Goal: Task Accomplishment & Management: Use online tool/utility

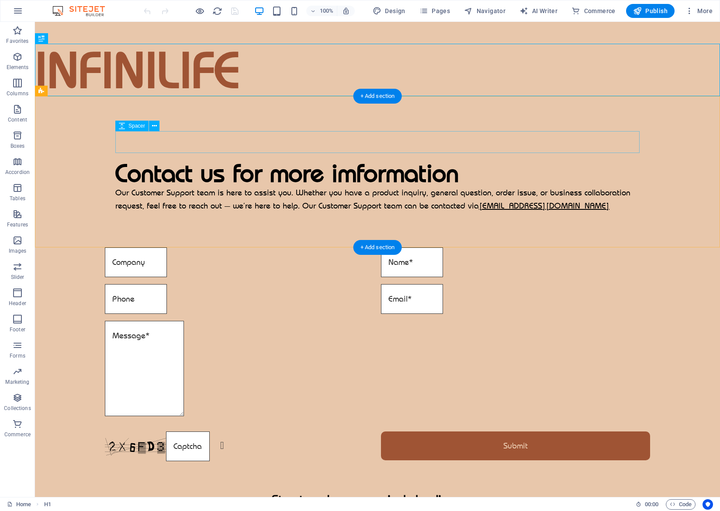
click at [327, 142] on div at bounding box center [377, 142] width 524 height 22
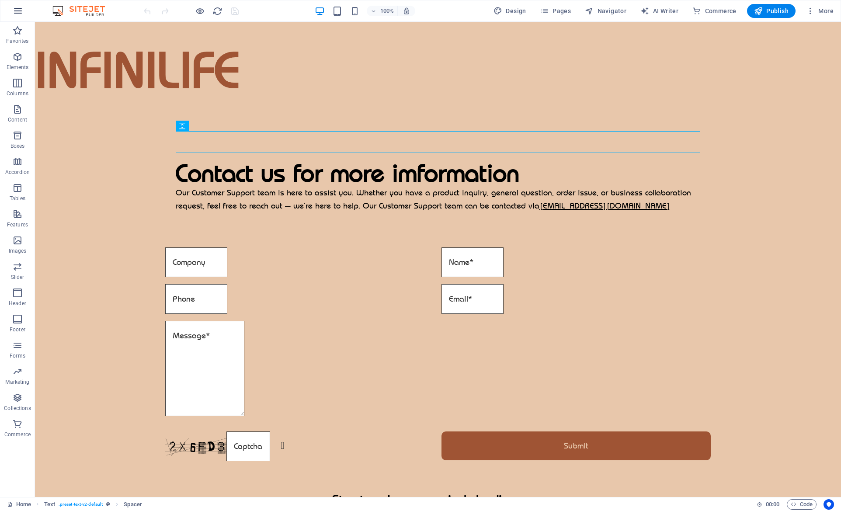
click at [24, 13] on button "button" at bounding box center [17, 10] width 21 height 21
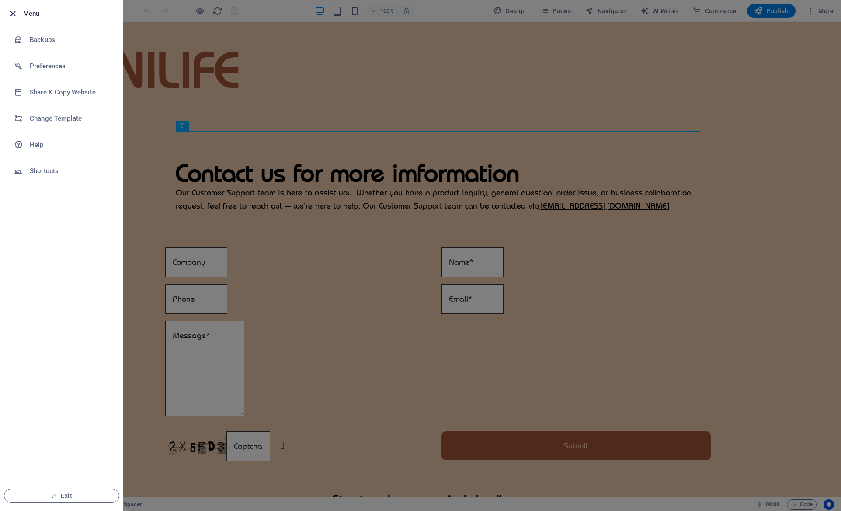
click at [10, 11] on icon "button" at bounding box center [13, 14] width 10 height 10
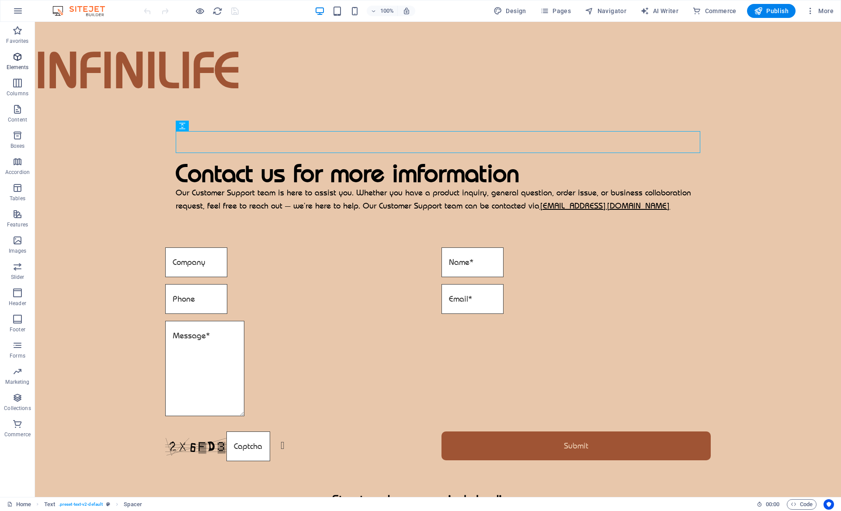
click at [15, 65] on p "Elements" at bounding box center [18, 67] width 22 height 7
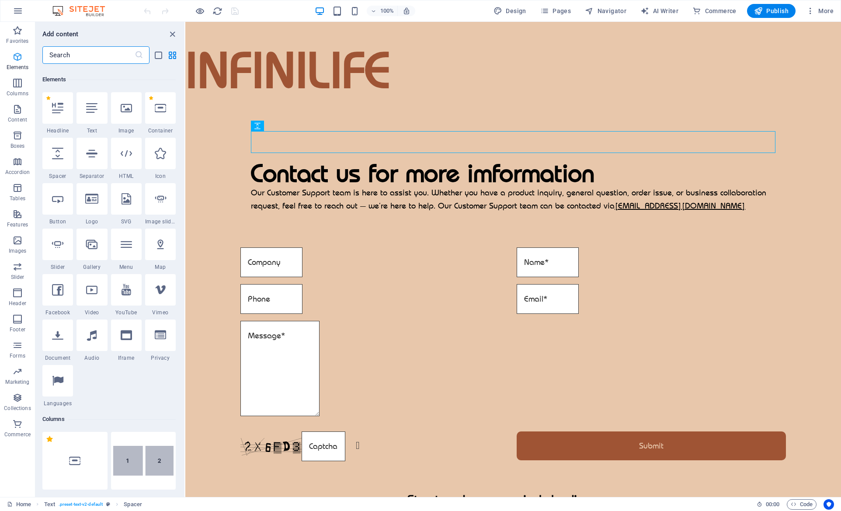
scroll to position [93, 0]
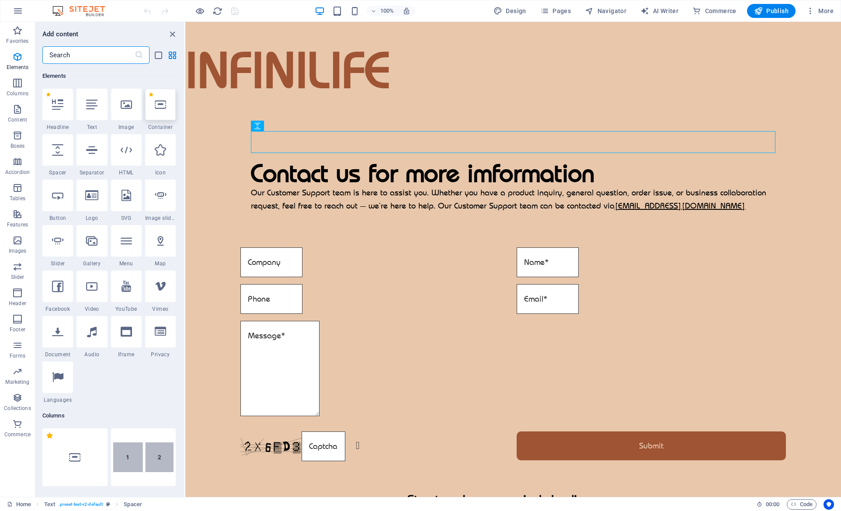
click at [163, 113] on div at bounding box center [160, 104] width 31 height 31
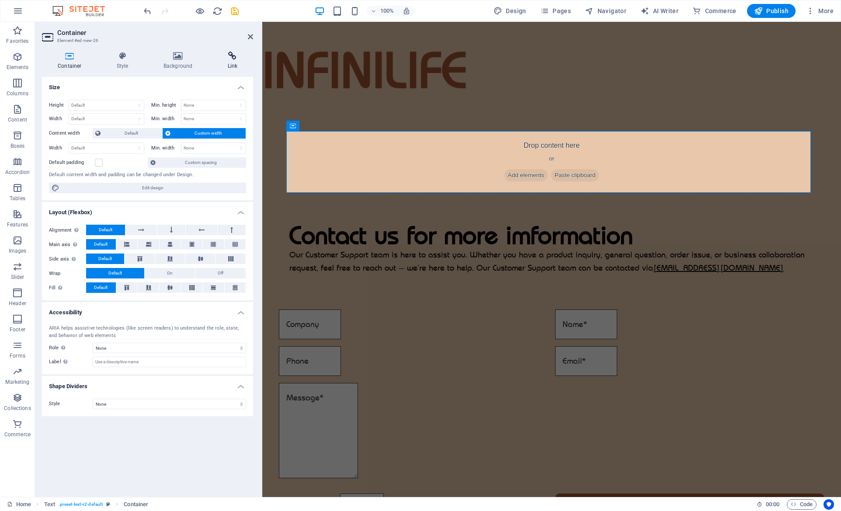
click at [230, 61] on h4 "Link" at bounding box center [232, 61] width 42 height 18
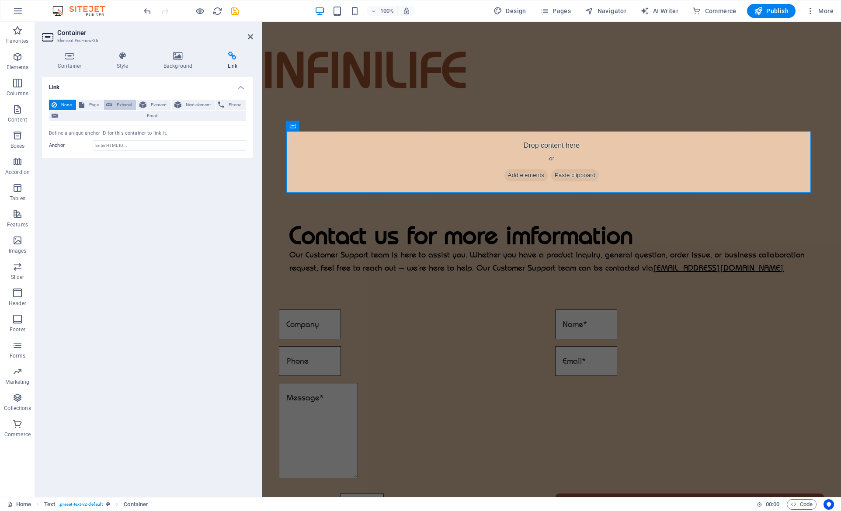
click at [118, 102] on span "External" at bounding box center [124, 105] width 19 height 10
select select "blank"
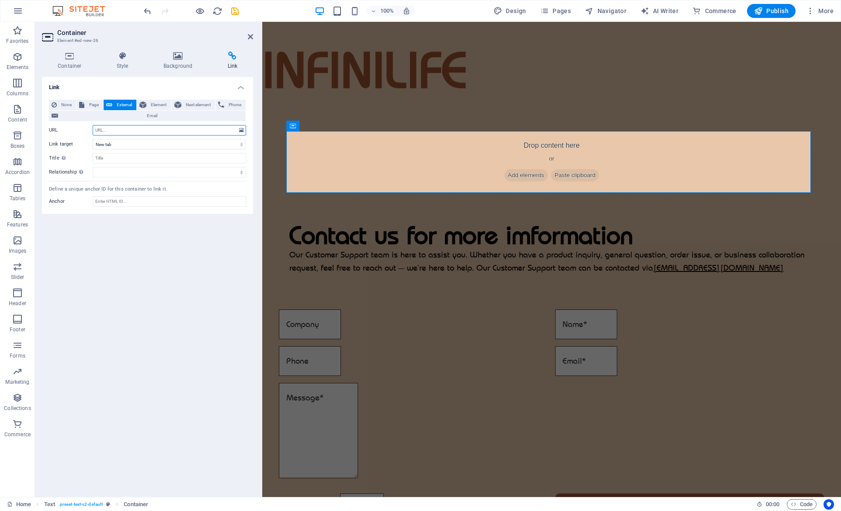
click at [122, 128] on input "URL" at bounding box center [169, 130] width 153 height 10
type input "[DOMAIN_NAME]"
click at [135, 145] on select "New tab Same tab Overlay" at bounding box center [169, 144] width 153 height 10
click at [138, 142] on select "New tab Same tab Overlay" at bounding box center [169, 144] width 153 height 10
click at [63, 61] on h4 "Container" at bounding box center [71, 61] width 59 height 18
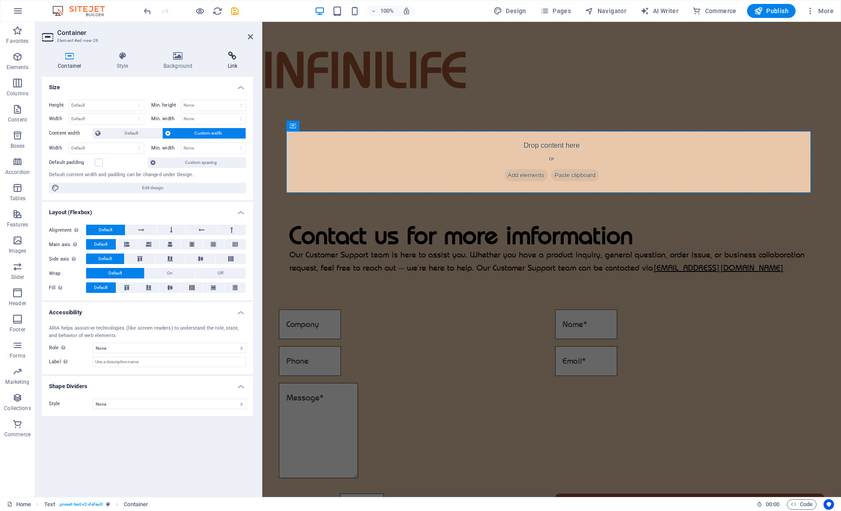
click at [233, 62] on h4 "Link" at bounding box center [232, 61] width 42 height 18
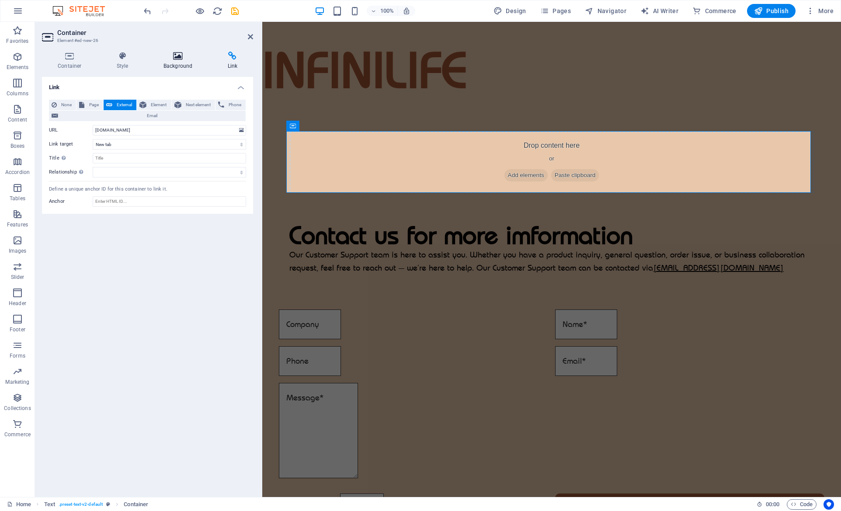
click at [173, 58] on icon at bounding box center [178, 56] width 61 height 9
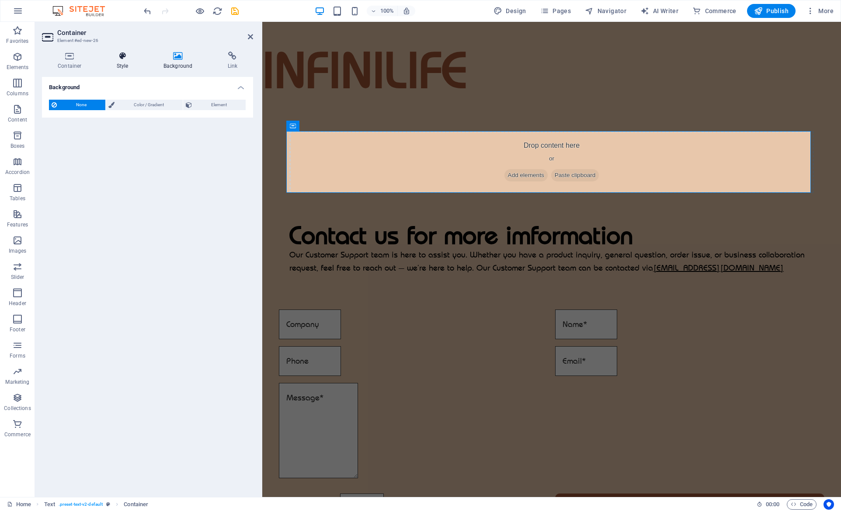
click at [133, 58] on icon at bounding box center [122, 56] width 43 height 9
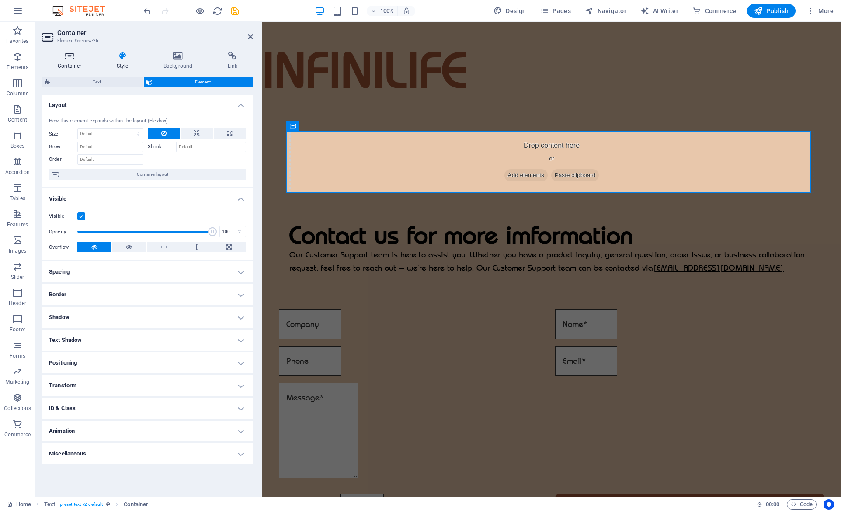
click at [71, 57] on icon at bounding box center [69, 56] width 55 height 9
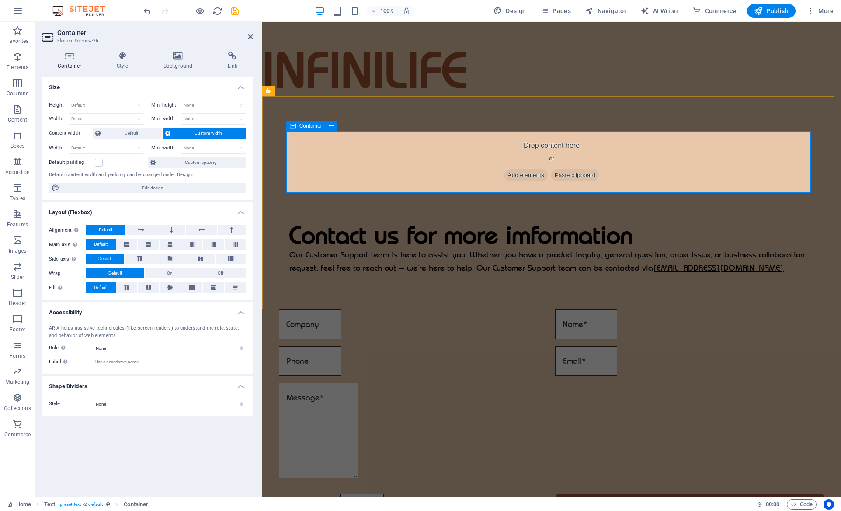
click at [434, 158] on div "Drop content here or Add elements Paste clipboard" at bounding box center [551, 162] width 524 height 62
click at [332, 127] on icon at bounding box center [331, 125] width 5 height 9
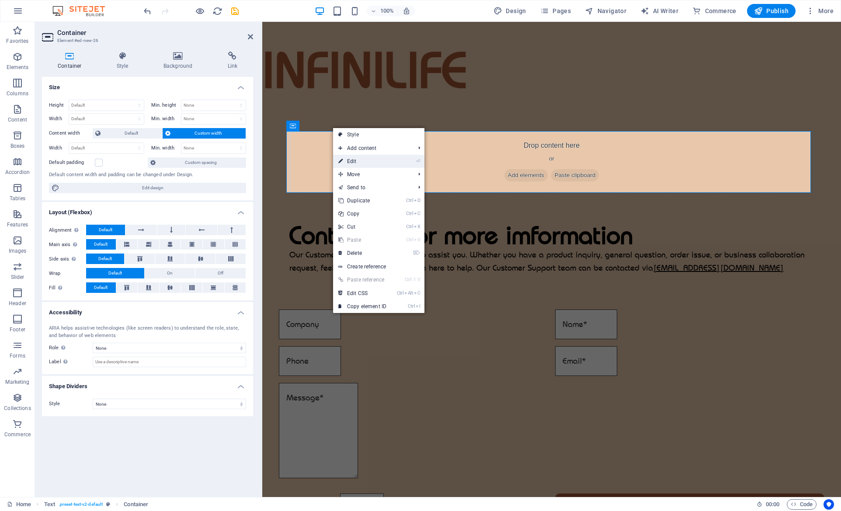
click at [389, 161] on link "⏎ Edit" at bounding box center [362, 161] width 59 height 13
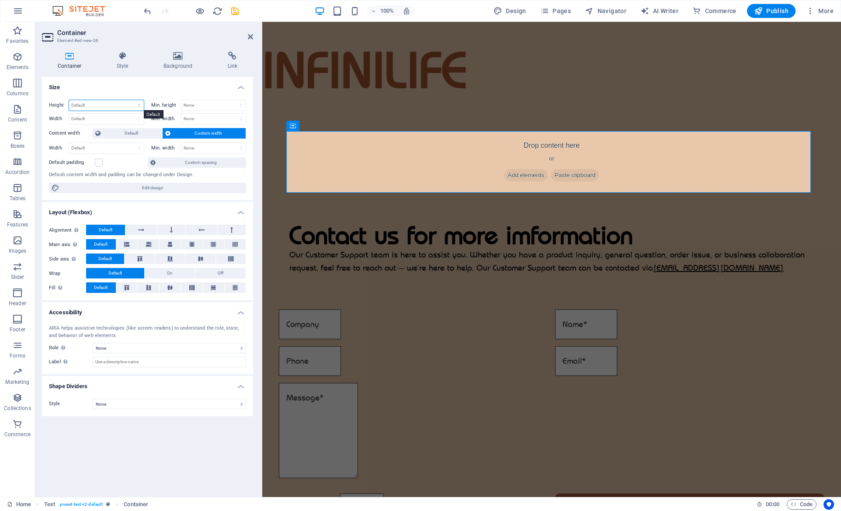
click at [119, 105] on select "Default px rem % vh vw" at bounding box center [106, 105] width 75 height 10
click at [120, 104] on select "Default px rem % vh vw" at bounding box center [106, 105] width 75 height 10
click at [101, 186] on span "Edit design" at bounding box center [152, 188] width 181 height 10
select select "px"
select select "400"
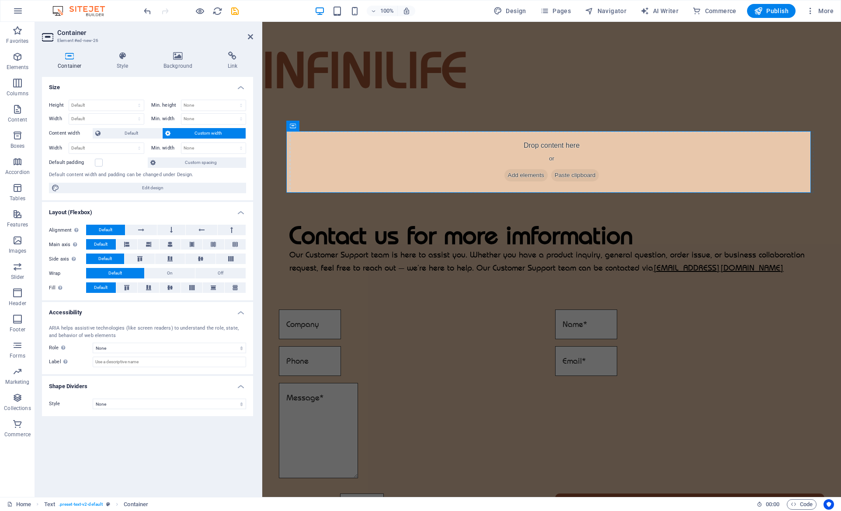
select select "px"
select select "rem"
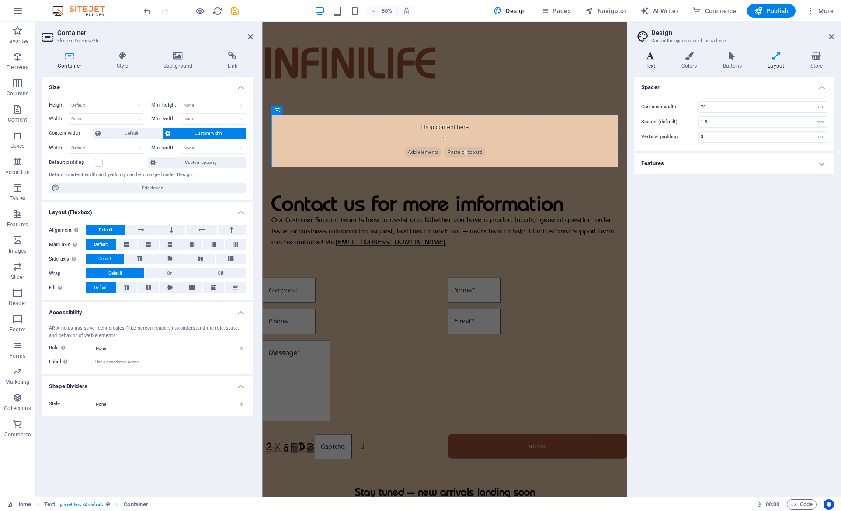
click at [654, 60] on icon at bounding box center [650, 56] width 32 height 9
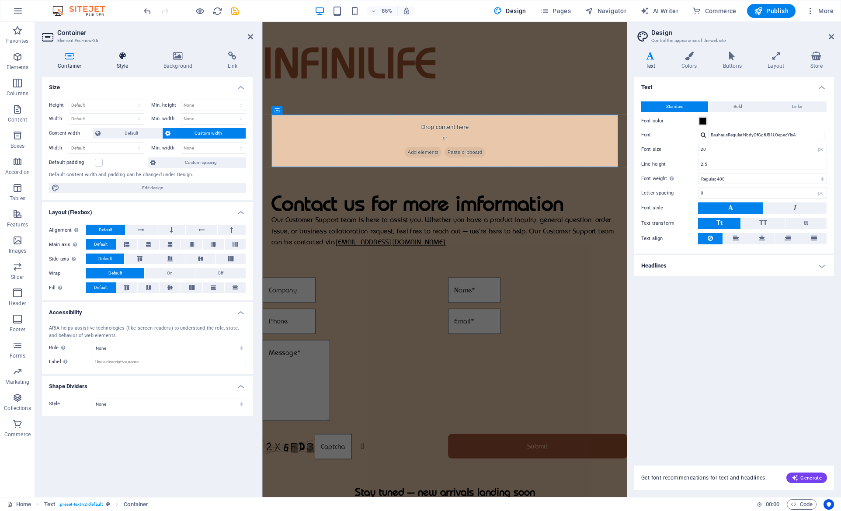
click at [124, 64] on h4 "Style" at bounding box center [124, 61] width 47 height 18
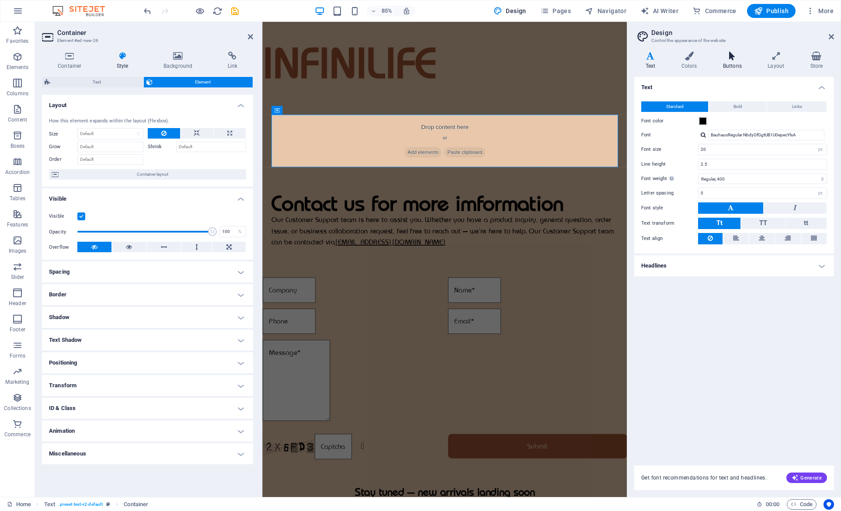
click at [720, 59] on icon at bounding box center [731, 56] width 41 height 9
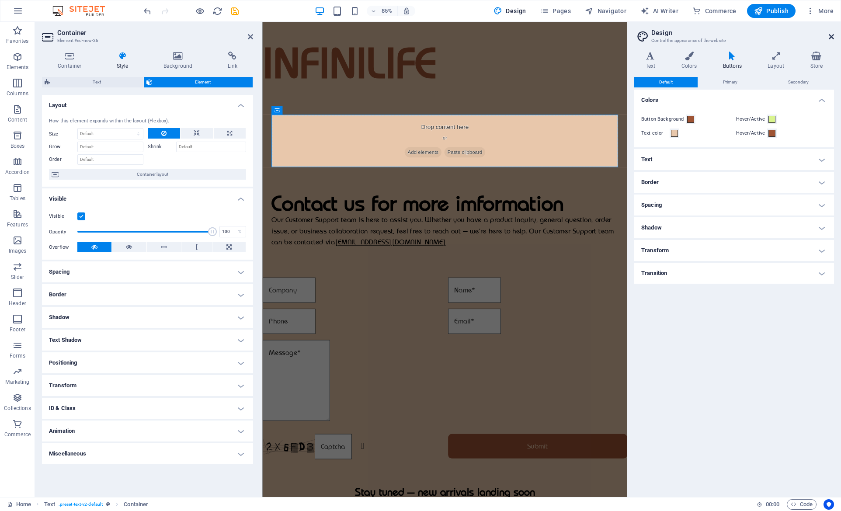
click at [720, 37] on icon at bounding box center [830, 36] width 5 height 7
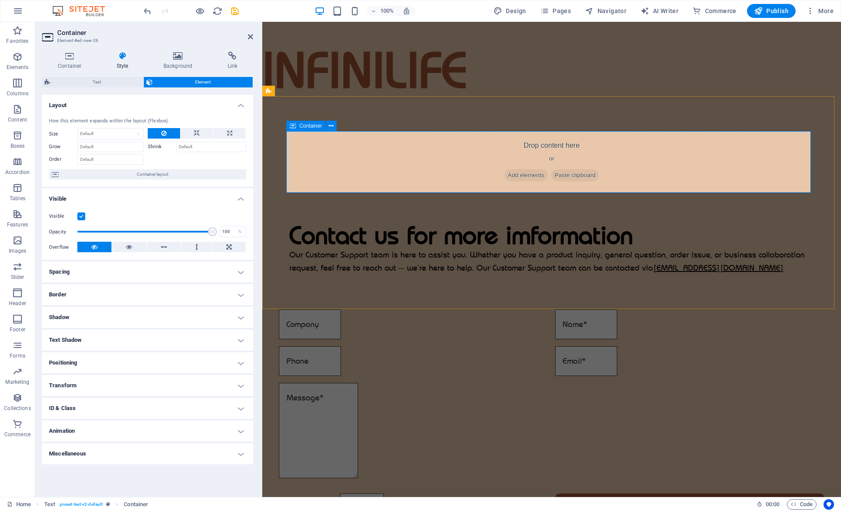
click at [298, 128] on div "Container" at bounding box center [305, 126] width 39 height 10
click at [331, 127] on icon at bounding box center [331, 125] width 5 height 9
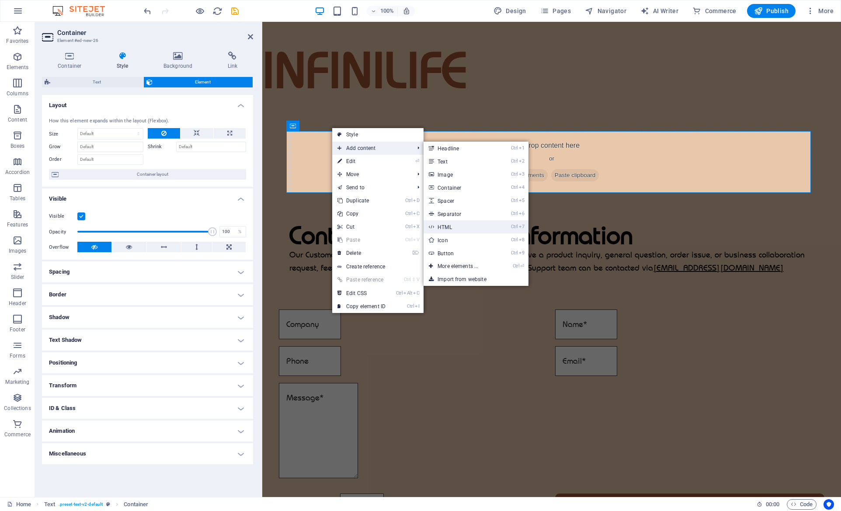
click at [462, 225] on link "Ctrl 7 HTML" at bounding box center [459, 226] width 72 height 13
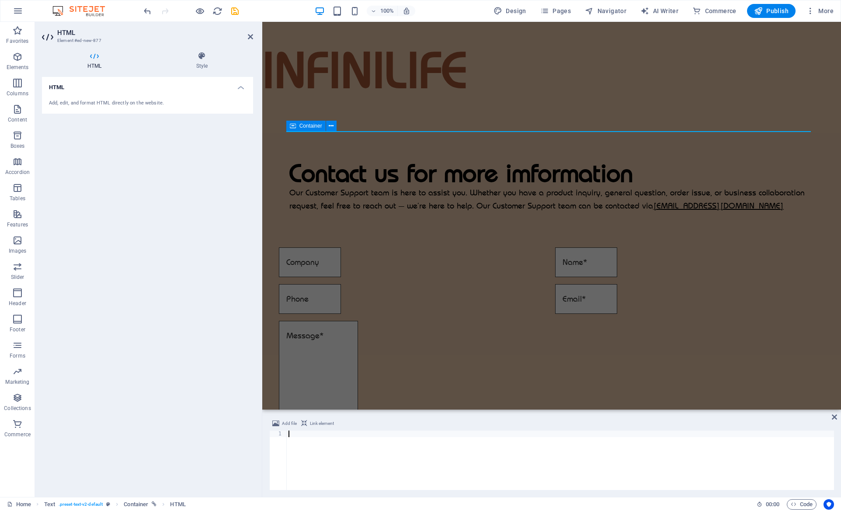
click at [239, 85] on h4 "HTML" at bounding box center [147, 85] width 211 height 16
click at [239, 85] on h4 "HTML" at bounding box center [147, 87] width 211 height 21
click at [114, 97] on div "Add, edit, and format HTML directly on the website." at bounding box center [147, 103] width 211 height 21
click at [325, 109] on div "Contact us for more imformation Our Customer Support team is here to assist you…" at bounding box center [551, 171] width 578 height 151
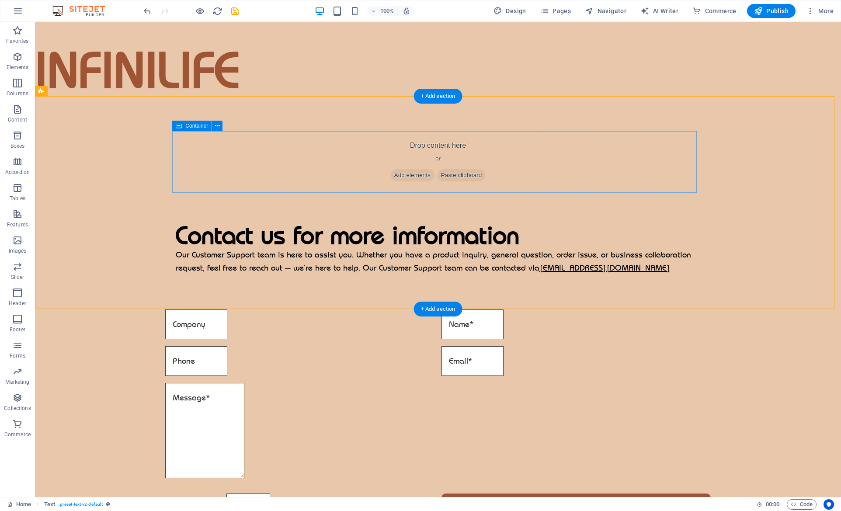
click at [325, 152] on div "Drop content here or Add elements Paste clipboard" at bounding box center [438, 162] width 524 height 62
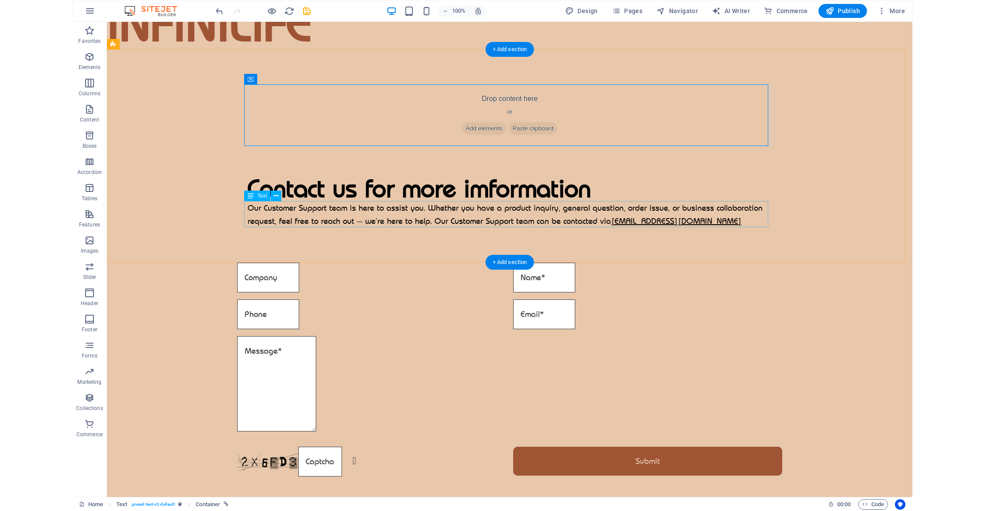
scroll to position [0, 0]
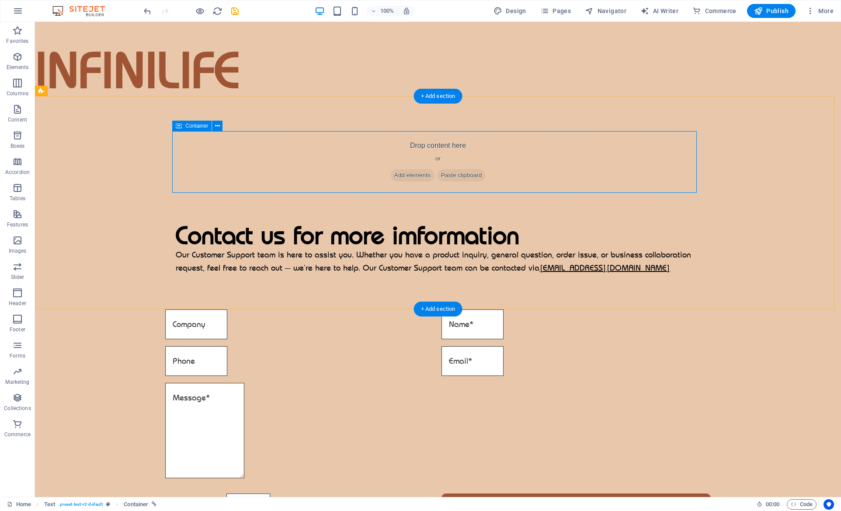
click at [416, 140] on div "Drop content here or Add elements Paste clipboard" at bounding box center [438, 162] width 524 height 62
click at [416, 173] on span "Add elements" at bounding box center [412, 175] width 43 height 12
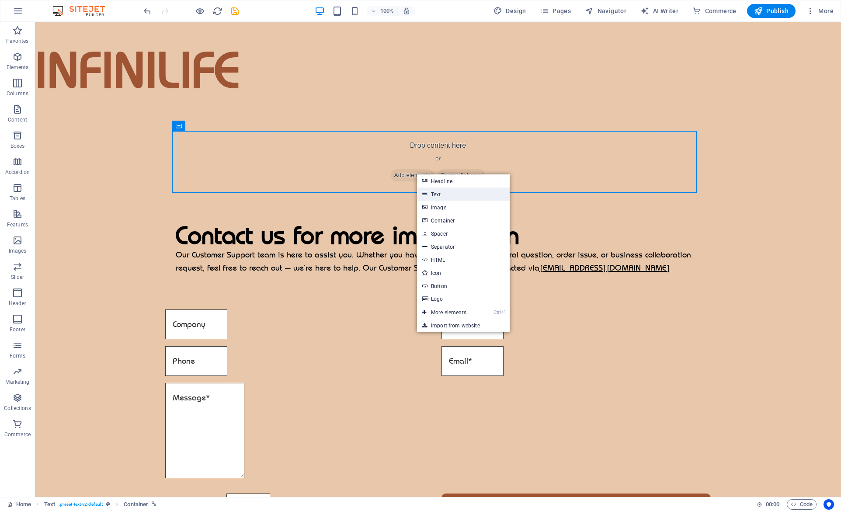
click at [466, 189] on link "Text" at bounding box center [463, 193] width 93 height 13
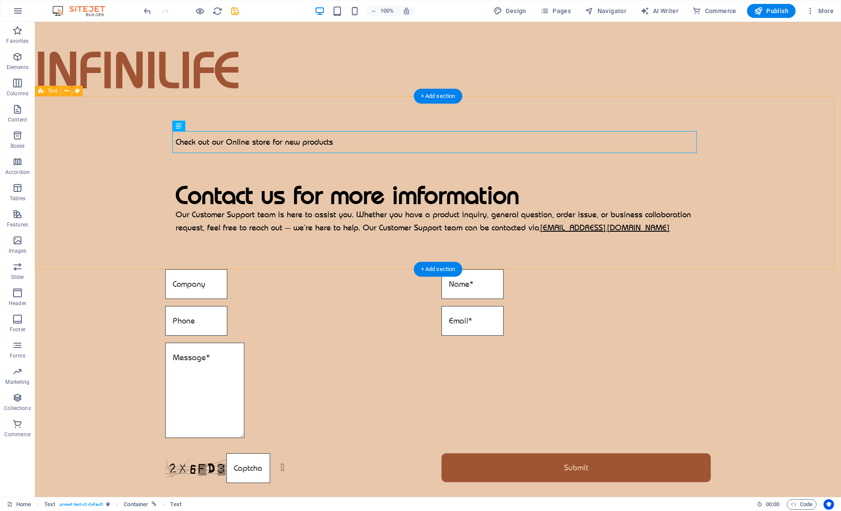
click at [720, 247] on div "Check out our Online store for new products Contact us for more imformation Our…" at bounding box center [438, 182] width 806 height 173
click at [290, 141] on div "Check out our Online store for new products" at bounding box center [438, 142] width 524 height 22
click at [218, 124] on icon at bounding box center [220, 125] width 5 height 9
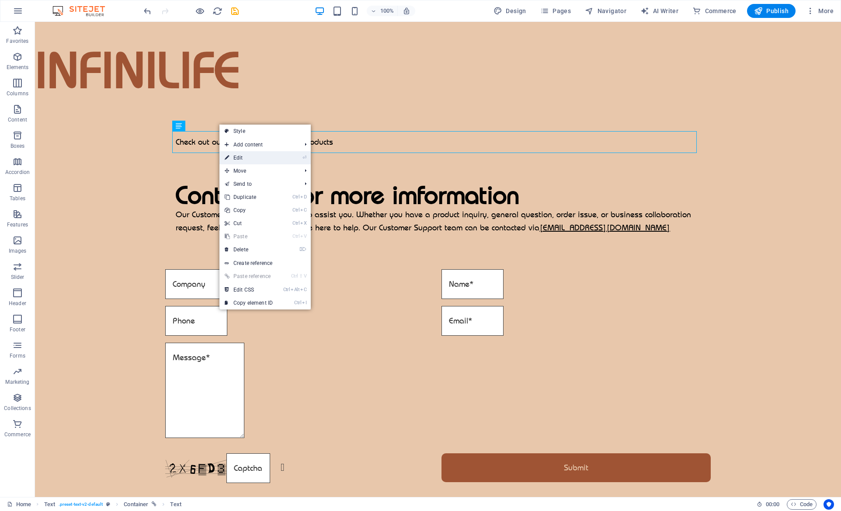
click at [253, 155] on link "⏎ Edit" at bounding box center [248, 157] width 59 height 13
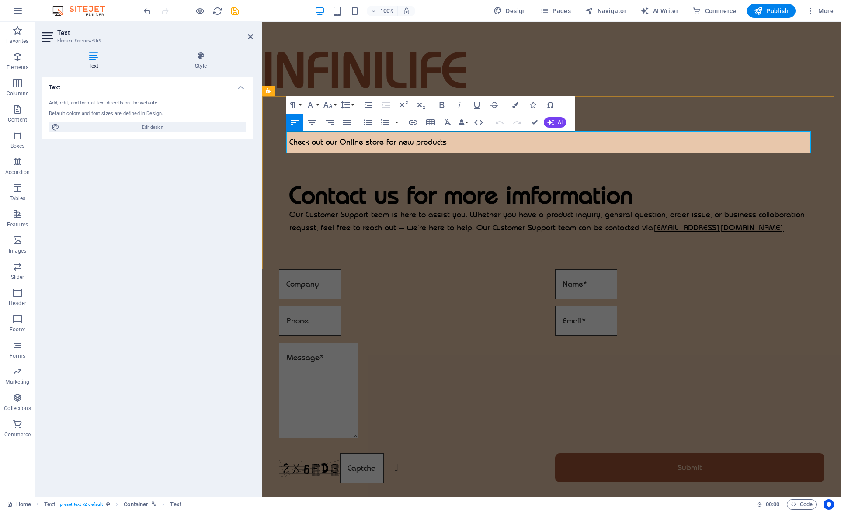
click at [447, 138] on p "Check out our Online store for new products" at bounding box center [551, 142] width 524 height 22
click at [426, 139] on p "Check out our Online store for new products" at bounding box center [551, 142] width 524 height 22
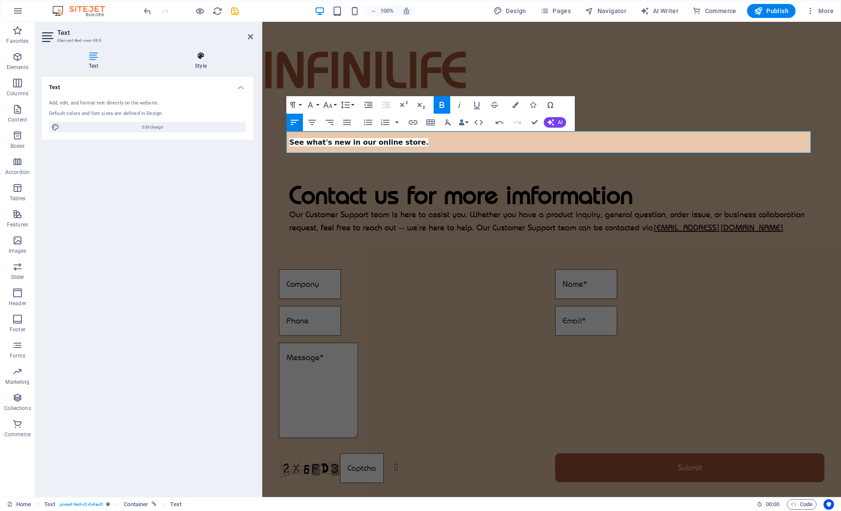
click at [204, 60] on icon at bounding box center [201, 56] width 105 height 9
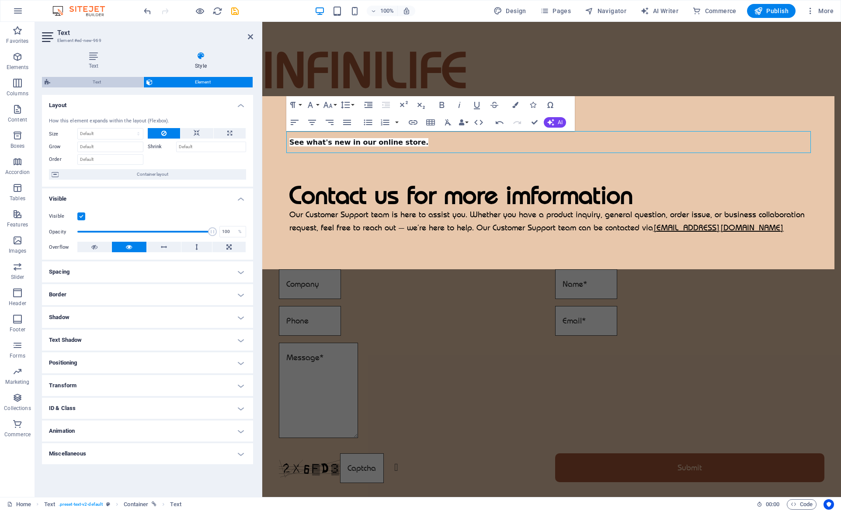
click at [98, 85] on span "Text" at bounding box center [97, 82] width 88 height 10
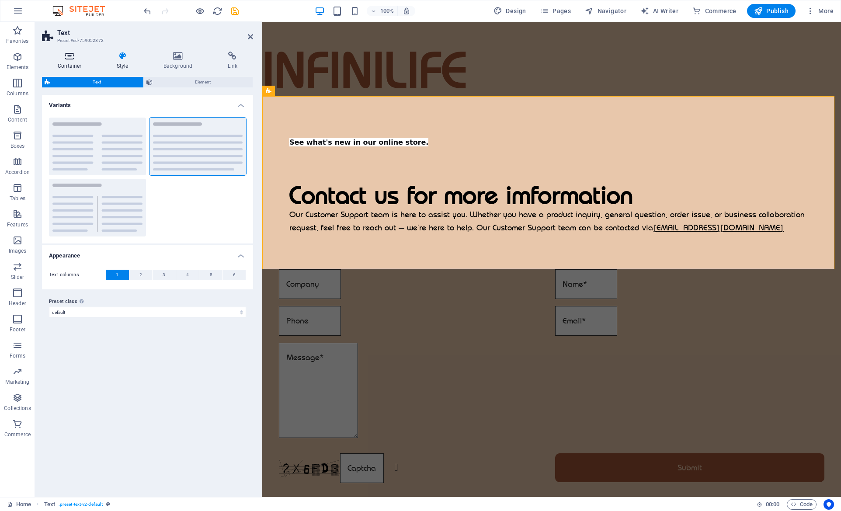
click at [62, 59] on icon at bounding box center [69, 56] width 55 height 9
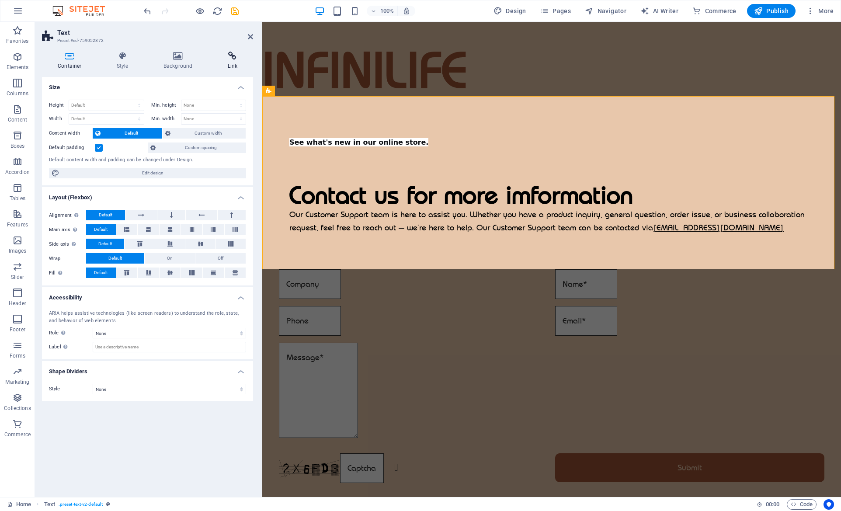
click at [235, 62] on h4 "Link" at bounding box center [232, 61] width 42 height 18
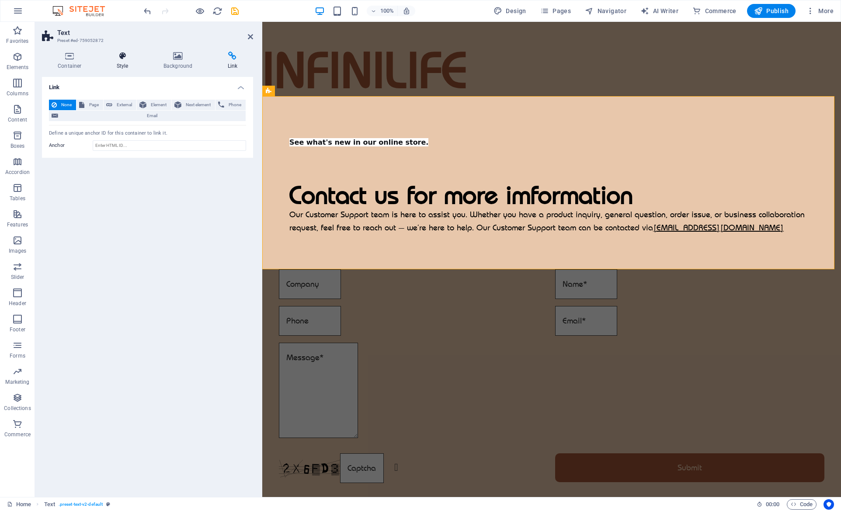
click at [121, 58] on icon at bounding box center [122, 56] width 43 height 9
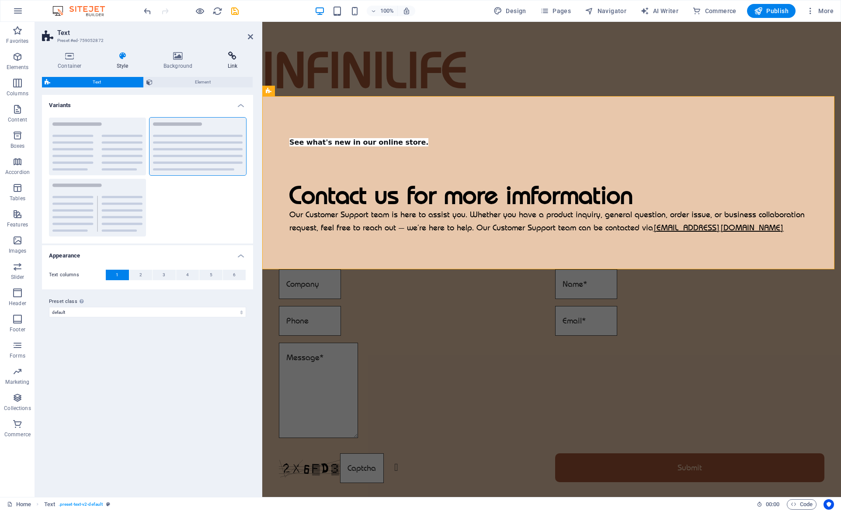
click at [225, 61] on h4 "Link" at bounding box center [232, 61] width 42 height 18
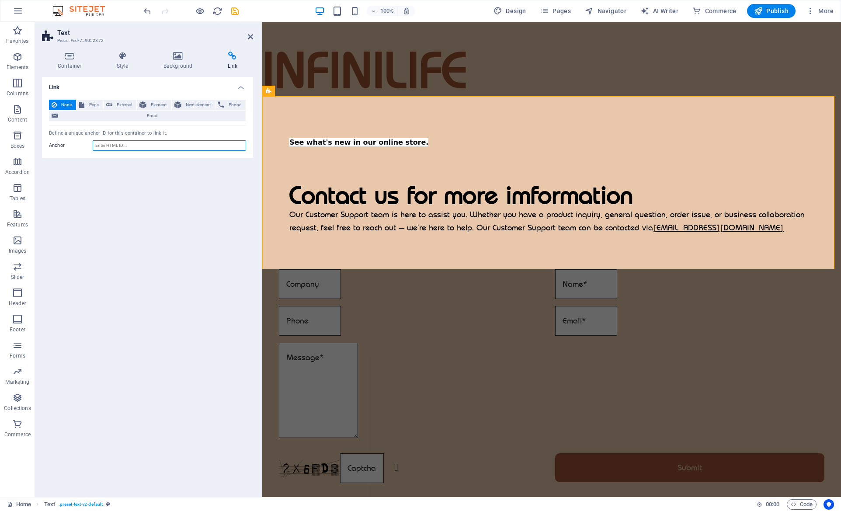
click at [125, 148] on input "Anchor" at bounding box center [169, 145] width 153 height 10
click at [120, 103] on span "External" at bounding box center [124, 105] width 19 height 10
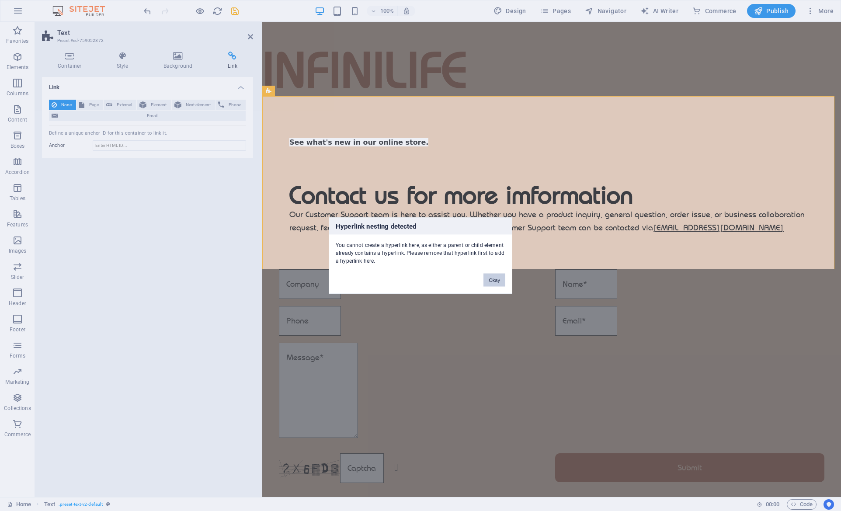
click at [496, 277] on button "Okay" at bounding box center [494, 279] width 22 height 13
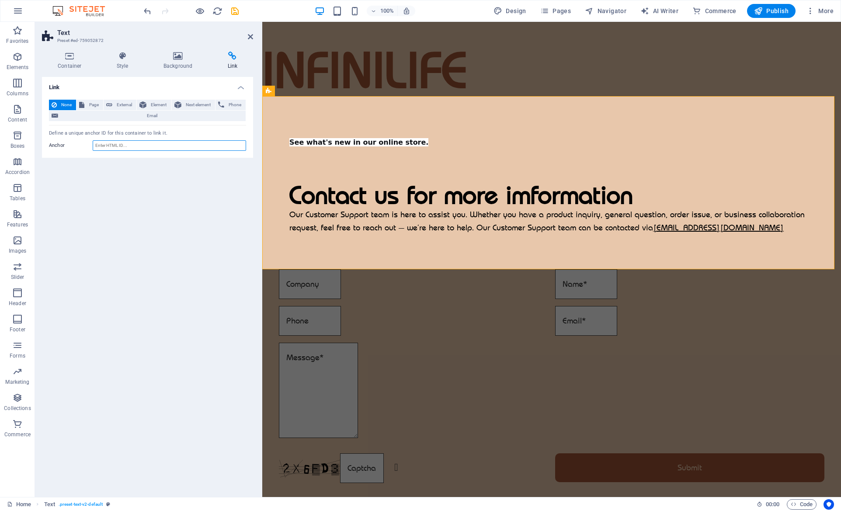
click at [155, 145] on input "Anchor" at bounding box center [169, 145] width 153 height 10
type input "w"
click at [116, 100] on span "External" at bounding box center [124, 105] width 19 height 10
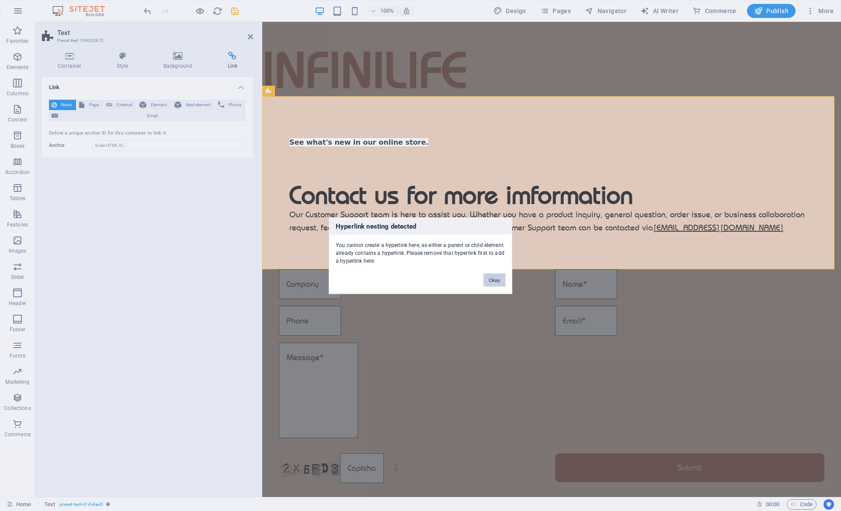
click at [493, 279] on button "Okay" at bounding box center [494, 279] width 22 height 13
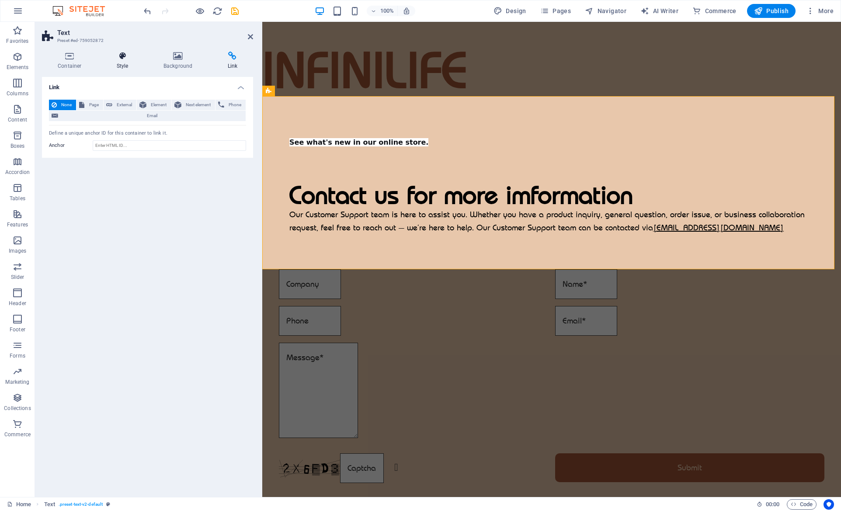
click at [118, 60] on icon at bounding box center [122, 56] width 43 height 9
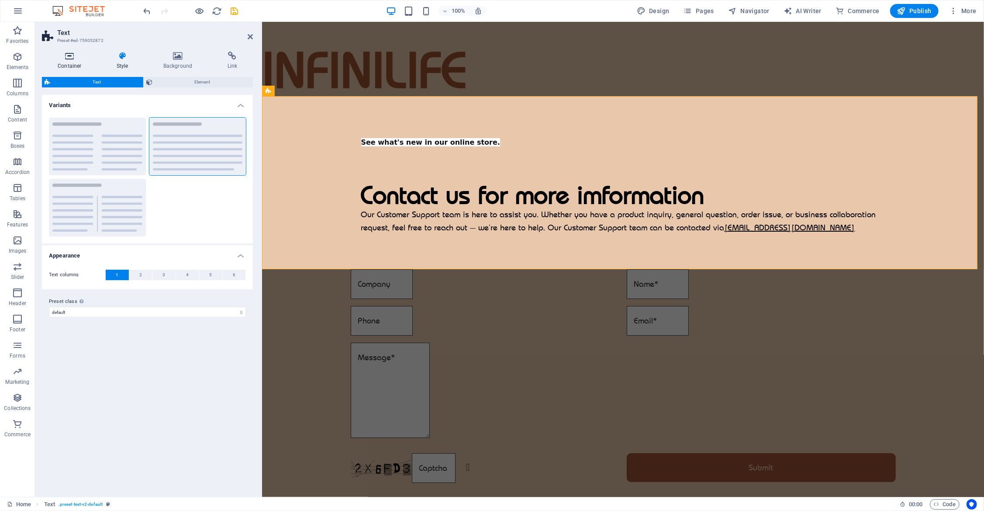
click at [75, 59] on icon at bounding box center [69, 56] width 55 height 9
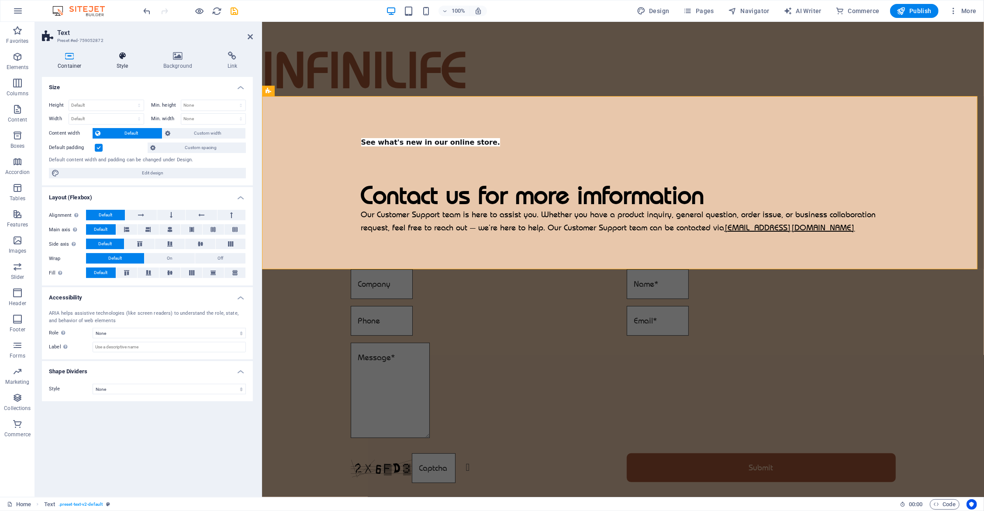
click at [116, 63] on h4 "Style" at bounding box center [124, 61] width 47 height 18
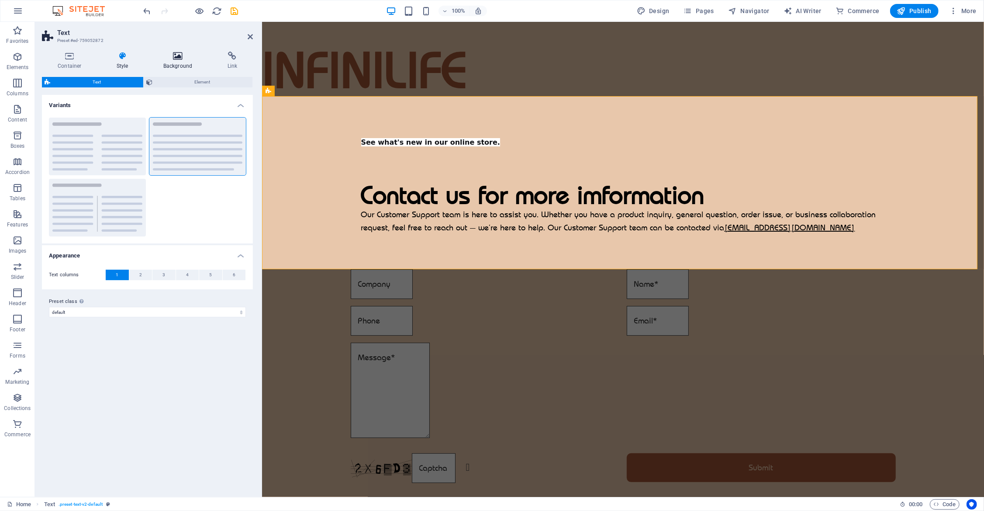
click at [181, 63] on h4 "Background" at bounding box center [180, 61] width 64 height 18
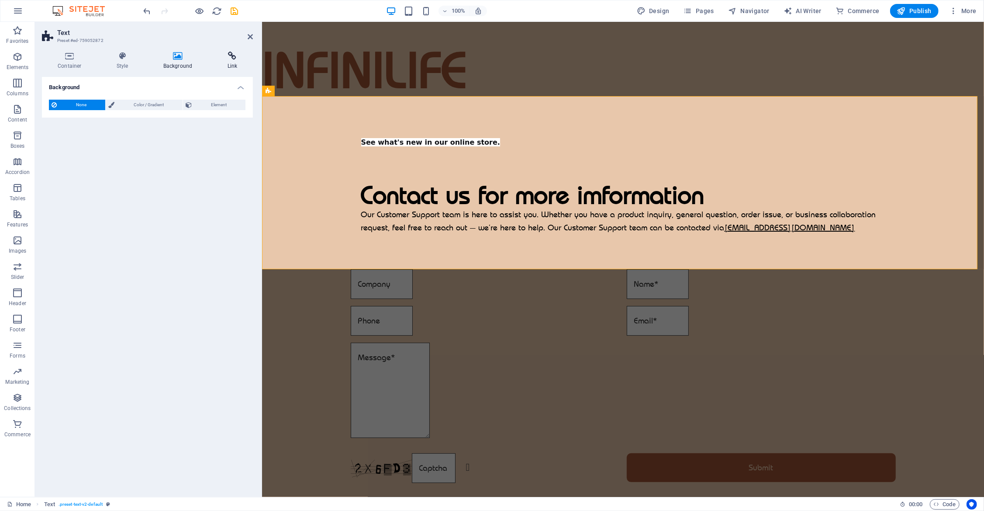
click at [234, 65] on h4 "Link" at bounding box center [232, 61] width 42 height 18
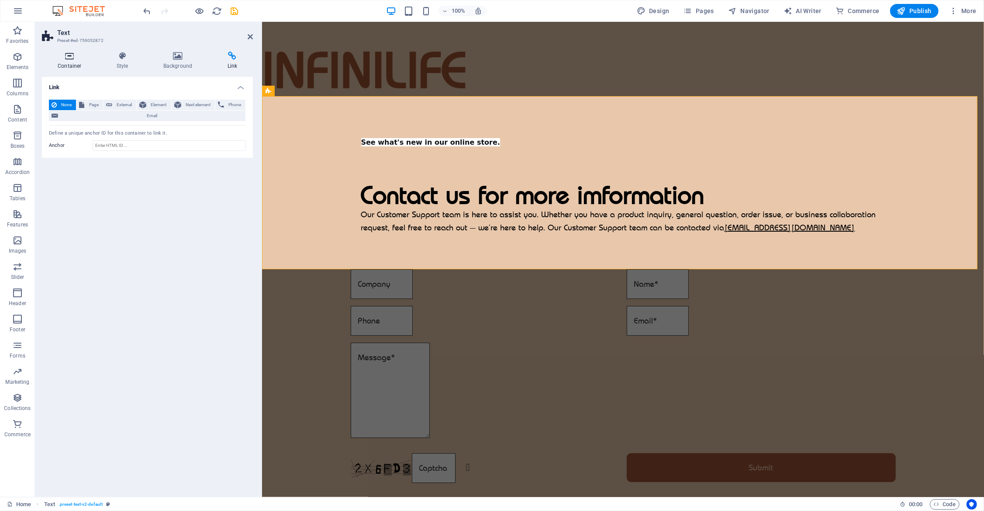
click at [68, 62] on h4 "Container" at bounding box center [71, 61] width 59 height 18
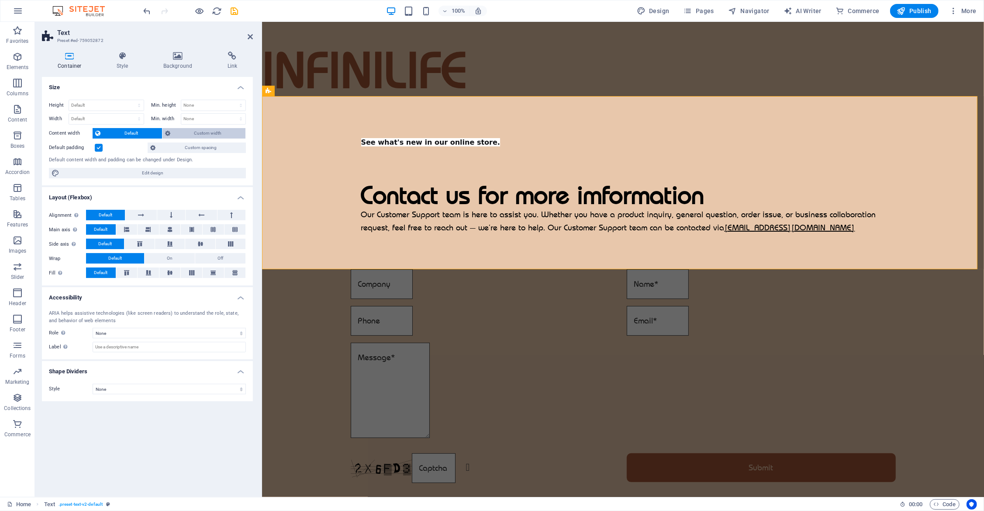
click at [206, 132] on span "Custom width" at bounding box center [208, 133] width 70 height 10
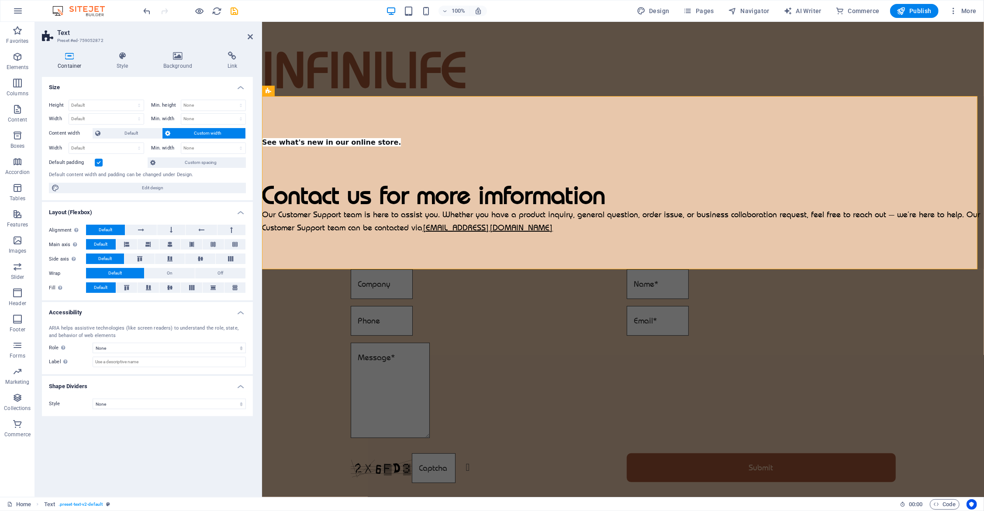
click at [128, 127] on div "Height Default px rem % vh vw Min. height None px rem % vh vw Width Default px …" at bounding box center [147, 147] width 211 height 108
click at [126, 129] on span "Default" at bounding box center [131, 133] width 56 height 10
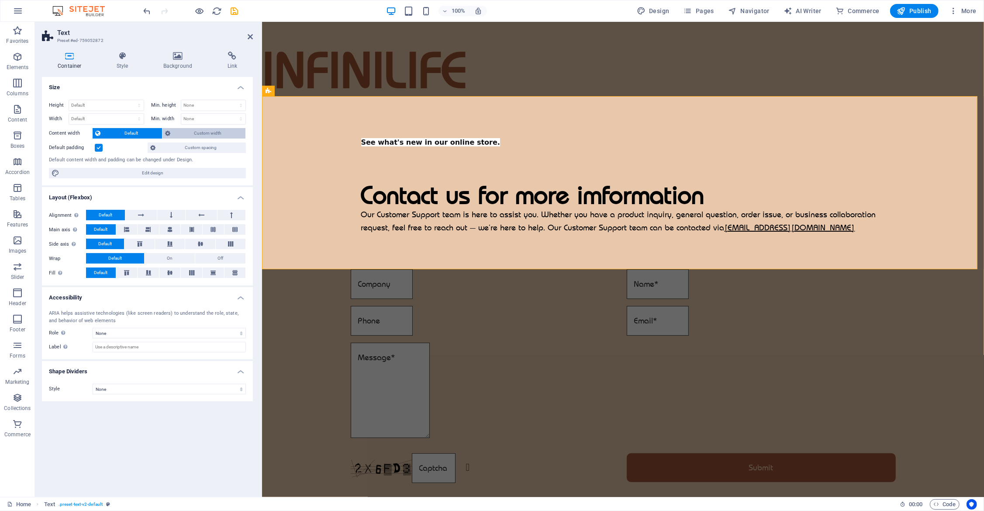
click at [195, 130] on span "Custom width" at bounding box center [208, 133] width 70 height 10
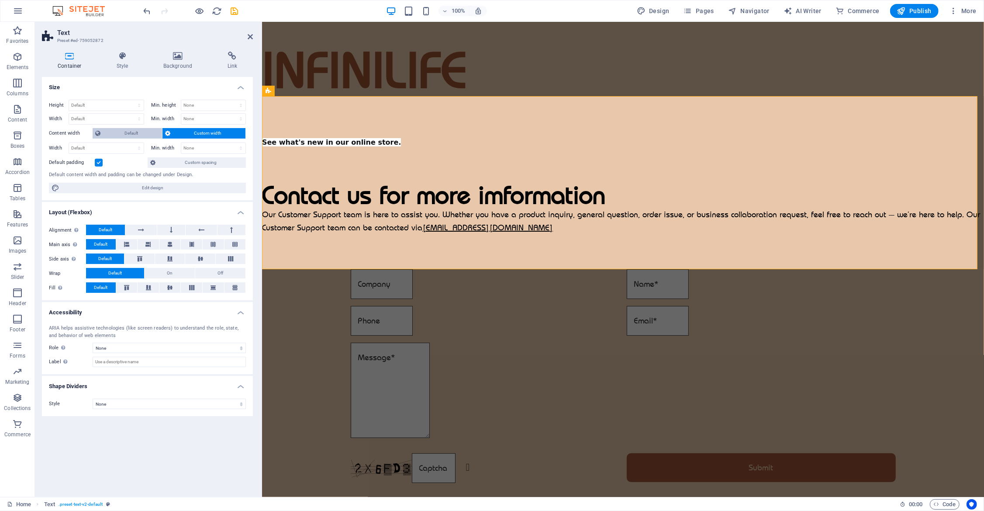
click at [126, 131] on span "Default" at bounding box center [131, 133] width 56 height 10
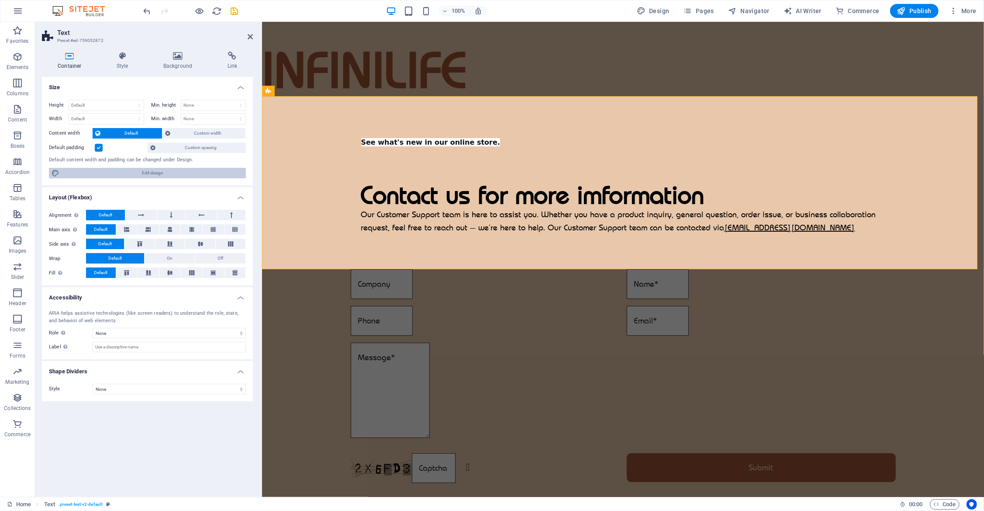
click at [155, 177] on span "Edit design" at bounding box center [152, 173] width 181 height 10
select select "px"
select select "400"
select select "px"
select select "rem"
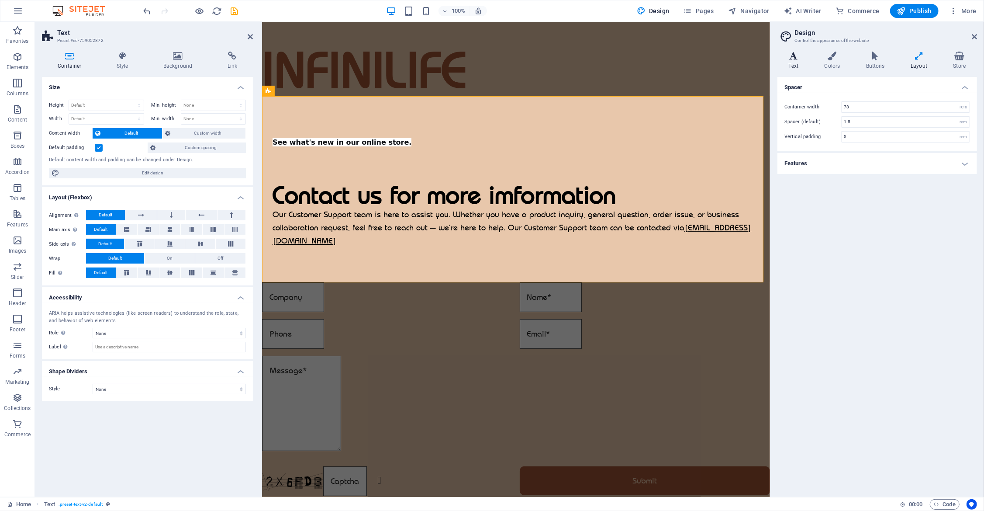
click at [720, 63] on h4 "Text" at bounding box center [796, 61] width 36 height 18
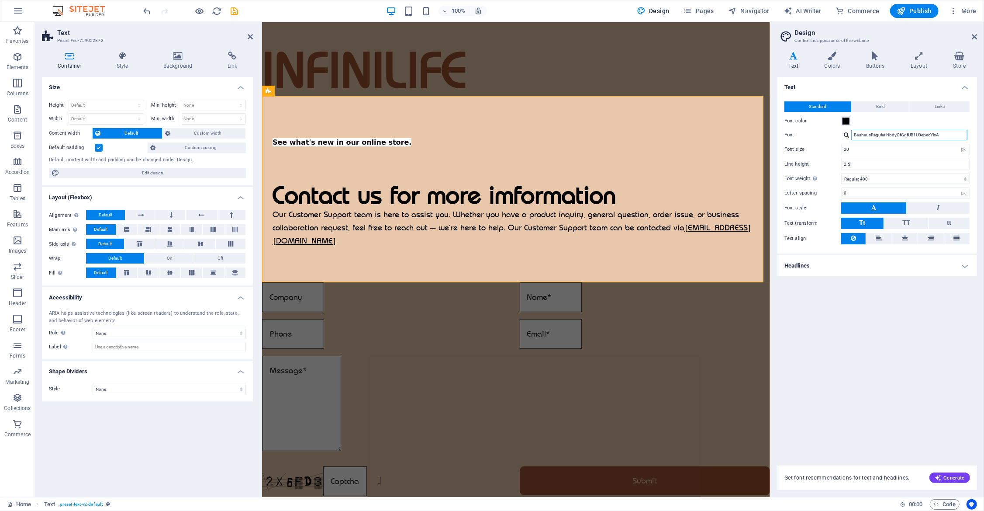
click at [720, 136] on input "BauhausRegular NbdyOfGgtUB1U0epecYlsA" at bounding box center [909, 135] width 116 height 10
drag, startPoint x: 900, startPoint y: 362, endPoint x: 887, endPoint y: 355, distance: 14.3
click at [720, 362] on div "Text Standard Bold Links Font color Font BauhausRegular NbdyOfGgtUB1U0epecYlsA …" at bounding box center [878, 266] width 200 height 378
click at [355, 140] on div "See what's new in our online store." at bounding box center [516, 142] width 487 height 22
click at [319, 126] on icon at bounding box center [320, 125] width 5 height 9
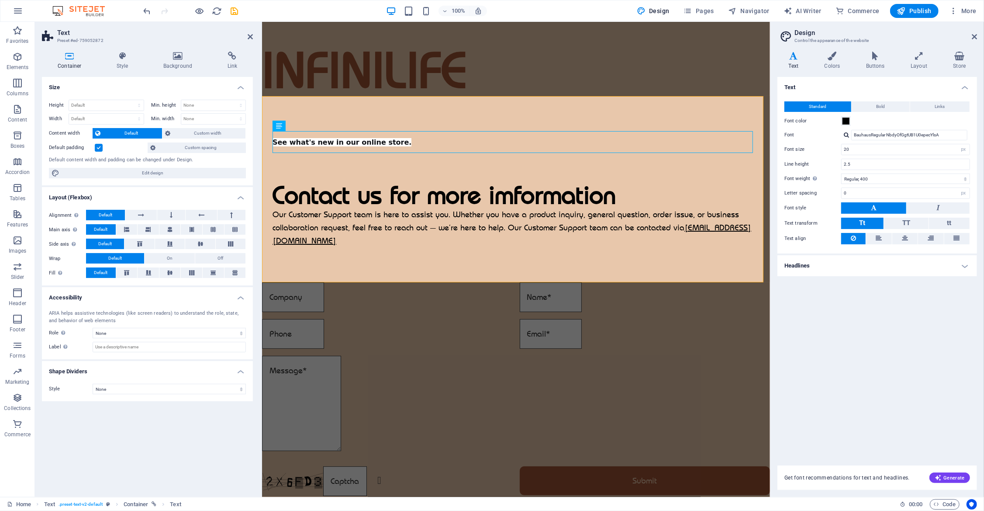
drag, startPoint x: 866, startPoint y: 336, endPoint x: 857, endPoint y: 318, distance: 19.5
click at [720, 334] on div "Text Standard Bold Links Font color Font BauhausRegular NbdyOfGgtUB1U0epecYlsA …" at bounding box center [878, 266] width 200 height 378
click at [720, 148] on input "20" at bounding box center [906, 149] width 128 height 10
drag, startPoint x: 865, startPoint y: 150, endPoint x: 801, endPoint y: 151, distance: 64.2
click at [720, 151] on div "Font size 20 rem px" at bounding box center [878, 149] width 186 height 11
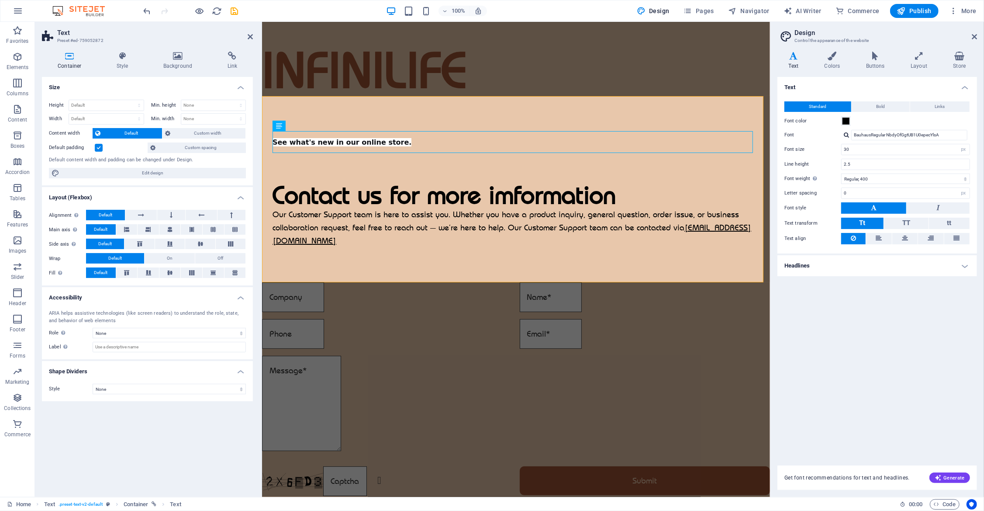
click at [720, 353] on div "Text Standard Bold Links Font color Font BauhausRegular NbdyOfGgtUB1U0epecYlsA …" at bounding box center [878, 266] width 200 height 378
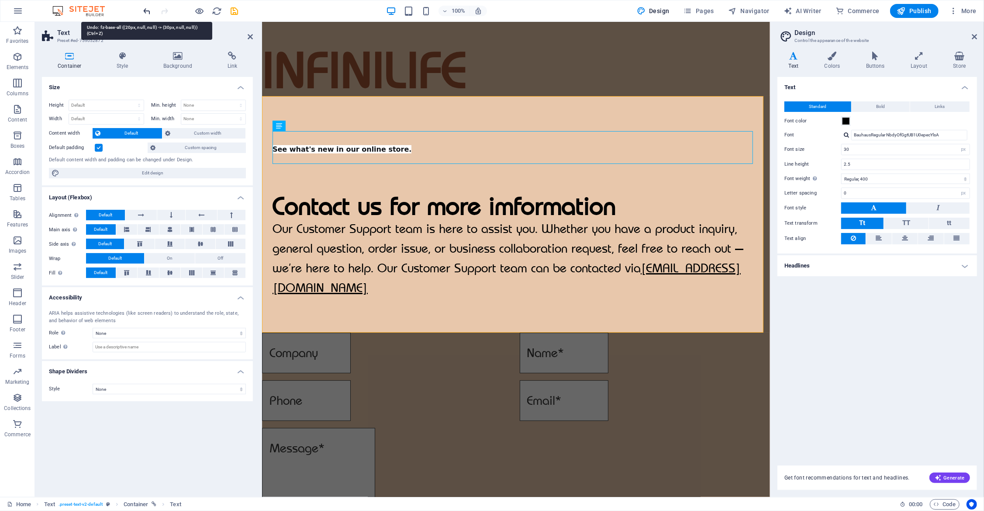
click at [145, 9] on icon "undo" at bounding box center [147, 11] width 10 height 10
type input "20"
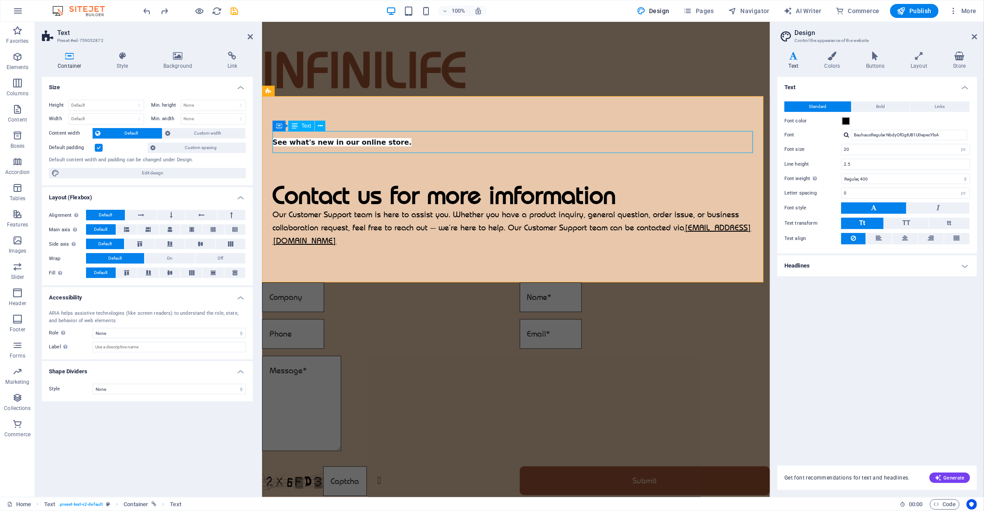
click at [370, 141] on div "See what's new in our online store." at bounding box center [516, 142] width 487 height 22
click at [370, 141] on strong "See what's new in our online store." at bounding box center [342, 142] width 139 height 8
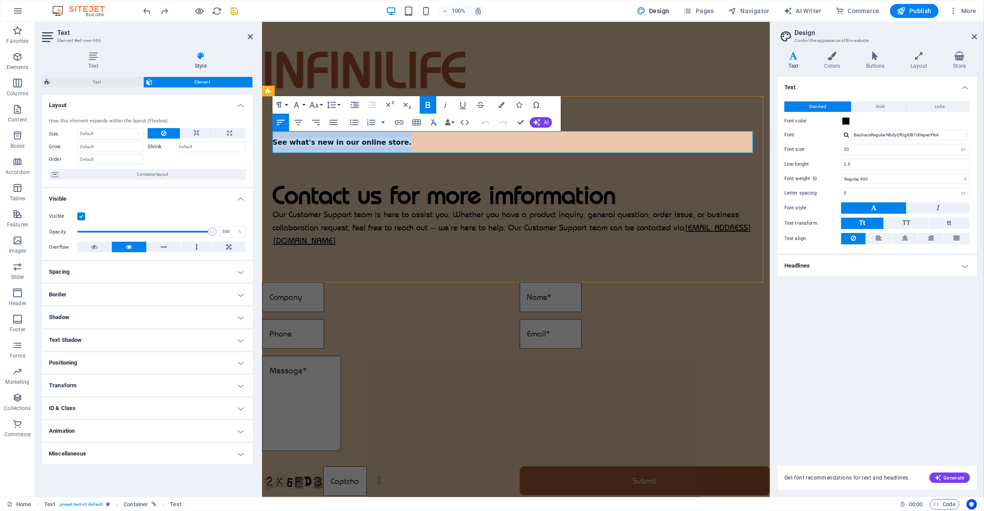
click at [370, 141] on strong "See what's new in our online store." at bounding box center [342, 142] width 139 height 8
click at [280, 102] on icon "button" at bounding box center [279, 105] width 5 height 6
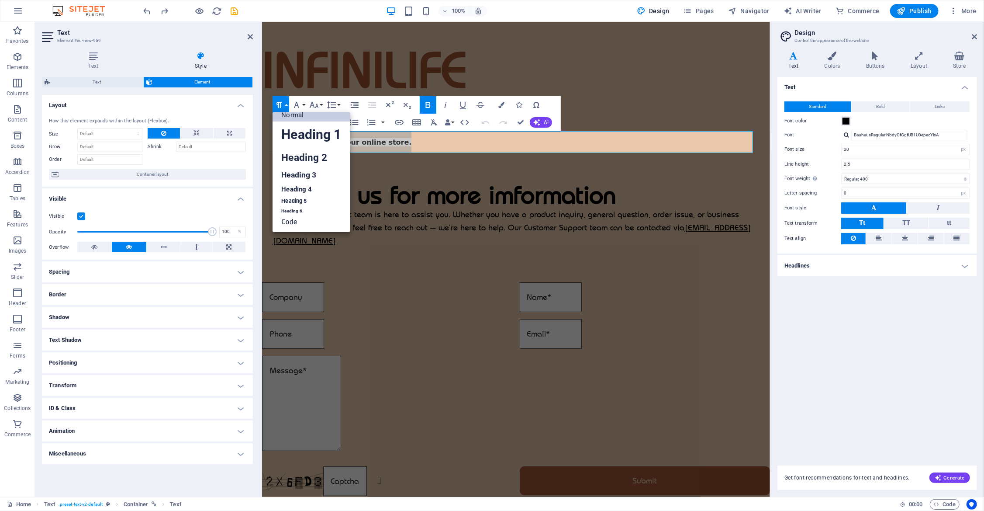
scroll to position [7, 0]
click at [280, 102] on icon "button" at bounding box center [279, 105] width 5 height 6
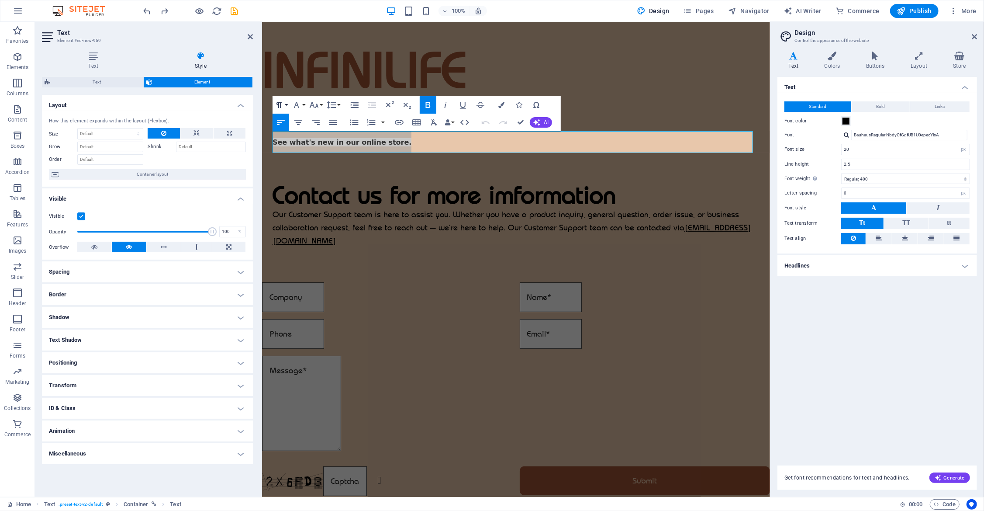
click at [282, 103] on icon "button" at bounding box center [279, 105] width 10 height 10
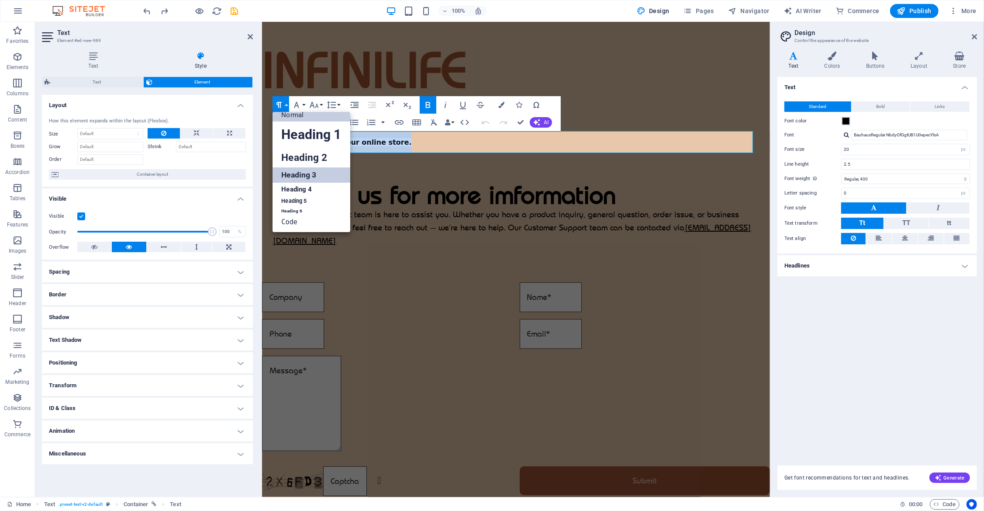
click at [311, 178] on link "Heading 3" at bounding box center [311, 174] width 77 height 15
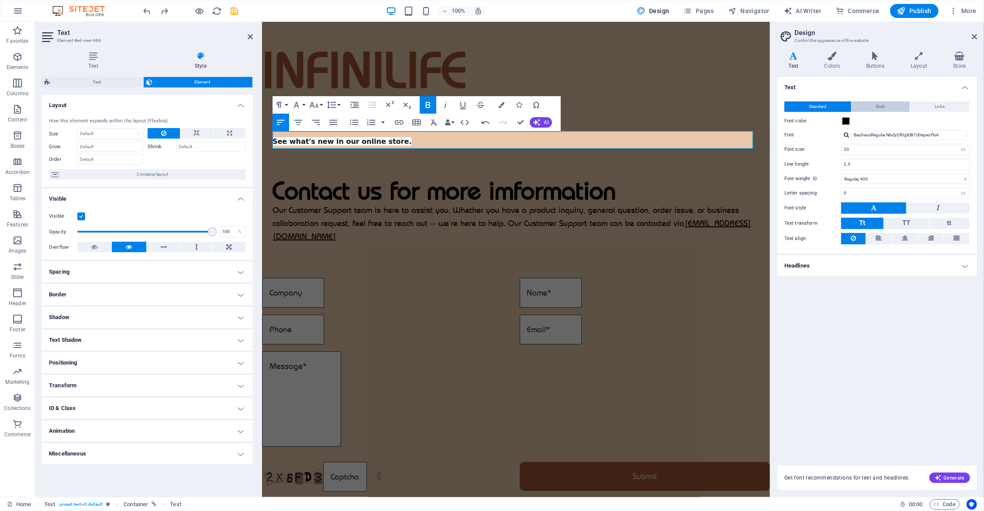
click at [720, 105] on span "Bold" at bounding box center [881, 106] width 9 height 10
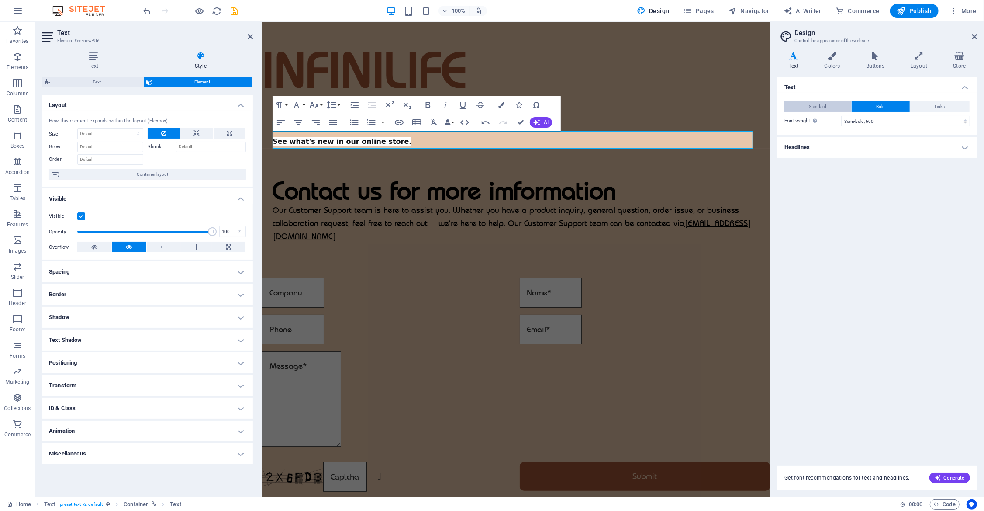
click at [720, 104] on span "Standard" at bounding box center [818, 106] width 17 height 10
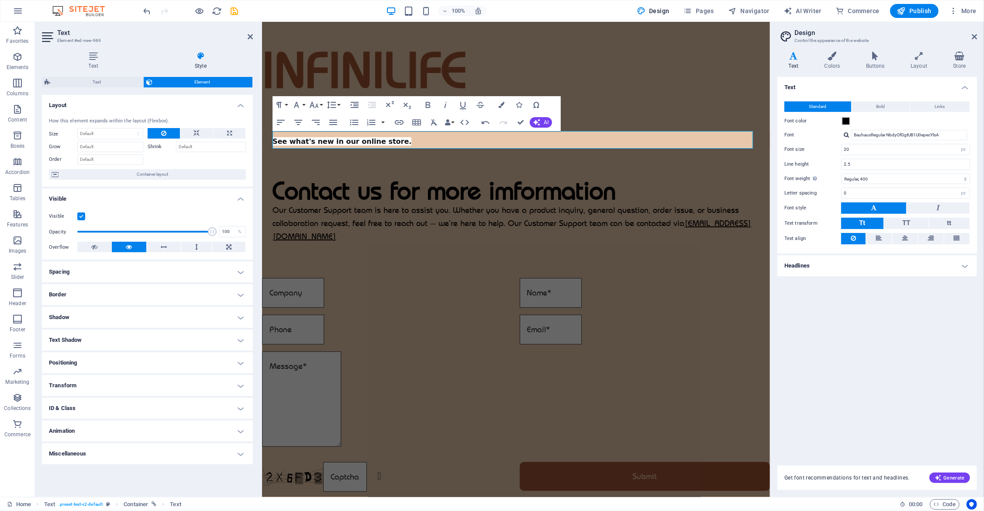
click at [720, 262] on h4 "Headlines" at bounding box center [878, 265] width 200 height 21
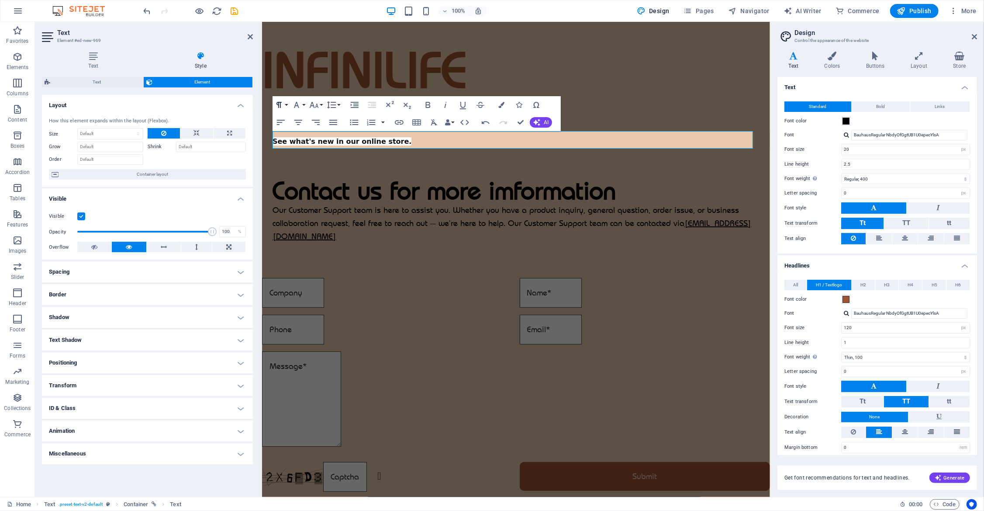
click at [281, 103] on icon "button" at bounding box center [279, 105] width 10 height 10
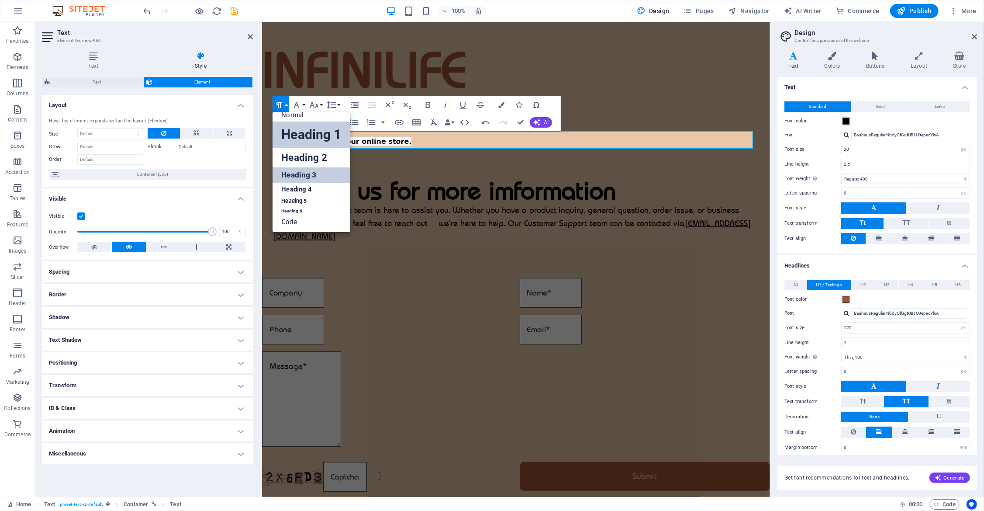
click at [311, 142] on link "Heading 1" at bounding box center [311, 134] width 77 height 26
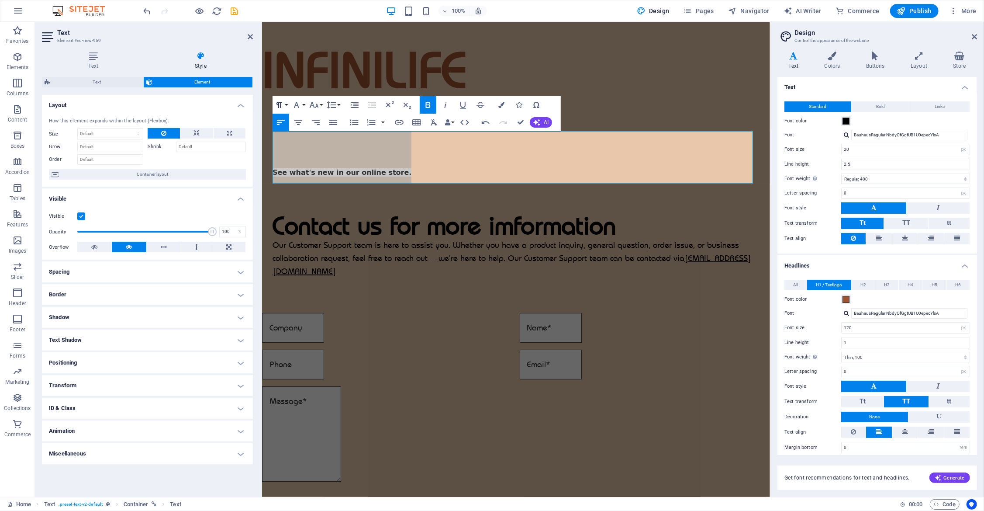
click at [284, 100] on icon "button" at bounding box center [279, 105] width 10 height 10
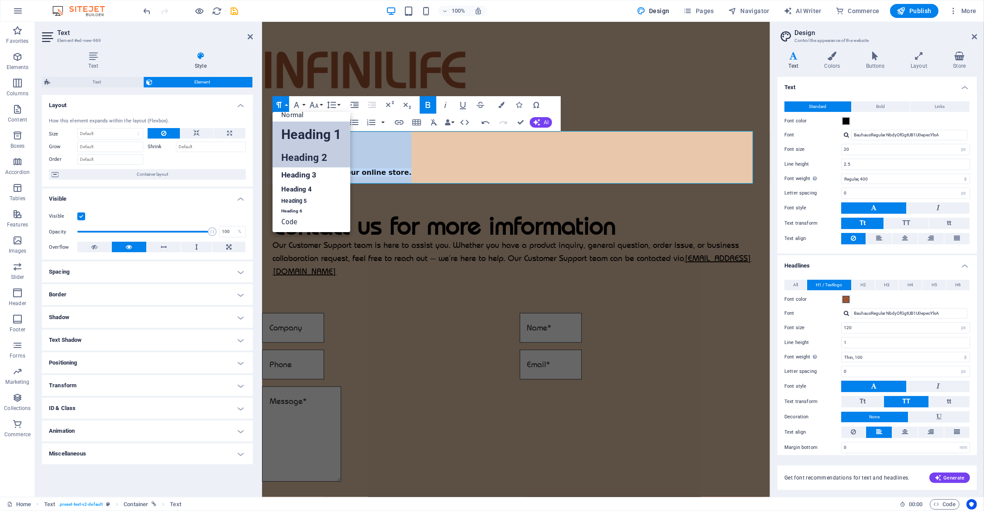
click at [308, 161] on link "Heading 2" at bounding box center [311, 158] width 77 height 20
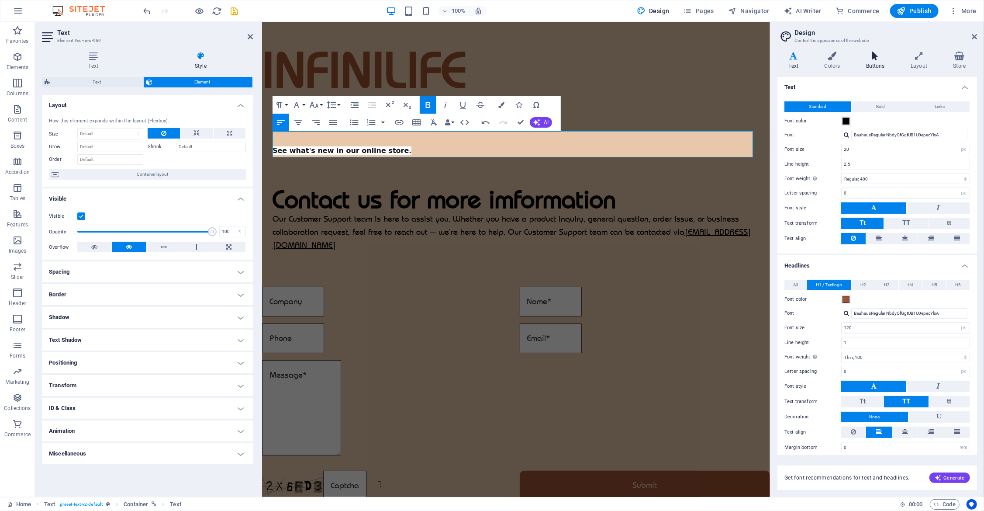
click at [720, 52] on icon at bounding box center [875, 56] width 41 height 9
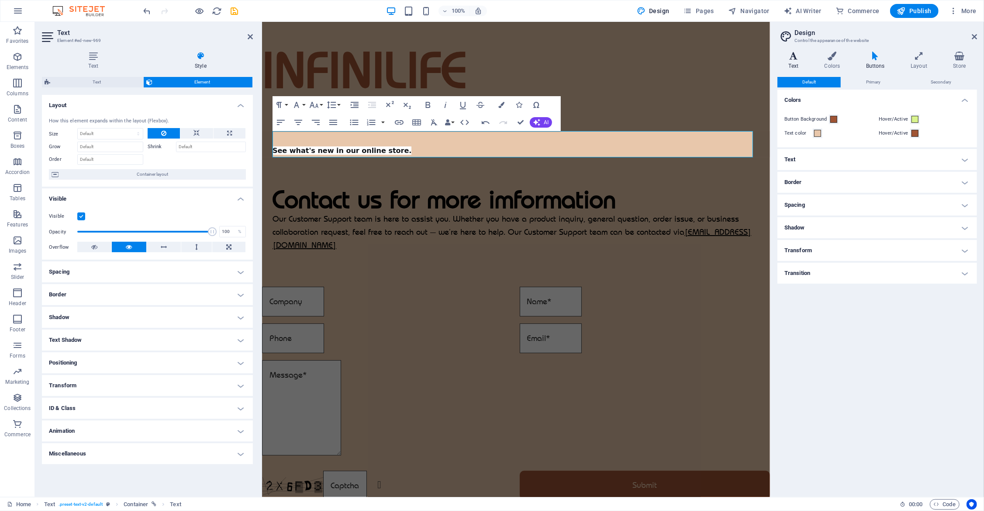
click at [720, 58] on icon at bounding box center [794, 56] width 32 height 9
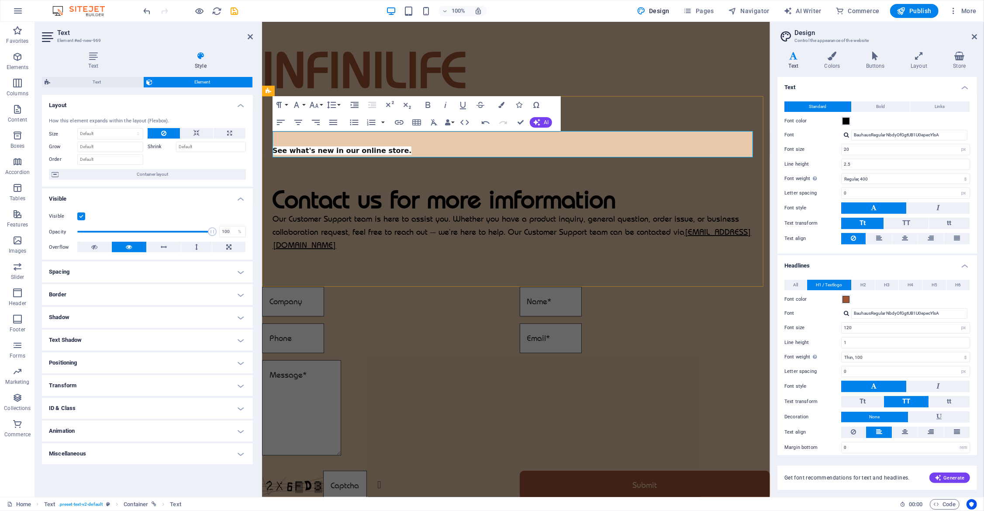
click at [358, 154] on strong "See what's new in our online store." at bounding box center [342, 150] width 139 height 8
drag, startPoint x: 377, startPoint y: 149, endPoint x: 363, endPoint y: 148, distance: 13.6
click at [363, 148] on strong "See what's new in our online store." at bounding box center [342, 150] width 139 height 8
click at [376, 148] on strong "See what's new in our online store." at bounding box center [342, 150] width 139 height 8
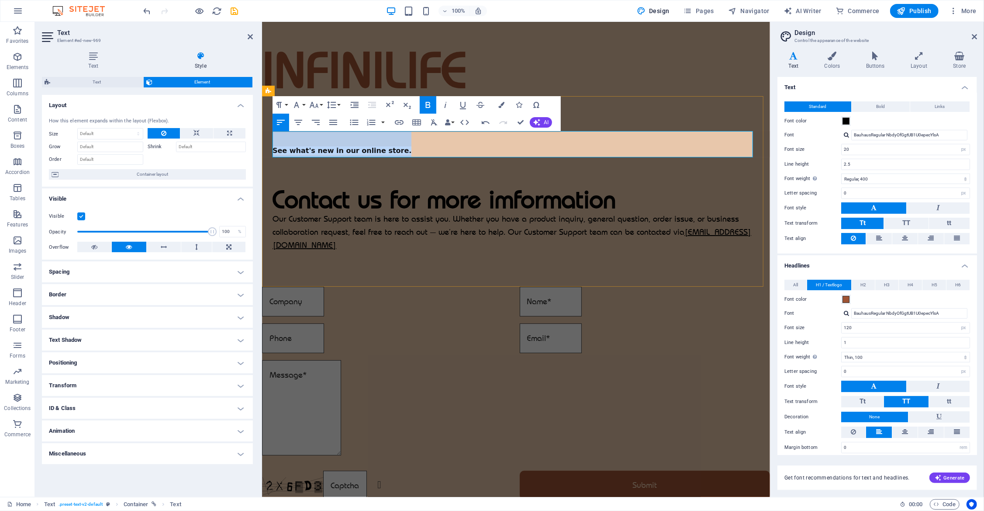
click at [376, 148] on strong "See what's new in our online store." at bounding box center [342, 150] width 139 height 8
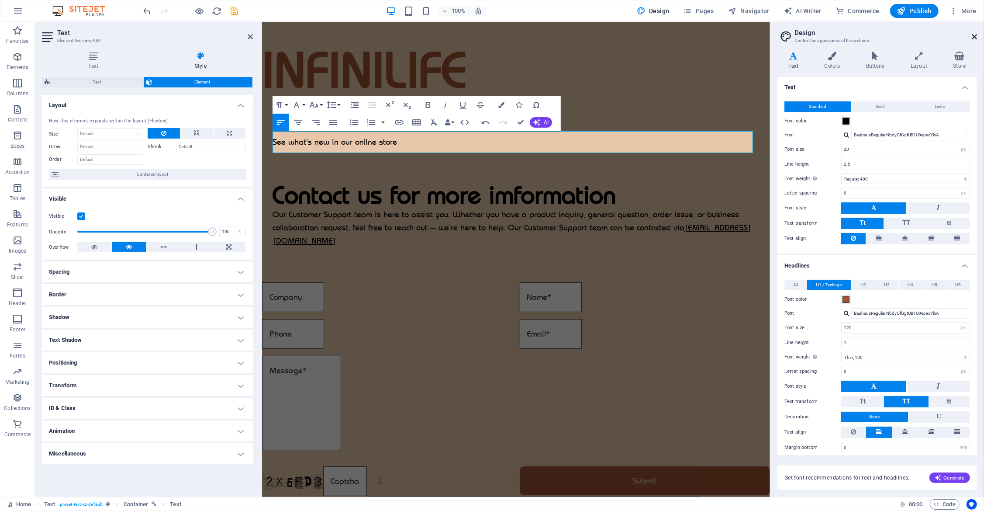
click at [720, 37] on icon at bounding box center [974, 36] width 5 height 7
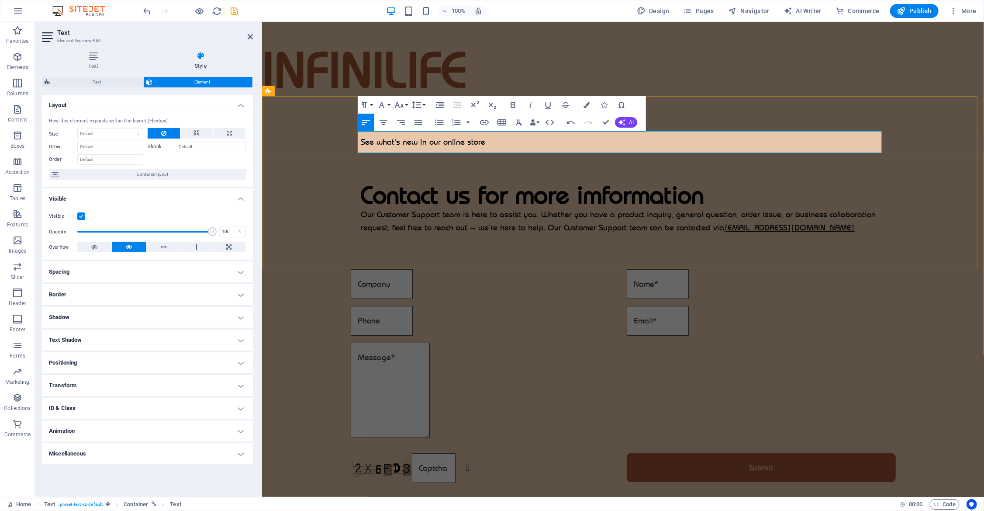
drag, startPoint x: 391, startPoint y: 138, endPoint x: 368, endPoint y: 141, distance: 23.0
click at [368, 141] on p "​See what's new in our online store" at bounding box center [623, 142] width 524 height 22
click at [329, 157] on div "​See what's new in our online store Contact us for more imformation Our Custome…" at bounding box center [623, 182] width 722 height 173
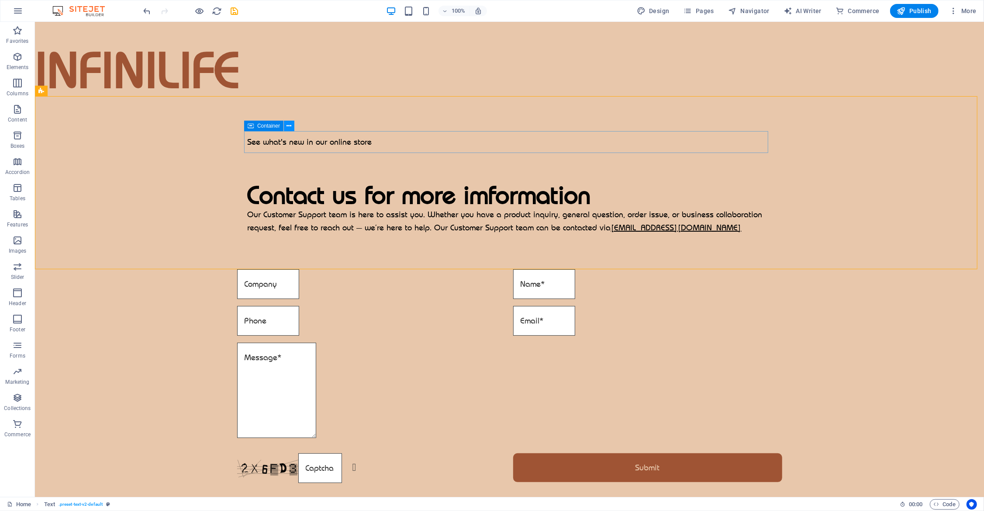
click at [291, 125] on icon at bounding box center [289, 125] width 5 height 9
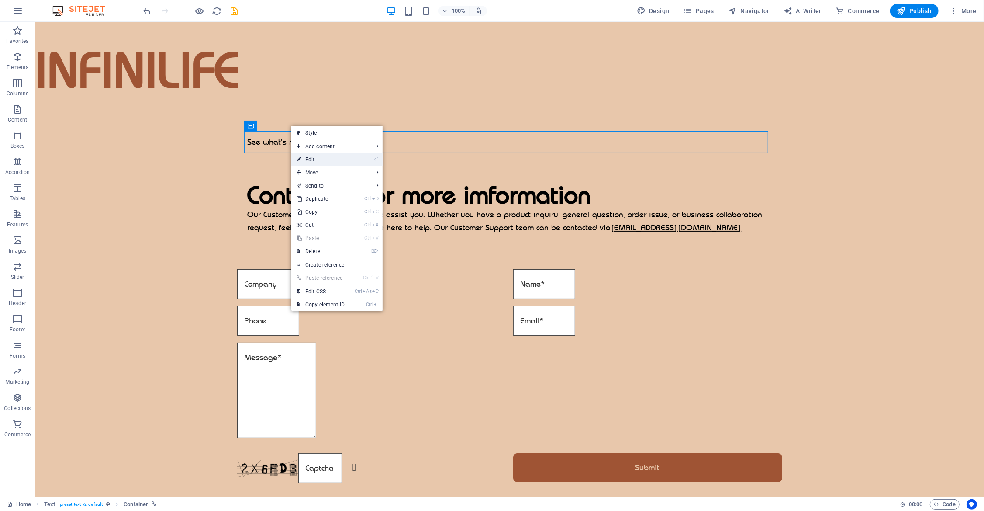
click at [366, 160] on li "⏎ Edit" at bounding box center [336, 159] width 91 height 13
click at [319, 160] on link "⏎ Edit" at bounding box center [320, 159] width 59 height 13
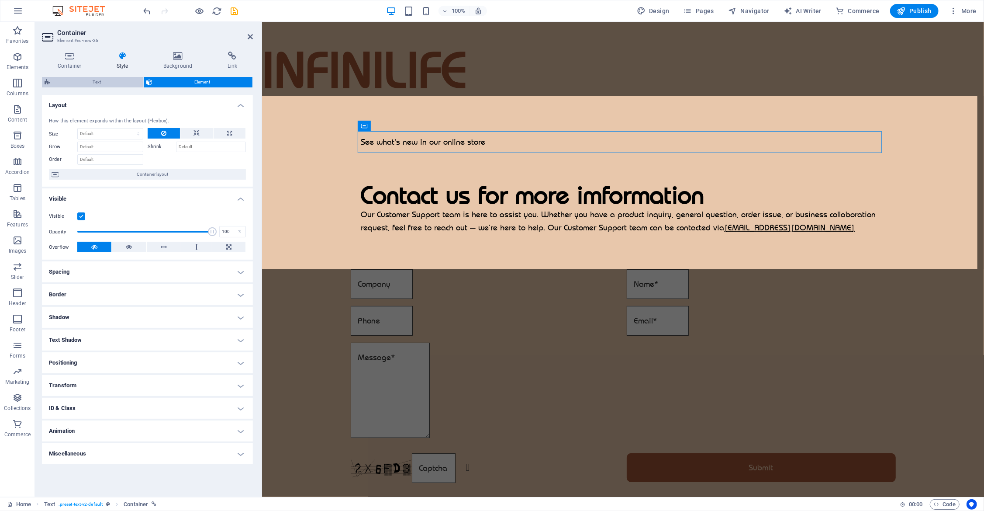
click at [87, 84] on span "Text" at bounding box center [97, 82] width 88 height 10
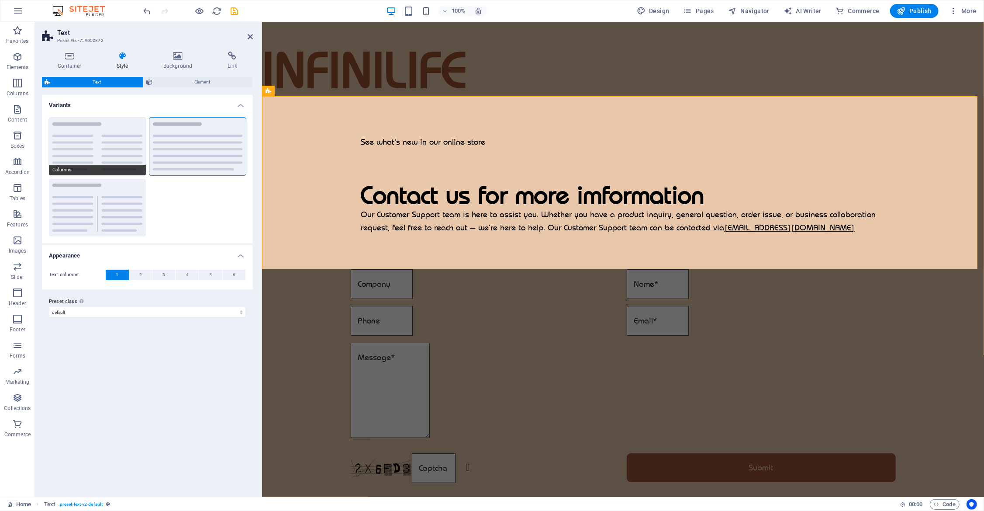
click at [89, 153] on button "Columns" at bounding box center [97, 147] width 97 height 58
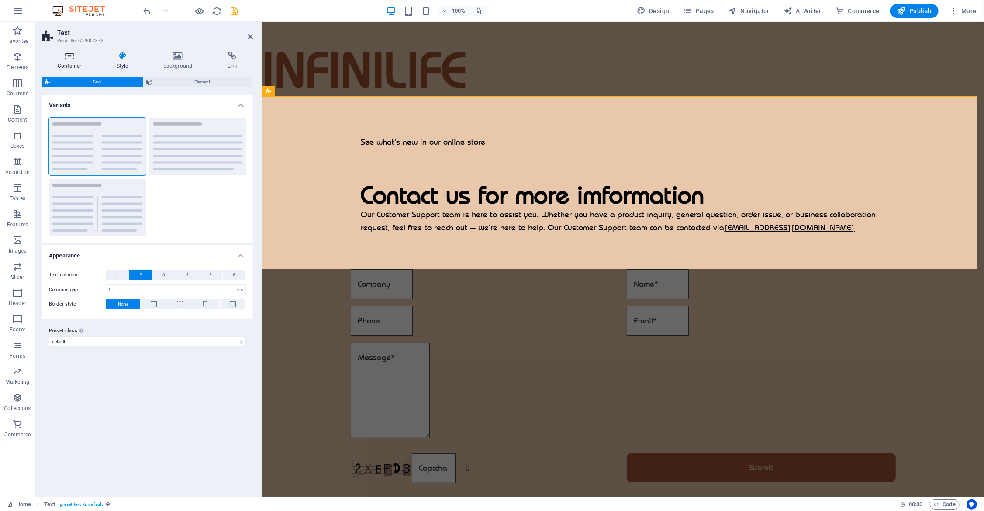
click at [72, 62] on h4 "Container" at bounding box center [71, 61] width 59 height 18
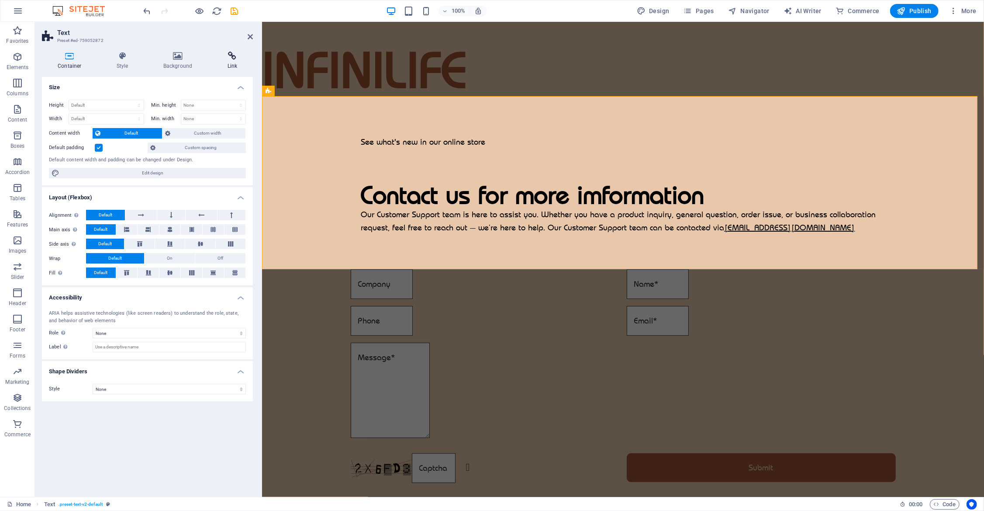
click at [233, 52] on icon at bounding box center [232, 56] width 42 height 9
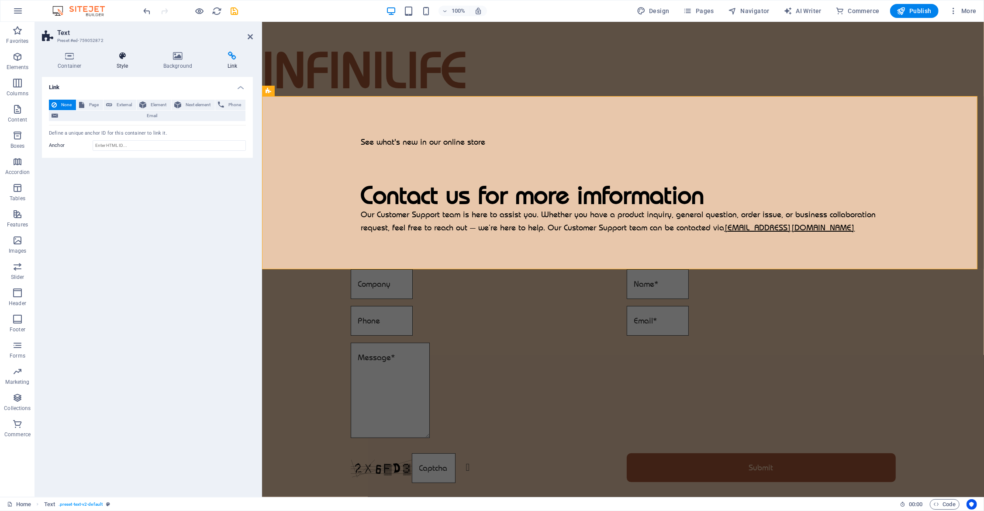
click at [123, 63] on h4 "Style" at bounding box center [124, 61] width 47 height 18
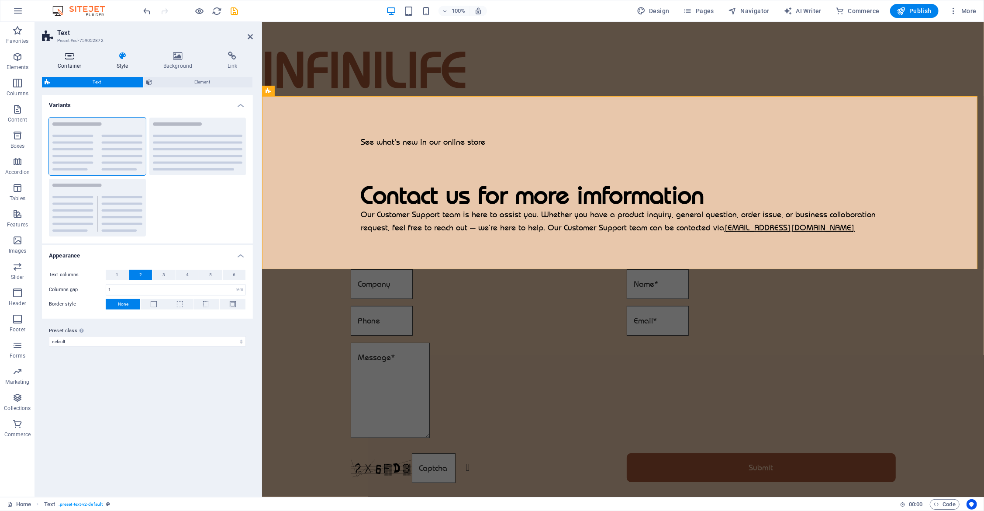
click at [77, 65] on h4 "Container" at bounding box center [71, 61] width 59 height 18
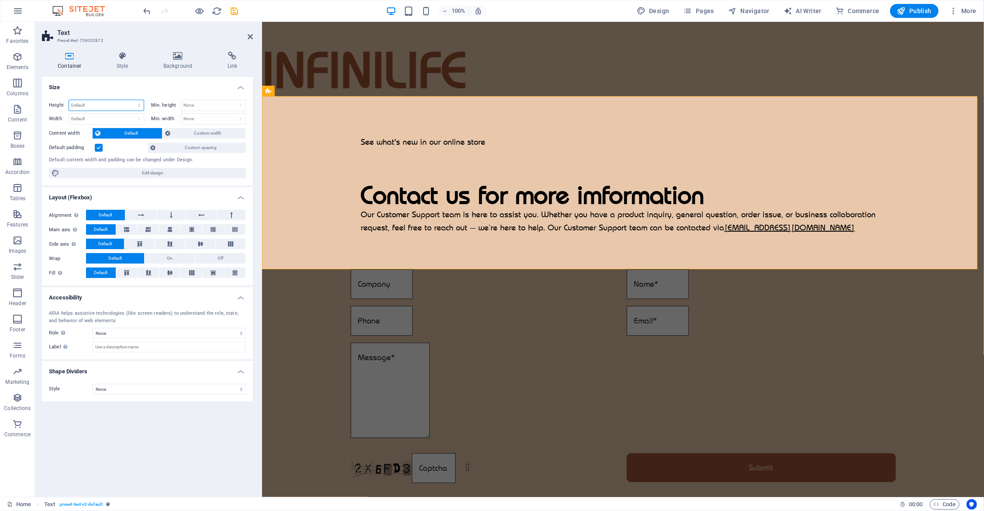
click at [134, 104] on select "Default px rem % vh vw" at bounding box center [106, 105] width 75 height 10
click at [128, 102] on select "Default px rem % vh vw" at bounding box center [106, 105] width 75 height 10
click at [95, 103] on select "Default px rem % vh vw" at bounding box center [106, 105] width 75 height 10
select select "px"
click at [132, 100] on select "Default px rem % vh vw" at bounding box center [106, 105] width 75 height 10
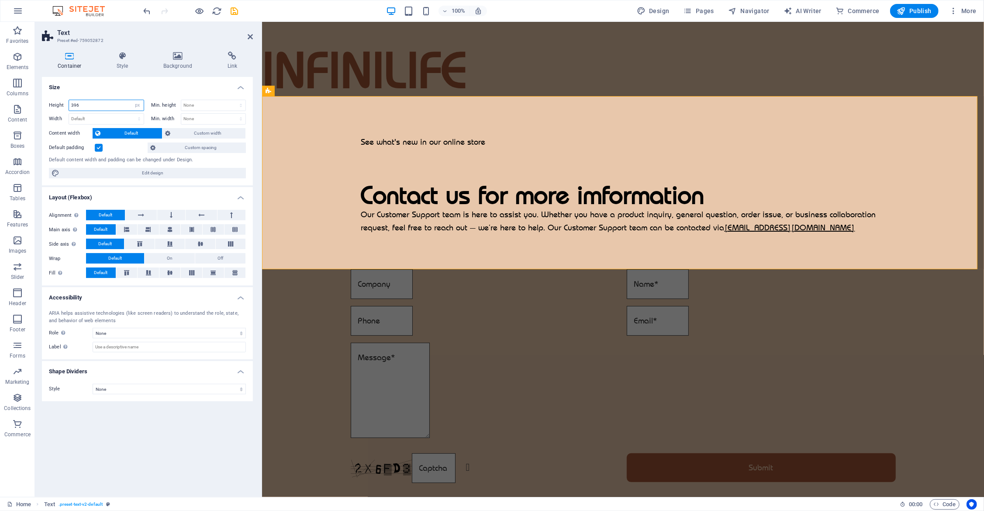
click at [94, 104] on input "396" at bounding box center [106, 105] width 75 height 10
drag, startPoint x: 94, startPoint y: 104, endPoint x: 56, endPoint y: 104, distance: 38.0
click at [56, 104] on div "Height 396 Default px rem % vh vw" at bounding box center [96, 105] width 95 height 11
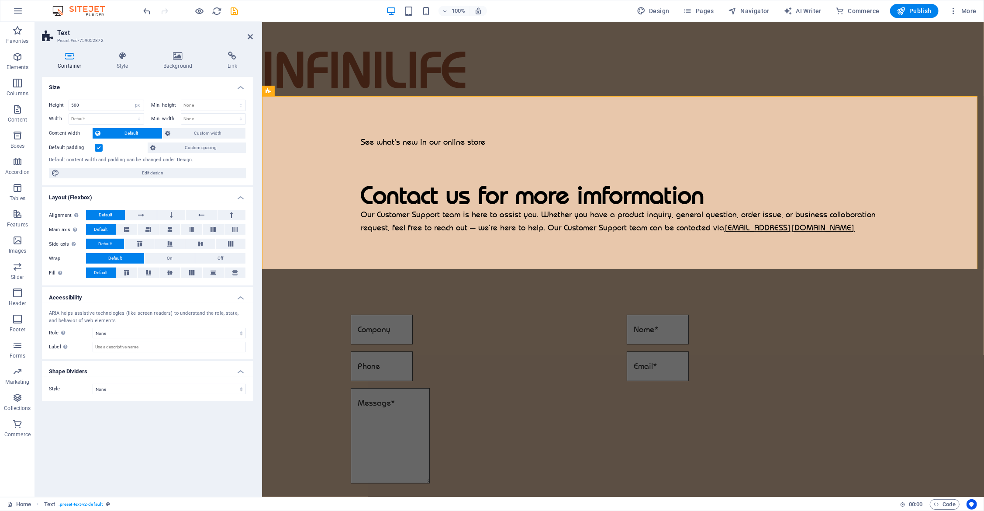
click at [97, 81] on h4 "Size" at bounding box center [147, 85] width 211 height 16
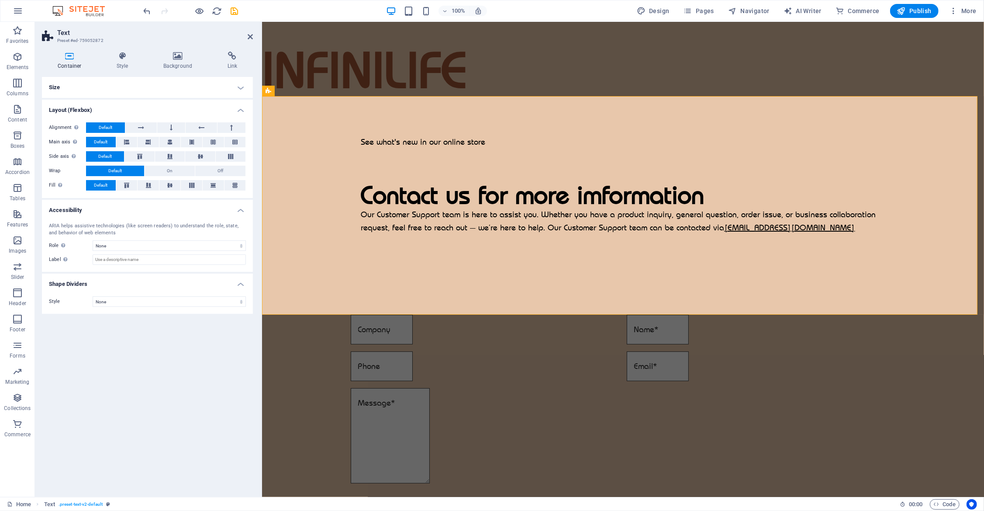
click at [106, 87] on h4 "Size" at bounding box center [147, 87] width 211 height 21
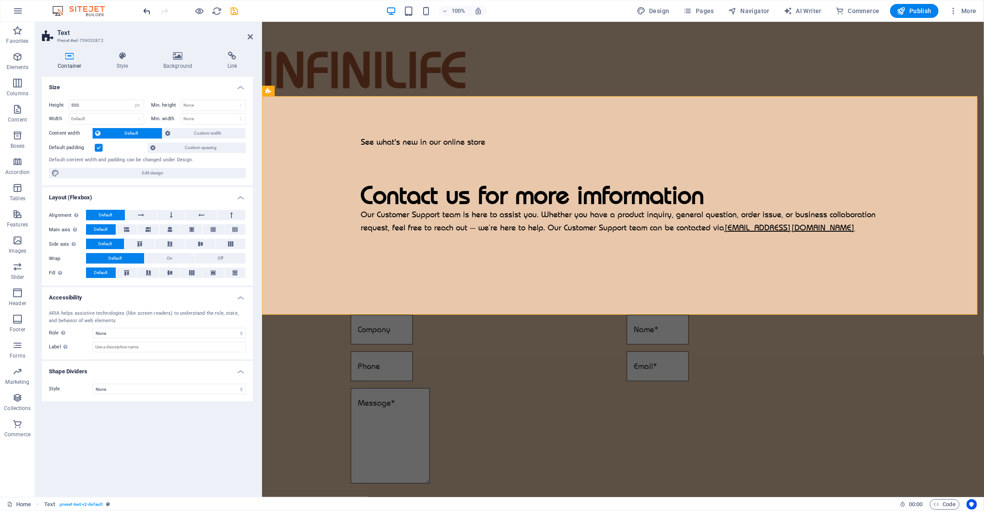
click at [147, 7] on icon "undo" at bounding box center [147, 11] width 10 height 10
type input "396"
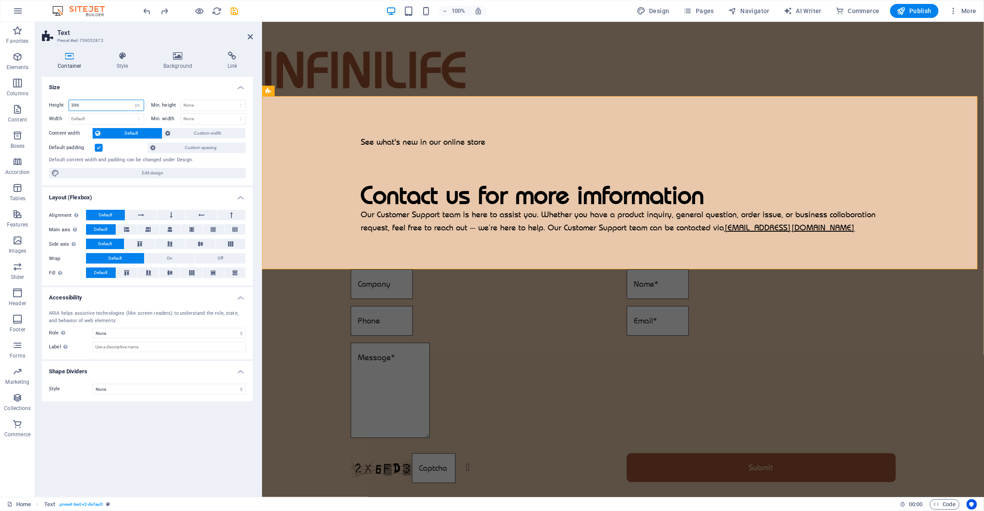
click at [123, 104] on input "396" at bounding box center [106, 105] width 75 height 10
click at [137, 103] on select "Default px rem % vh vw" at bounding box center [138, 105] width 12 height 10
select select "default"
click at [132, 100] on select "Default px rem % vh vw" at bounding box center [138, 105] width 12 height 10
select select "DISABLED_OPTION_VALUE"
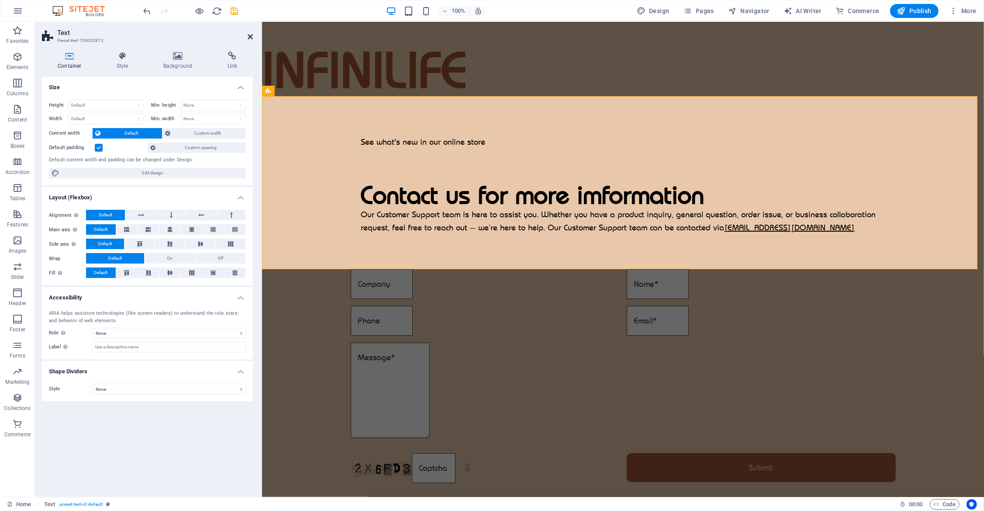
click at [249, 35] on icon at bounding box center [250, 36] width 5 height 7
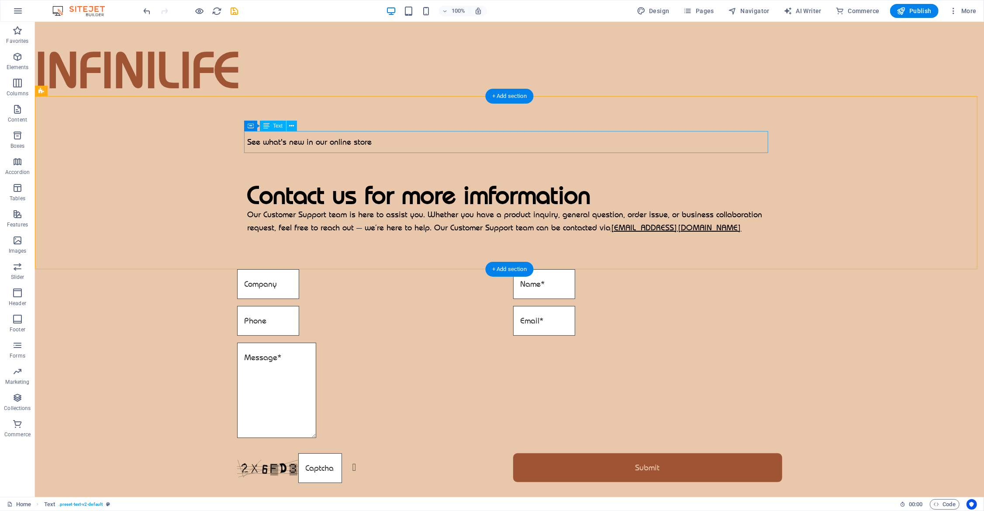
click at [348, 137] on div "See what's new in our online store" at bounding box center [509, 142] width 524 height 22
click at [121, 137] on div "See what's new in our online store Contact us for more imformation Our Customer…" at bounding box center [509, 182] width 949 height 173
click at [346, 138] on div "See what's new in our online store" at bounding box center [509, 142] width 524 height 22
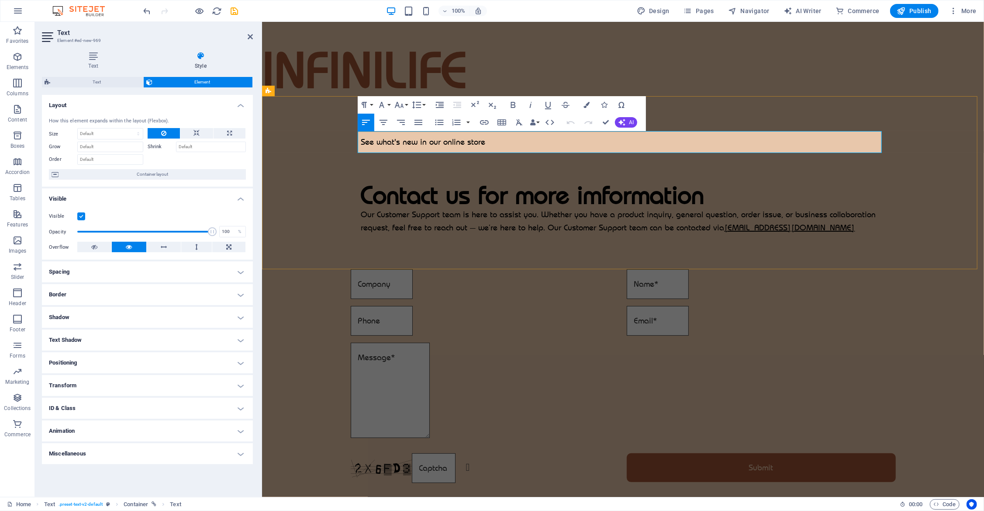
click at [423, 138] on p "See what's new in our online store" at bounding box center [623, 142] width 524 height 22
click at [384, 104] on icon "button" at bounding box center [382, 105] width 10 height 10
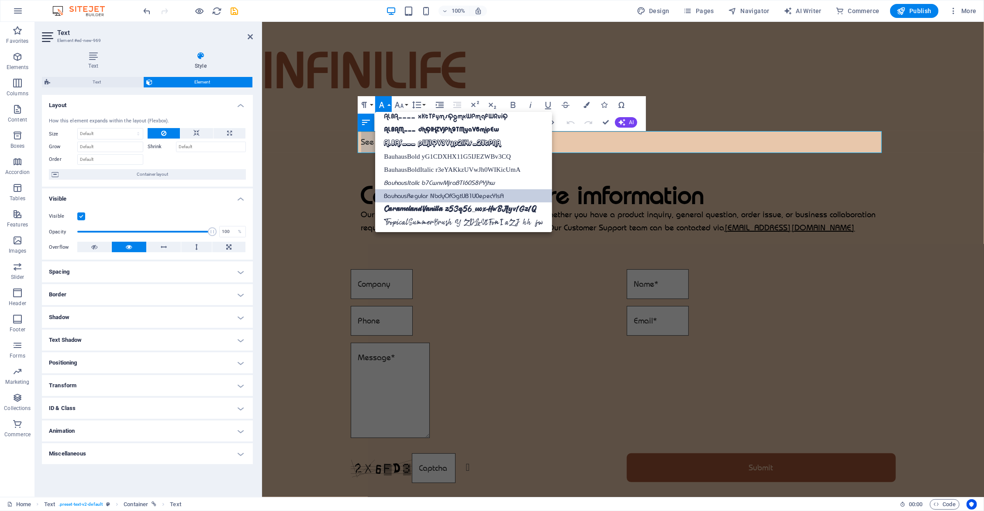
scroll to position [83, 0]
click at [419, 101] on icon "button" at bounding box center [417, 105] width 10 height 10
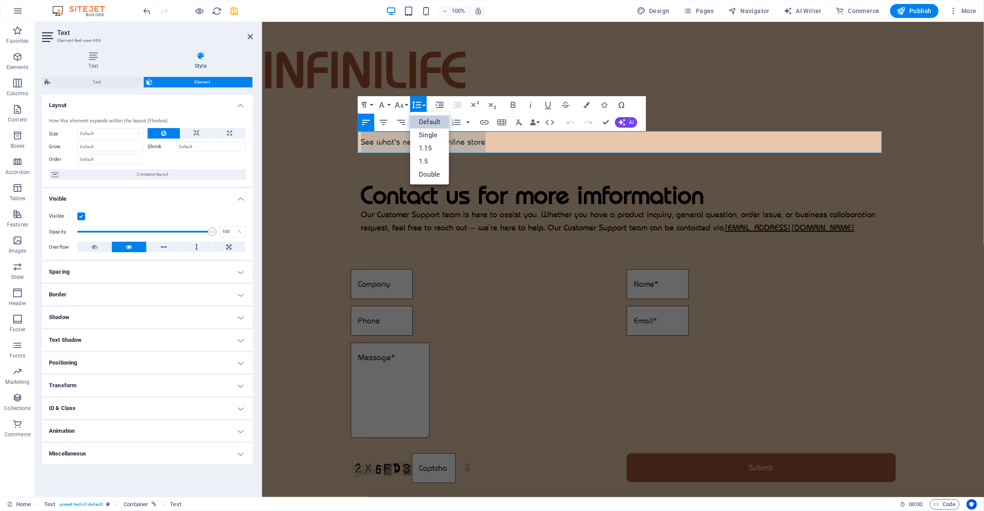
scroll to position [0, 0]
click at [401, 104] on icon "button" at bounding box center [399, 105] width 10 height 10
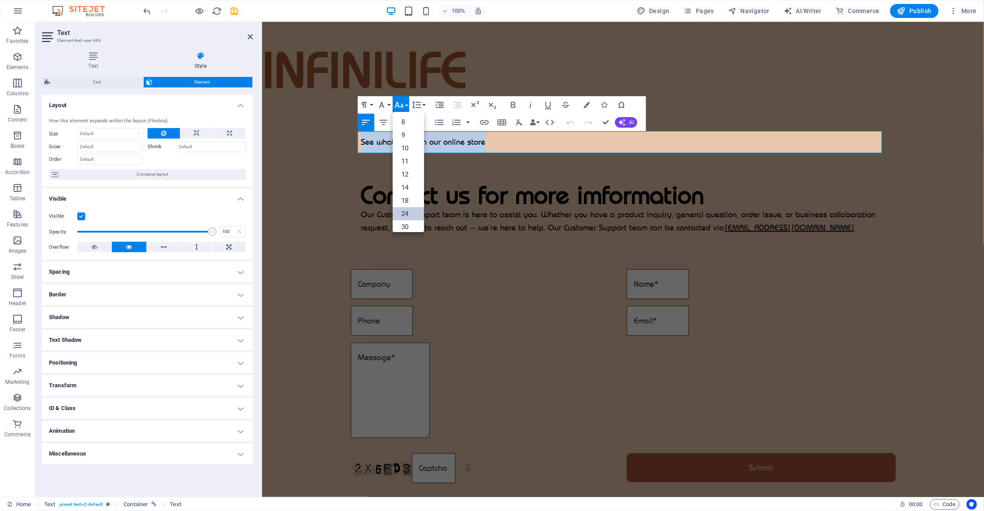
click at [405, 214] on link "24" at bounding box center [408, 213] width 31 height 13
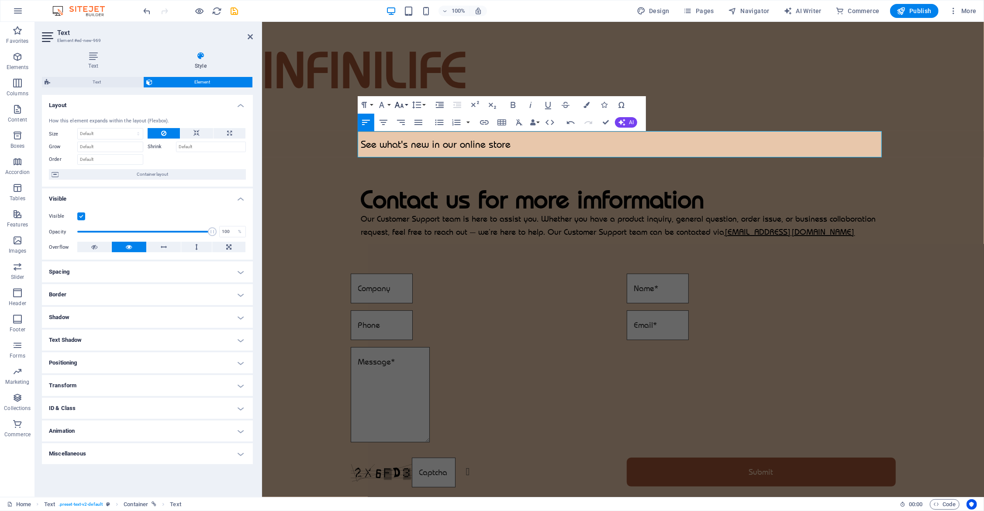
click at [405, 105] on button "Font Size" at bounding box center [401, 104] width 17 height 17
click at [408, 205] on link "72" at bounding box center [408, 209] width 31 height 13
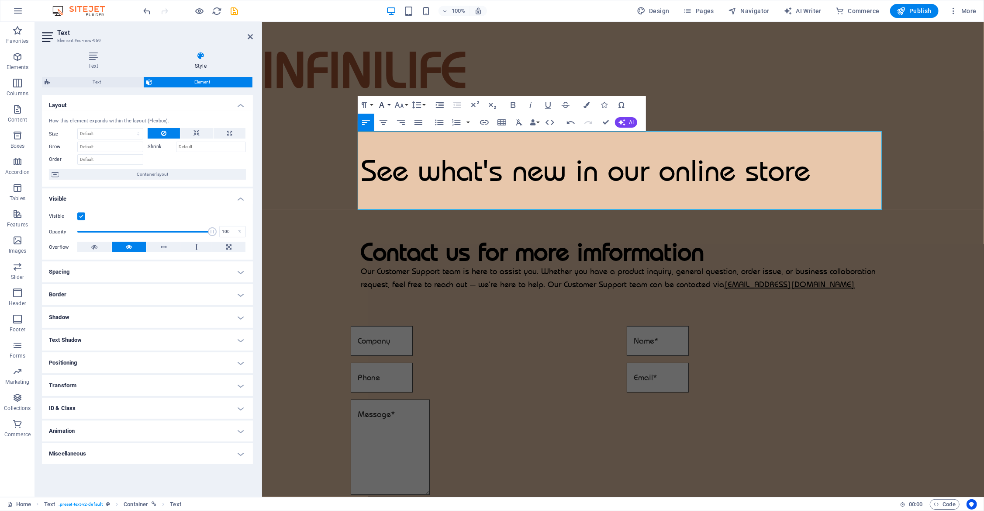
click at [382, 106] on icon "button" at bounding box center [381, 105] width 5 height 6
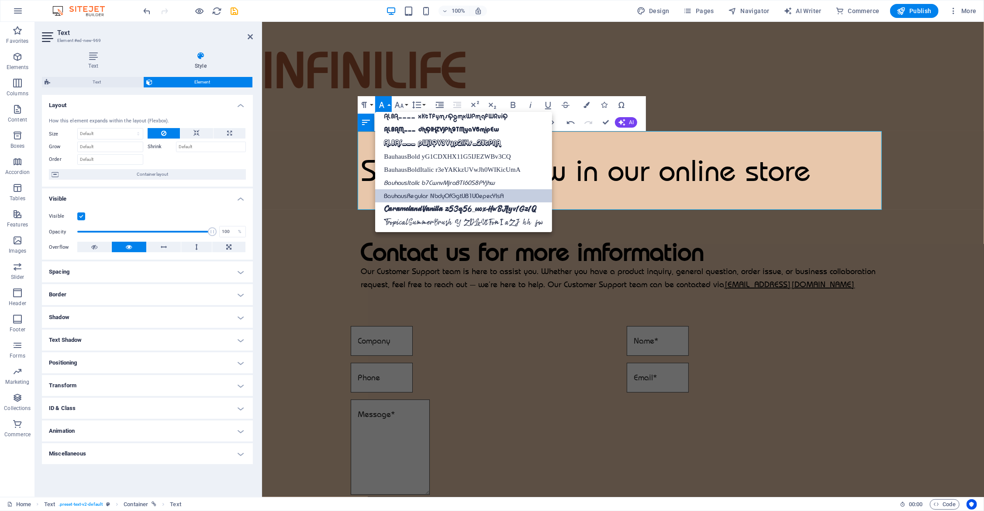
scroll to position [83, 0]
click at [408, 104] on button "Font Size" at bounding box center [401, 104] width 17 height 17
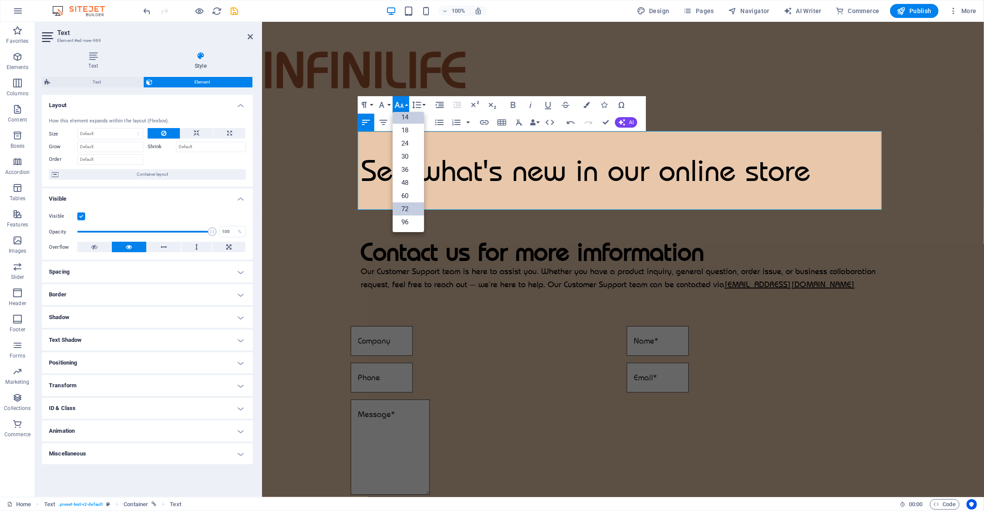
scroll to position [70, 0]
click at [412, 182] on link "48" at bounding box center [408, 183] width 31 height 13
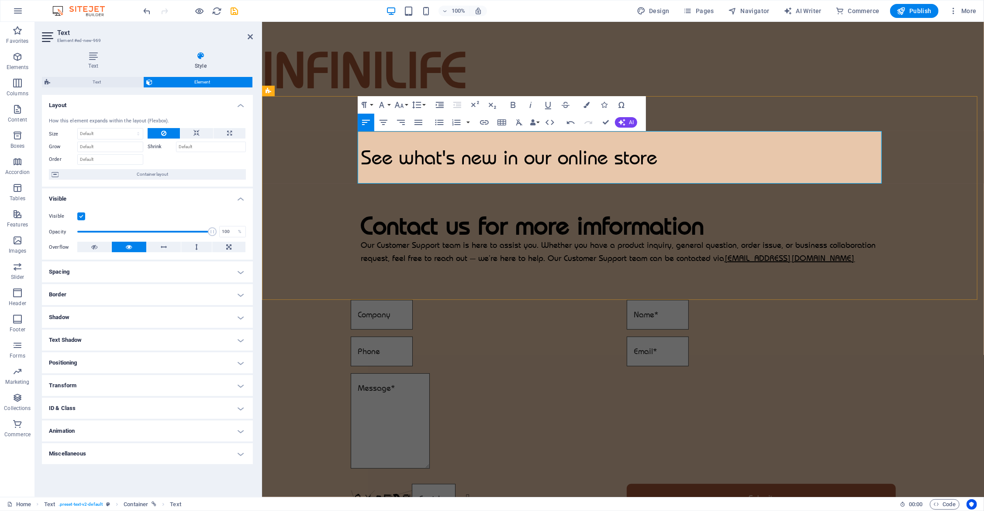
click at [678, 148] on p "See what's new in our online store" at bounding box center [623, 157] width 524 height 52
click at [720, 180] on div "See what's new in our online store Contact us for more imformation Our Customer…" at bounding box center [623, 198] width 722 height 204
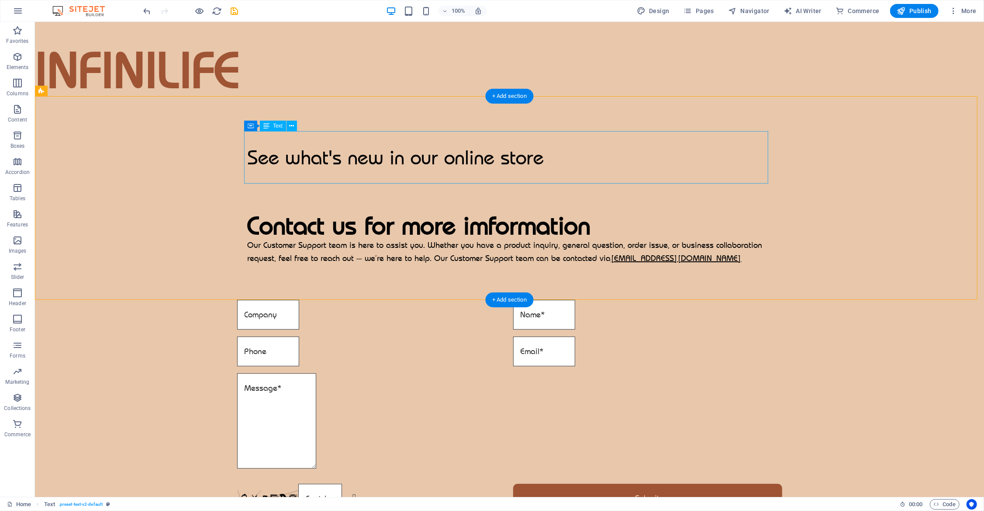
click at [456, 152] on div "See what's new in our online store" at bounding box center [509, 157] width 524 height 52
click at [457, 161] on div "See what's new in our online store" at bounding box center [509, 157] width 524 height 52
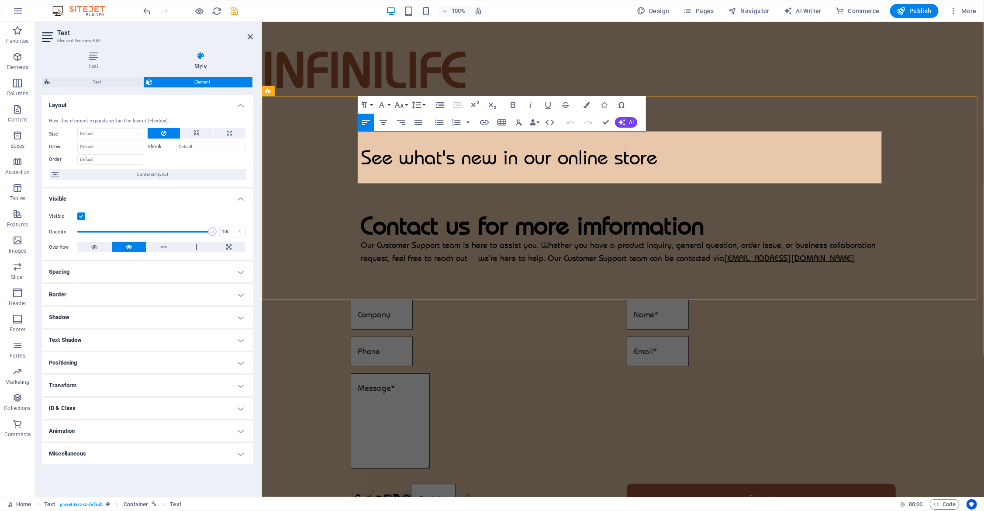
click at [430, 160] on span "See what's new in our online store" at bounding box center [509, 157] width 297 height 24
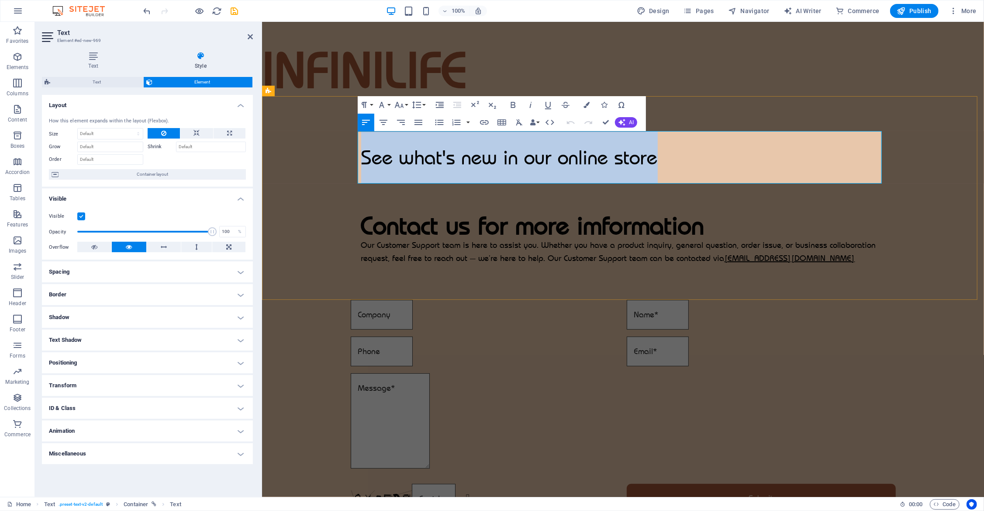
click at [430, 160] on span "See what's new in our online store" at bounding box center [509, 157] width 297 height 24
click at [517, 106] on icon "button" at bounding box center [513, 105] width 10 height 10
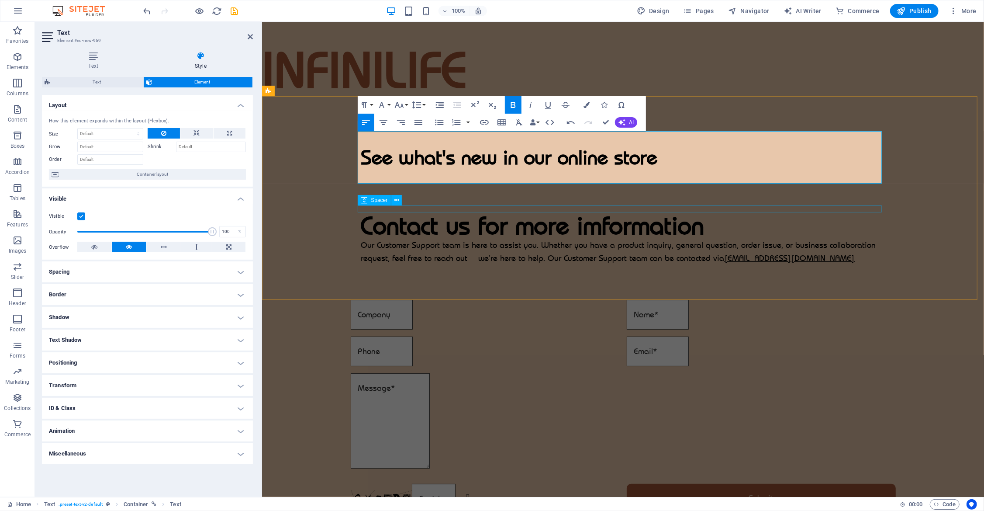
click at [512, 218] on div "Contact us for more imformation" at bounding box center [623, 225] width 524 height 26
click at [512, 226] on div "Contact us for more imformation" at bounding box center [623, 225] width 524 height 26
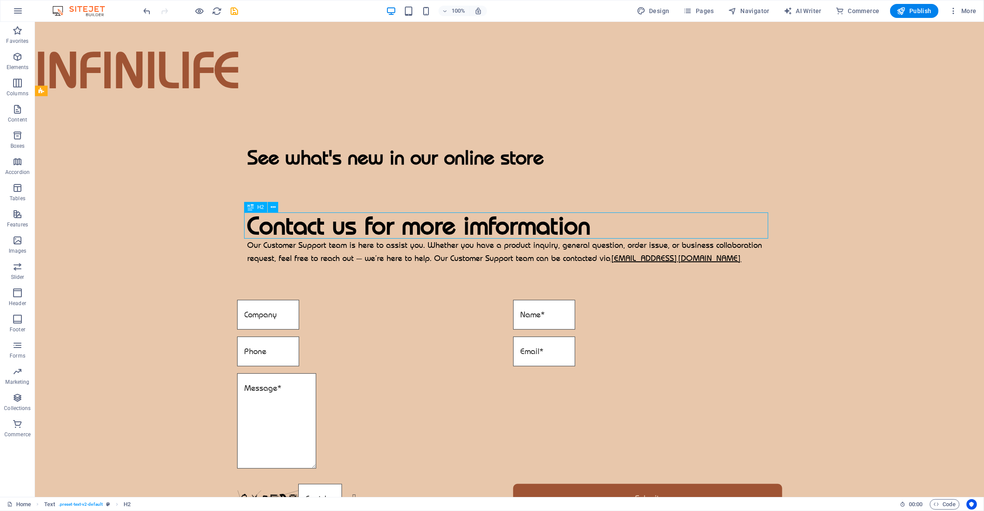
click at [511, 226] on div "Contact us for more imformation" at bounding box center [509, 225] width 524 height 26
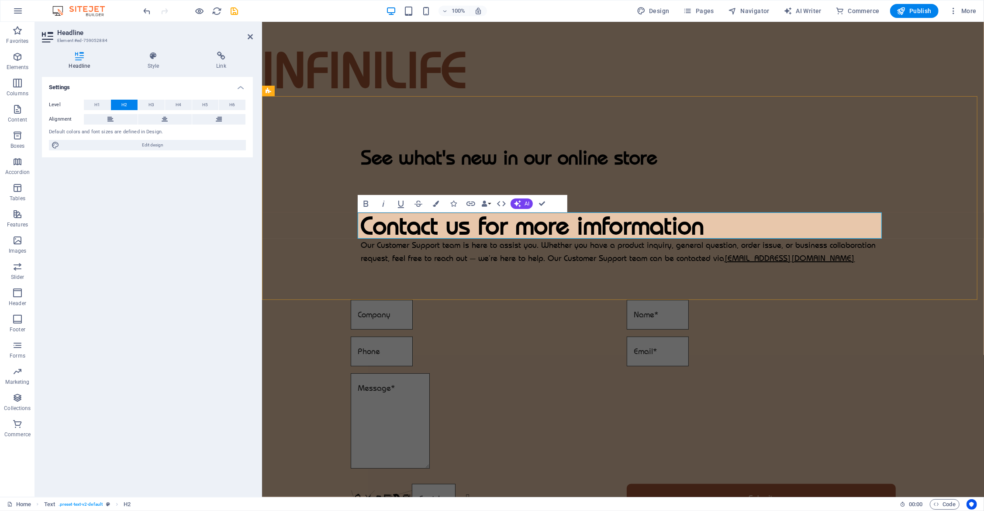
click at [390, 230] on h2 "Contact us for more imformation" at bounding box center [623, 225] width 524 height 26
click at [463, 230] on h2 "Contact us for more imformation" at bounding box center [623, 225] width 524 height 26
click at [463, 229] on h2 "Contact us for more imformation" at bounding box center [623, 225] width 524 height 26
click at [439, 227] on h2 "Contact us for more imformation" at bounding box center [623, 225] width 524 height 26
click at [126, 102] on span "H2" at bounding box center [124, 105] width 6 height 10
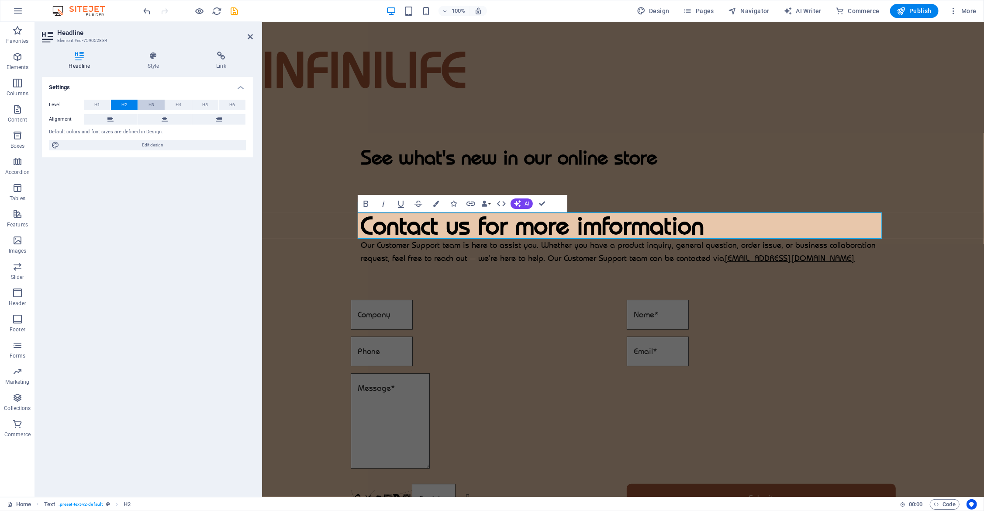
click at [155, 101] on button "H3" at bounding box center [151, 105] width 27 height 10
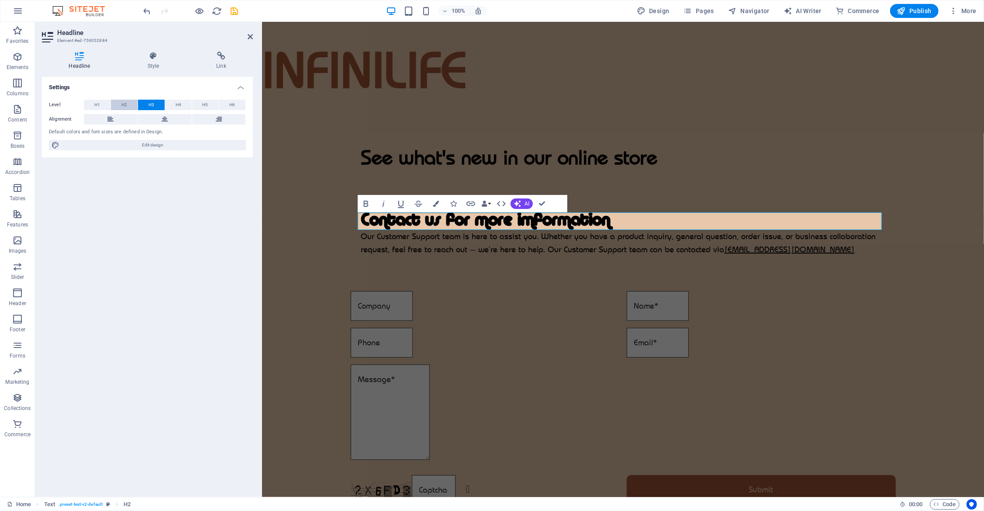
click at [118, 103] on button "H2" at bounding box center [124, 105] width 27 height 10
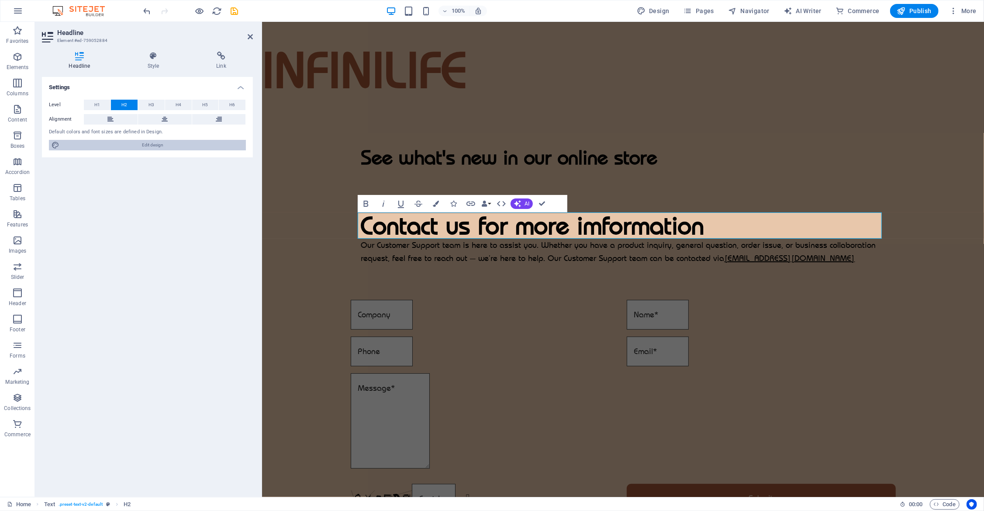
click at [128, 141] on span "Edit design" at bounding box center [152, 145] width 181 height 10
select select "px"
select select "400"
select select "px"
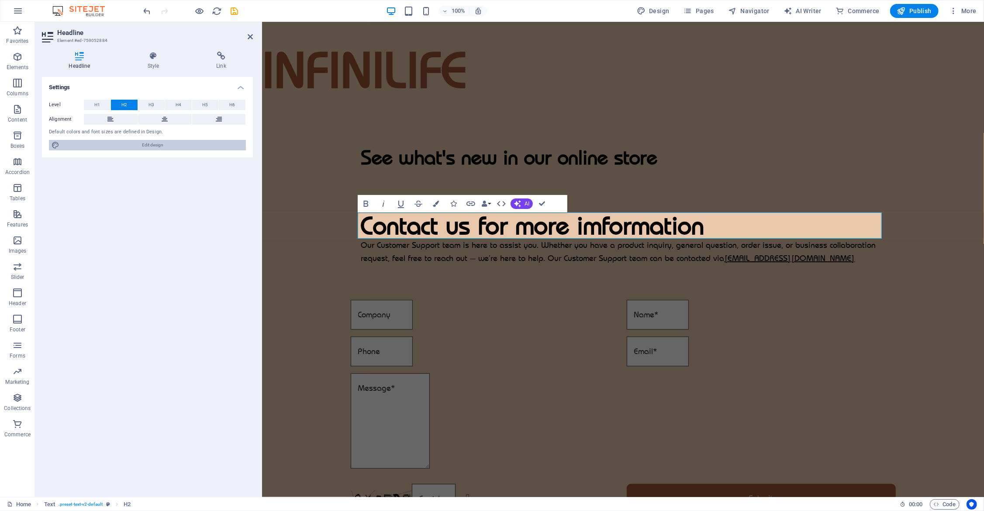
select select "px"
select select "rem"
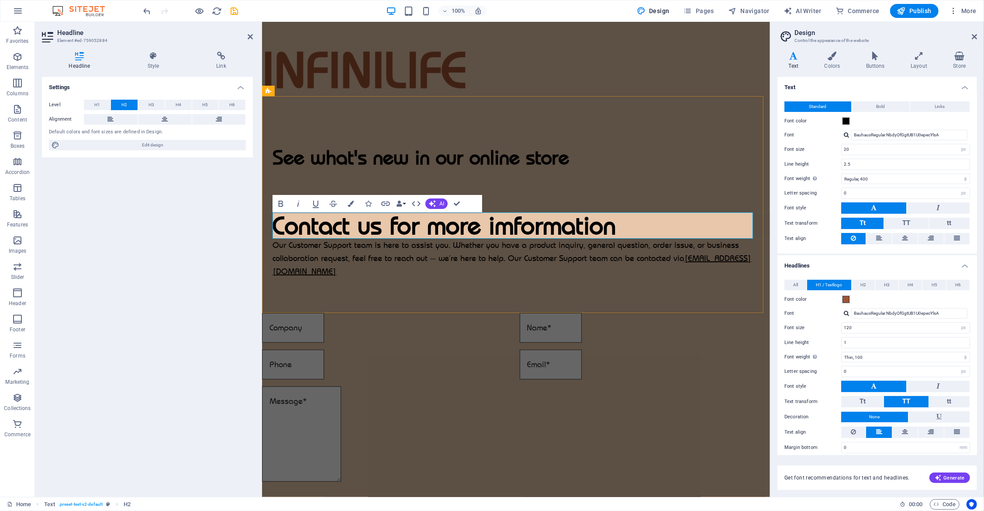
click at [464, 224] on h2 "Contact us for more imformation" at bounding box center [516, 225] width 487 height 26
click at [528, 228] on h2 "Contact us for more imformation" at bounding box center [516, 225] width 487 height 26
click at [720, 281] on span "H2" at bounding box center [864, 285] width 6 height 10
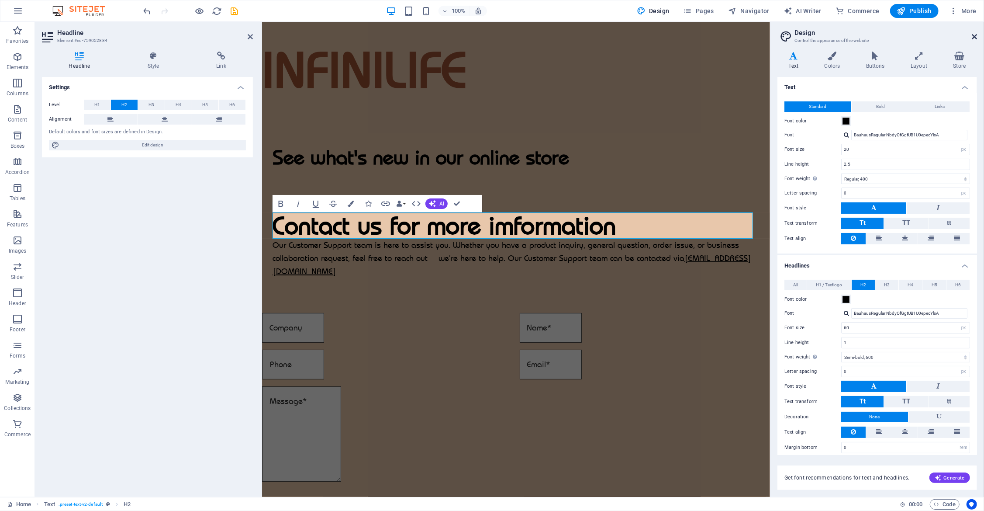
click at [720, 36] on icon at bounding box center [974, 36] width 5 height 7
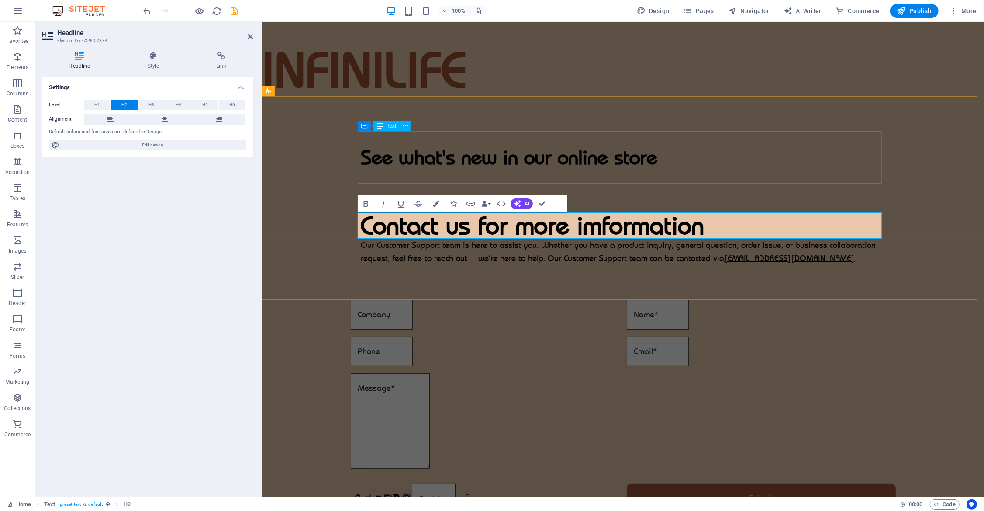
click at [452, 157] on div "See what's new in our online store" at bounding box center [623, 157] width 524 height 52
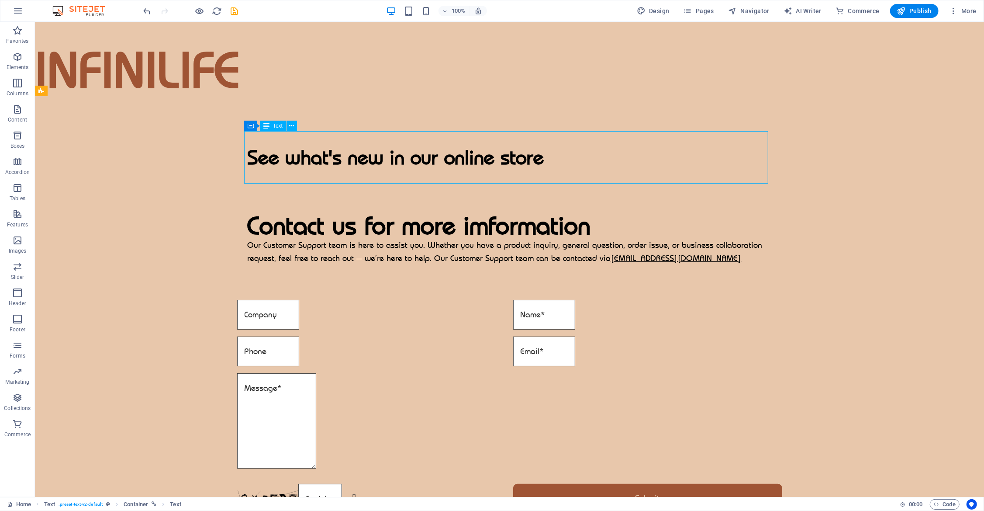
click at [472, 158] on div "See what's new in our online store" at bounding box center [509, 157] width 524 height 52
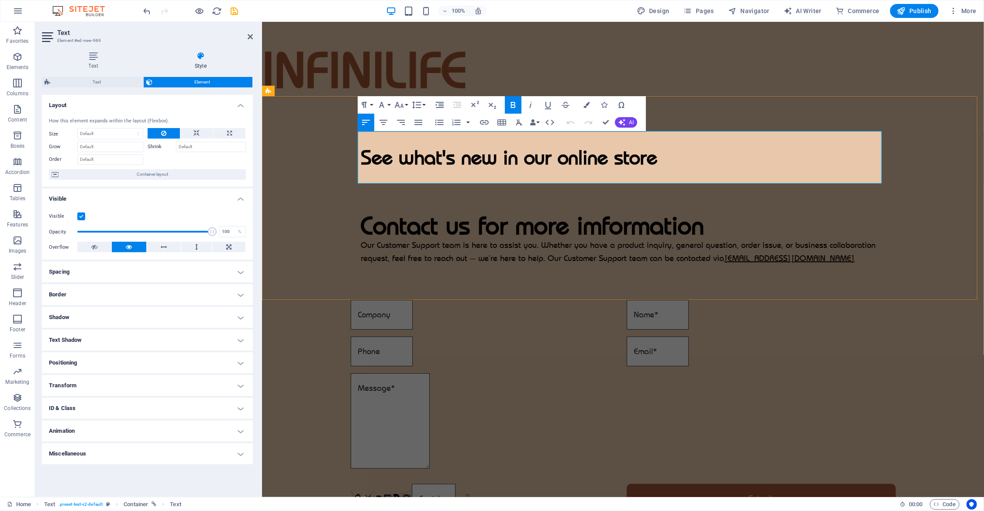
click at [436, 157] on strong "See what's new in our online store" at bounding box center [509, 157] width 297 height 24
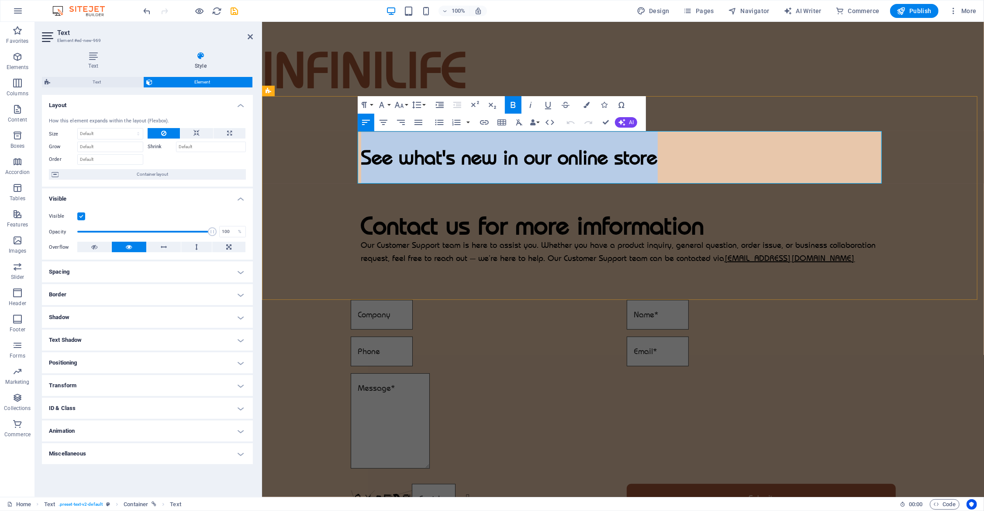
click at [436, 157] on strong "See what's new in our online store" at bounding box center [509, 157] width 297 height 24
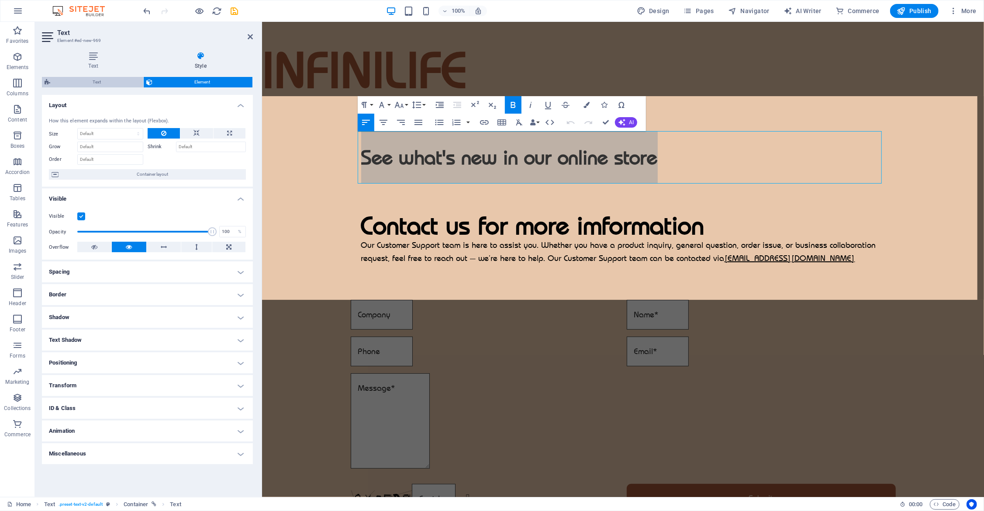
click at [95, 80] on span "Text" at bounding box center [97, 82] width 88 height 10
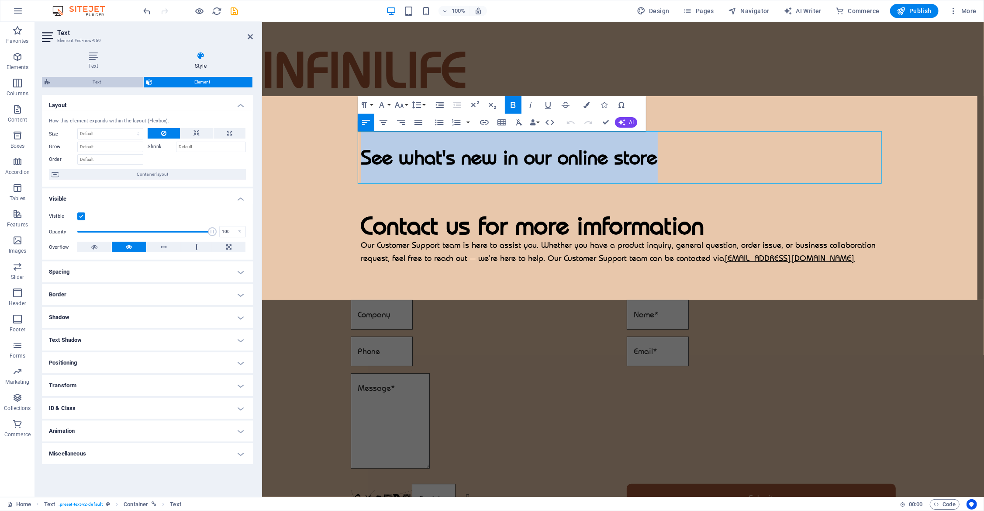
select select "rem"
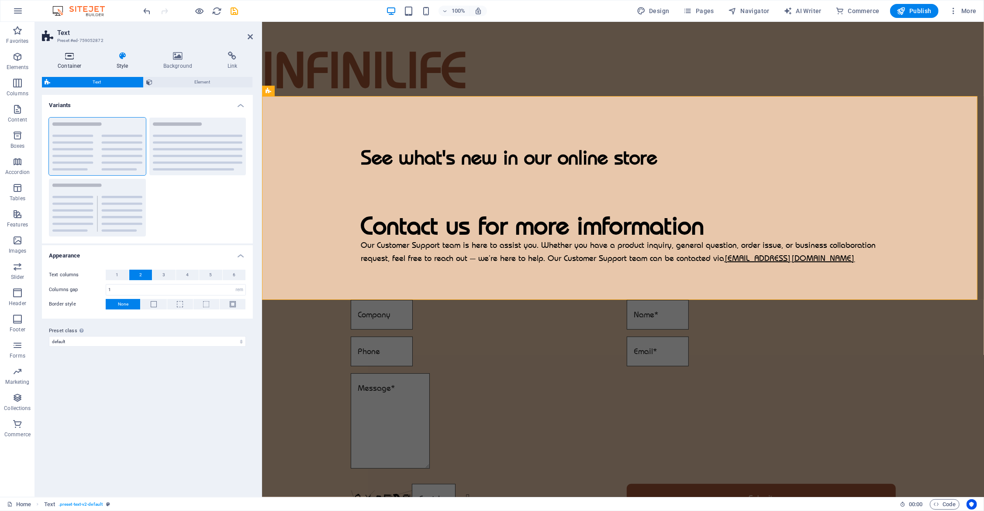
click at [75, 62] on h4 "Container" at bounding box center [71, 61] width 59 height 18
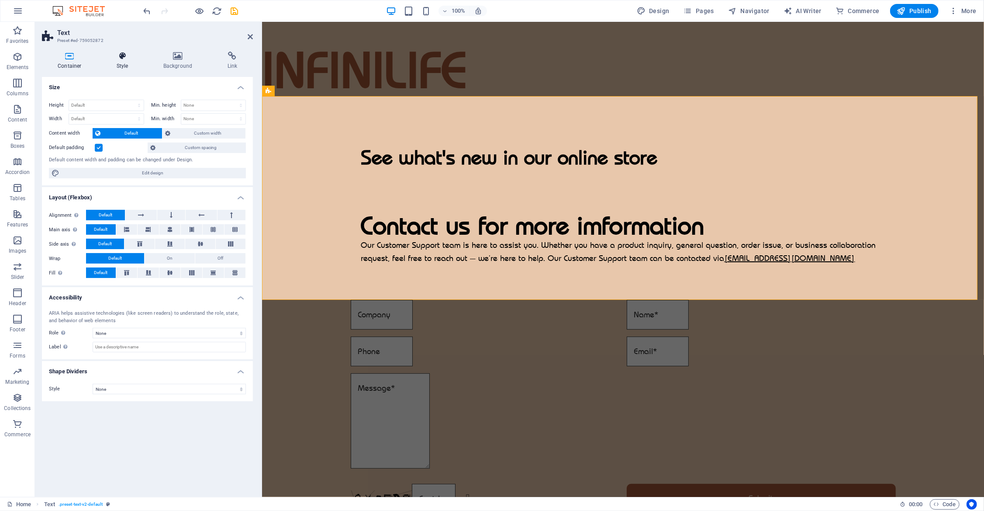
click at [118, 64] on h4 "Style" at bounding box center [124, 61] width 47 height 18
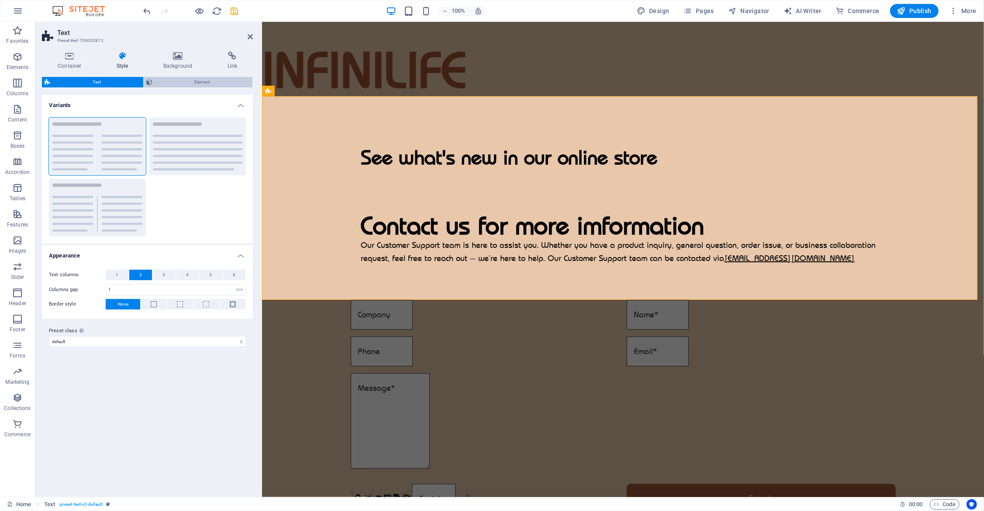
click at [180, 82] on span "Element" at bounding box center [202, 82] width 95 height 10
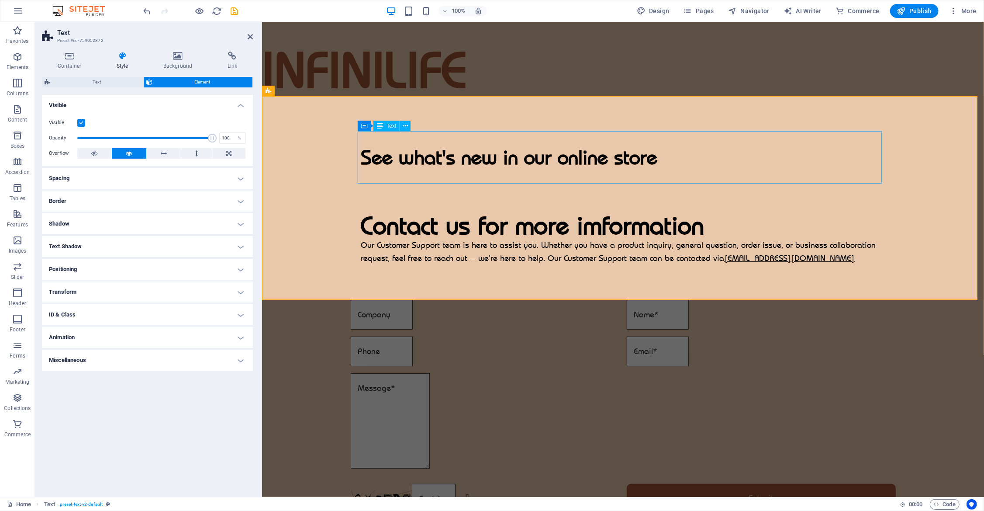
click at [436, 153] on div "See what's new in our online store" at bounding box center [623, 157] width 524 height 52
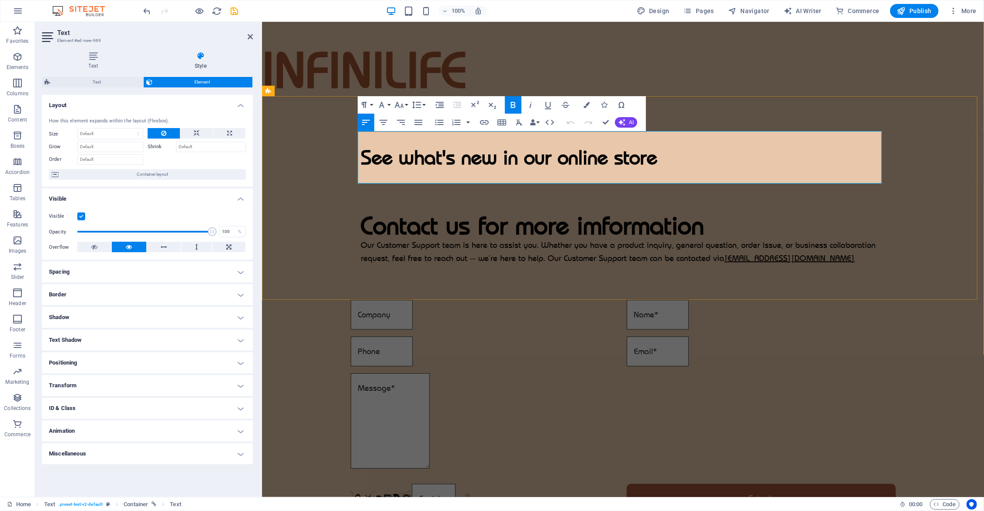
click at [436, 154] on strong "See what's new in our online store" at bounding box center [509, 157] width 297 height 24
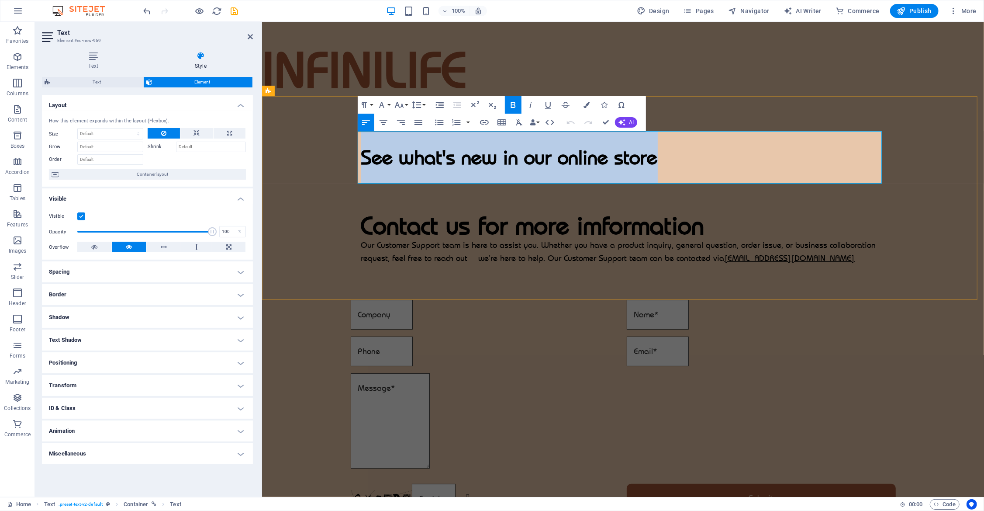
click at [436, 154] on strong "See what's new in our online store" at bounding box center [509, 157] width 297 height 24
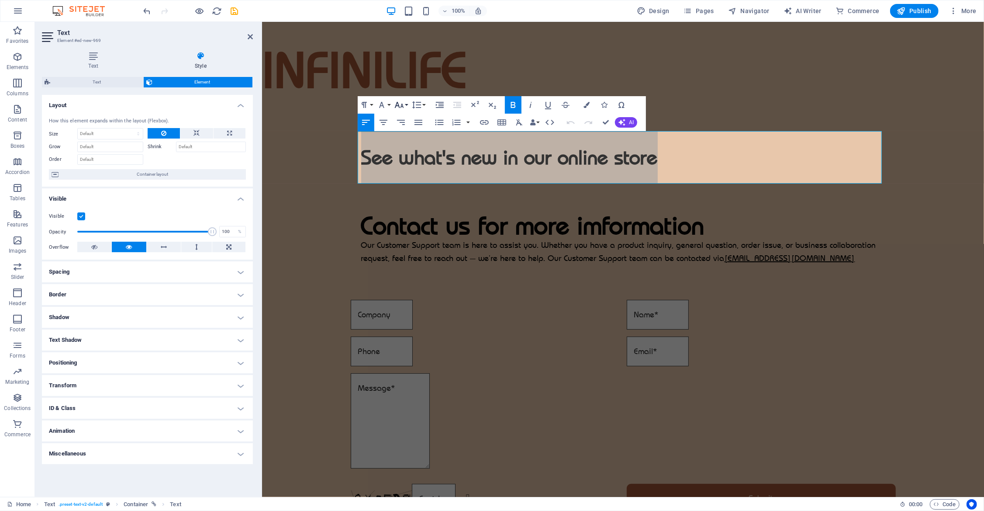
click at [401, 103] on icon "button" at bounding box center [399, 105] width 10 height 10
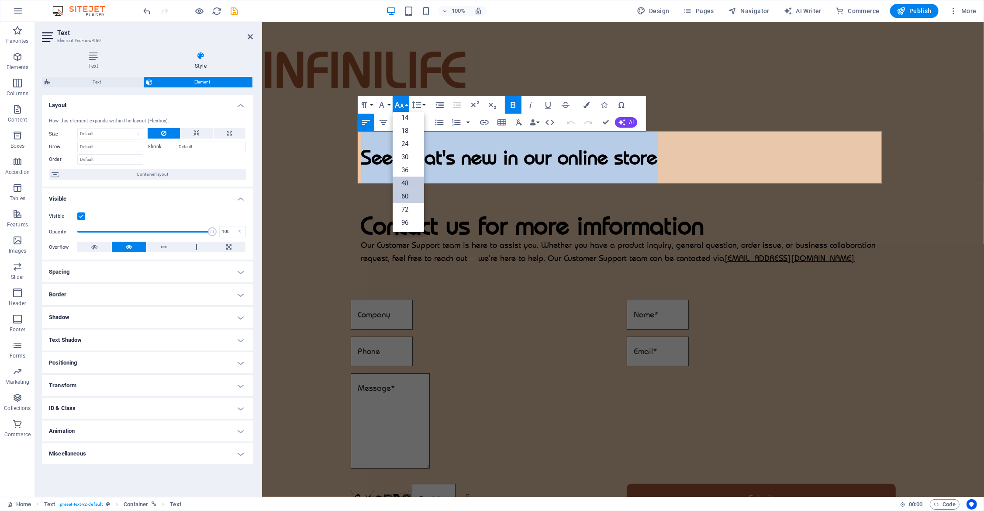
click at [412, 196] on link "60" at bounding box center [408, 196] width 31 height 13
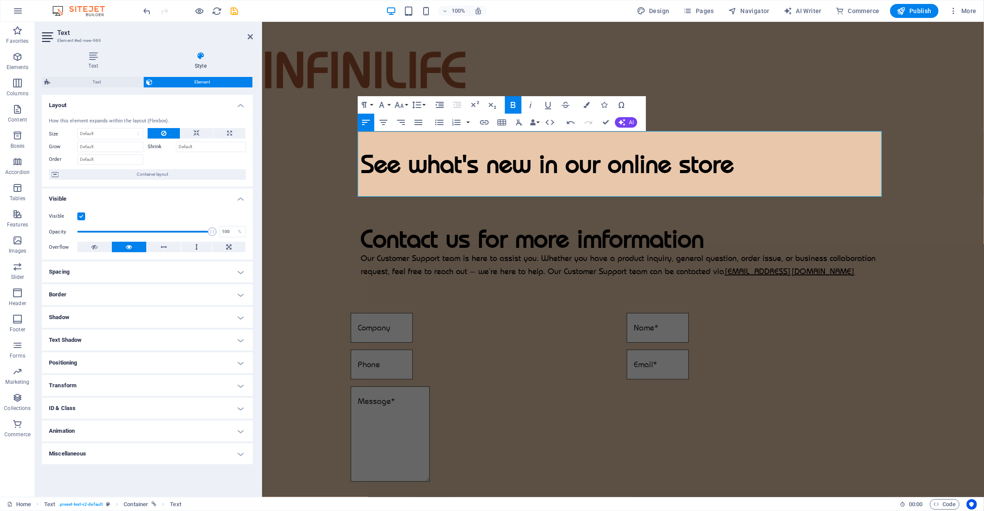
click at [516, 104] on icon "button" at bounding box center [513, 105] width 10 height 10
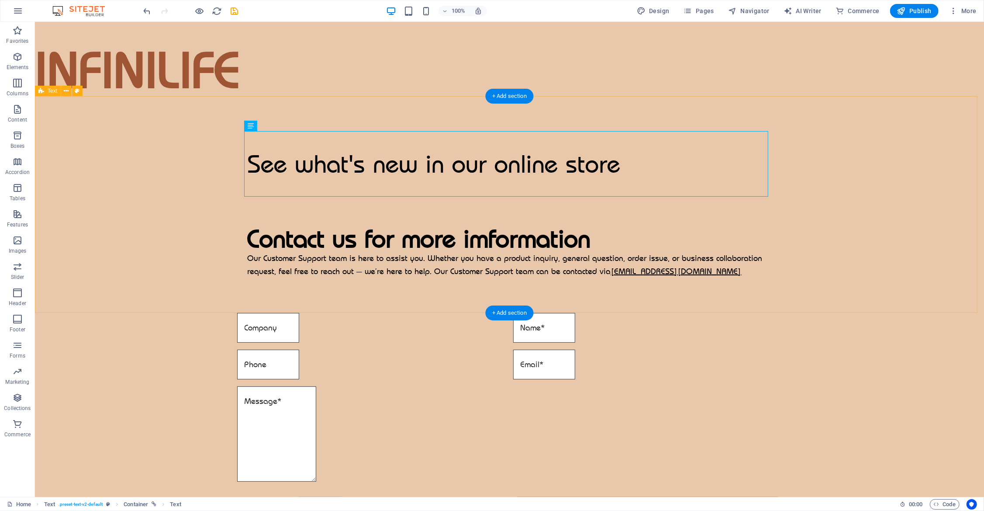
click at [720, 241] on div "See what's new in our online store Contact us for more imformation Our Customer…" at bounding box center [509, 204] width 949 height 217
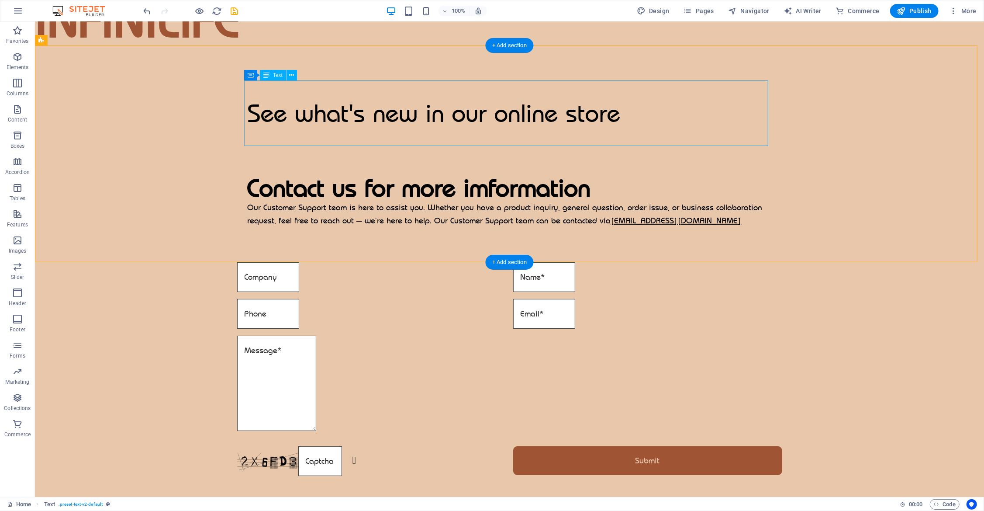
click at [466, 123] on div "See what's new in our online store" at bounding box center [509, 113] width 524 height 66
click at [485, 118] on div "See what's new in our online store" at bounding box center [509, 113] width 524 height 66
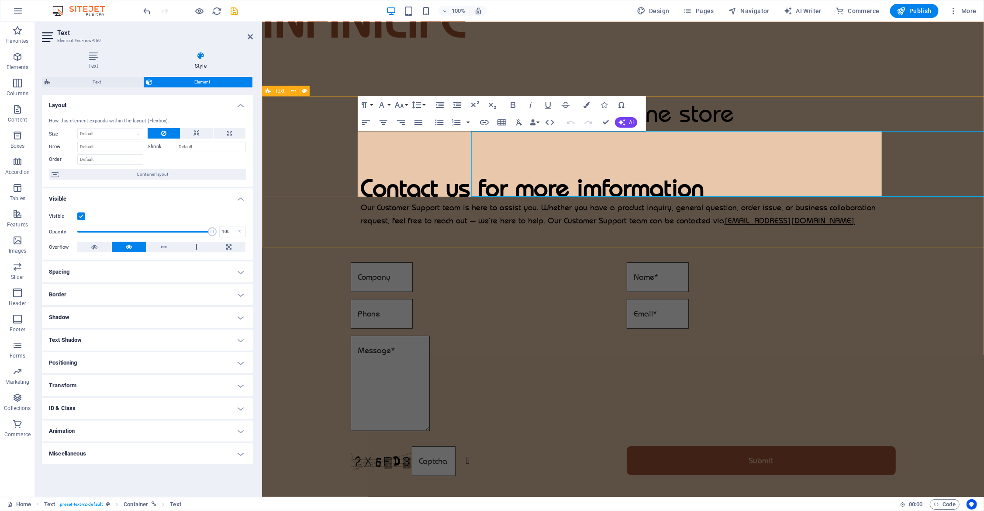
scroll to position [0, 0]
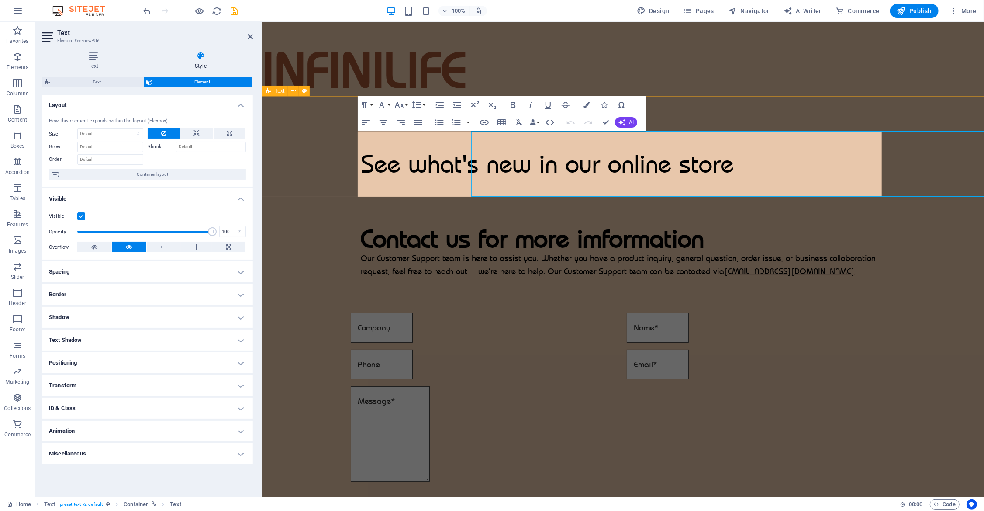
click at [486, 118] on icon "button" at bounding box center [484, 122] width 10 height 10
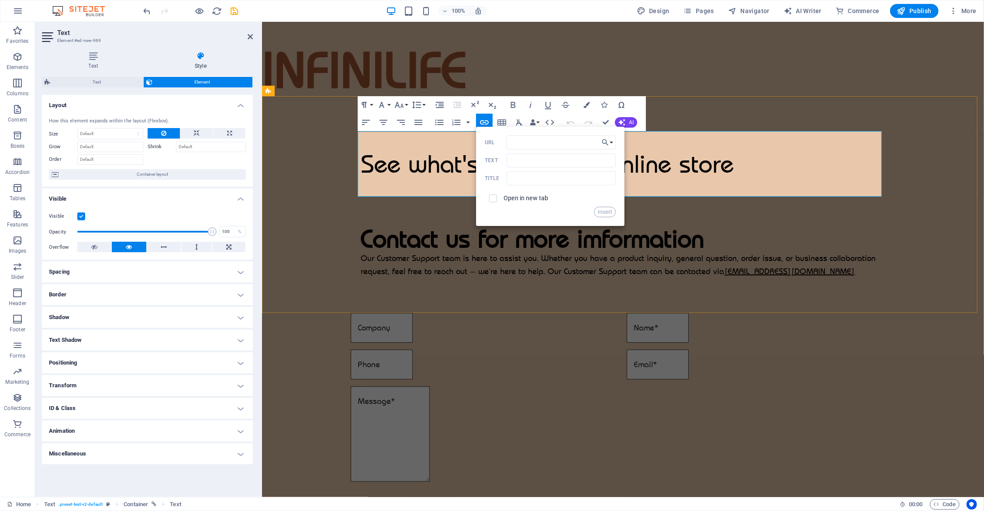
click at [433, 155] on span "​ ​ See what's new in our online store" at bounding box center [547, 164] width 373 height 31
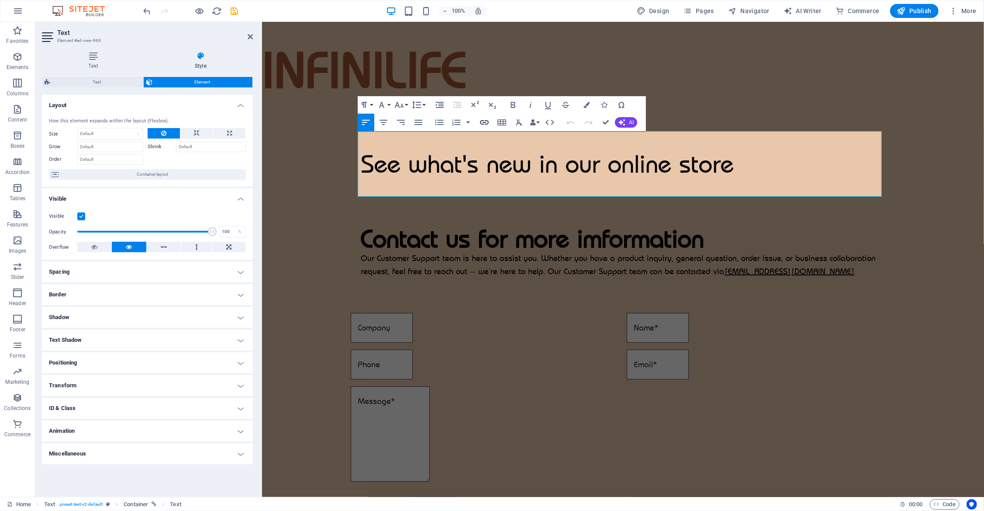
click at [487, 121] on icon "button" at bounding box center [484, 122] width 10 height 10
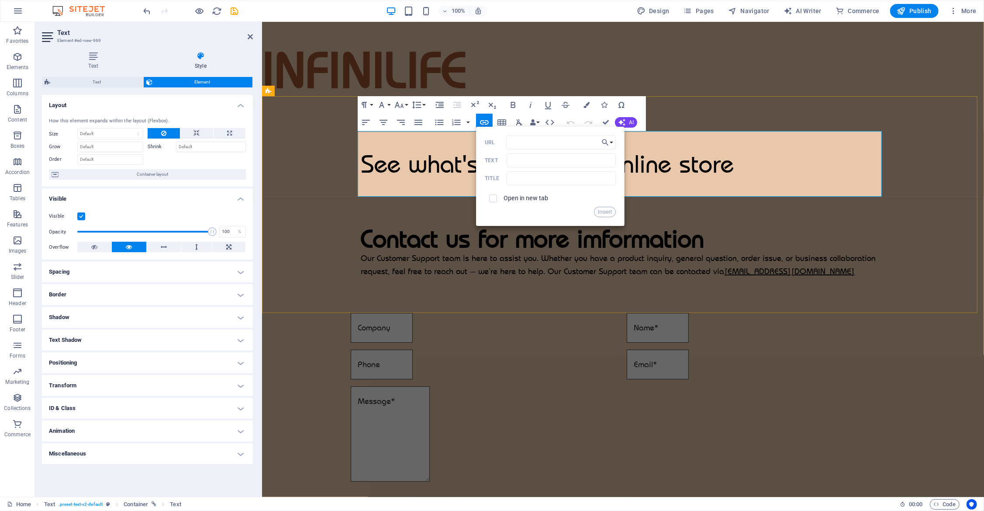
click at [443, 152] on span "See wh ​ ​ at's new in our online store" at bounding box center [547, 164] width 373 height 31
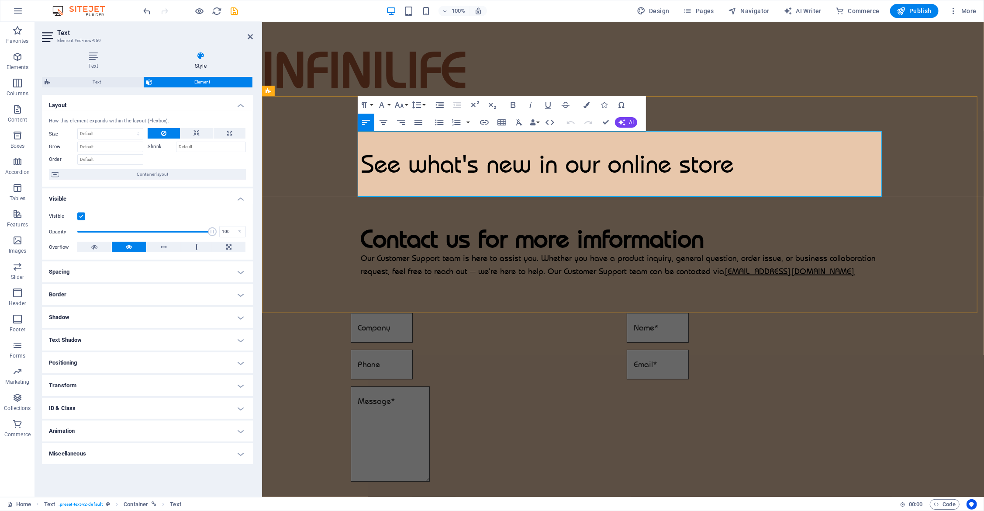
click at [456, 167] on span "See wh at's new in our online store" at bounding box center [547, 164] width 373 height 31
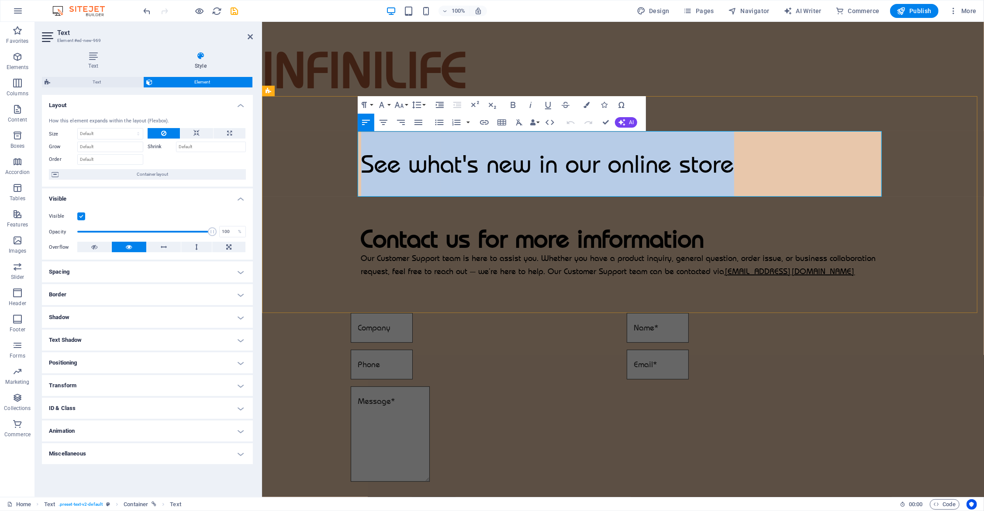
click at [456, 167] on span "See wh at's new in our online store" at bounding box center [547, 164] width 373 height 31
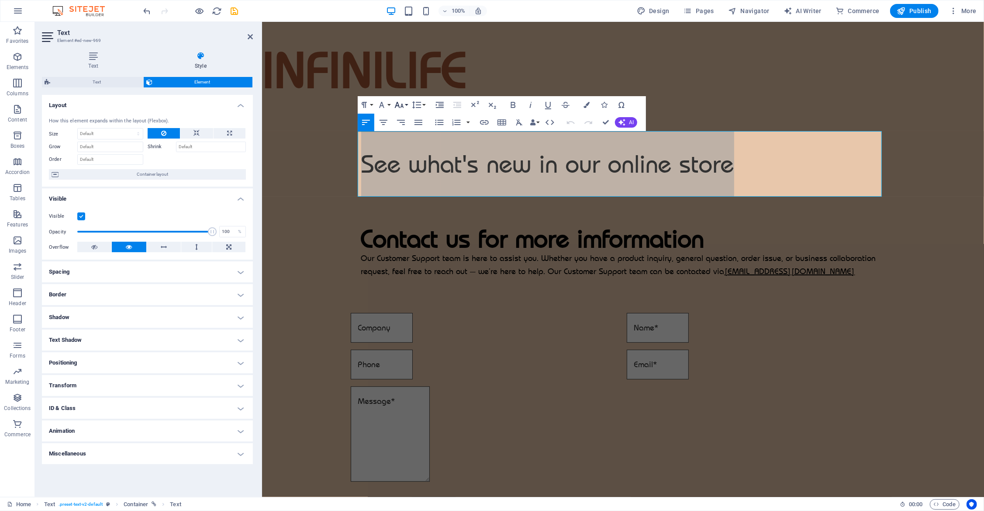
click at [403, 105] on icon "button" at bounding box center [399, 105] width 10 height 10
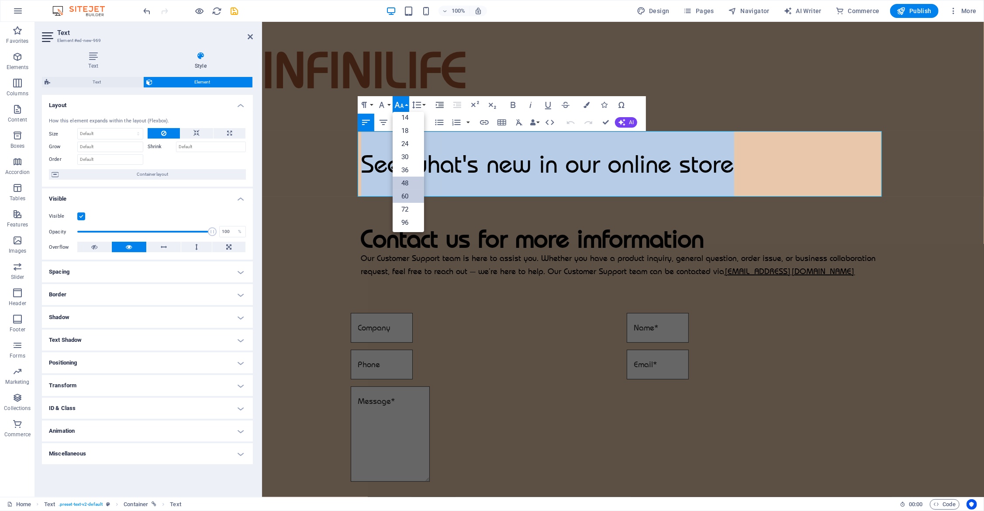
click at [409, 183] on link "48" at bounding box center [408, 183] width 31 height 13
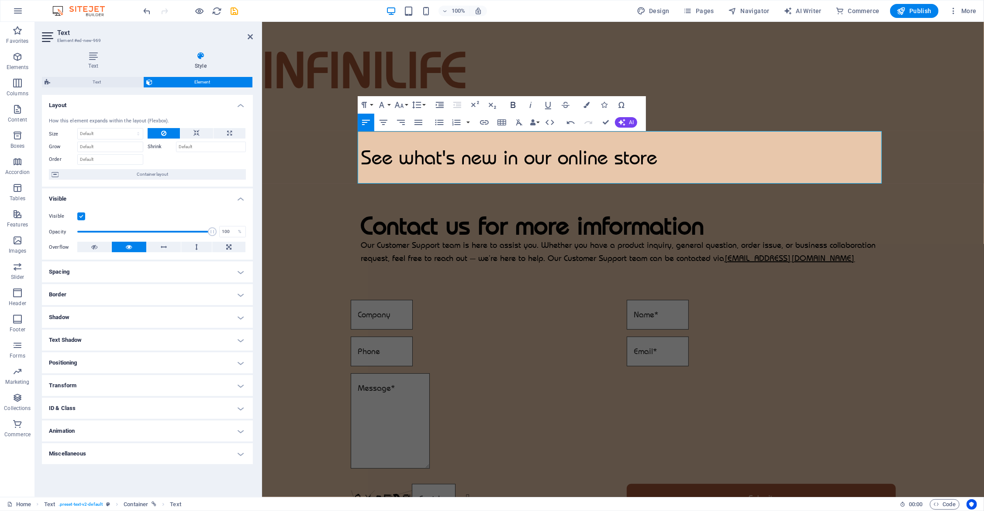
click at [520, 102] on button "Bold" at bounding box center [513, 104] width 17 height 17
click at [405, 104] on icon "button" at bounding box center [399, 105] width 10 height 10
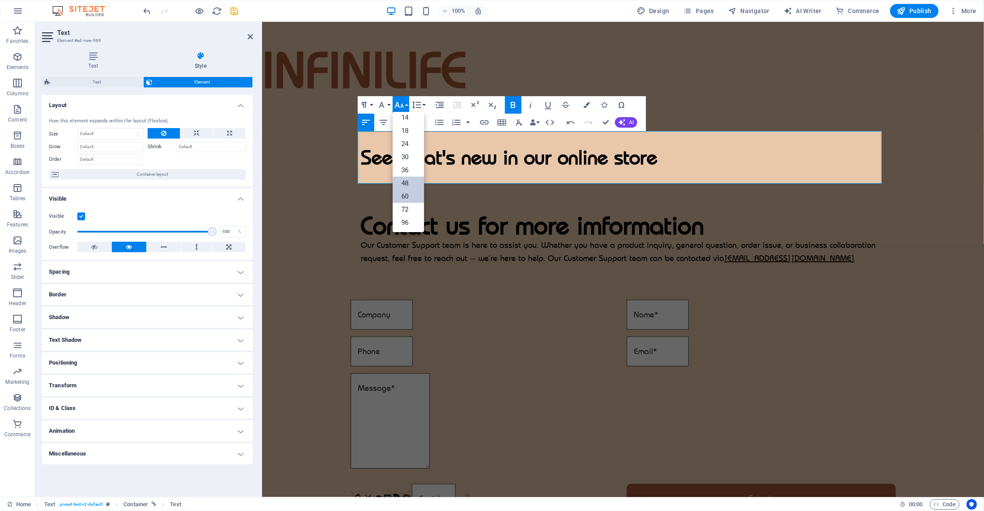
click at [405, 191] on link "60" at bounding box center [408, 196] width 31 height 13
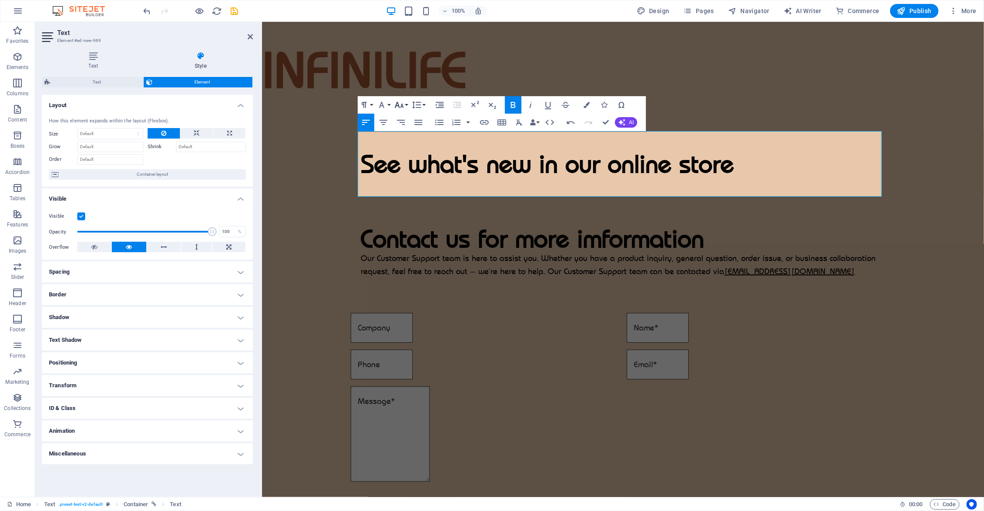
click at [406, 105] on button "Font Size" at bounding box center [401, 104] width 17 height 17
click at [414, 182] on link "48" at bounding box center [408, 183] width 31 height 13
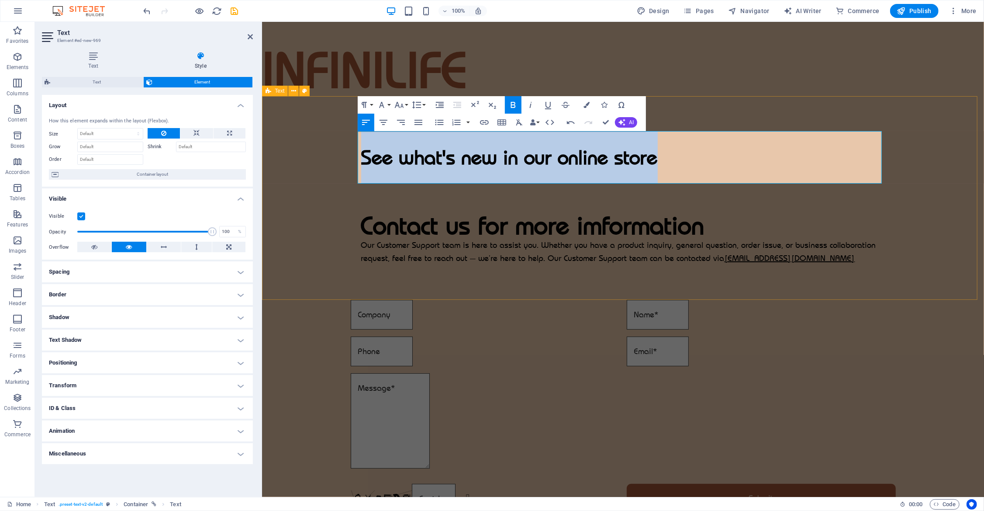
click at [720, 201] on div "See what's new in our online store Contact us for more imformation Our Customer…" at bounding box center [623, 198] width 722 height 204
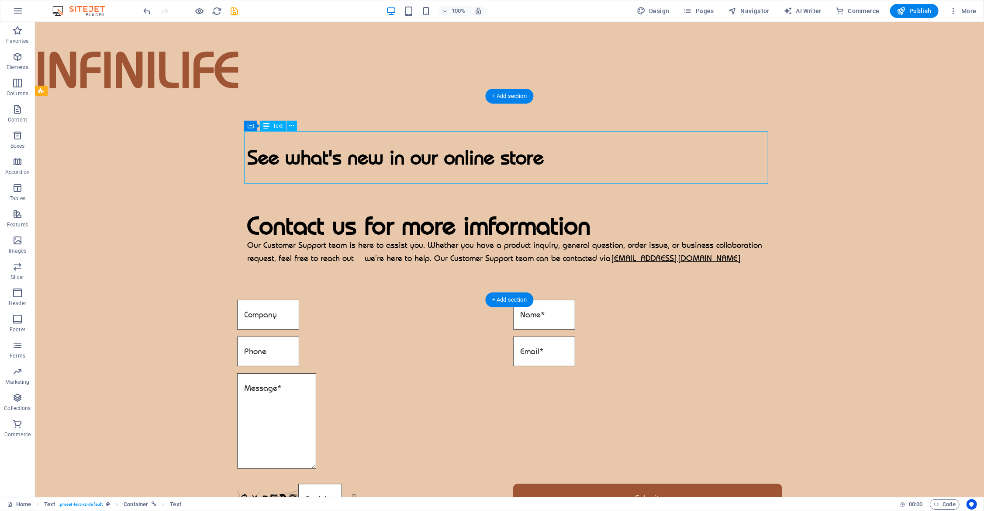
drag, startPoint x: 445, startPoint y: 157, endPoint x: 449, endPoint y: 132, distance: 25.1
click at [449, 132] on div "See what's new in our online store" at bounding box center [509, 157] width 524 height 52
click at [444, 154] on div "See what's new in our online store" at bounding box center [509, 157] width 524 height 52
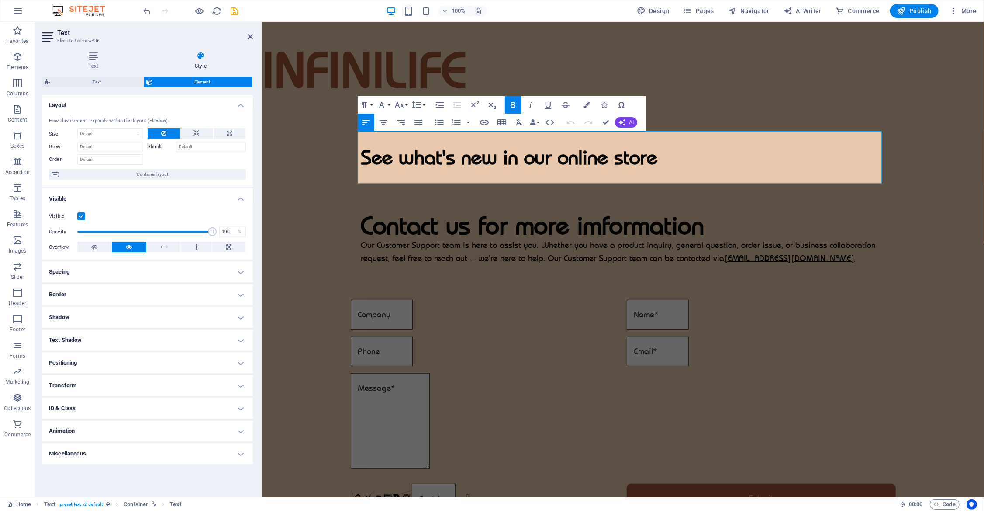
click at [110, 291] on h4 "Border" at bounding box center [147, 294] width 211 height 21
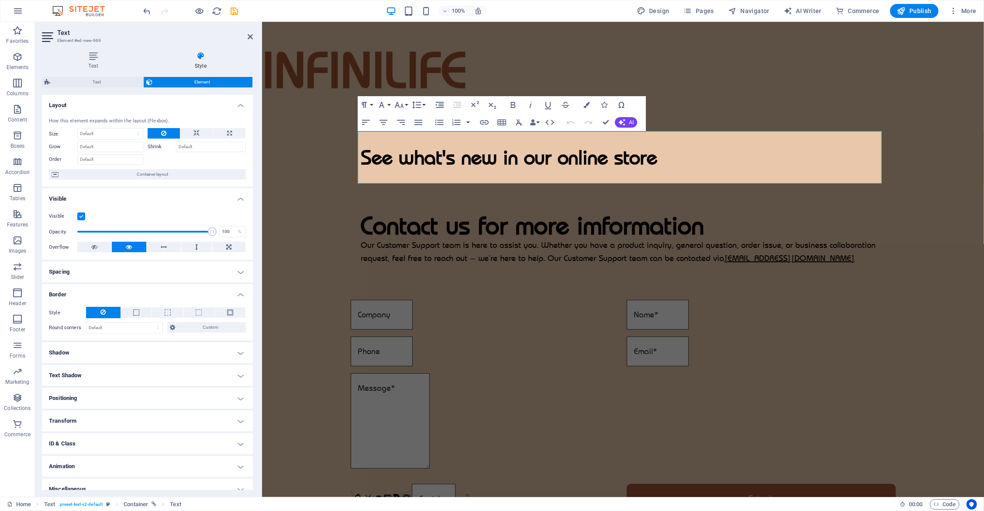
click at [116, 269] on h4 "Spacing" at bounding box center [147, 271] width 211 height 21
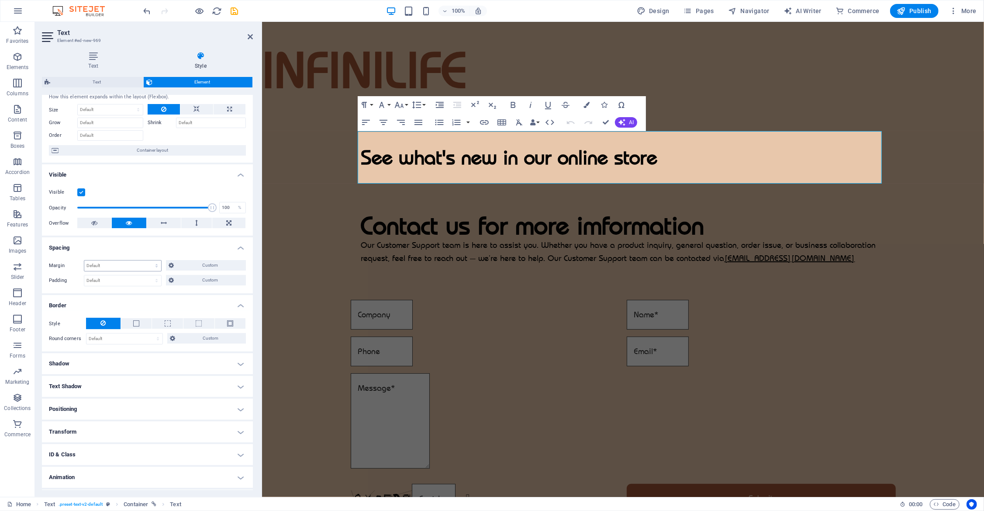
scroll to position [43, 0]
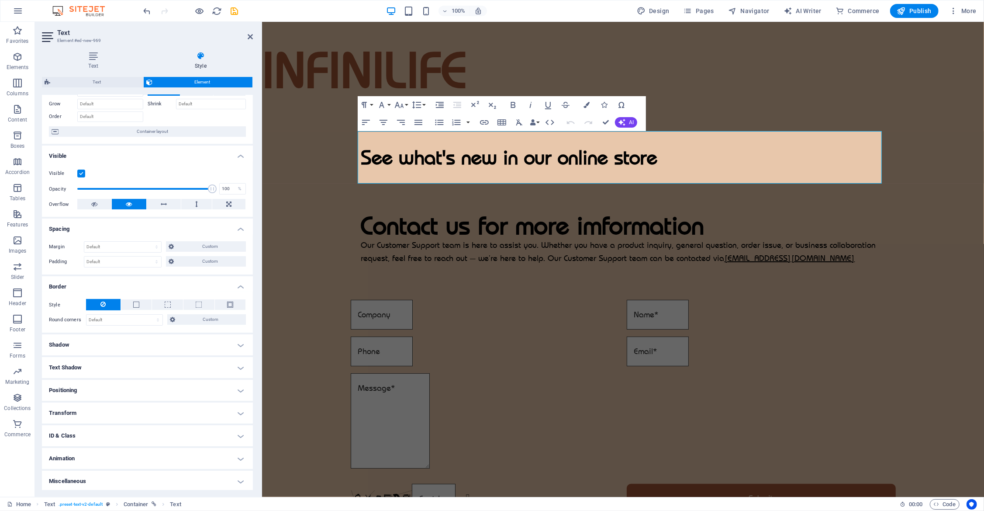
click at [93, 389] on h4 "Positioning" at bounding box center [147, 390] width 211 height 21
click at [94, 387] on h4 "Positioning" at bounding box center [147, 388] width 211 height 16
click at [585, 102] on icon "button" at bounding box center [587, 105] width 6 height 6
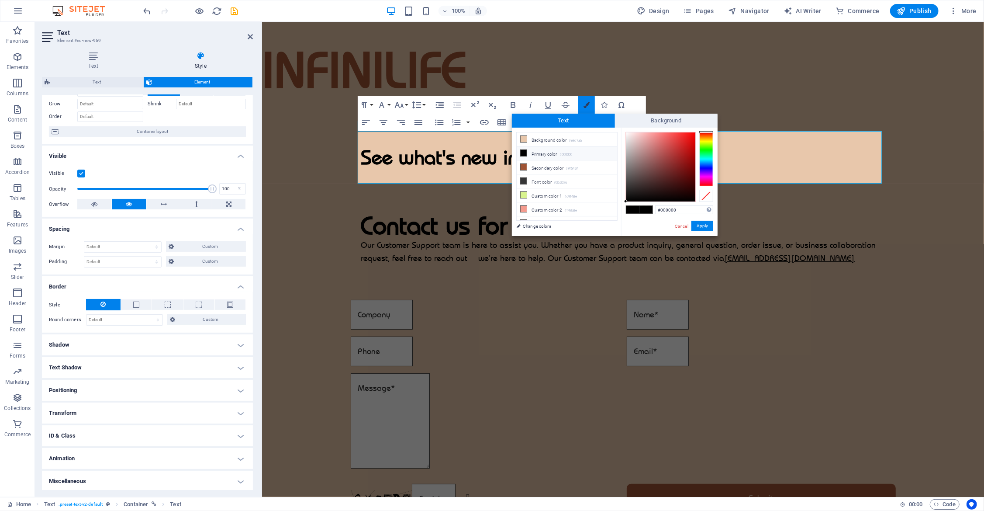
click at [590, 104] on icon "button" at bounding box center [587, 105] width 6 height 6
click at [638, 99] on div "Paragraph Format Normal Heading 1 Heading 2 Heading 3 Heading 4 Heading 5 Headi…" at bounding box center [502, 113] width 288 height 35
click at [708, 227] on button "Apply" at bounding box center [703, 226] width 22 height 10
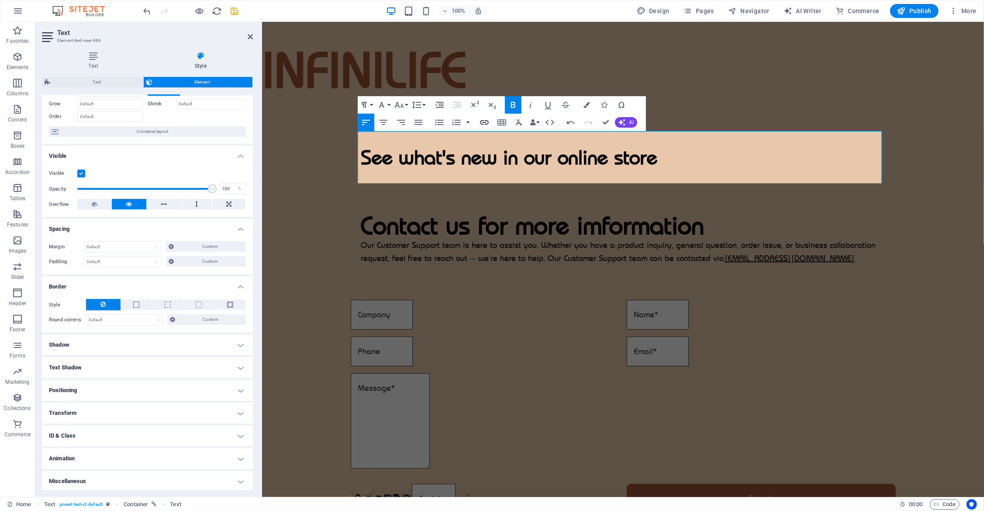
click at [486, 121] on icon "button" at bounding box center [484, 122] width 10 height 10
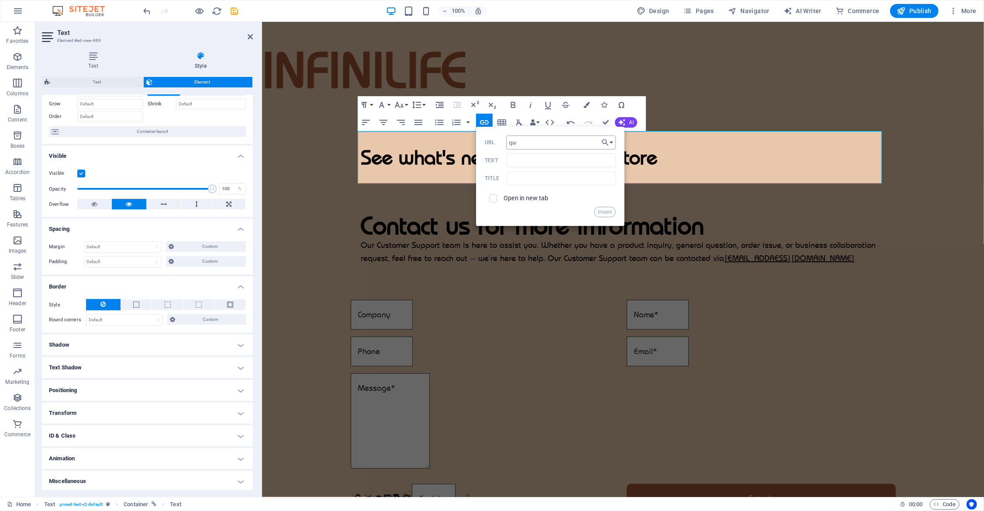
type input "q"
type input "[DOMAIN_NAME]"
click at [494, 196] on input "checkbox" at bounding box center [492, 197] width 8 height 8
checkbox input "true"
click at [605, 211] on button "Insert" at bounding box center [605, 212] width 22 height 10
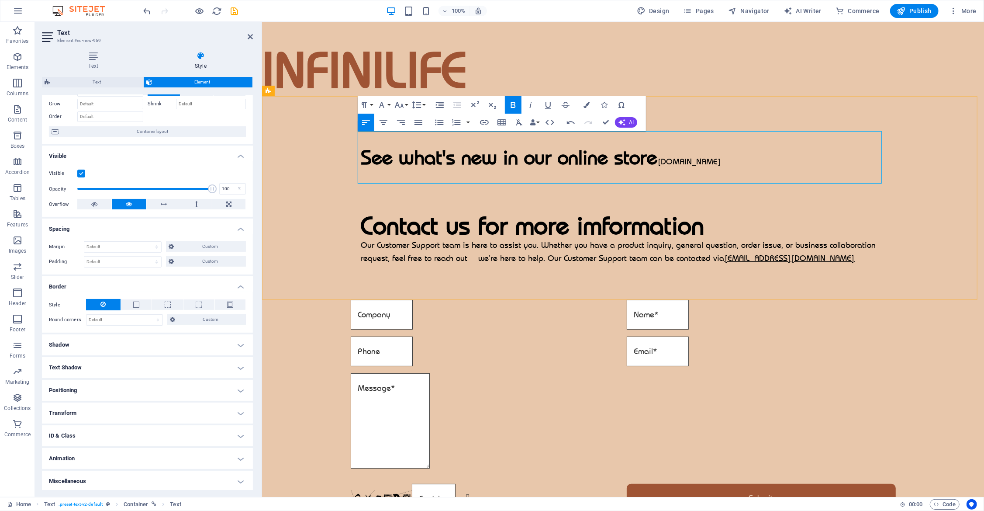
click at [659, 163] on link "[DOMAIN_NAME]" at bounding box center [690, 161] width 64 height 10
click at [709, 162] on link "[DOMAIN_NAME]" at bounding box center [690, 161] width 64 height 10
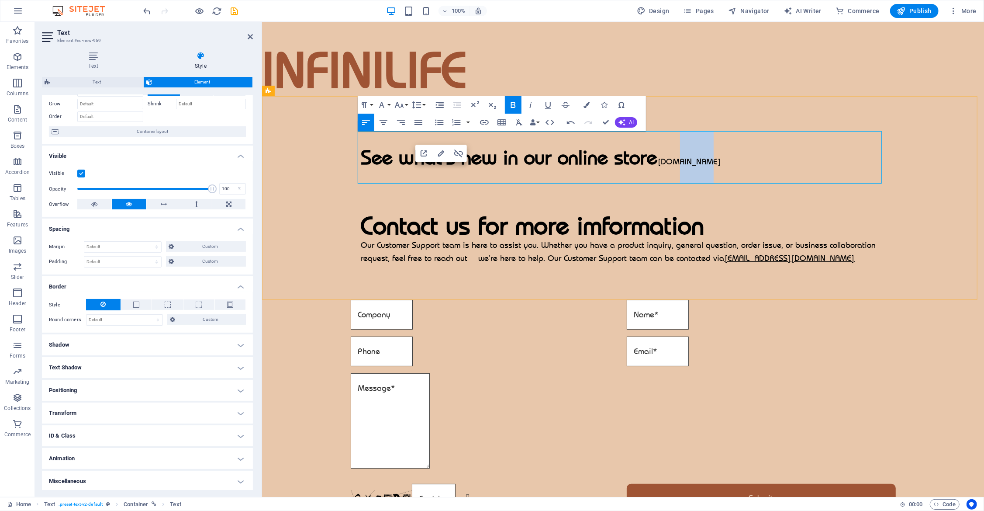
click at [709, 162] on link "[DOMAIN_NAME]" at bounding box center [690, 161] width 64 height 10
click at [701, 163] on link "[DOMAIN_NAME]" at bounding box center [690, 161] width 64 height 10
type input "http://www.clayzen.com.au/"
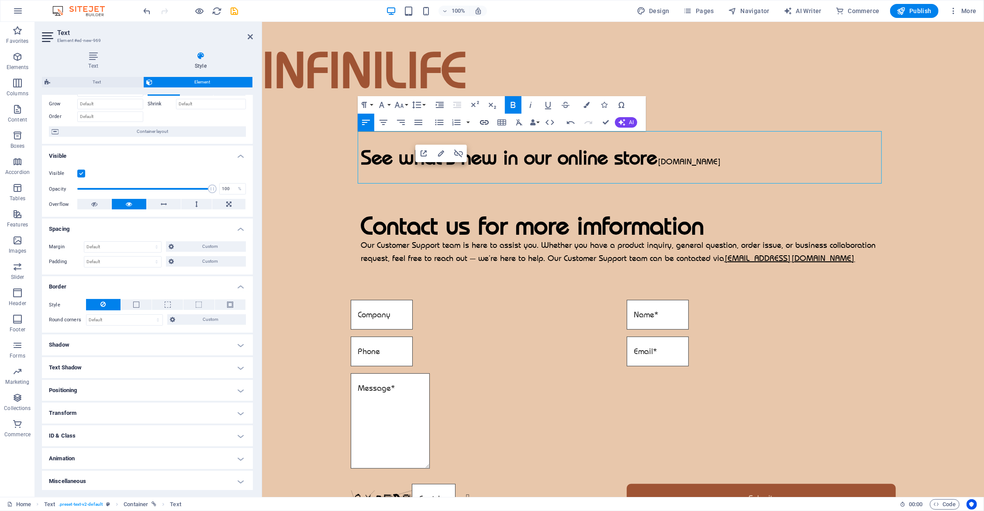
type input "[DOMAIN_NAME]"
click at [477, 119] on button "Insert Link" at bounding box center [484, 122] width 17 height 17
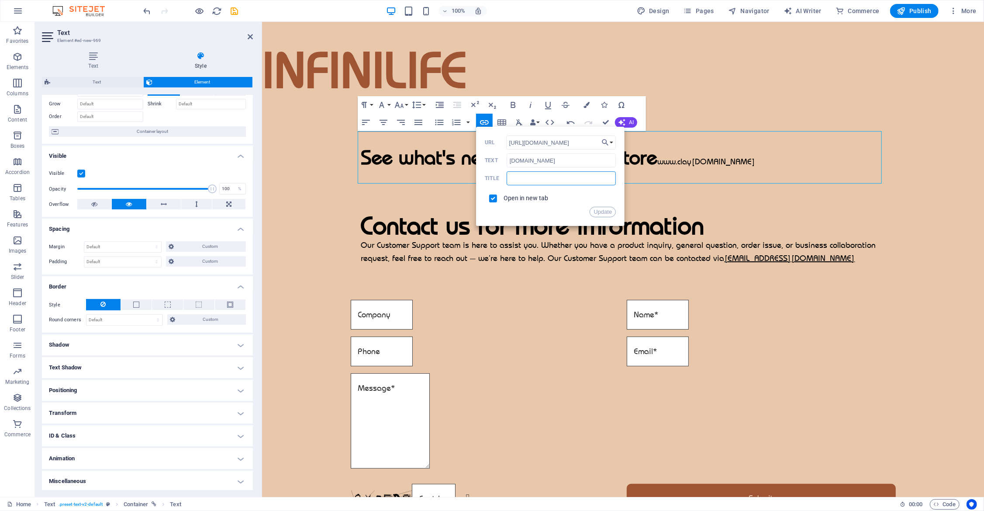
click at [550, 179] on input "text" at bounding box center [561, 178] width 109 height 14
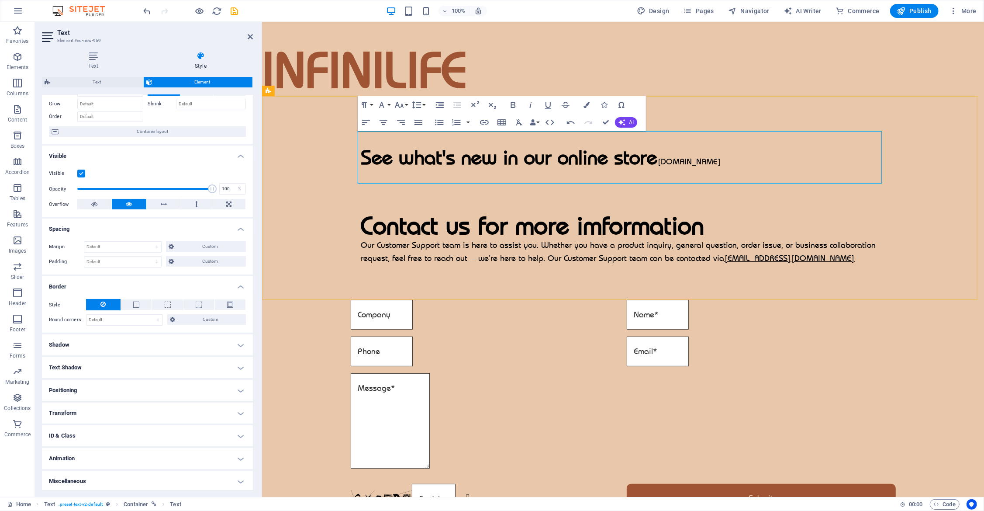
click at [693, 163] on link "[DOMAIN_NAME]" at bounding box center [690, 161] width 64 height 10
click at [492, 122] on button "Insert Link" at bounding box center [484, 122] width 17 height 17
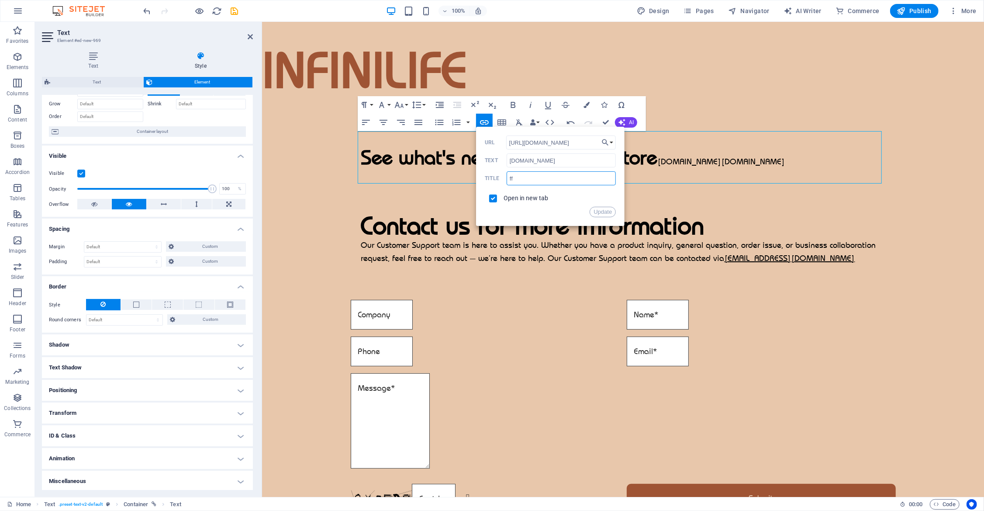
click at [536, 173] on input "ff" at bounding box center [561, 178] width 109 height 14
drag, startPoint x: 534, startPoint y: 177, endPoint x: 494, endPoint y: 174, distance: 40.3
click at [494, 174] on div "ff Title" at bounding box center [550, 178] width 131 height 14
type input "clayzen"
click at [597, 209] on button "Update" at bounding box center [603, 212] width 26 height 10
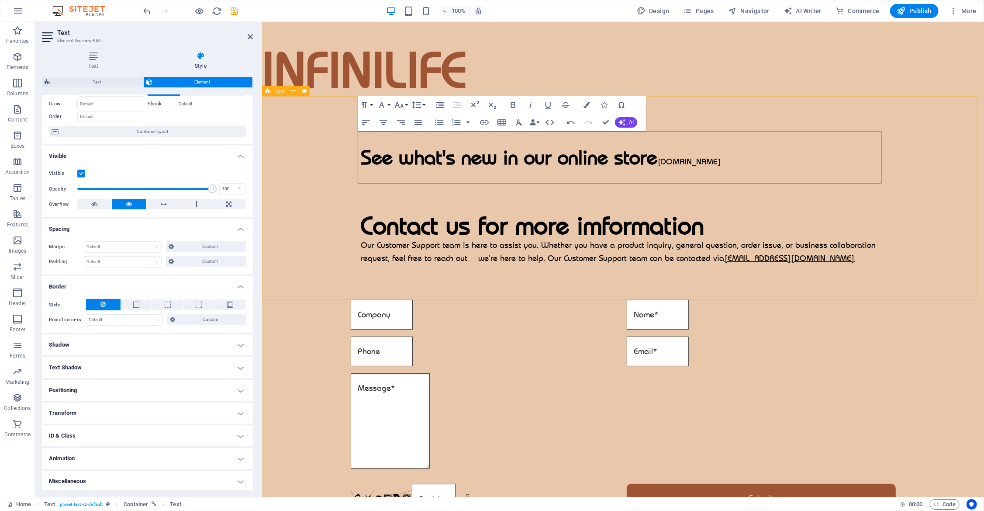
click at [720, 228] on div "​ See what's new in our online store www.clayzen.com.au Contact us for more imf…" at bounding box center [623, 198] width 722 height 204
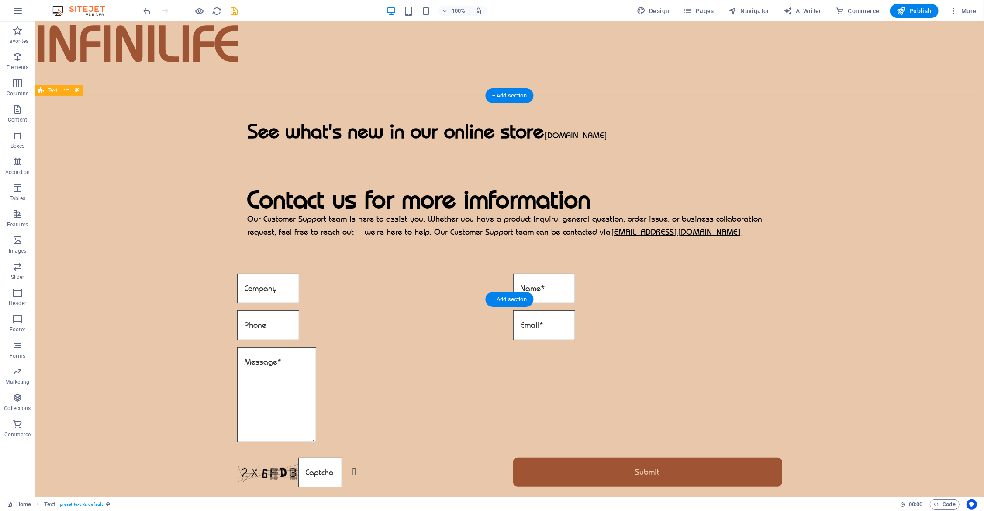
scroll to position [38, 0]
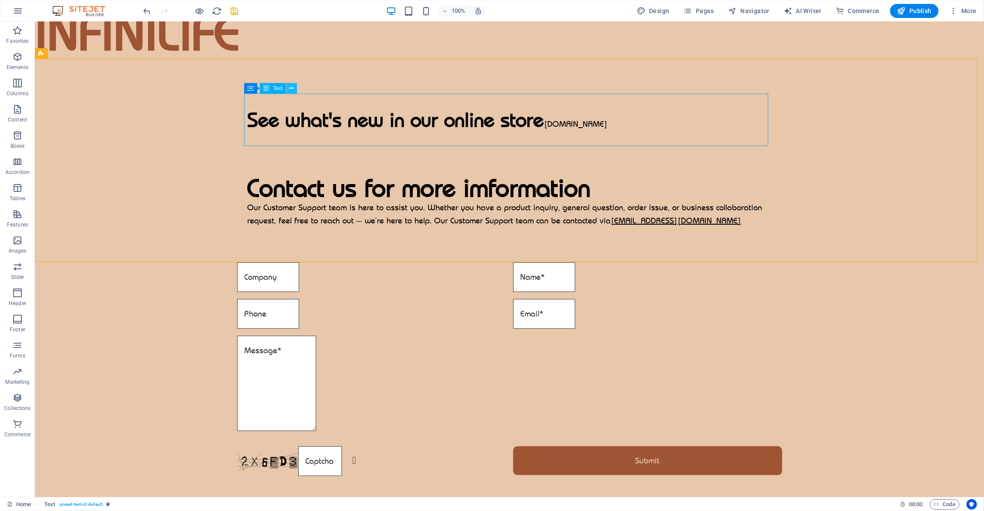
click at [295, 88] on button at bounding box center [292, 88] width 10 height 10
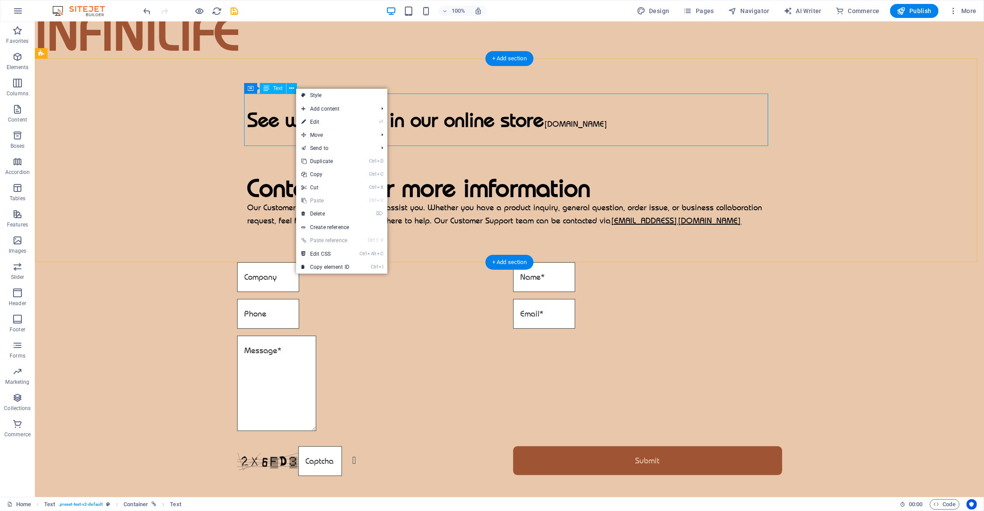
click at [444, 123] on div "See what's new in our online store www.clayzen.com.au" at bounding box center [509, 119] width 524 height 52
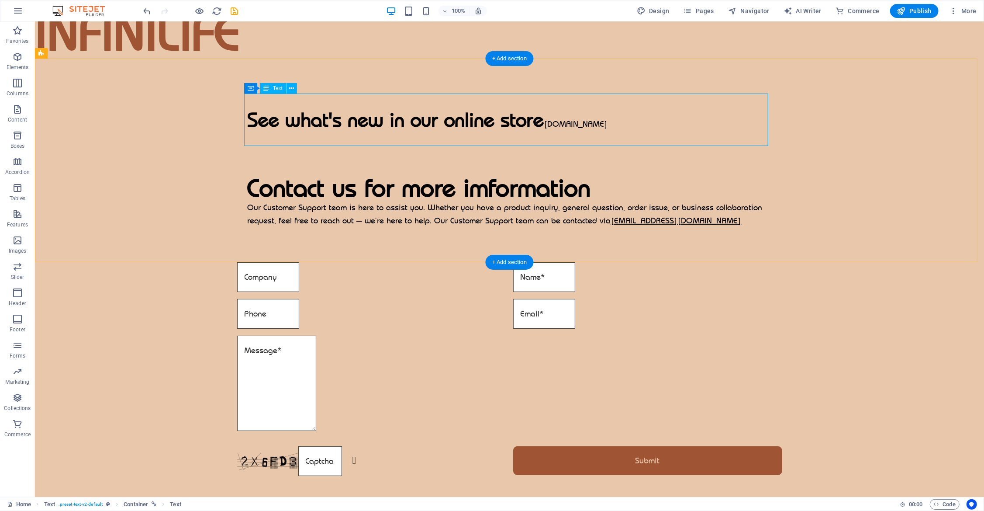
click at [444, 123] on div "See what's new in our online store www.clayzen.com.au" at bounding box center [509, 119] width 524 height 52
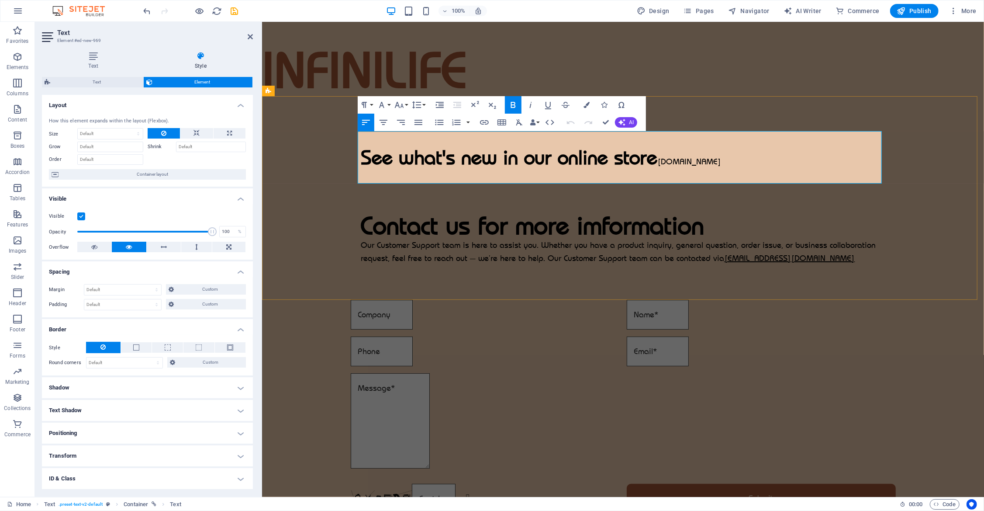
click at [454, 159] on strong "See what's new in our online store www.clayzen.com.au" at bounding box center [541, 157] width 360 height 24
click at [405, 104] on button "Font Size" at bounding box center [401, 104] width 17 height 17
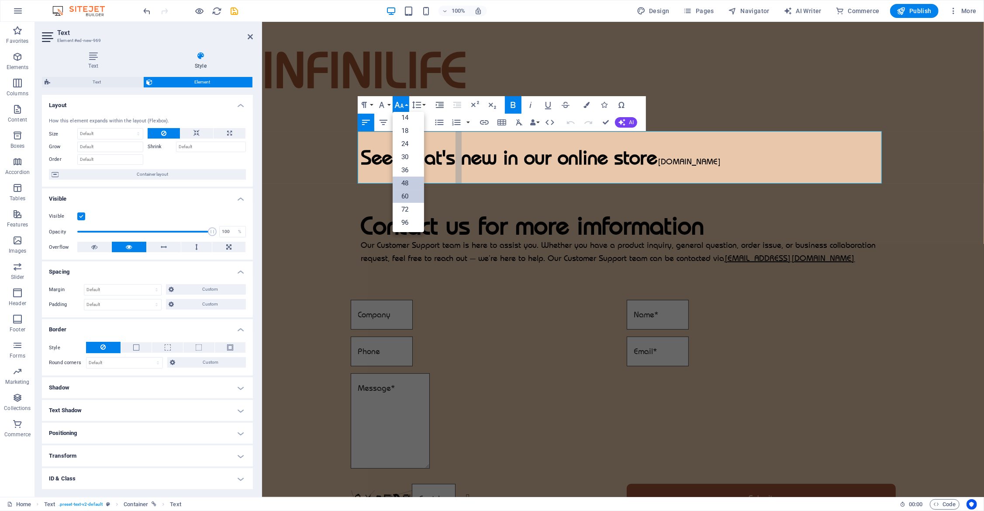
drag, startPoint x: 409, startPoint y: 171, endPoint x: 402, endPoint y: 193, distance: 22.9
click at [402, 193] on link "60" at bounding box center [408, 196] width 31 height 13
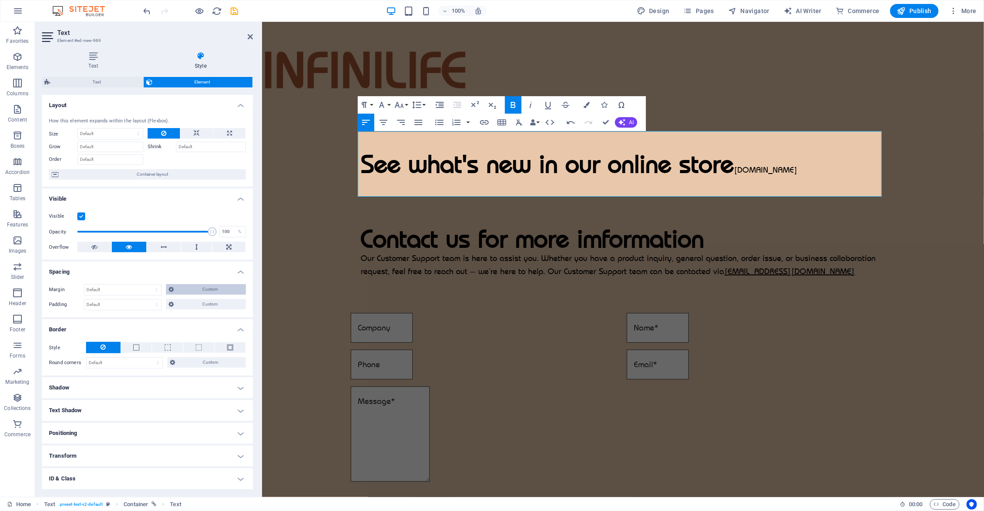
scroll to position [43, 0]
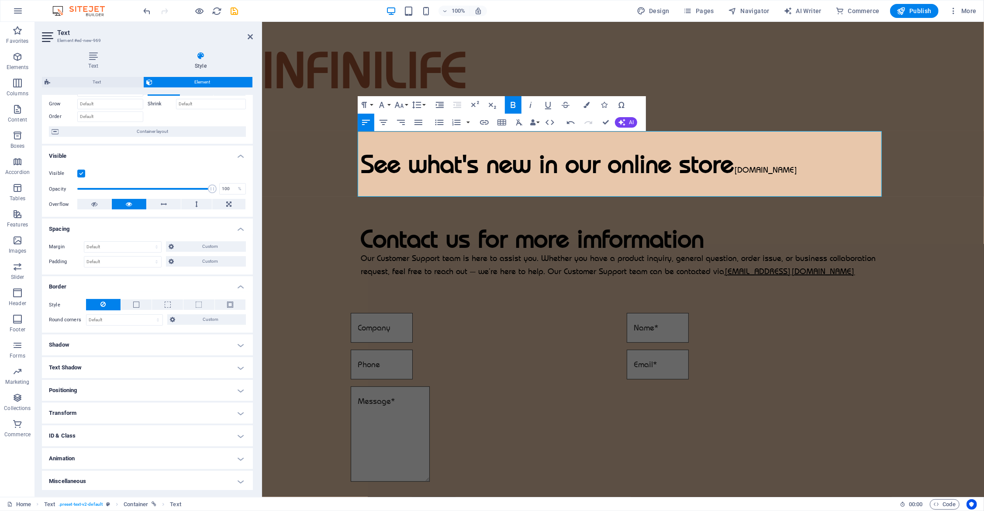
click at [100, 363] on h4 "Text Shadow" at bounding box center [147, 367] width 211 height 21
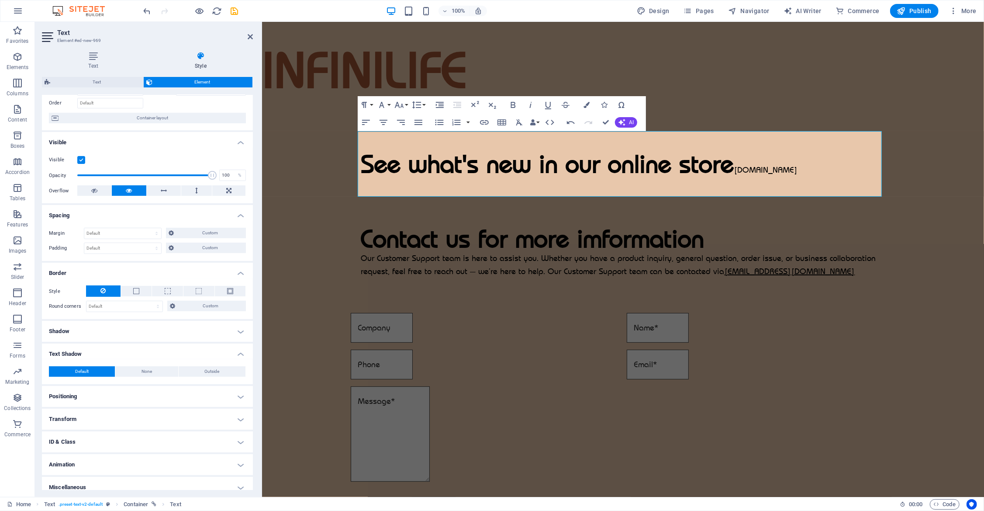
scroll to position [62, 0]
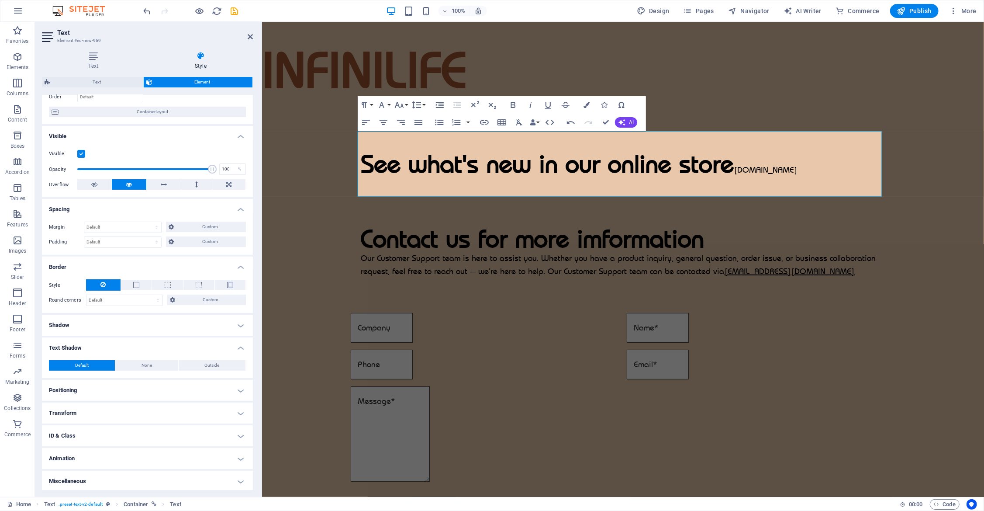
click at [126, 482] on h4 "Miscellaneous" at bounding box center [147, 481] width 211 height 21
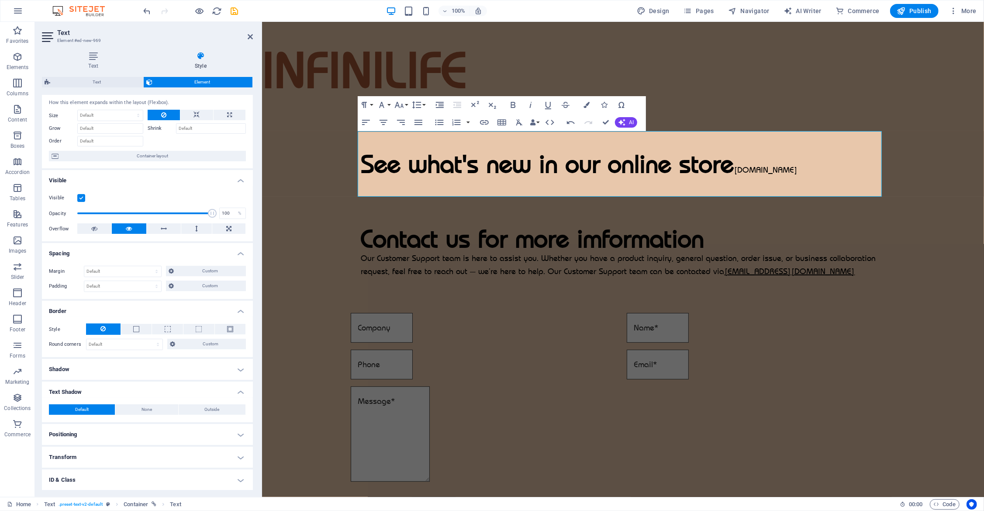
scroll to position [0, 0]
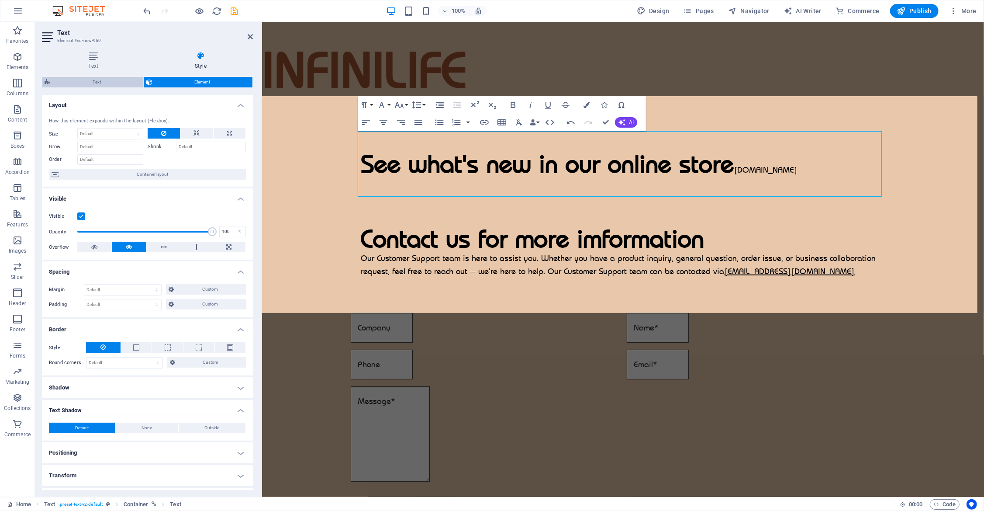
click at [77, 77] on span "Text" at bounding box center [97, 82] width 88 height 10
select select "rem"
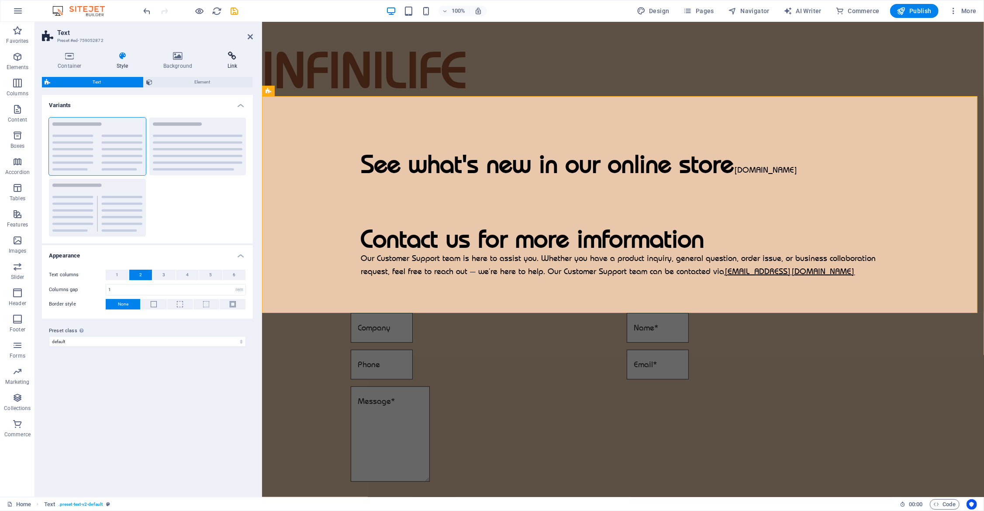
click at [229, 58] on icon at bounding box center [232, 56] width 42 height 9
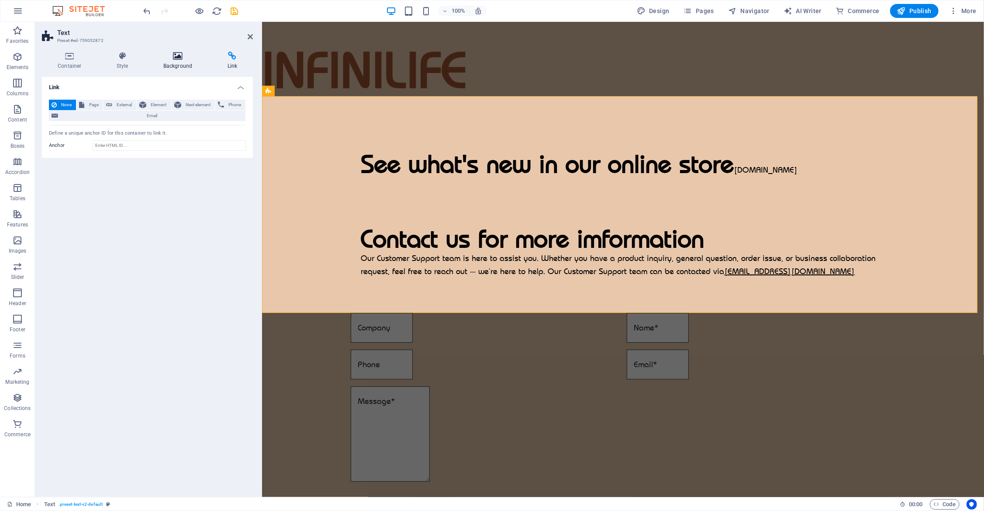
click at [191, 58] on icon at bounding box center [178, 56] width 61 height 9
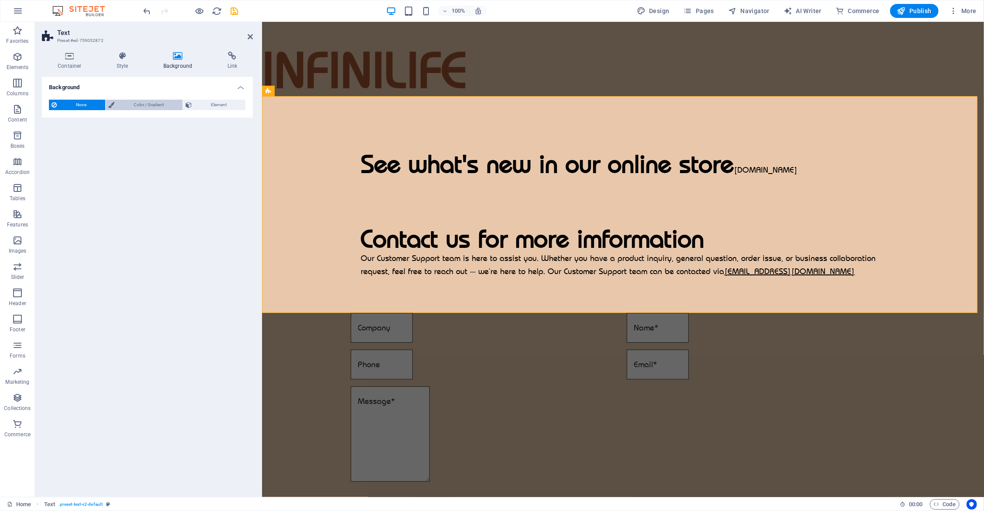
click at [123, 103] on span "Color / Gradient" at bounding box center [148, 105] width 63 height 10
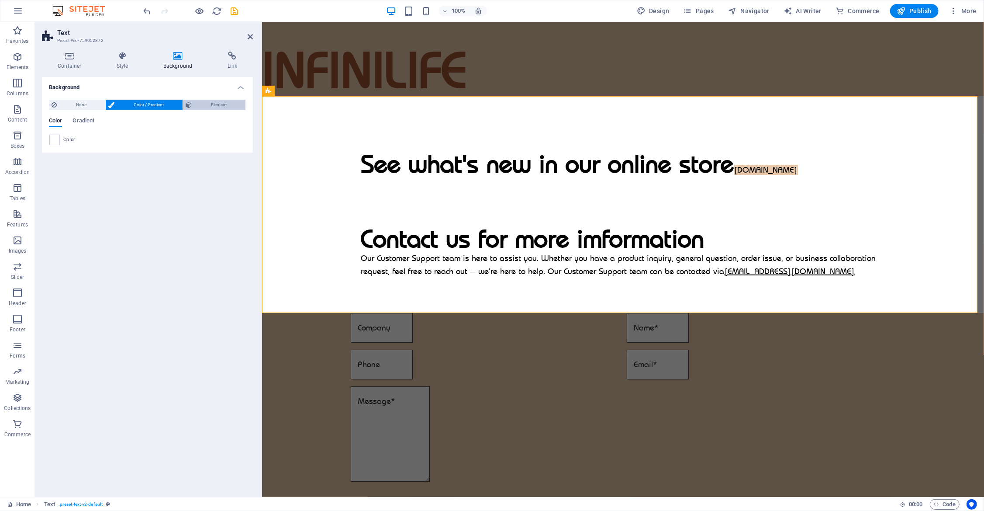
click at [211, 104] on span "Element" at bounding box center [218, 105] width 48 height 10
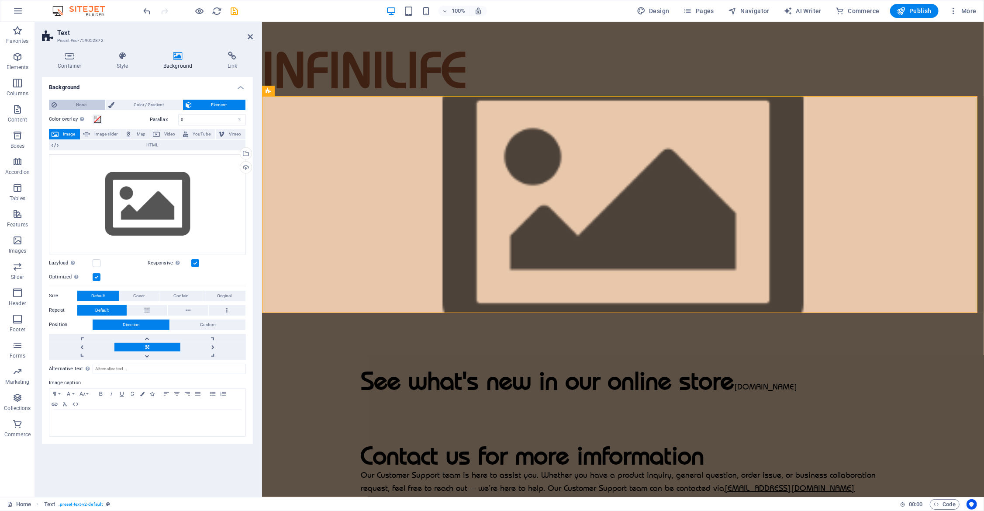
click at [79, 102] on span "None" at bounding box center [80, 105] width 43 height 10
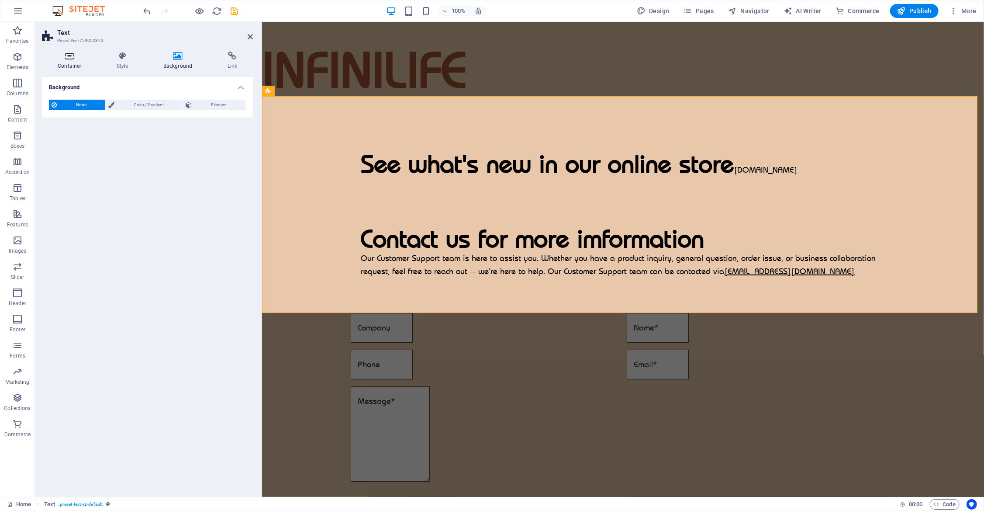
click at [80, 59] on icon at bounding box center [69, 56] width 55 height 9
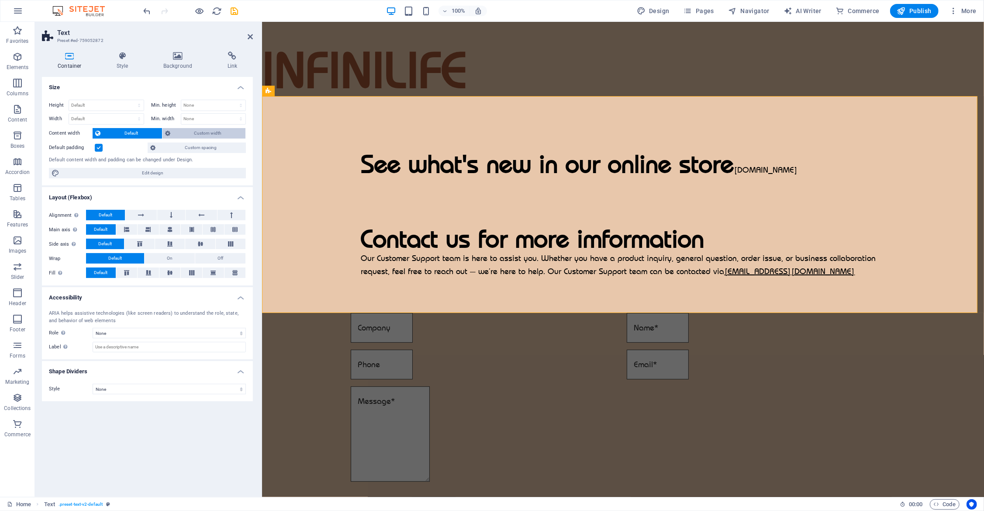
click at [221, 132] on span "Custom width" at bounding box center [208, 133] width 70 height 10
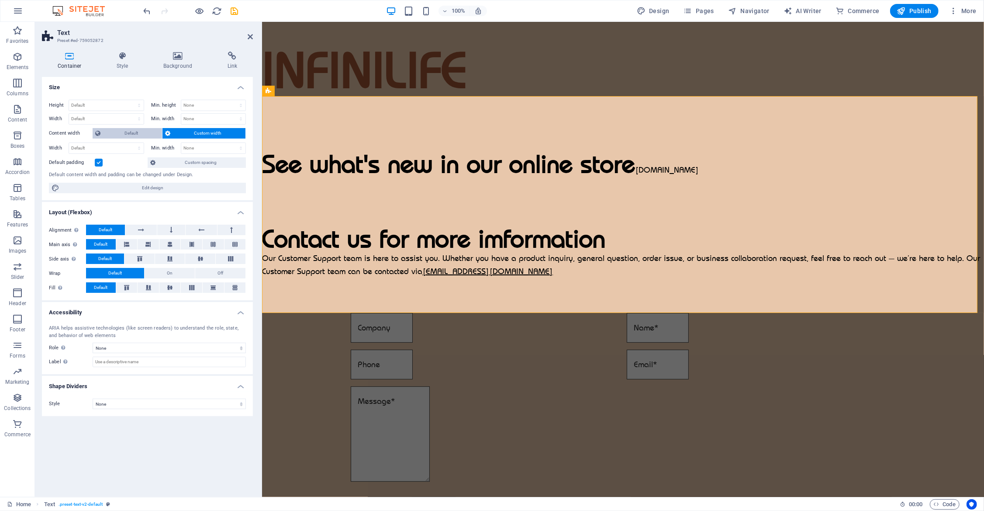
click at [132, 131] on span "Default" at bounding box center [131, 133] width 56 height 10
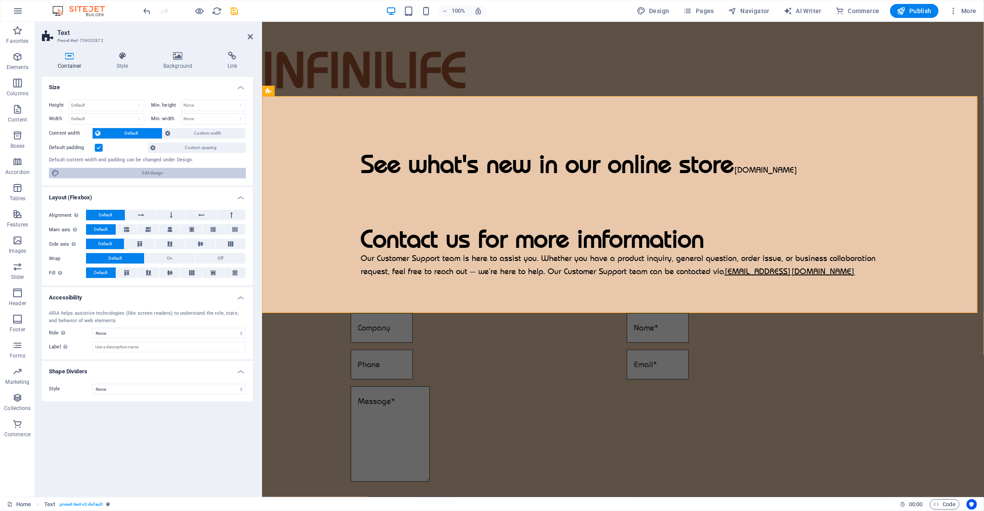
click at [176, 170] on span "Edit design" at bounding box center [152, 173] width 181 height 10
select select "px"
select select "400"
select select "px"
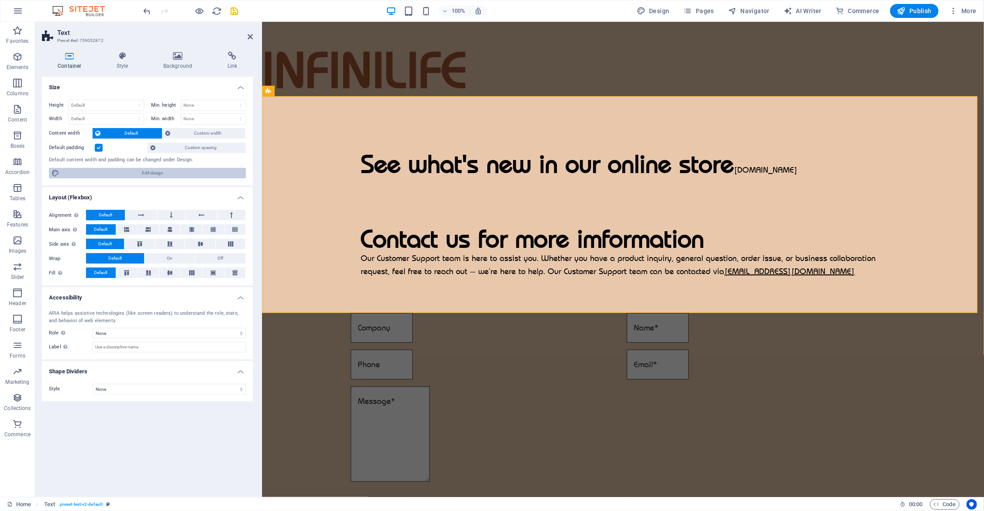
select select "600"
select select "px"
select select "rem"
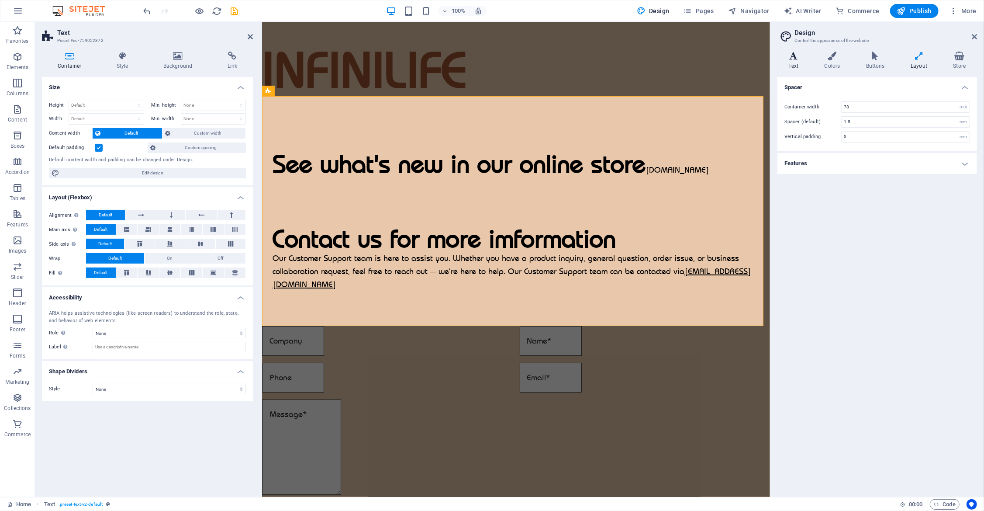
click at [720, 56] on icon at bounding box center [794, 56] width 32 height 9
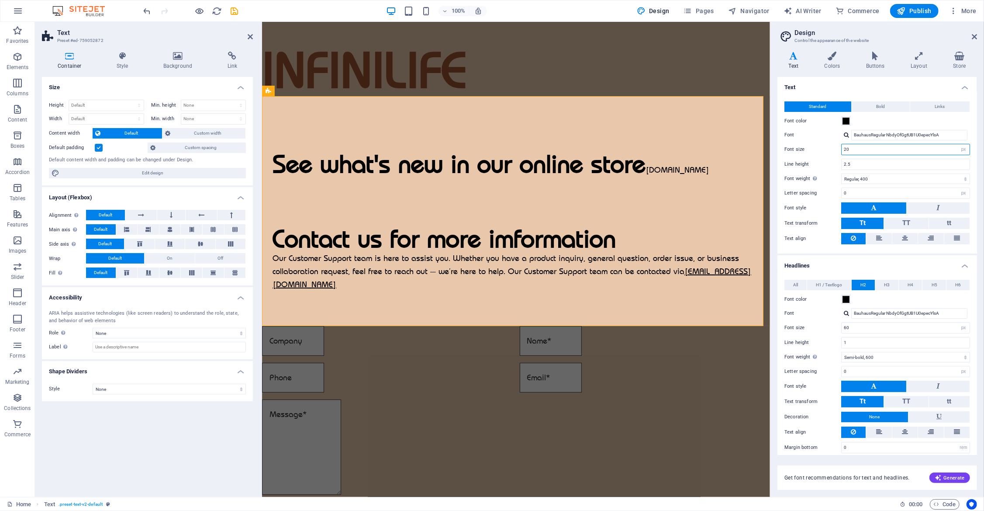
click at [720, 149] on input "20" at bounding box center [906, 149] width 128 height 10
click at [720, 35] on icon at bounding box center [974, 36] width 5 height 7
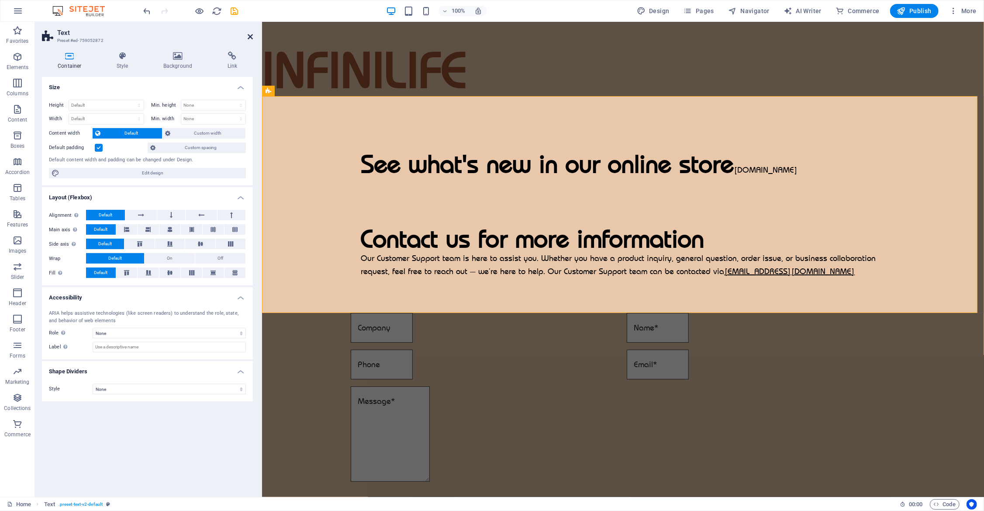
click at [250, 36] on icon at bounding box center [250, 36] width 5 height 7
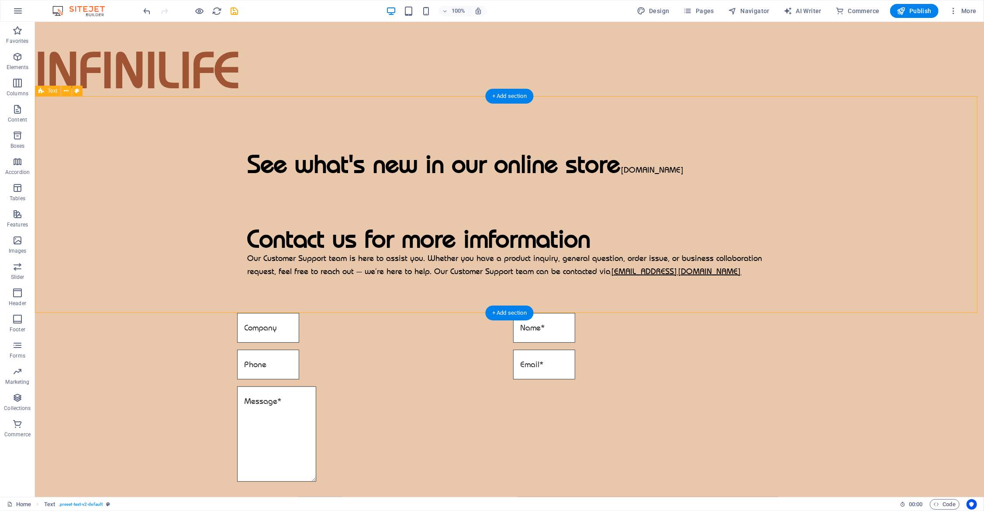
click at [526, 118] on div "See what's new in our online store www.clayzen.com.au Contact us for more imfor…" at bounding box center [509, 204] width 949 height 217
click at [165, 173] on div "See what's new in our online store www.clayzen.com.au Contact us for more imfor…" at bounding box center [509, 204] width 949 height 217
click at [159, 222] on div "See what's new in our online store www.clayzen.com.au Contact us for more imfor…" at bounding box center [509, 204] width 949 height 217
drag, startPoint x: 148, startPoint y: 319, endPoint x: 148, endPoint y: 375, distance: 56.4
click at [147, 319] on div "Unreadable? Load new Submit" at bounding box center [509, 419] width 949 height 221
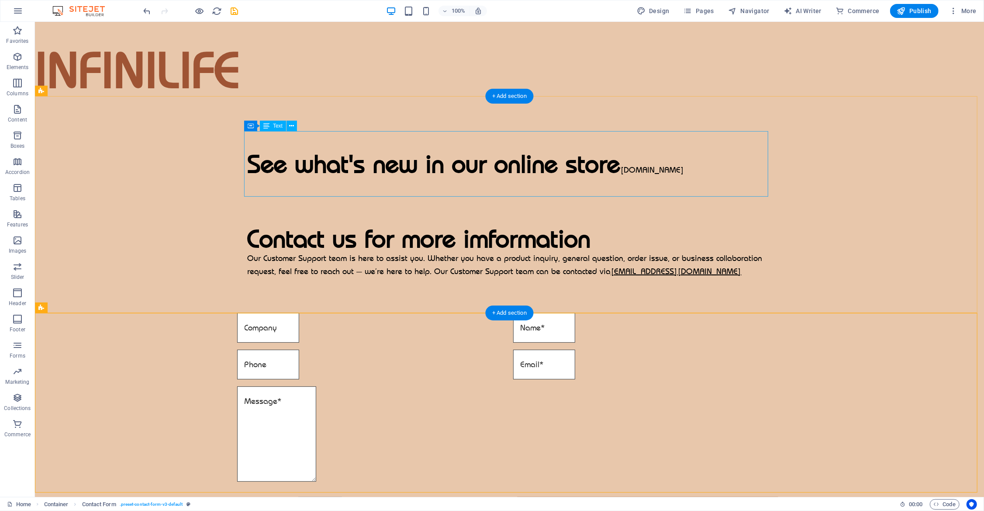
click at [362, 169] on div "See what's new in our online store www.clayzen.com.au" at bounding box center [509, 164] width 524 height 66
click at [287, 124] on icon at bounding box center [289, 125] width 5 height 9
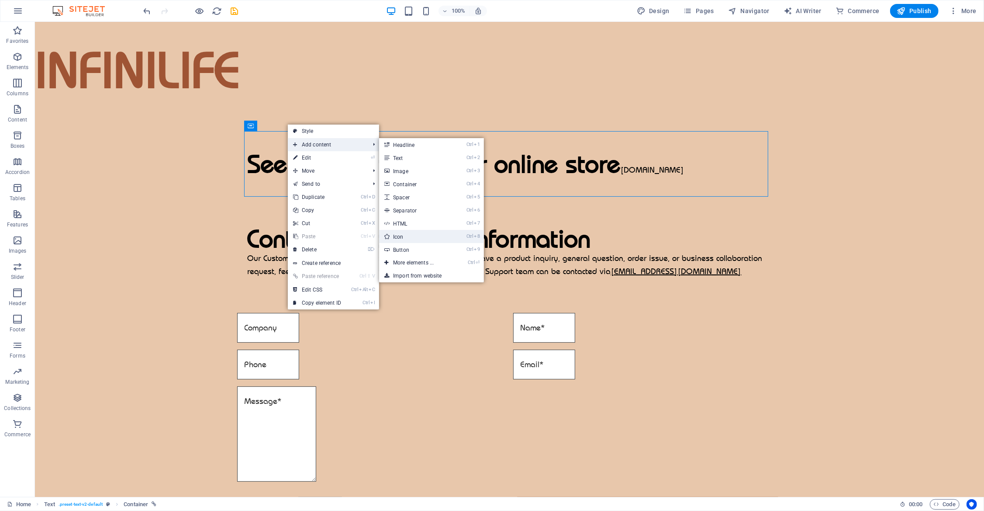
click at [446, 238] on link "Ctrl 8 Icon" at bounding box center [415, 236] width 72 height 13
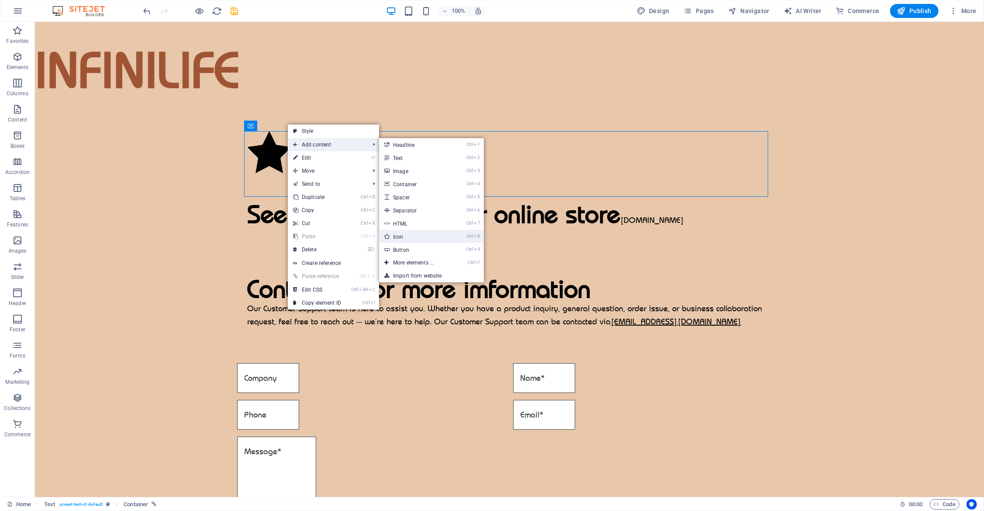
select select "xMidYMid"
select select "px"
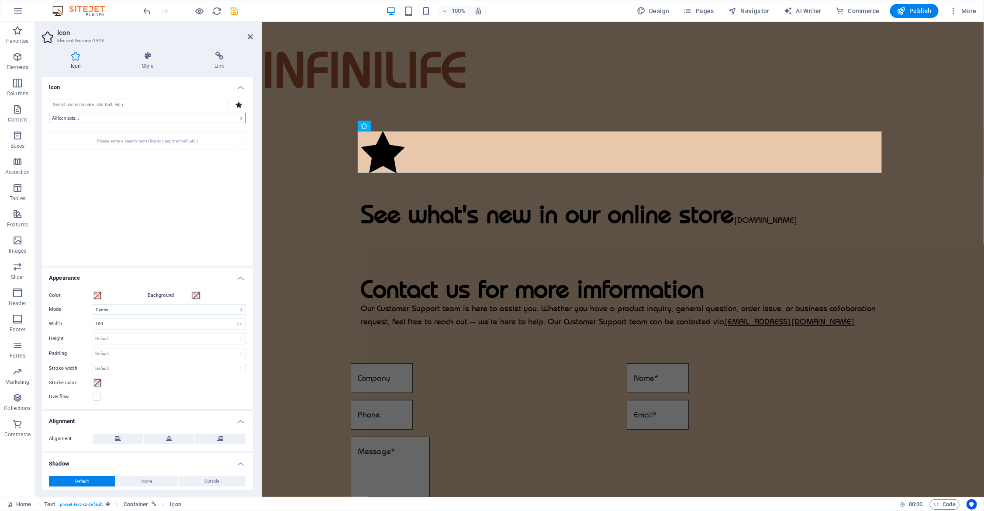
click at [119, 114] on select "All icon sets... IcoFont Ionicons FontAwesome Brands FontAwesome Duotone FontAw…" at bounding box center [147, 118] width 197 height 10
select select "font-awesome-brands"
click at [49, 113] on select "All icon sets... IcoFont Ionicons FontAwesome Brands FontAwesome Duotone FontAw…" at bounding box center [147, 118] width 197 height 10
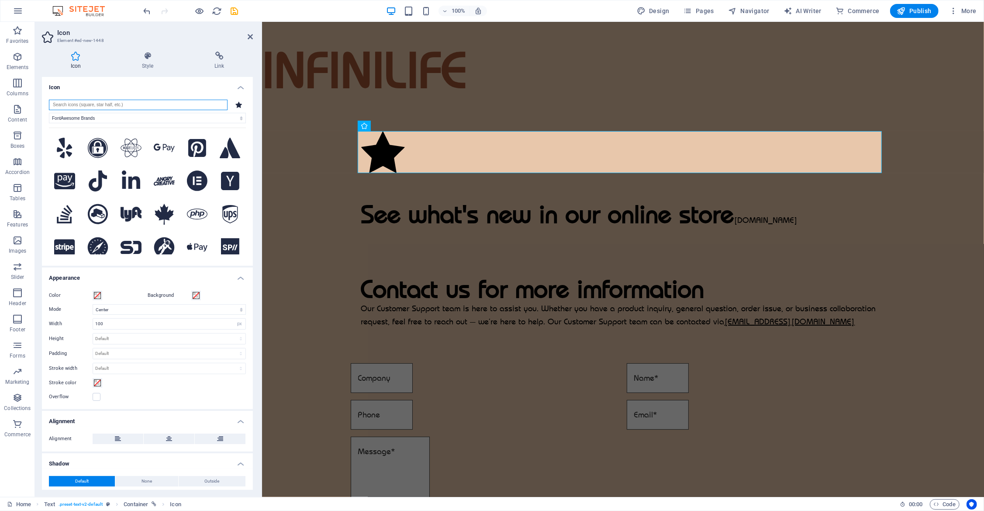
click at [106, 101] on input "search" at bounding box center [138, 105] width 179 height 10
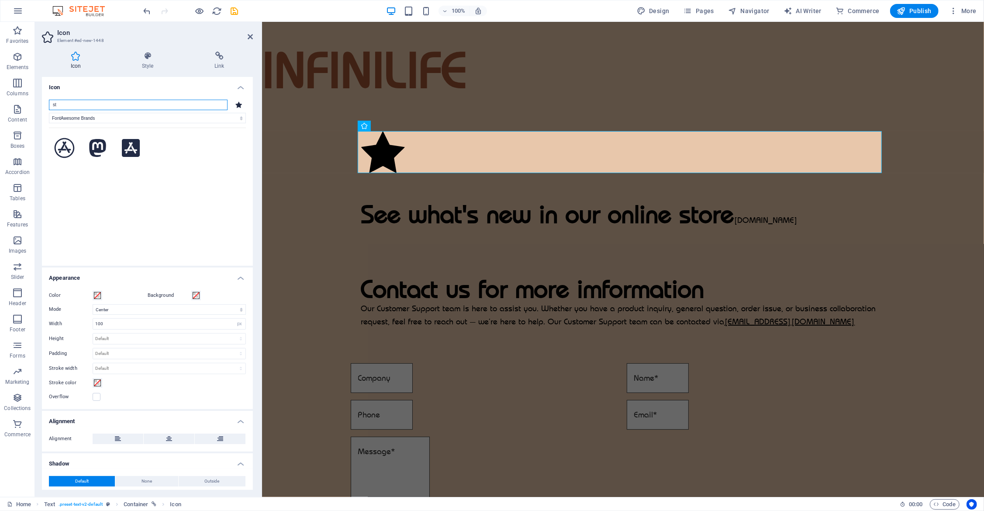
type input "s"
type input "o"
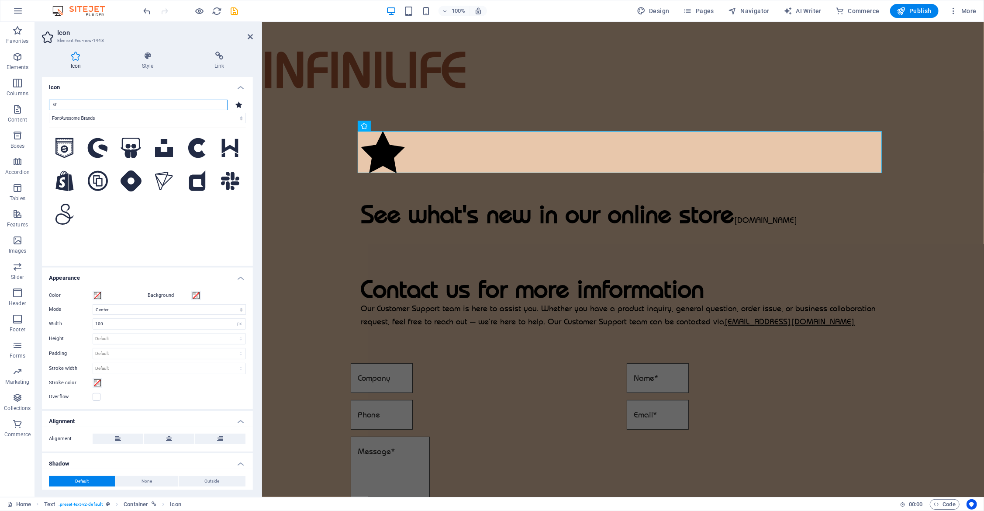
type input "s"
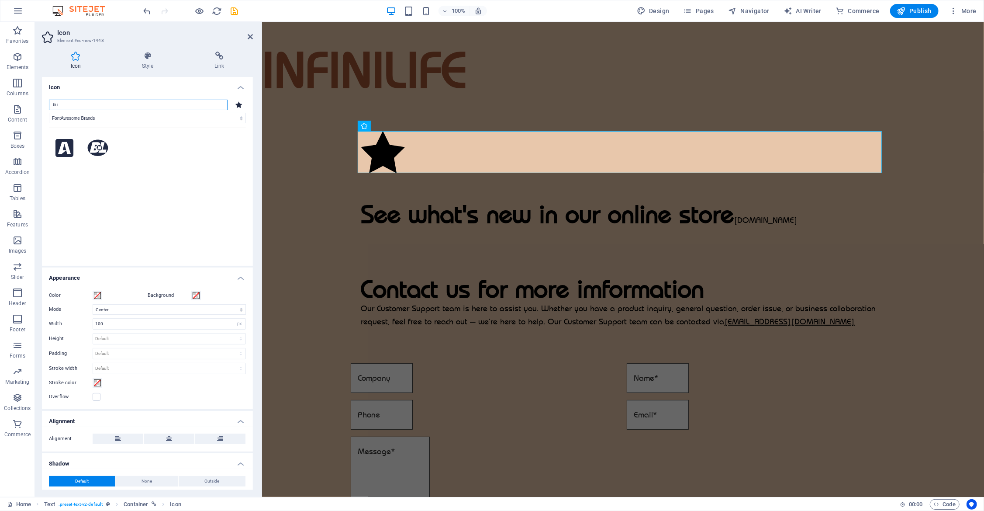
type input "b"
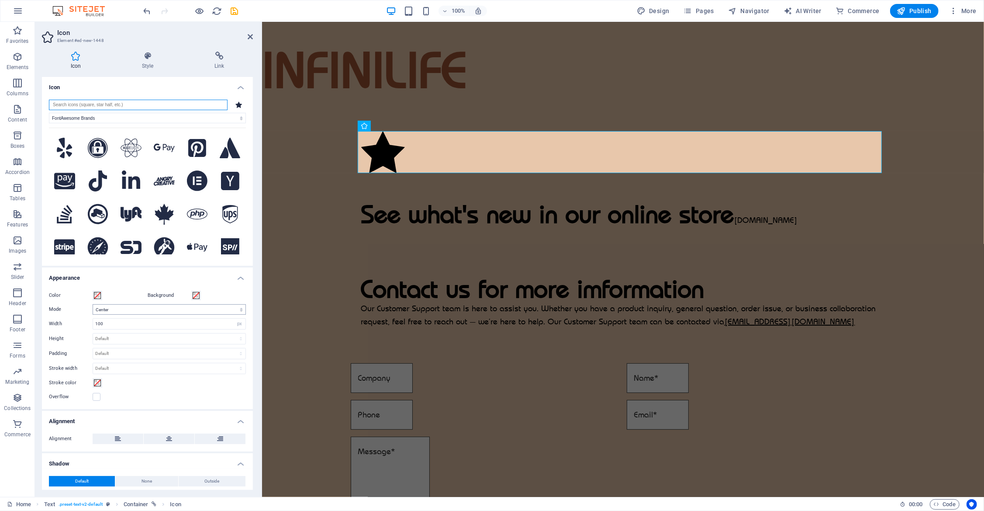
scroll to position [44, 0]
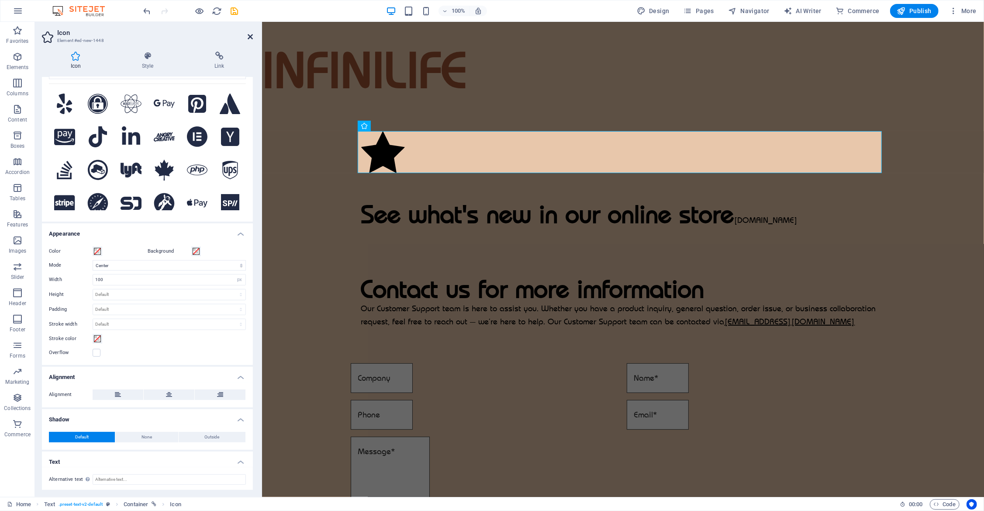
click at [253, 33] on icon at bounding box center [250, 36] width 5 height 7
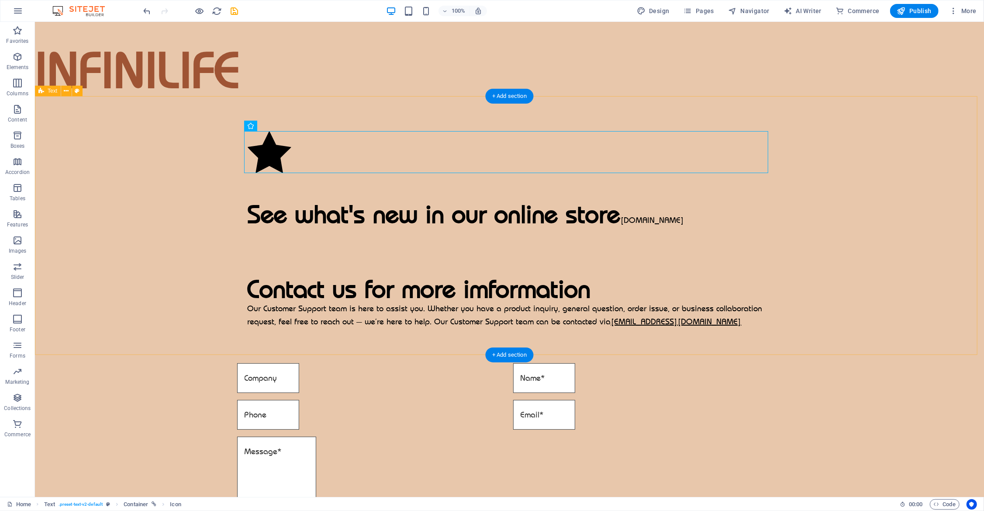
click at [150, 184] on div "See what's new in our online store www.clayzen.com.au Contact us for more imfor…" at bounding box center [509, 229] width 949 height 267
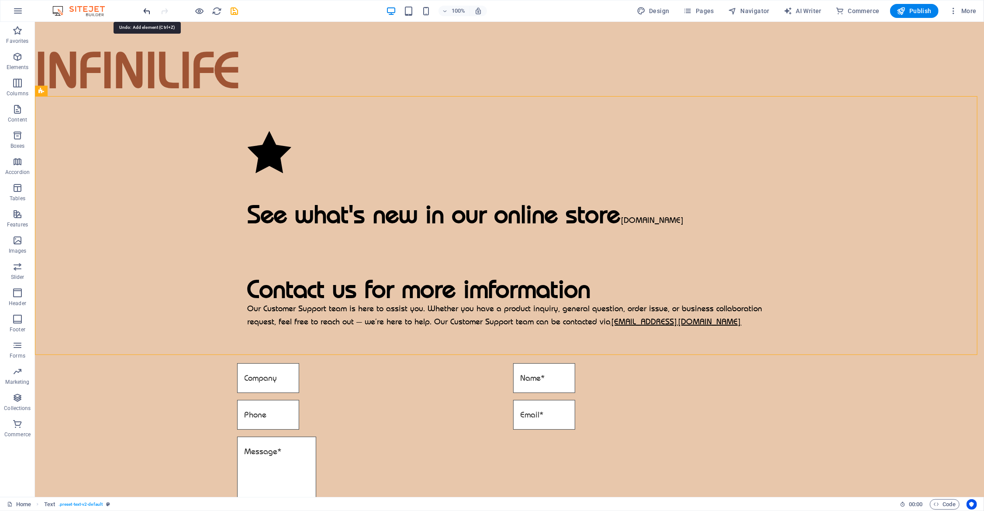
click at [148, 8] on icon "undo" at bounding box center [147, 11] width 10 height 10
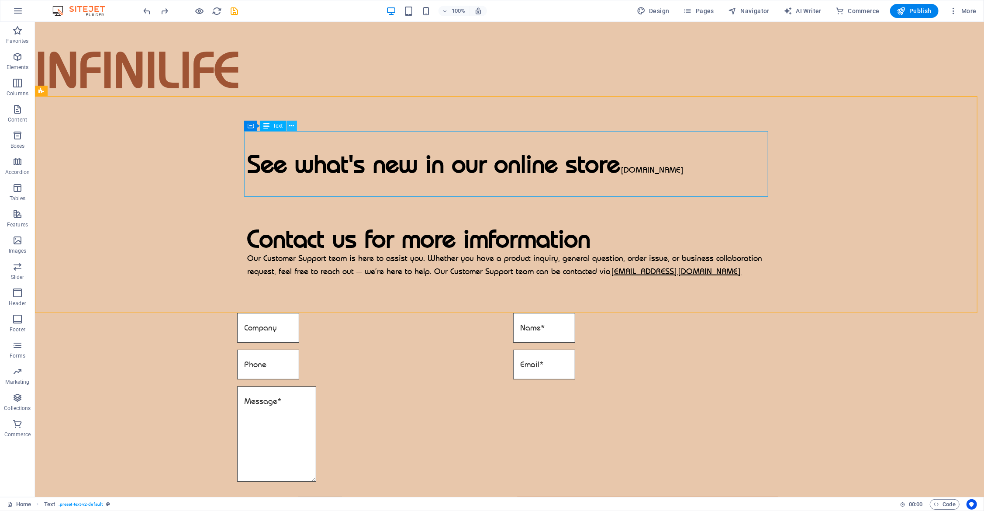
click at [291, 125] on icon at bounding box center [292, 125] width 5 height 9
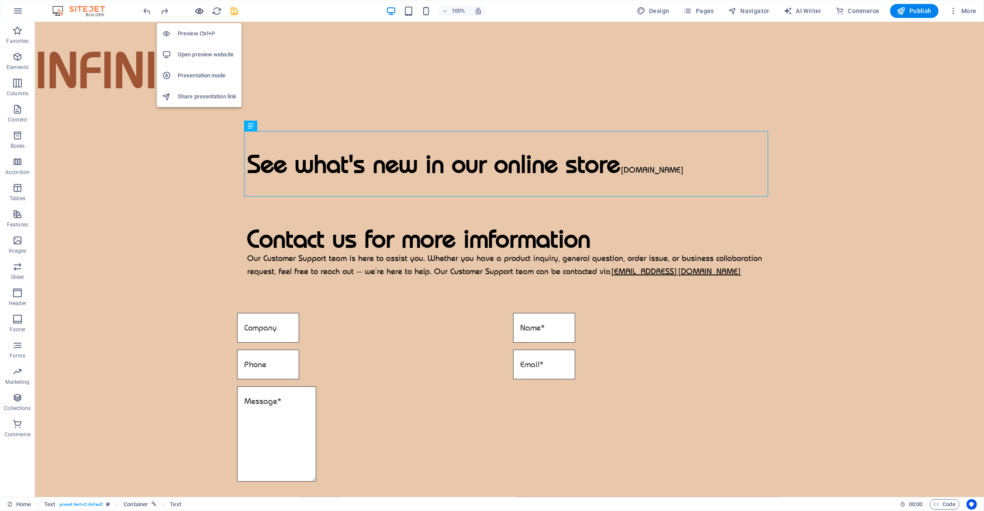
click at [201, 12] on icon "button" at bounding box center [200, 11] width 10 height 10
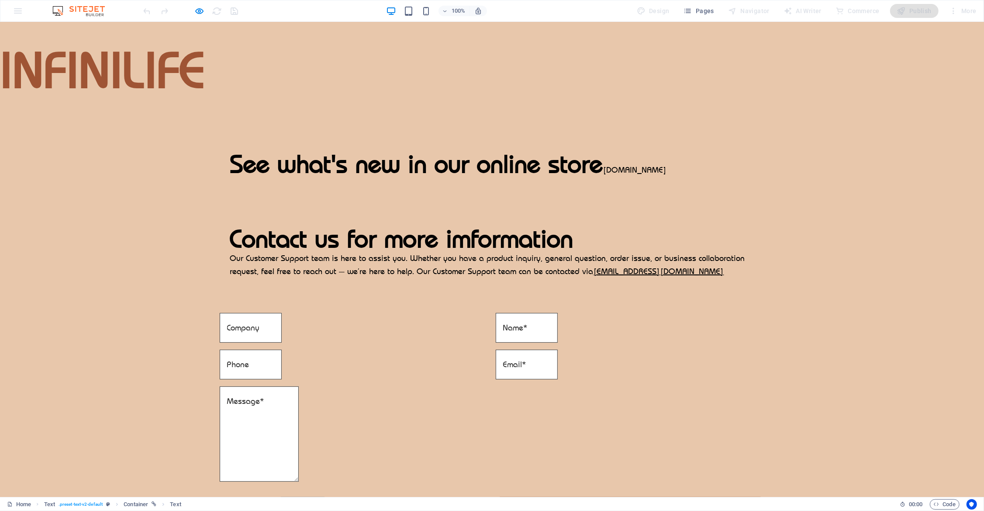
click at [552, 163] on strong "See what's new in our online store" at bounding box center [416, 164] width 373 height 31
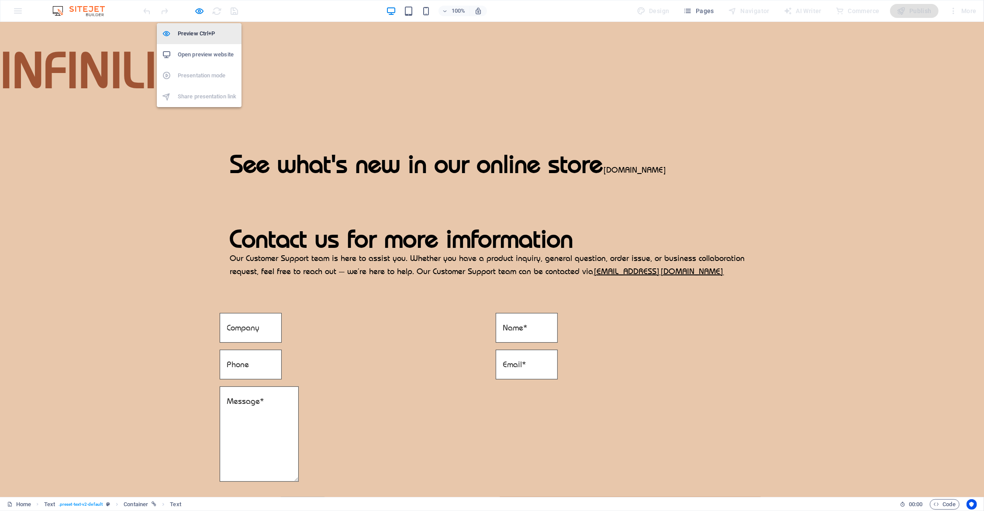
click at [197, 29] on h6 "Preview Ctrl+P" at bounding box center [207, 33] width 59 height 10
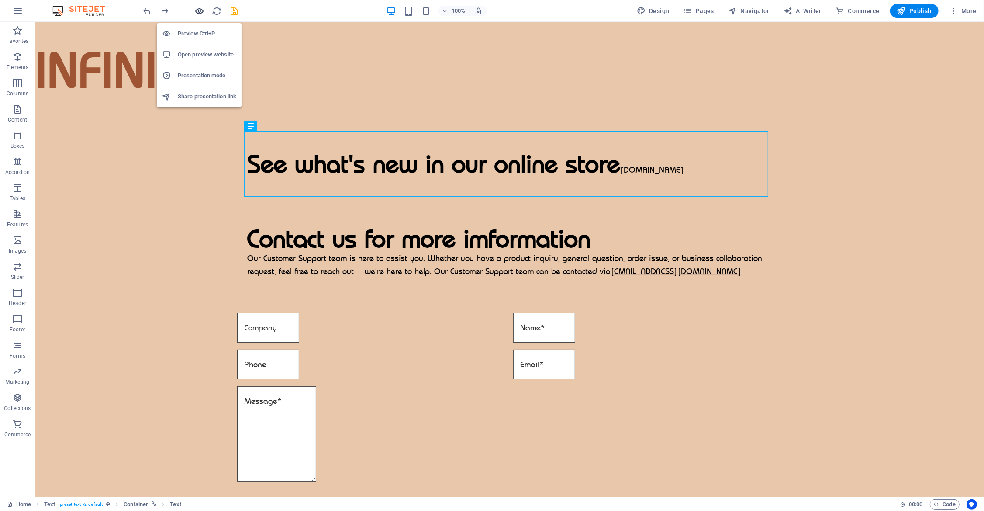
click at [196, 11] on icon "button" at bounding box center [200, 11] width 10 height 10
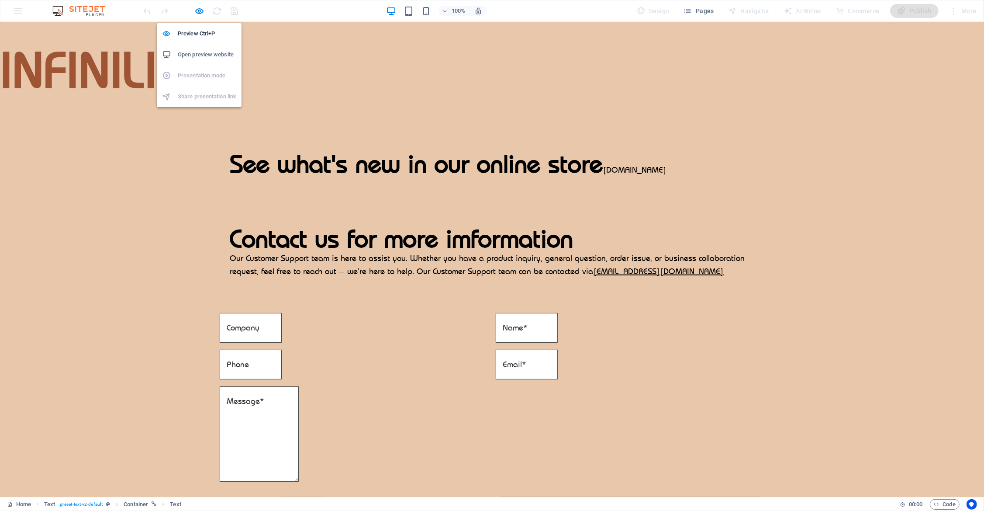
click at [204, 54] on h6 "Open preview website" at bounding box center [207, 54] width 59 height 10
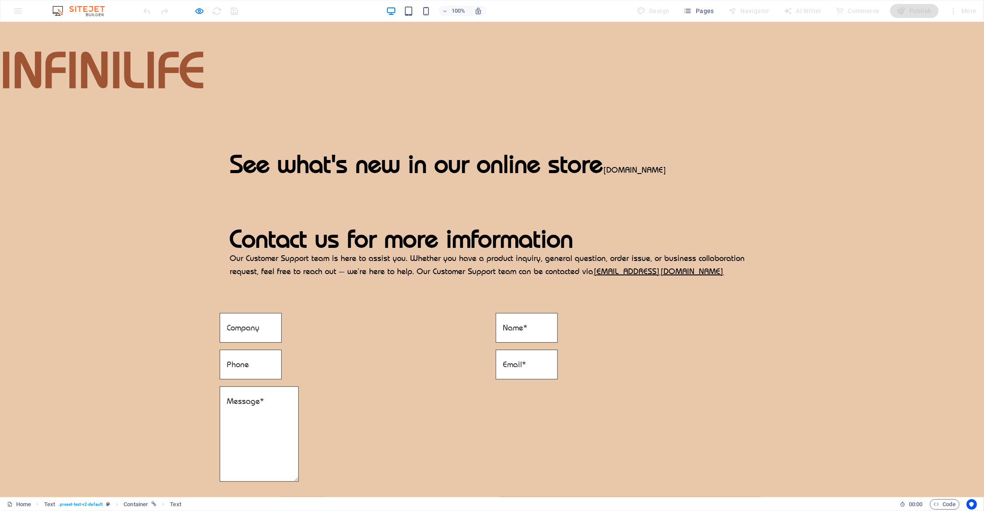
click at [636, 167] on link "[DOMAIN_NAME]" at bounding box center [635, 170] width 64 height 10
click at [543, 155] on strong "See what's new in our online store" at bounding box center [416, 164] width 373 height 31
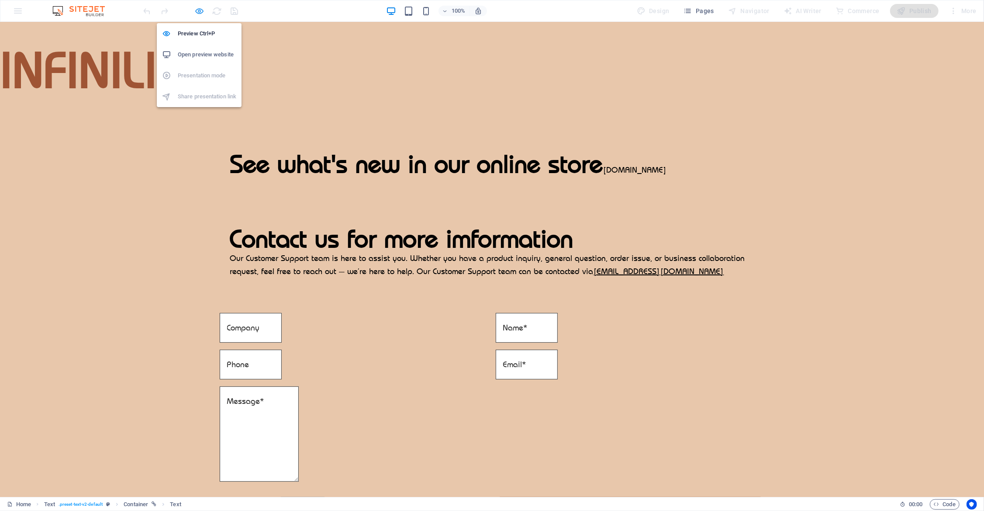
click at [195, 10] on icon "button" at bounding box center [200, 11] width 10 height 10
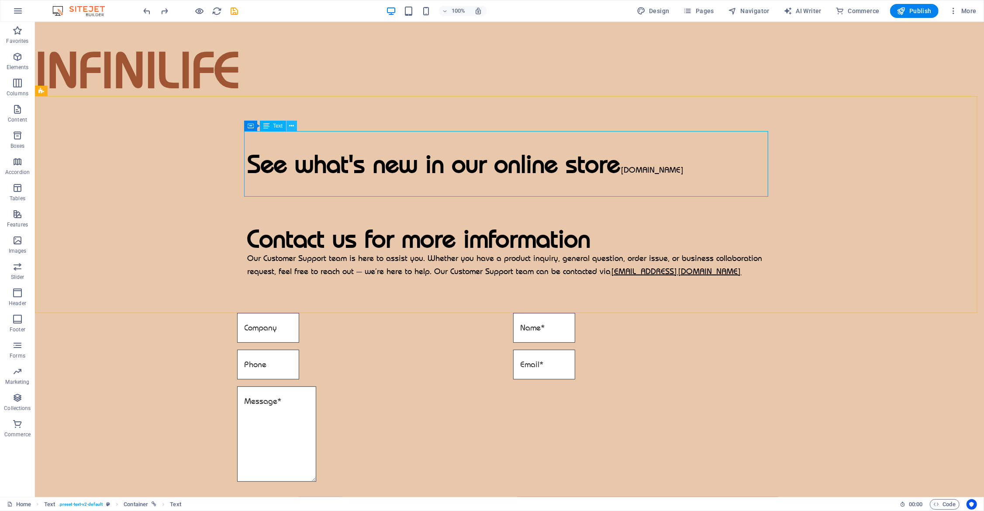
click at [292, 128] on icon at bounding box center [292, 125] width 5 height 9
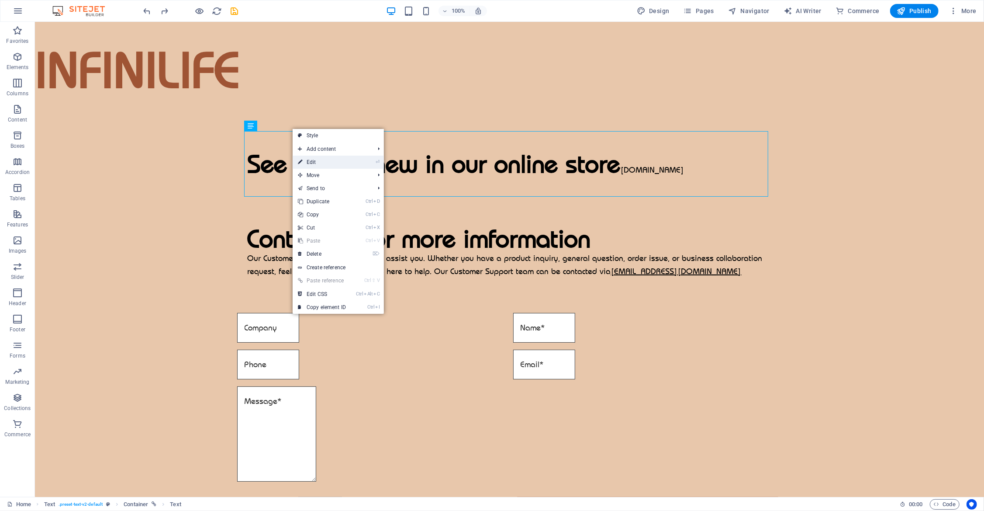
click at [345, 159] on link "⏎ Edit" at bounding box center [322, 162] width 59 height 13
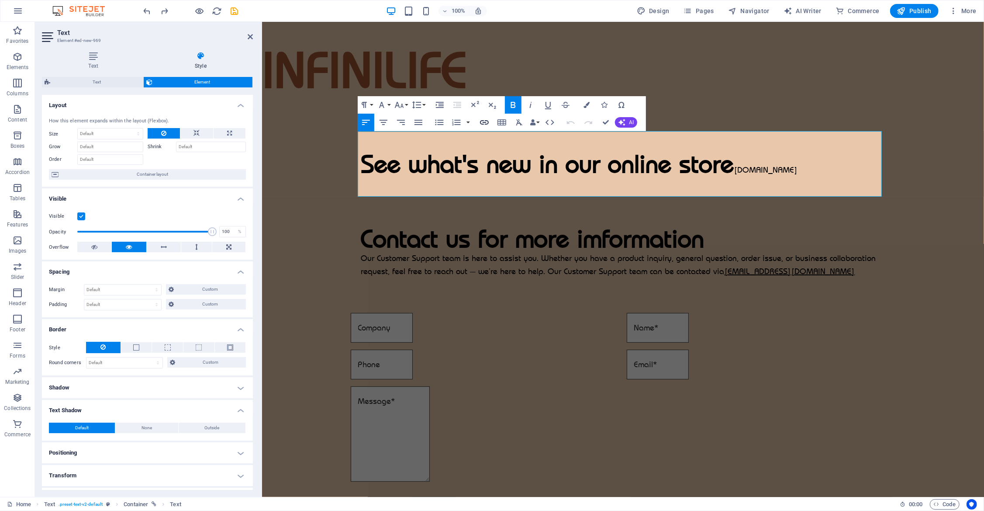
click at [486, 122] on icon "button" at bounding box center [484, 122] width 9 height 4
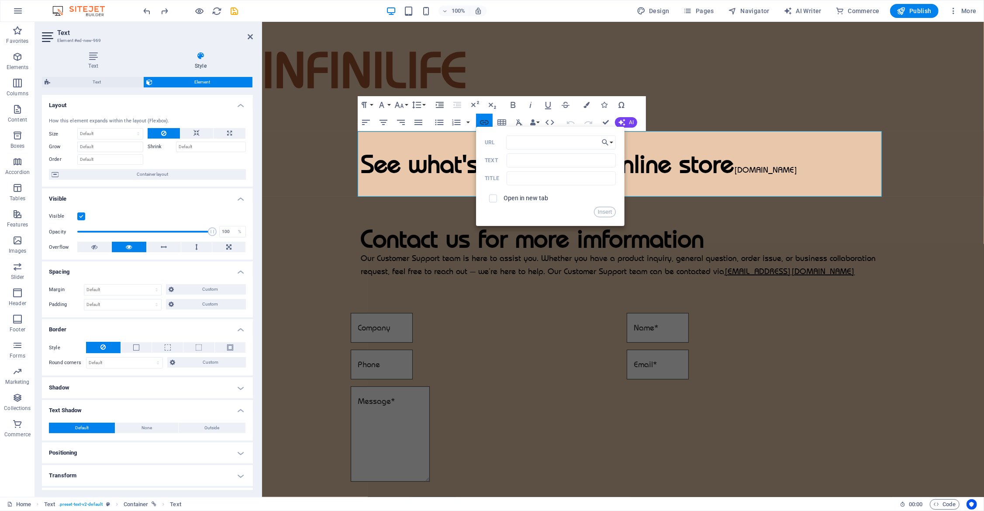
click at [486, 122] on icon "button" at bounding box center [484, 122] width 9 height 4
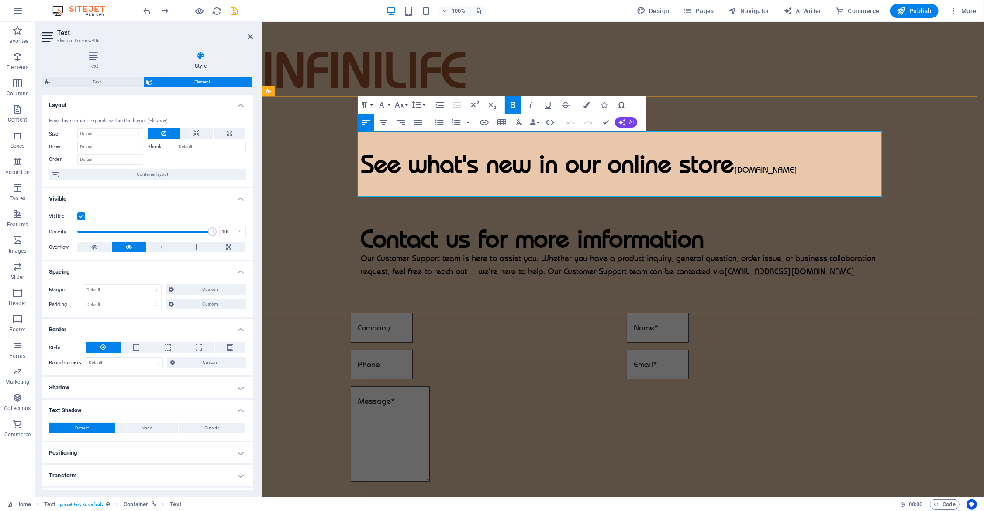
click at [720, 167] on strong "See what's new in our online store" at bounding box center [547, 164] width 373 height 31
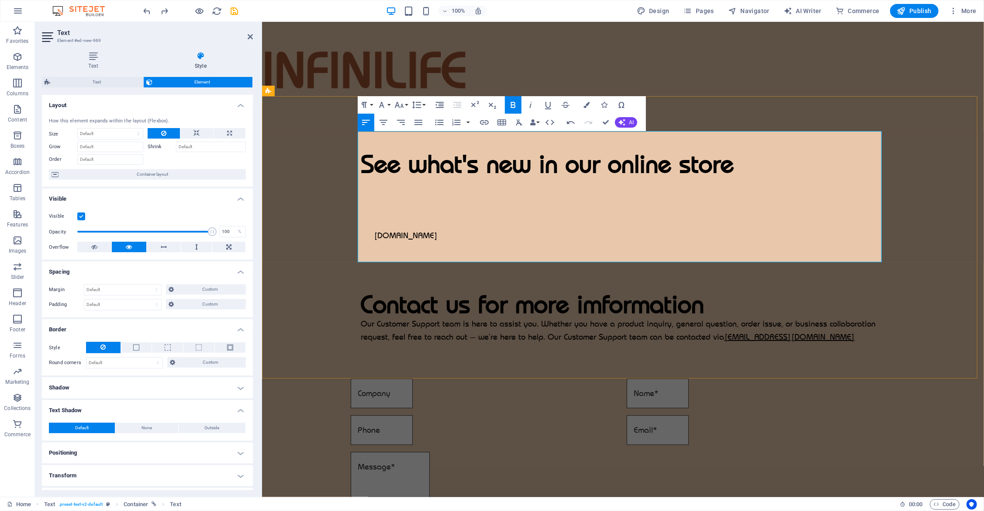
click at [429, 205] on p "[DOMAIN_NAME]" at bounding box center [623, 230] width 524 height 66
click at [374, 235] on link "[DOMAIN_NAME]" at bounding box center [406, 235] width 64 height 10
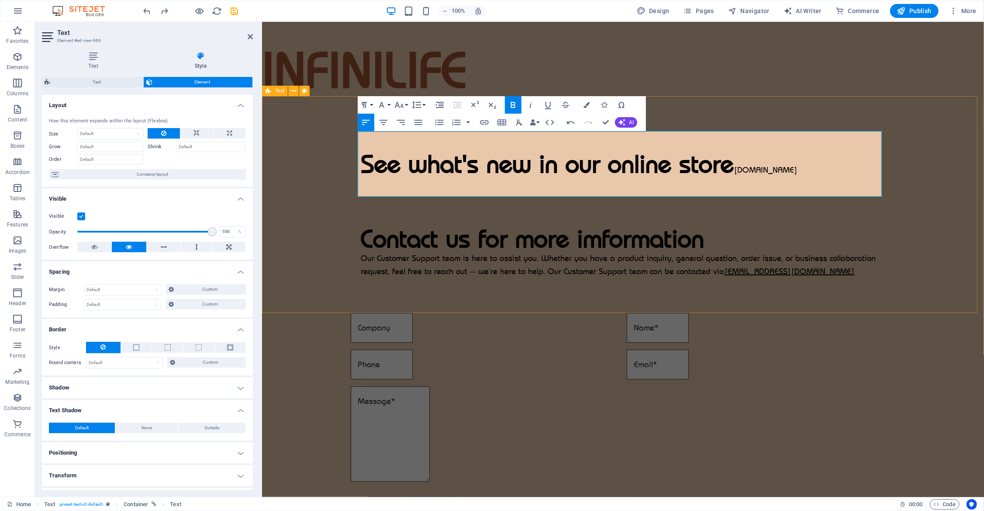
click at [720, 199] on div "See what's new in our online store www.clayzen.com.au Contact us for more imfor…" at bounding box center [623, 204] width 722 height 217
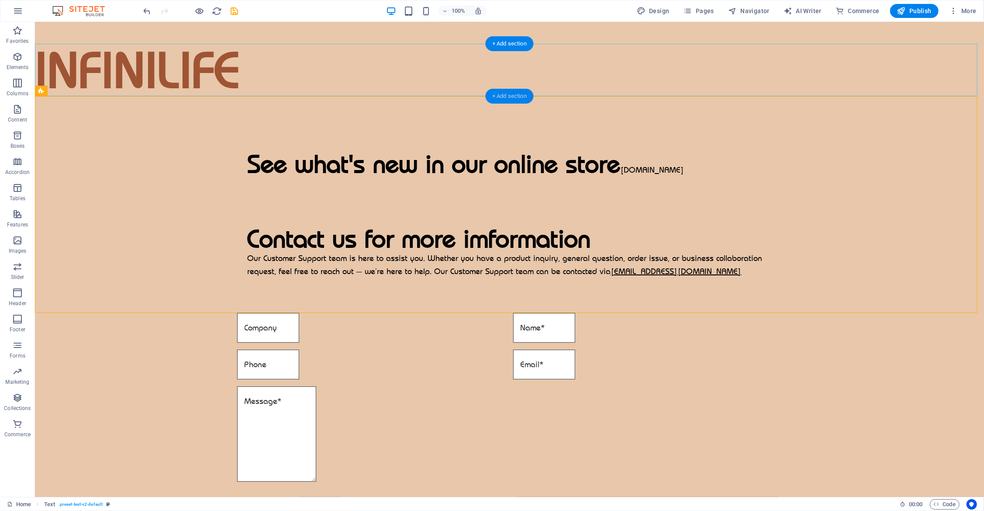
drag, startPoint x: 512, startPoint y: 97, endPoint x: 327, endPoint y: 76, distance: 186.4
click at [512, 97] on div "+ Add section" at bounding box center [509, 96] width 48 height 15
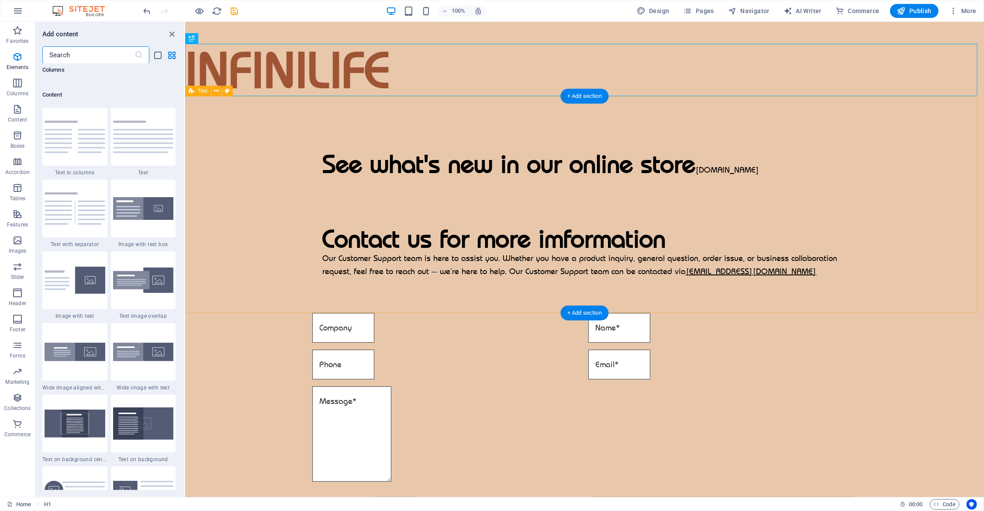
scroll to position [1529, 0]
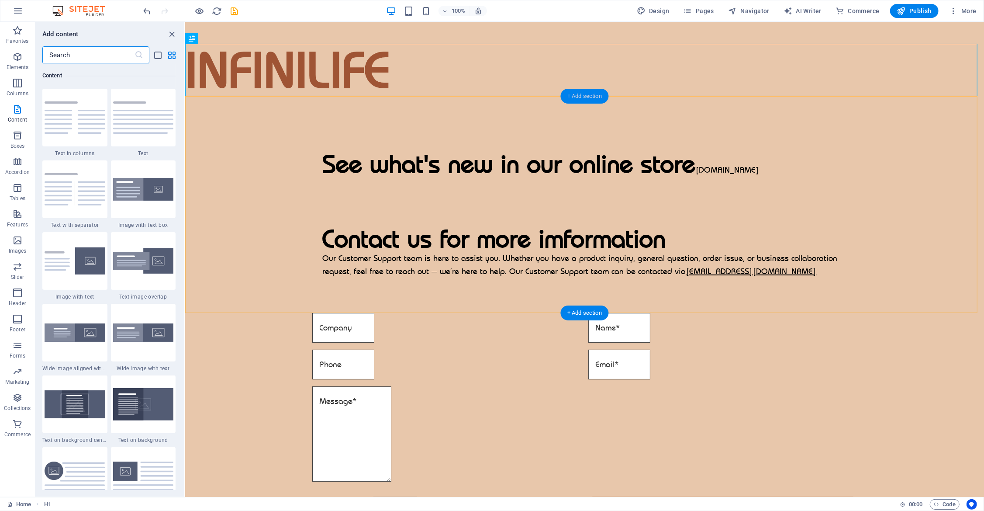
click at [578, 95] on div "+ Add section" at bounding box center [585, 96] width 48 height 15
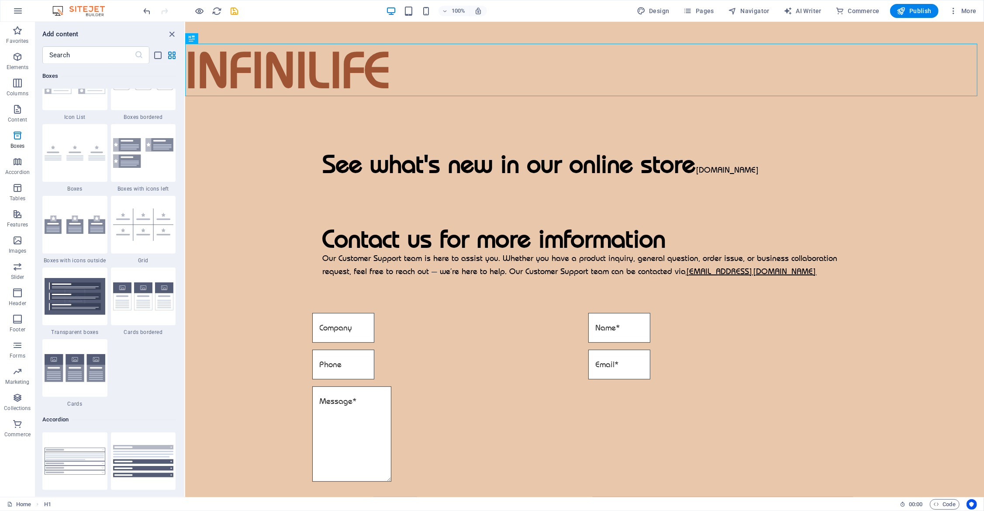
scroll to position [2708, 0]
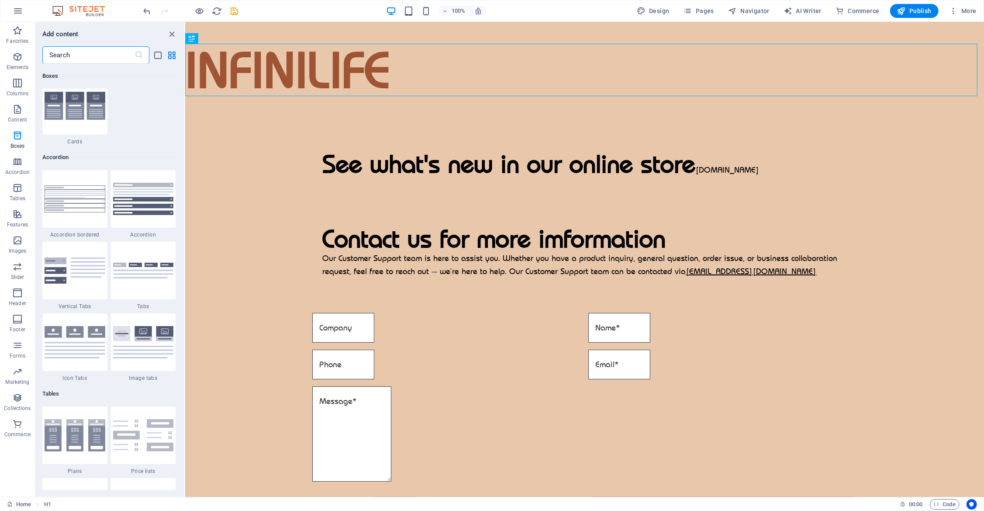
click at [90, 58] on input "text" at bounding box center [88, 54] width 92 height 17
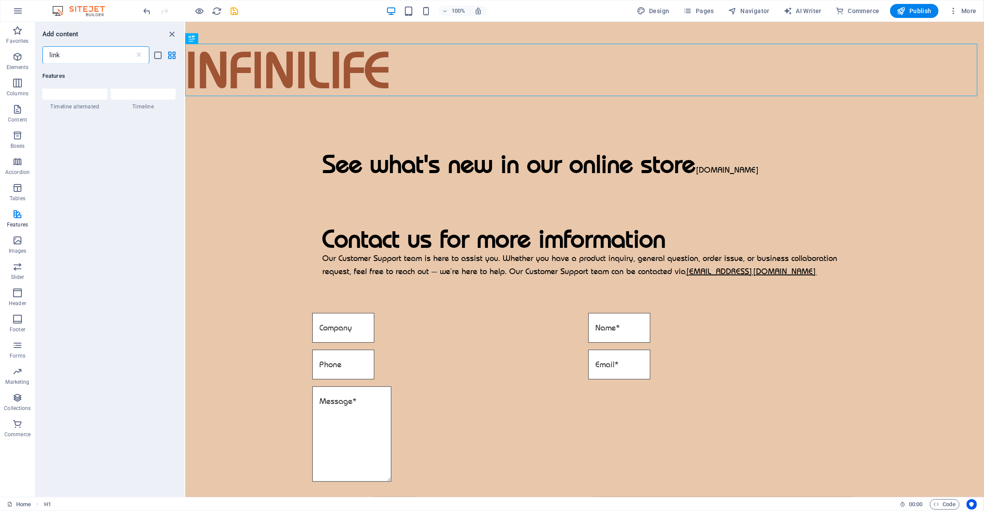
scroll to position [0, 0]
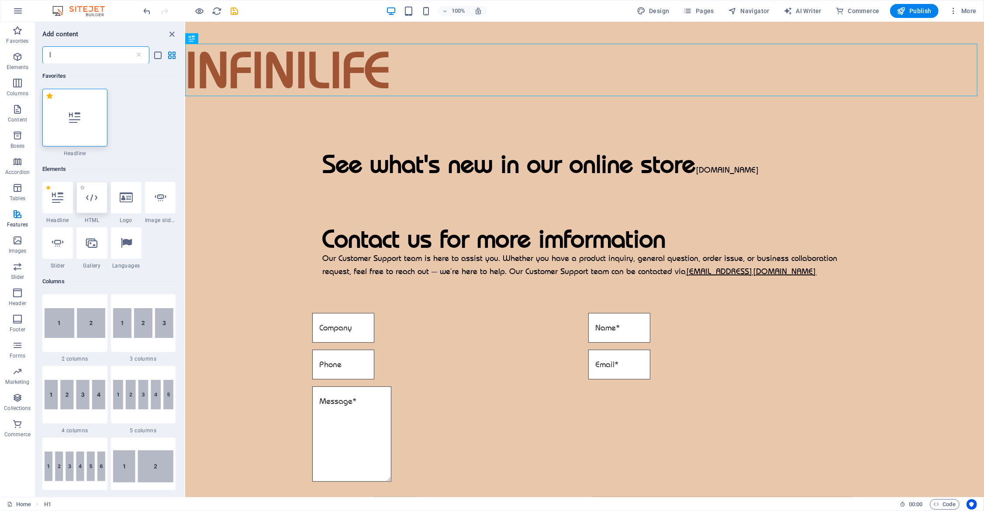
type input "l"
click at [91, 197] on icon at bounding box center [91, 197] width 11 height 11
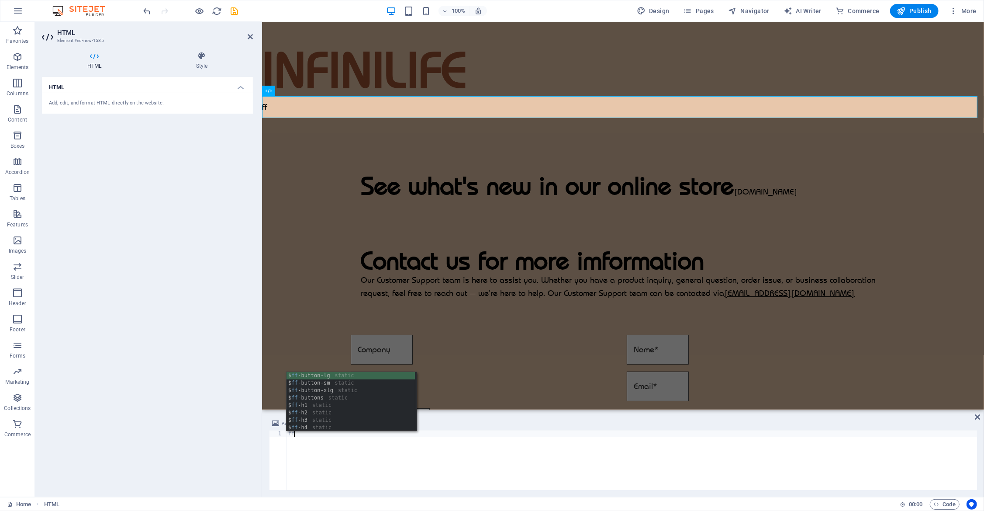
type textarea "f"
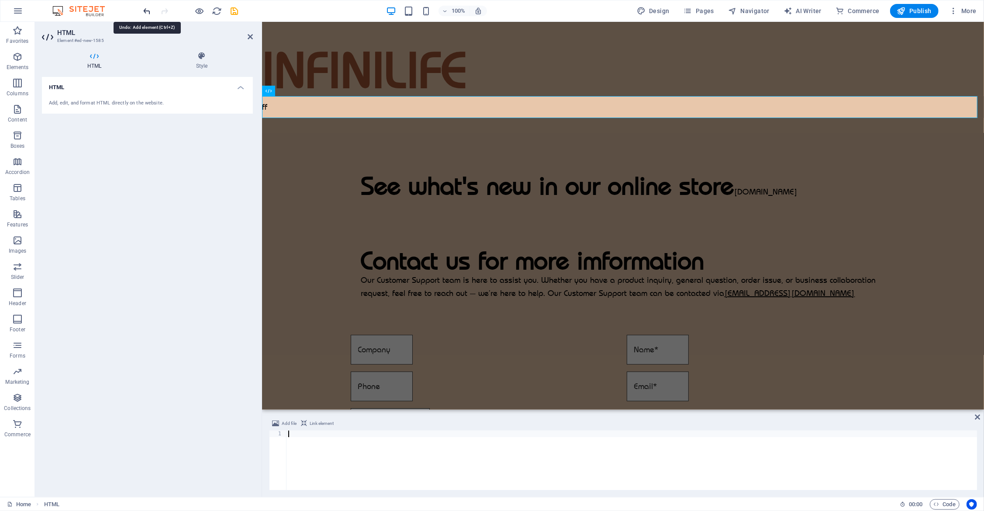
click at [145, 13] on icon "undo" at bounding box center [147, 11] width 10 height 10
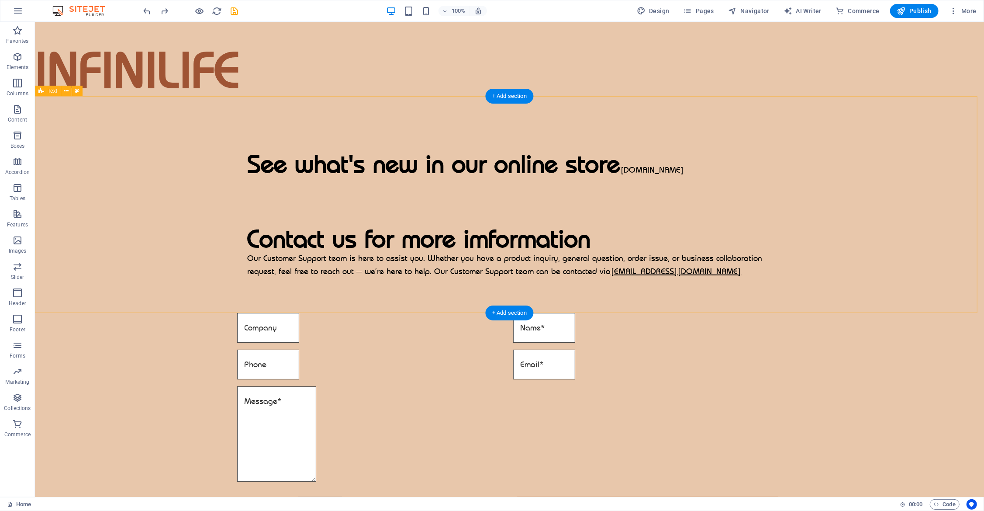
click at [720, 185] on div "See what's new in our online store www.clayzen.com.au Contact us for more imfor…" at bounding box center [509, 204] width 949 height 217
click at [78, 128] on div "See what's new in our online store www.clayzen.com.au Contact us for more imfor…" at bounding box center [509, 204] width 949 height 217
click at [66, 89] on icon at bounding box center [66, 91] width 5 height 9
click at [292, 127] on icon at bounding box center [292, 125] width 5 height 9
click at [720, 13] on span "More" at bounding box center [963, 11] width 28 height 9
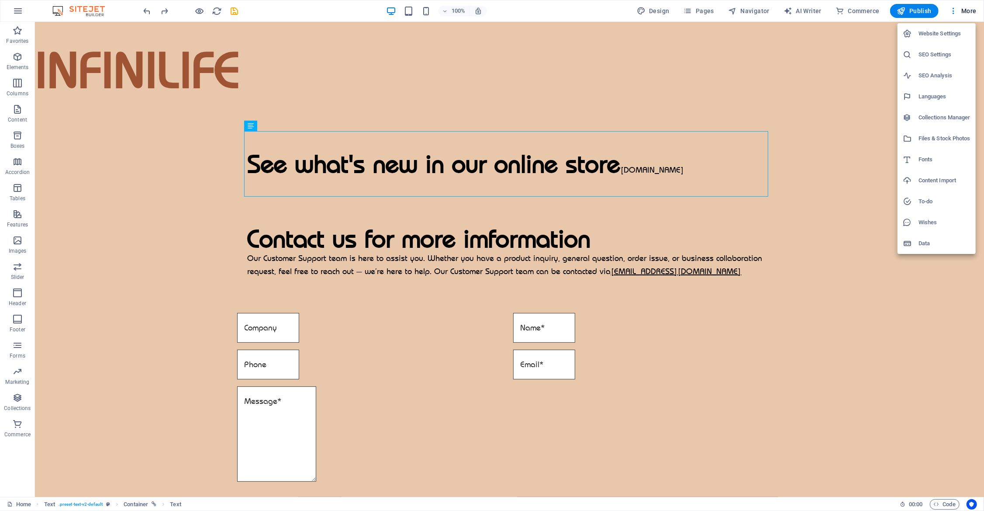
click at [21, 12] on div at bounding box center [492, 255] width 984 height 511
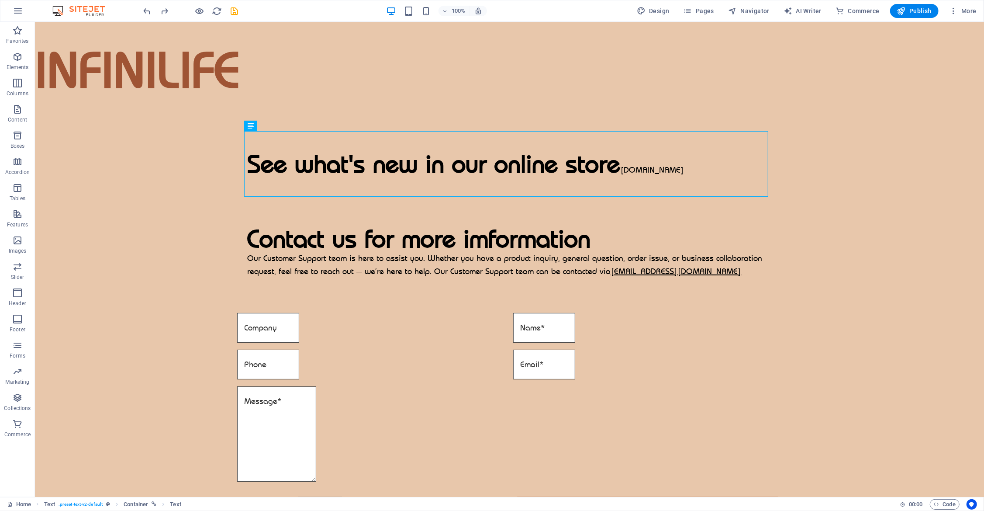
click at [14, 12] on icon "button" at bounding box center [18, 11] width 10 height 10
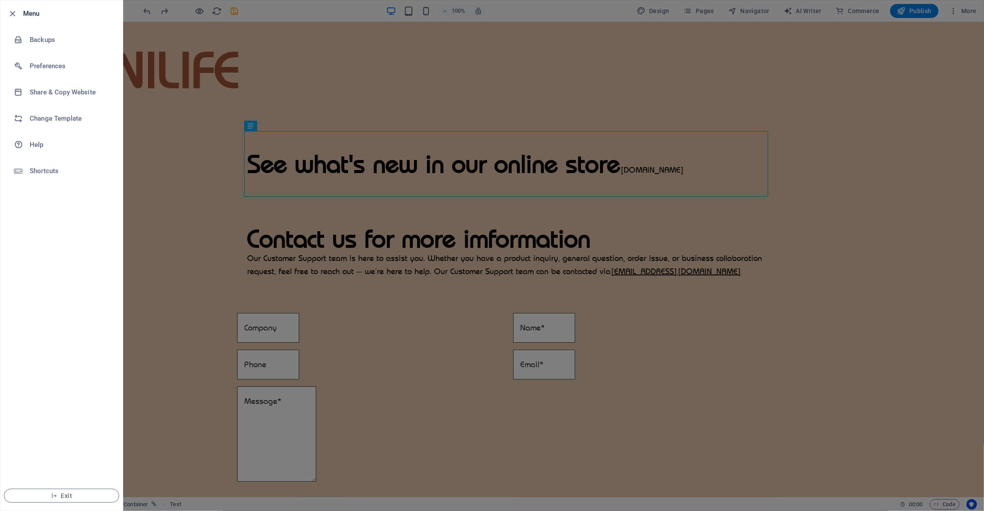
click at [17, 9] on icon "button" at bounding box center [13, 14] width 10 height 10
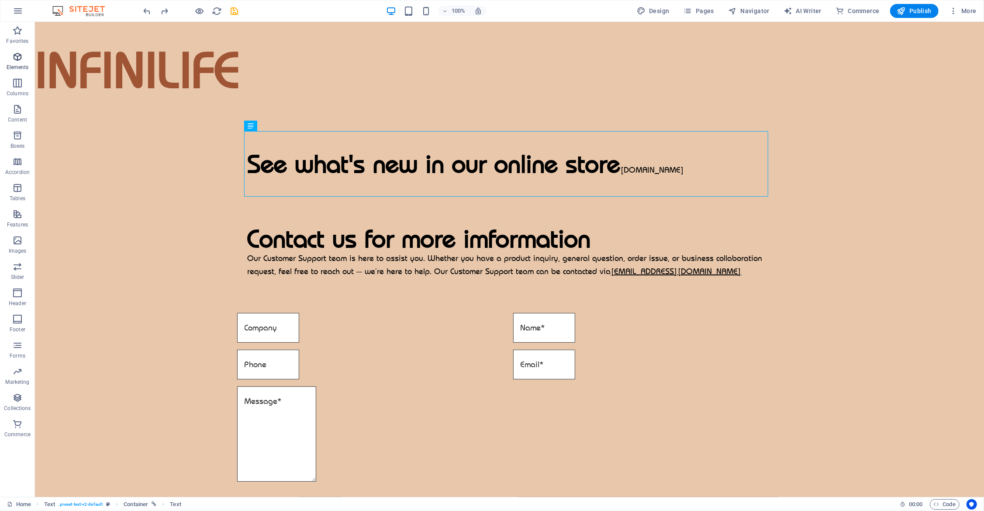
click at [13, 61] on icon "button" at bounding box center [17, 57] width 10 height 10
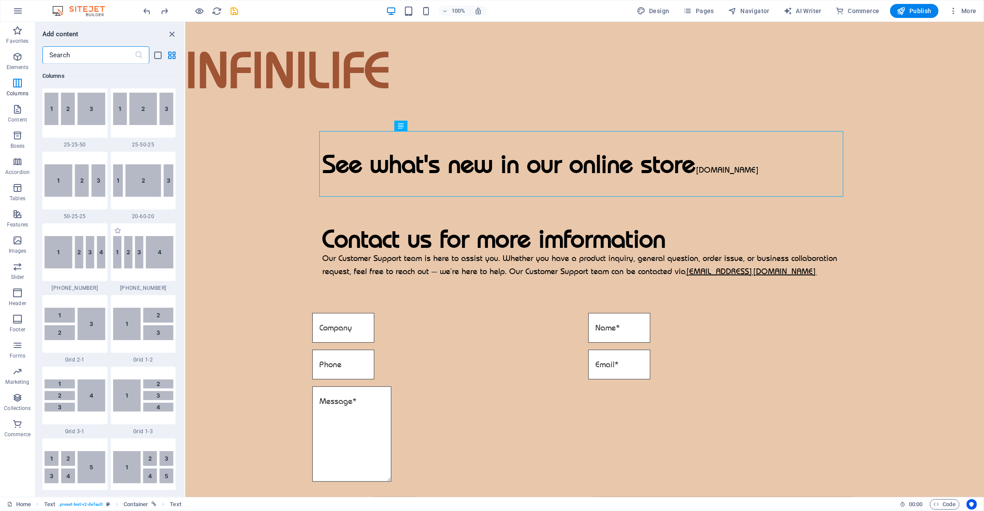
scroll to position [1011, 0]
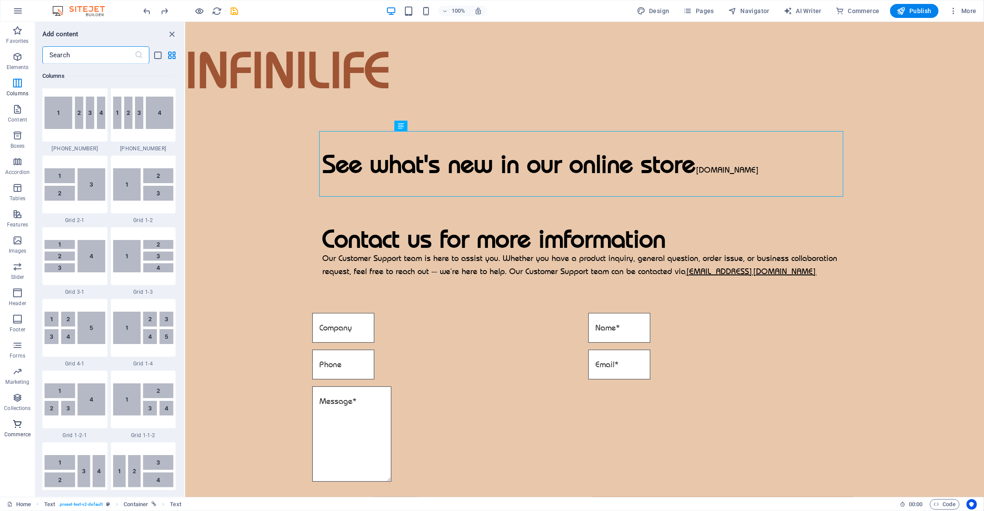
click at [19, 426] on icon "button" at bounding box center [17, 424] width 10 height 10
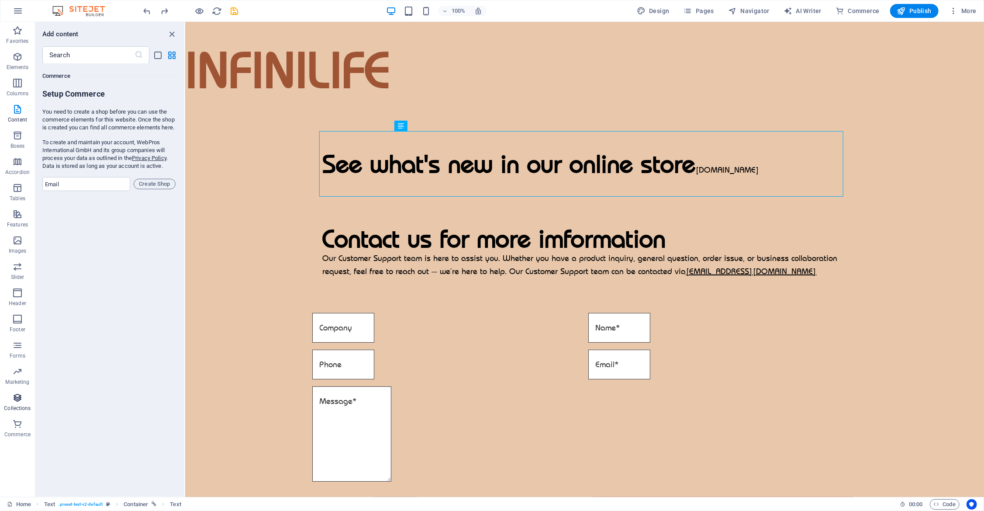
click at [16, 402] on icon "button" at bounding box center [17, 397] width 10 height 10
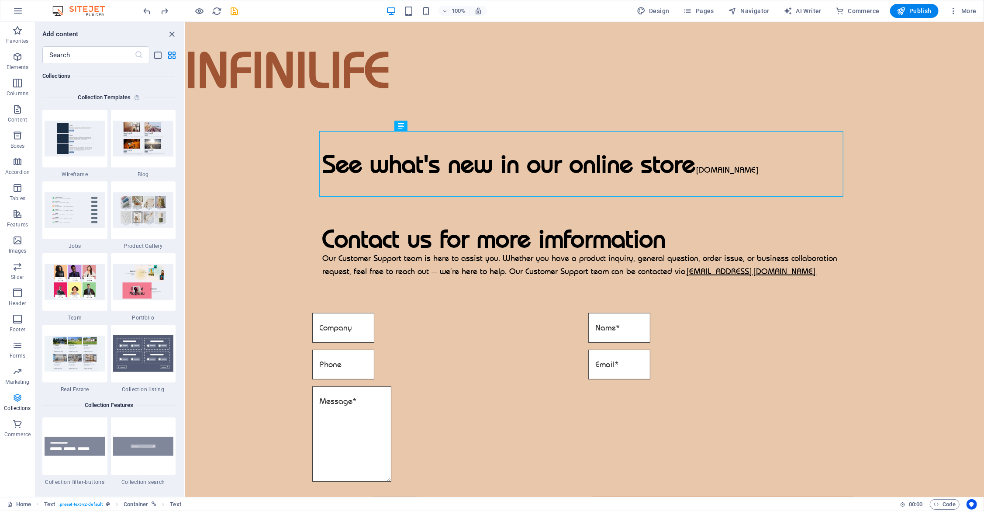
scroll to position [7998, 0]
click at [22, 139] on icon "button" at bounding box center [17, 135] width 10 height 10
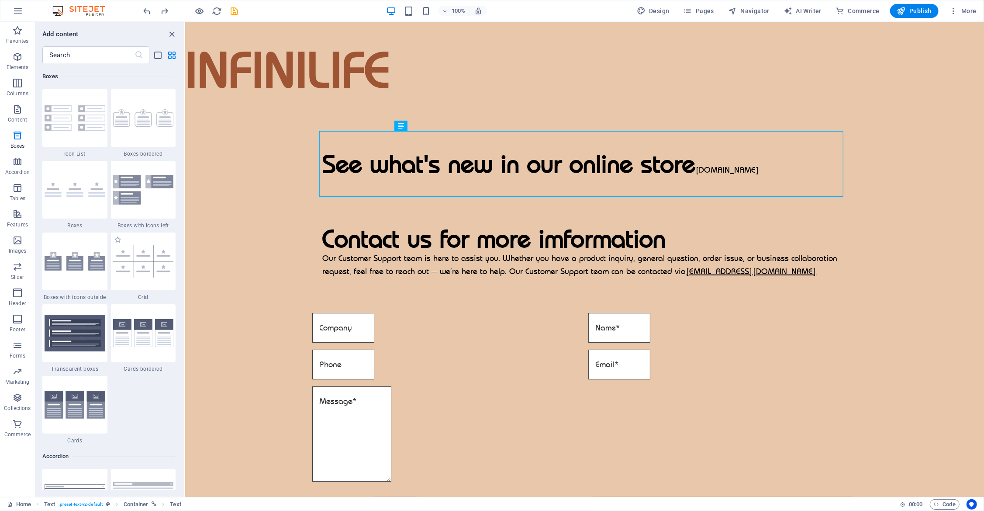
scroll to position [2628, 0]
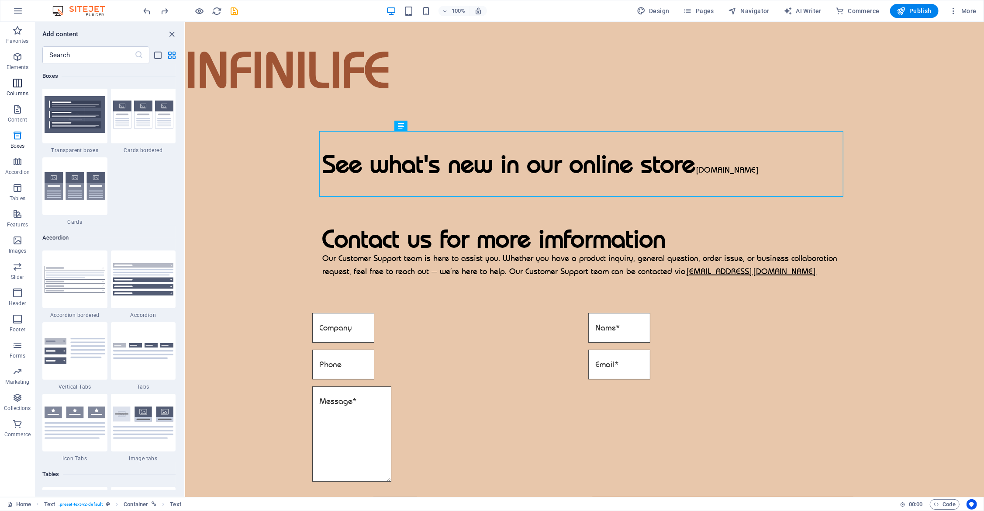
click at [21, 84] on icon "button" at bounding box center [17, 83] width 10 height 10
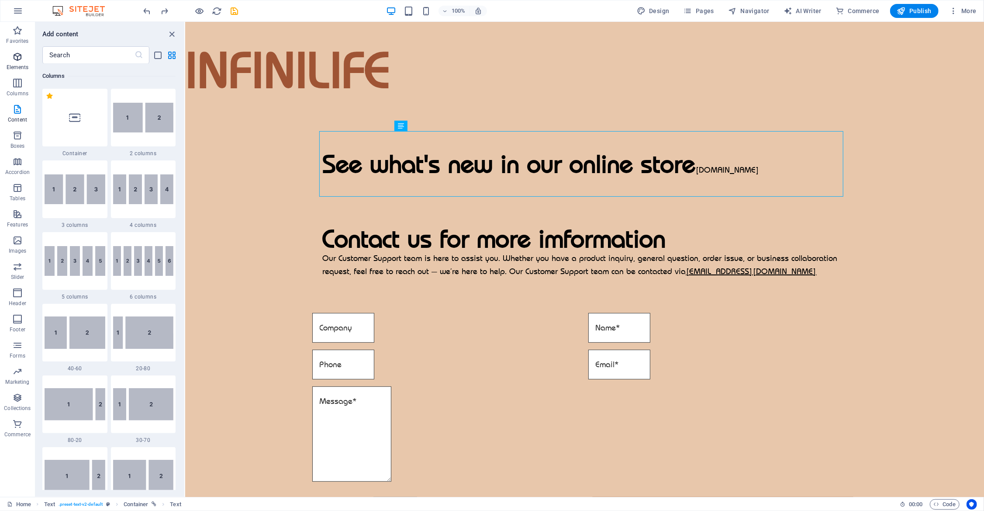
click at [20, 67] on p "Elements" at bounding box center [18, 67] width 22 height 7
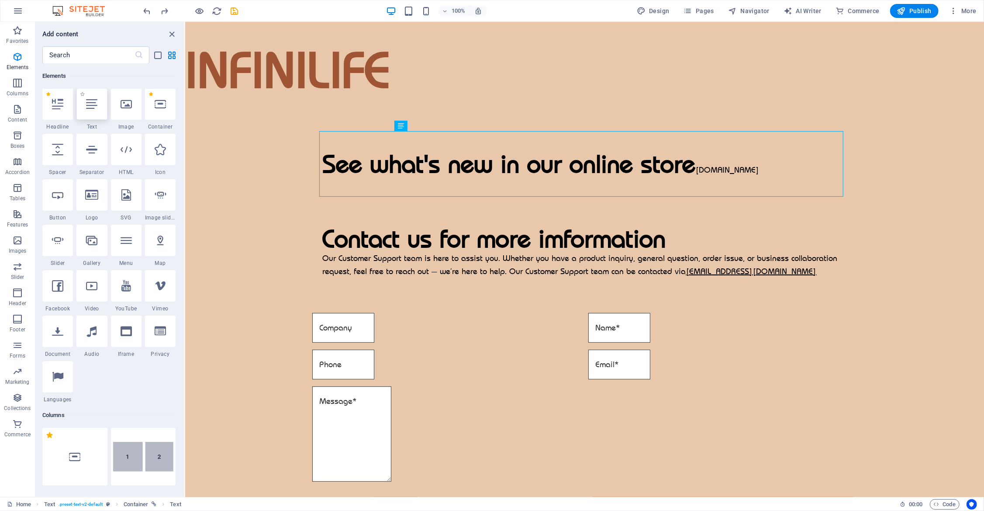
scroll to position [93, 0]
click at [128, 158] on div at bounding box center [126, 150] width 31 height 31
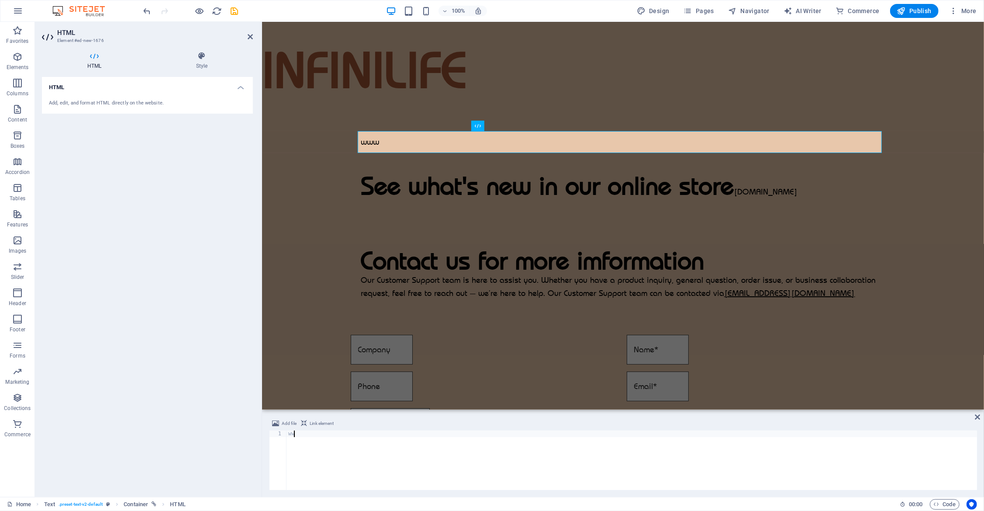
scroll to position [0, 0]
type textarea "w"
type textarea "C"
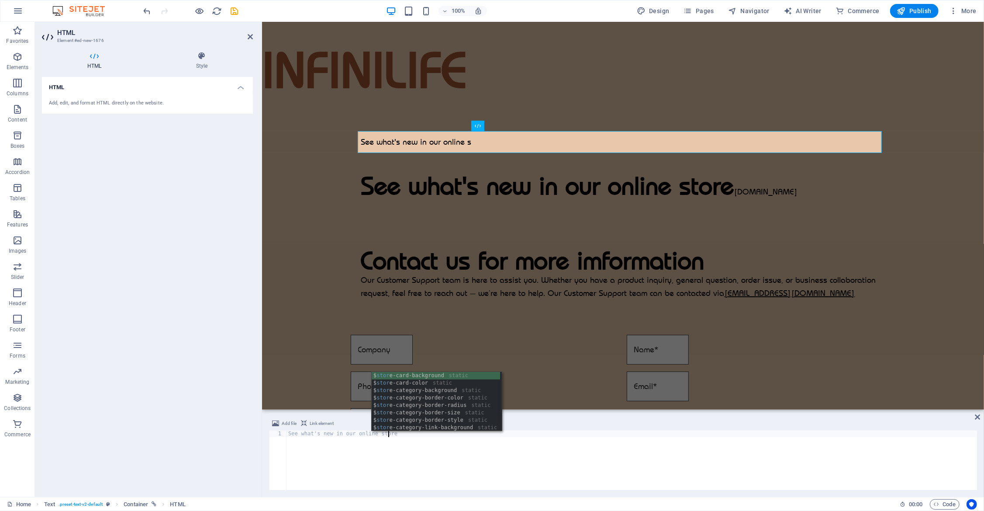
scroll to position [0, 7]
click at [379, 467] on div "See what's new in our online store" at bounding box center [632, 466] width 691 height 73
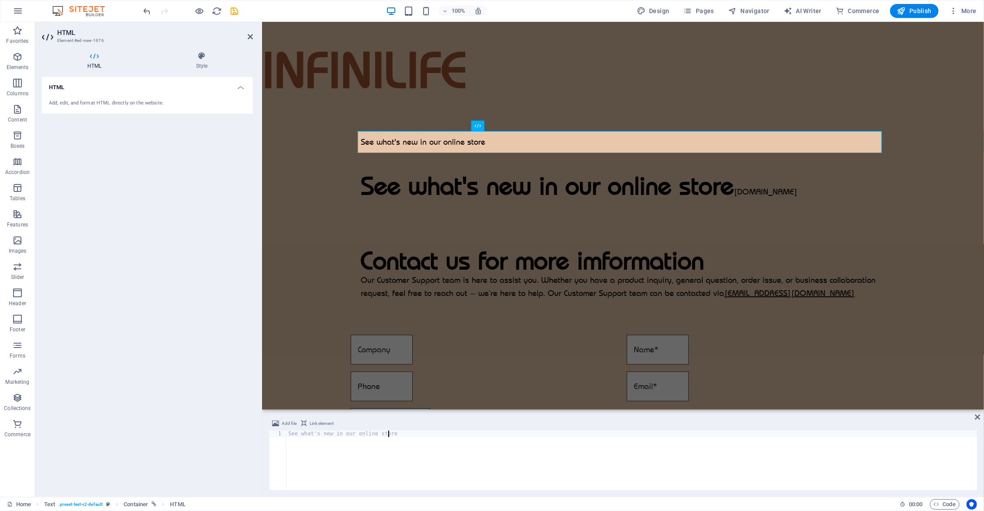
click at [313, 422] on span "Link element" at bounding box center [322, 423] width 24 height 10
click at [282, 423] on span "Add file" at bounding box center [289, 423] width 15 height 10
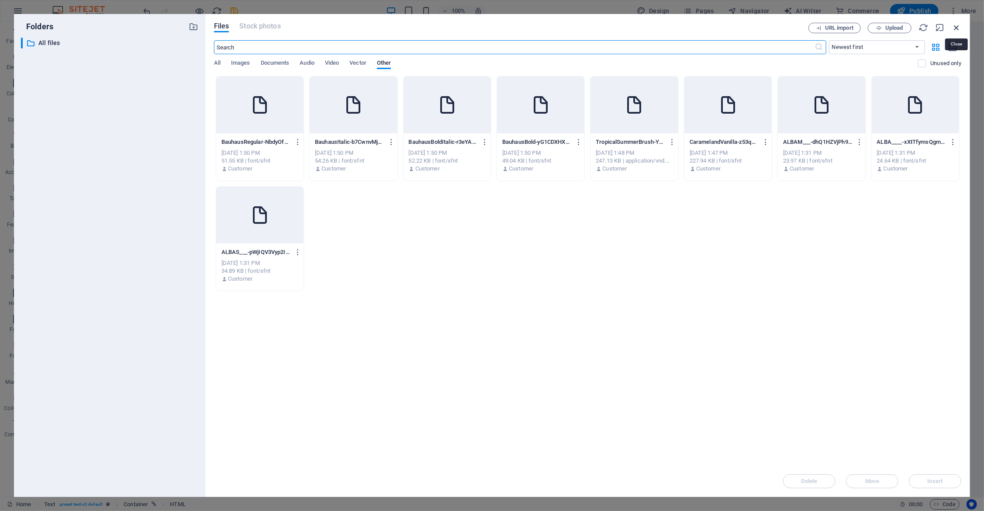
click at [720, 28] on icon "button" at bounding box center [957, 28] width 10 height 10
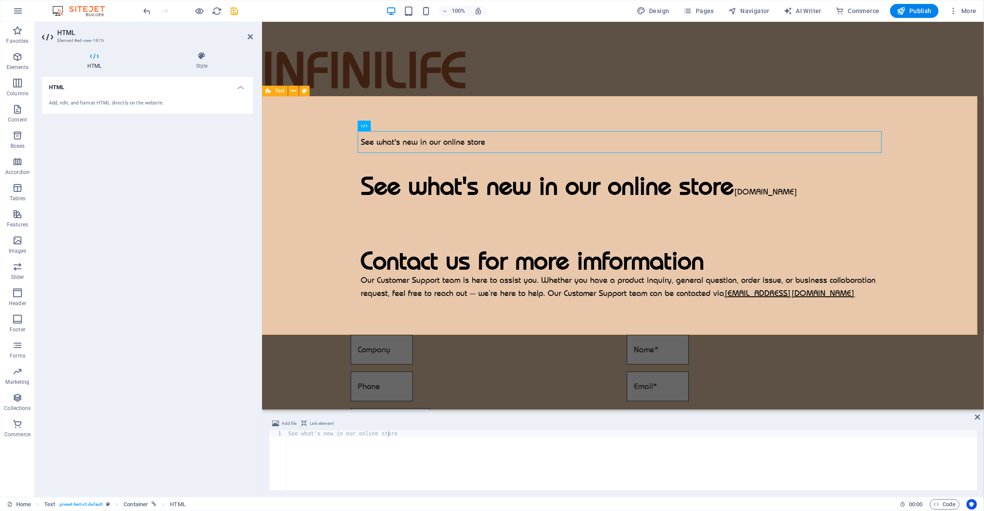
click at [282, 277] on div "See what's new in our online store See what's new in our online store www.clayz…" at bounding box center [623, 215] width 722 height 239
type textarea "See what's new in our online store<a href="#ed-759052872" class="wv-link-elm"><…"
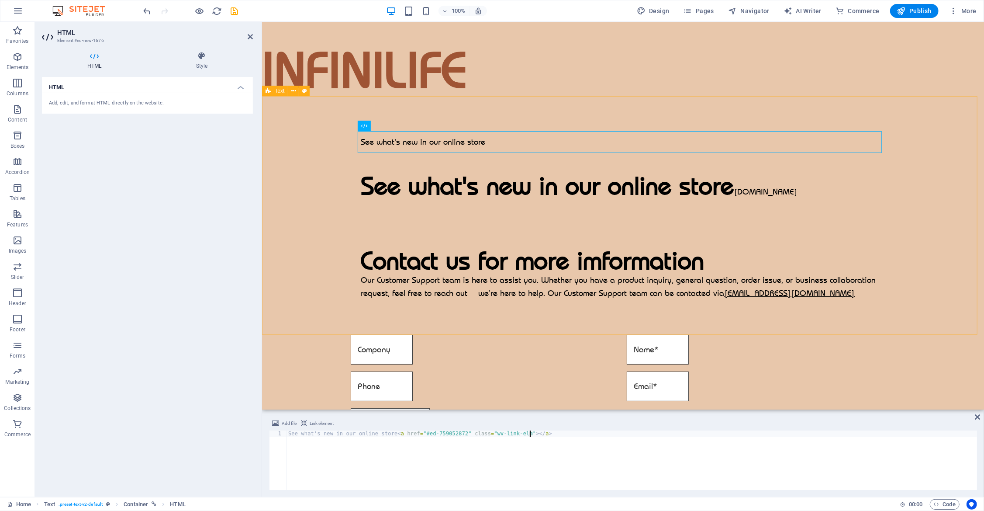
click at [720, 180] on div "See what's new in our online store See what's new in our online store www.clayz…" at bounding box center [623, 215] width 722 height 239
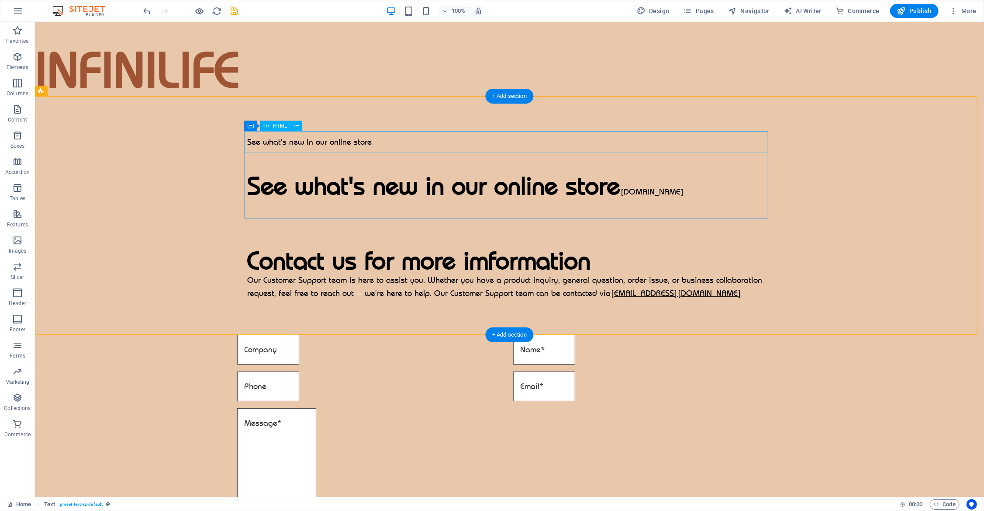
click at [293, 140] on div "See what's new in our online store" at bounding box center [509, 142] width 524 height 22
click at [298, 124] on icon at bounding box center [296, 125] width 5 height 9
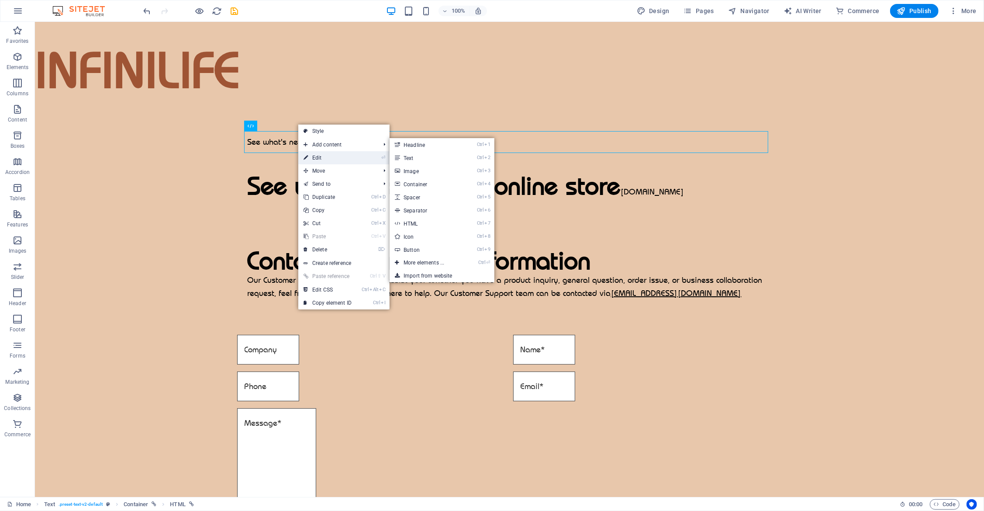
click at [322, 157] on link "⏎ Edit" at bounding box center [327, 157] width 59 height 13
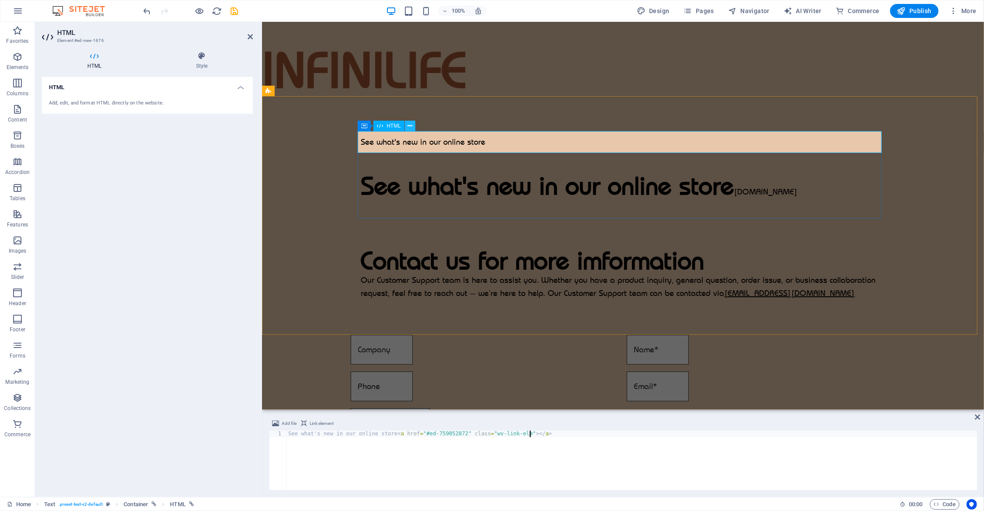
click at [411, 124] on icon at bounding box center [410, 125] width 5 height 9
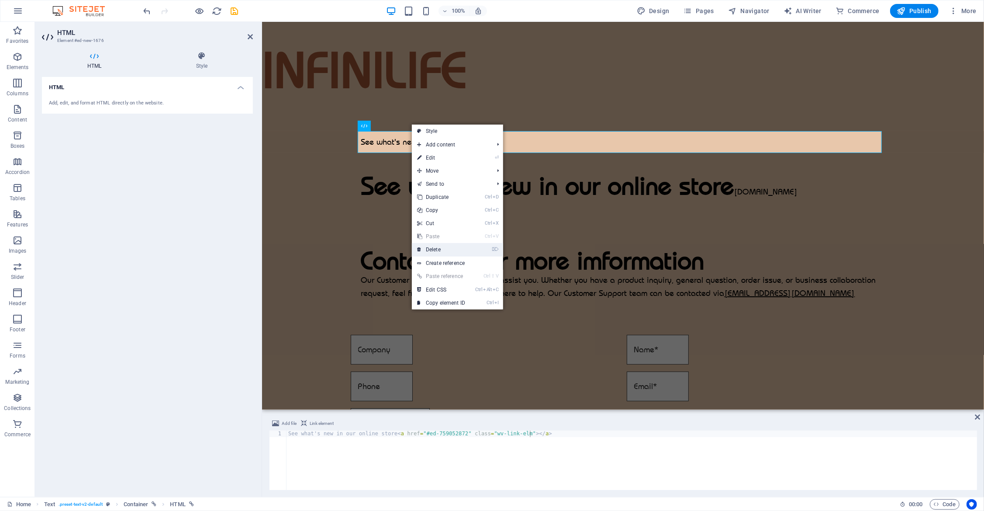
click at [442, 248] on link "⌦ Delete" at bounding box center [441, 249] width 59 height 13
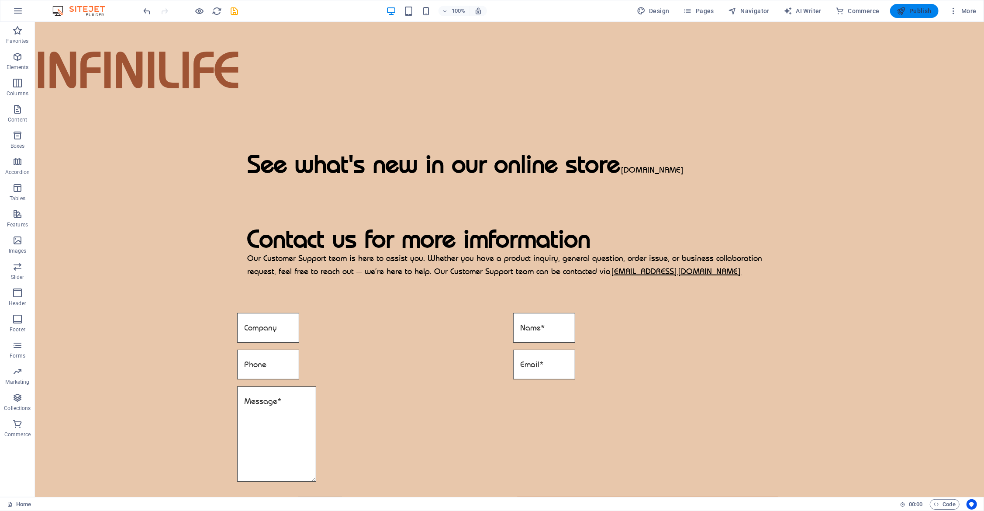
click at [720, 7] on icon "button" at bounding box center [901, 11] width 9 height 9
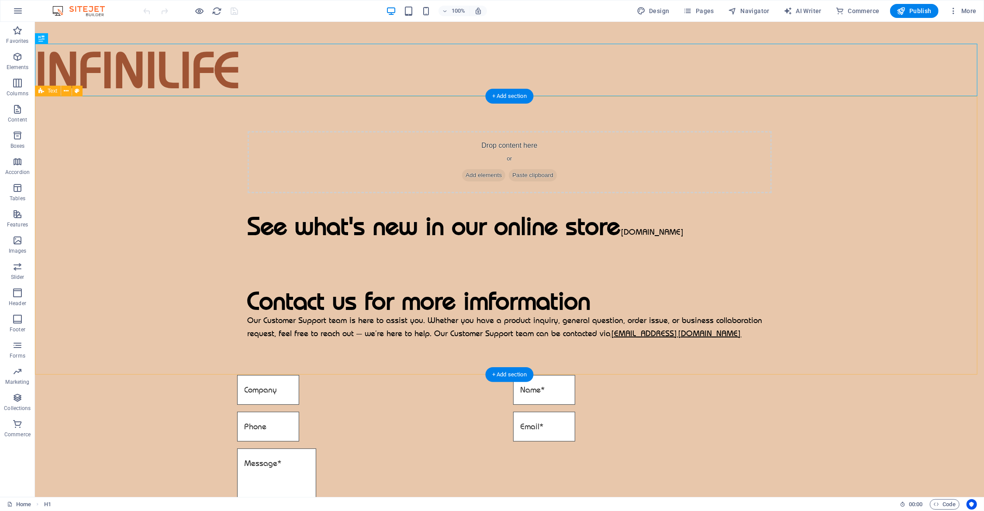
click at [931, 220] on div "Drop content here or Add elements Paste clipboard See what's new in our online …" at bounding box center [509, 235] width 949 height 279
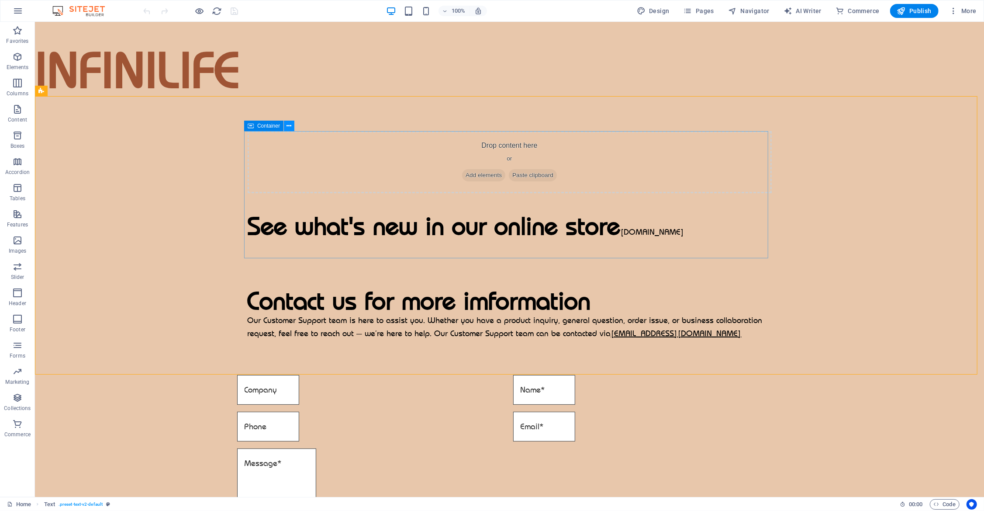
click at [291, 126] on icon at bounding box center [289, 125] width 5 height 9
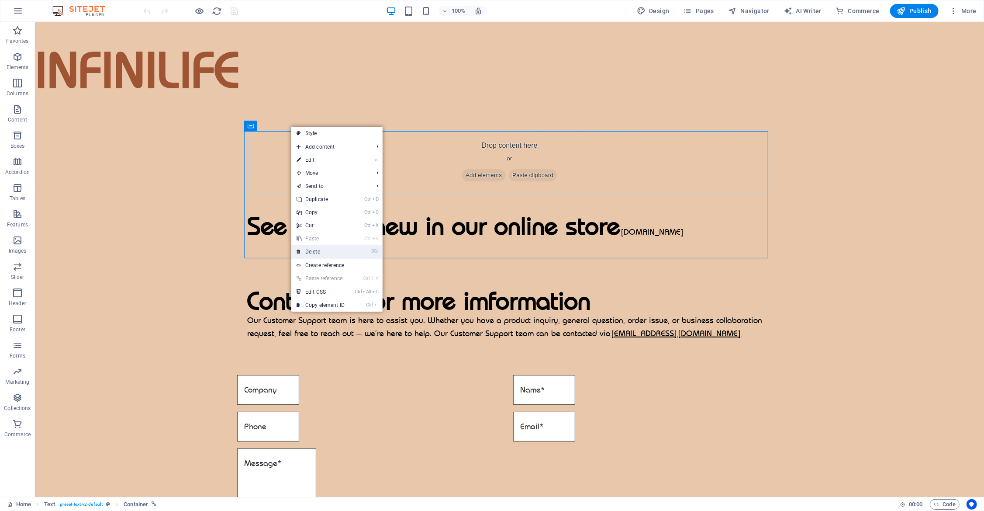
click at [321, 247] on link "⌦ Delete" at bounding box center [320, 251] width 59 height 13
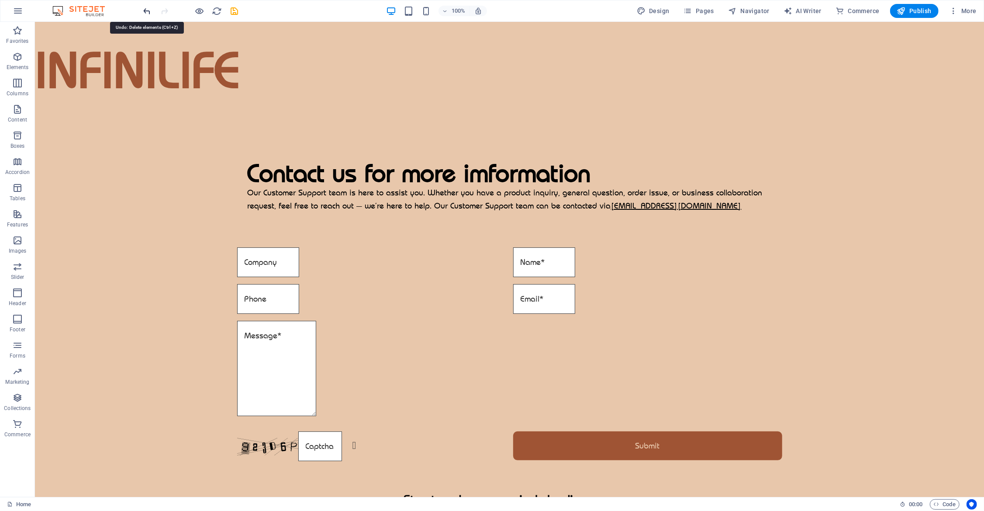
click at [149, 8] on icon "undo" at bounding box center [147, 11] width 10 height 10
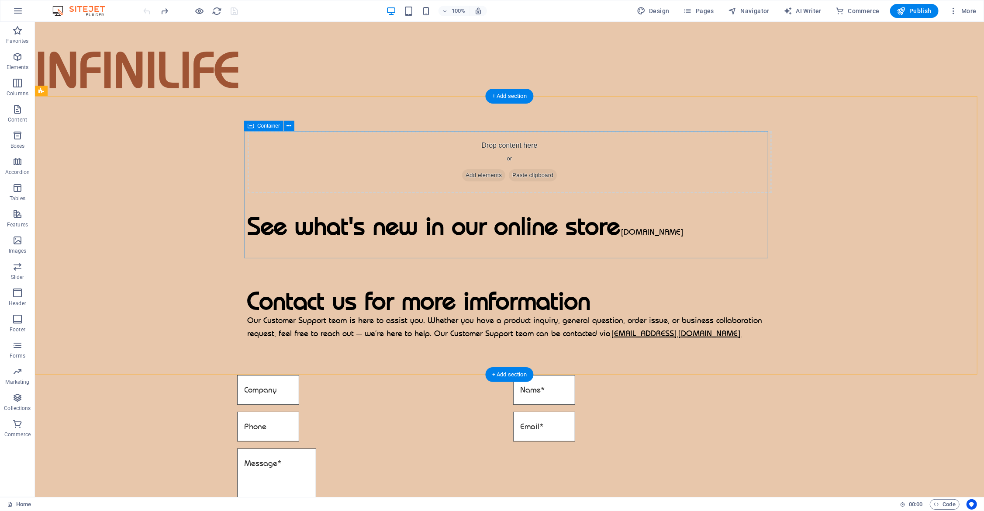
drag, startPoint x: 306, startPoint y: 151, endPoint x: 271, endPoint y: 138, distance: 37.2
drag, startPoint x: 305, startPoint y: 148, endPoint x: 270, endPoint y: 113, distance: 48.8
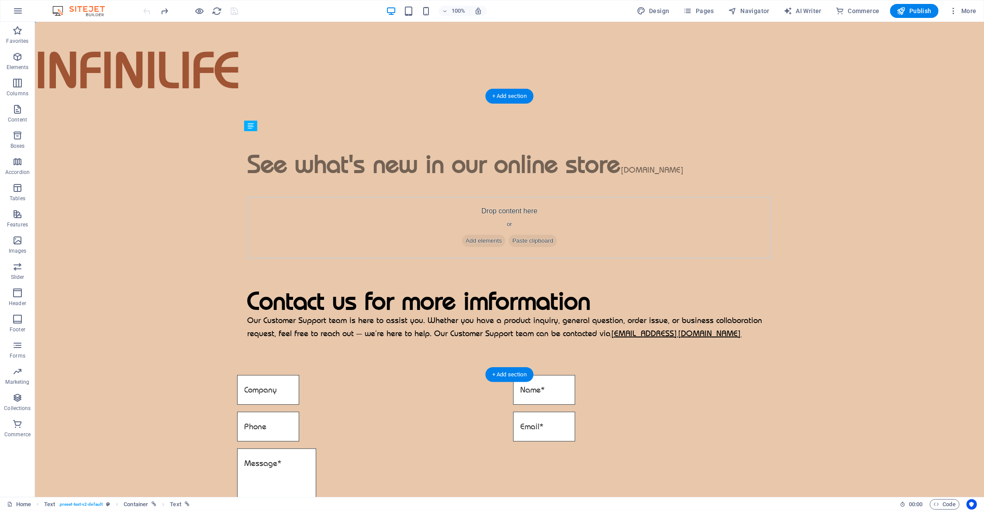
drag, startPoint x: 289, startPoint y: 208, endPoint x: 260, endPoint y: 141, distance: 72.8
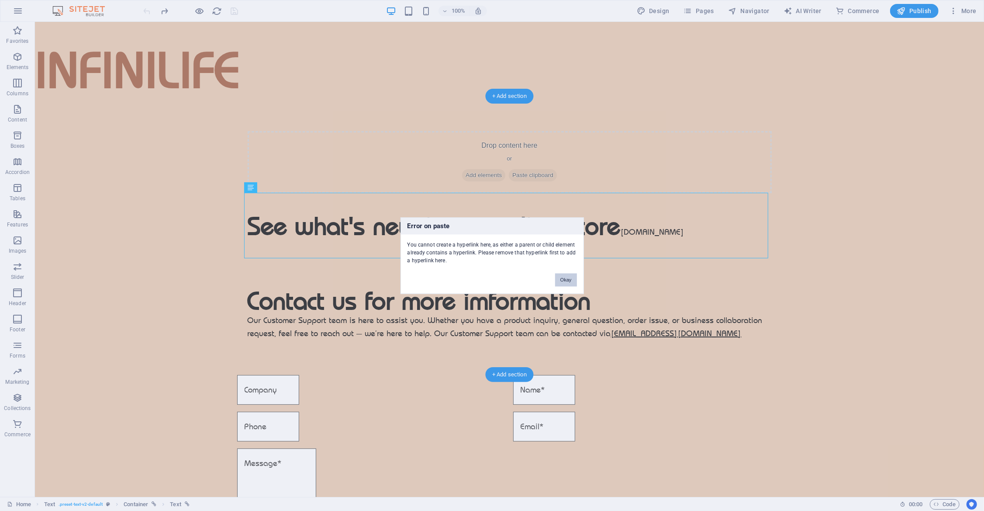
click at [569, 277] on button "Okay" at bounding box center [566, 279] width 22 height 13
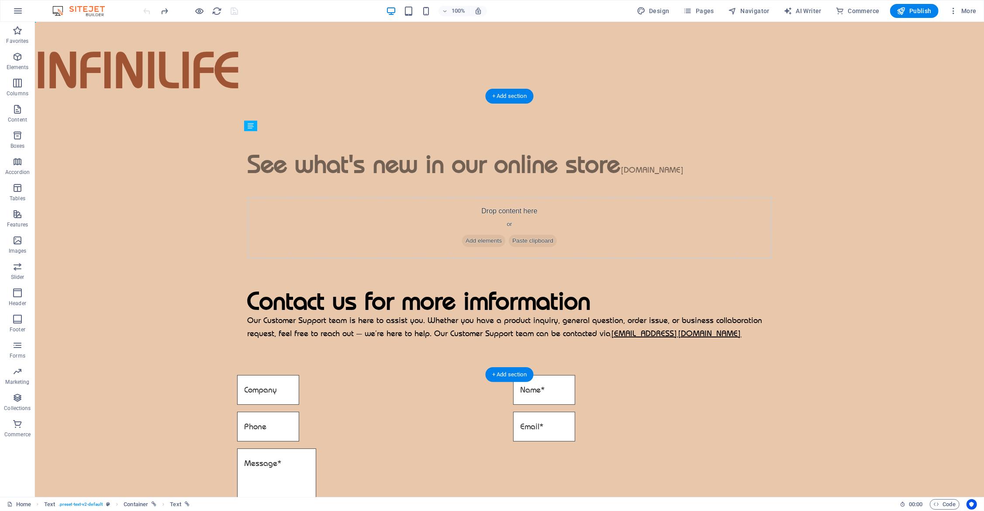
drag, startPoint x: 288, startPoint y: 210, endPoint x: 263, endPoint y: 139, distance: 74.8
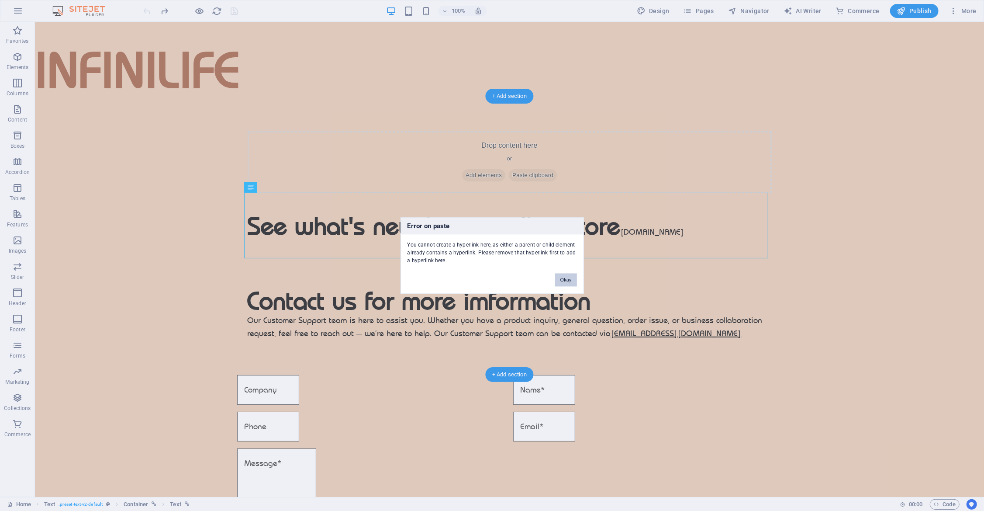
click at [567, 278] on button "Okay" at bounding box center [566, 279] width 22 height 13
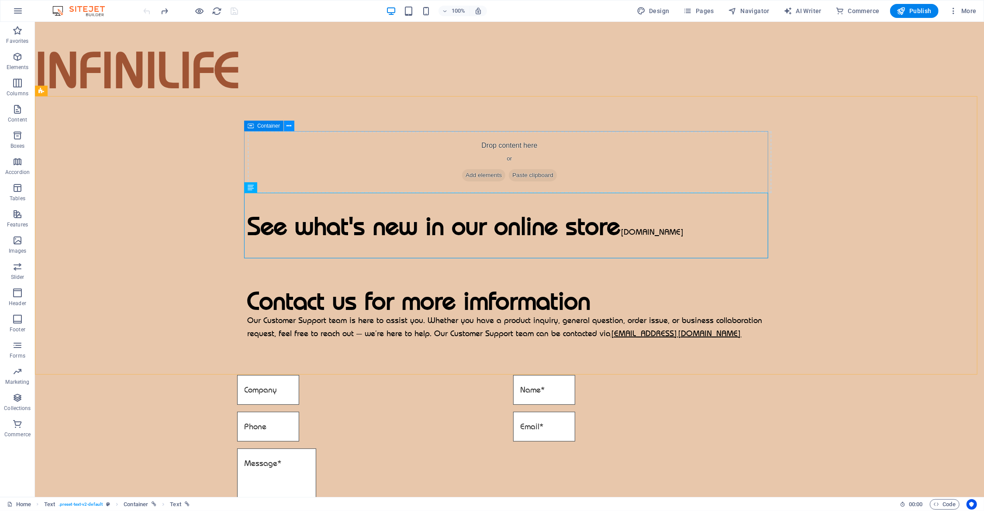
click at [288, 127] on icon at bounding box center [289, 125] width 5 height 9
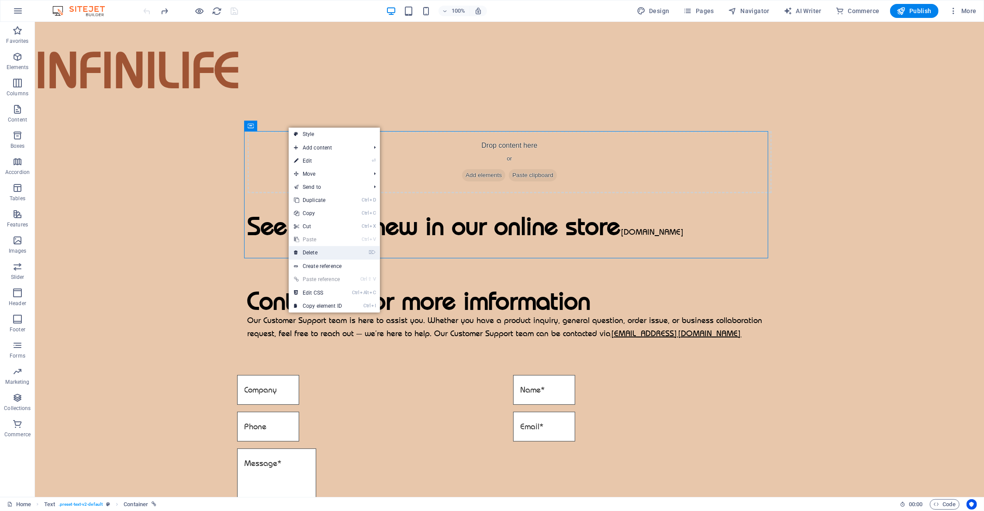
click at [316, 252] on link "⌦ Delete" at bounding box center [318, 252] width 59 height 13
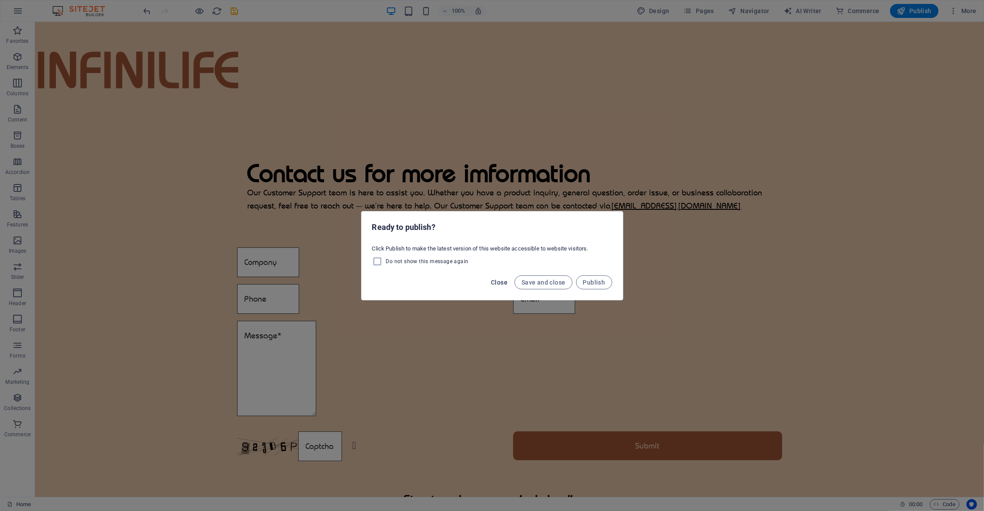
click at [497, 280] on span "Close" at bounding box center [499, 282] width 17 height 7
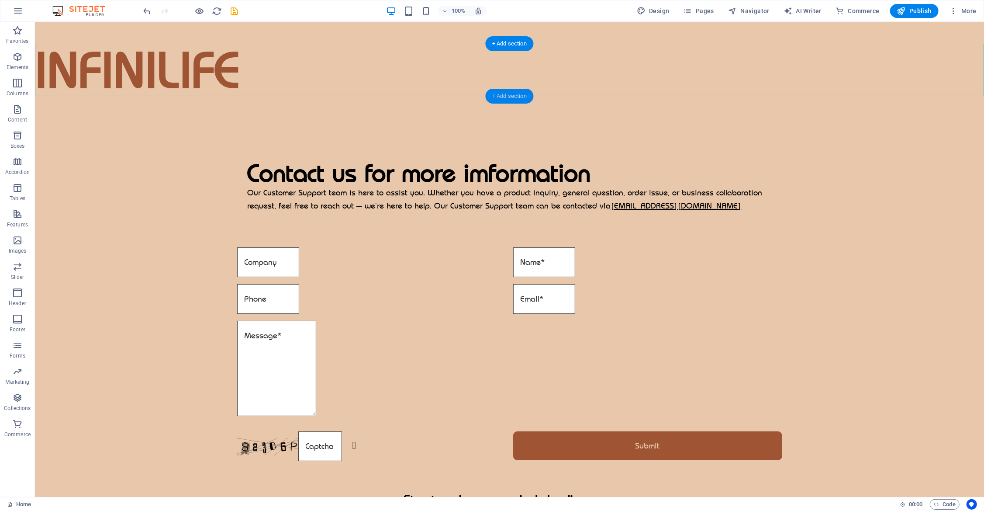
click at [504, 97] on div "+ Add section" at bounding box center [509, 96] width 48 height 15
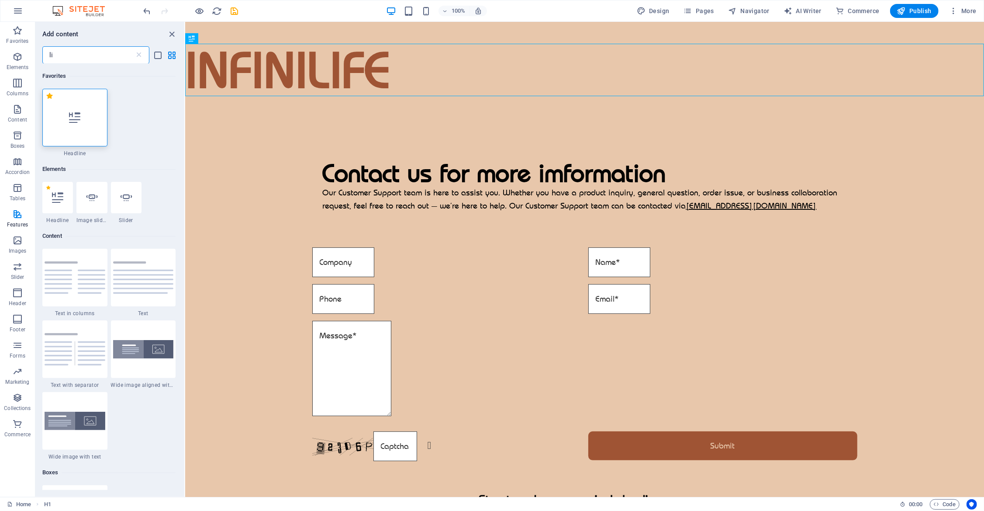
type input "l"
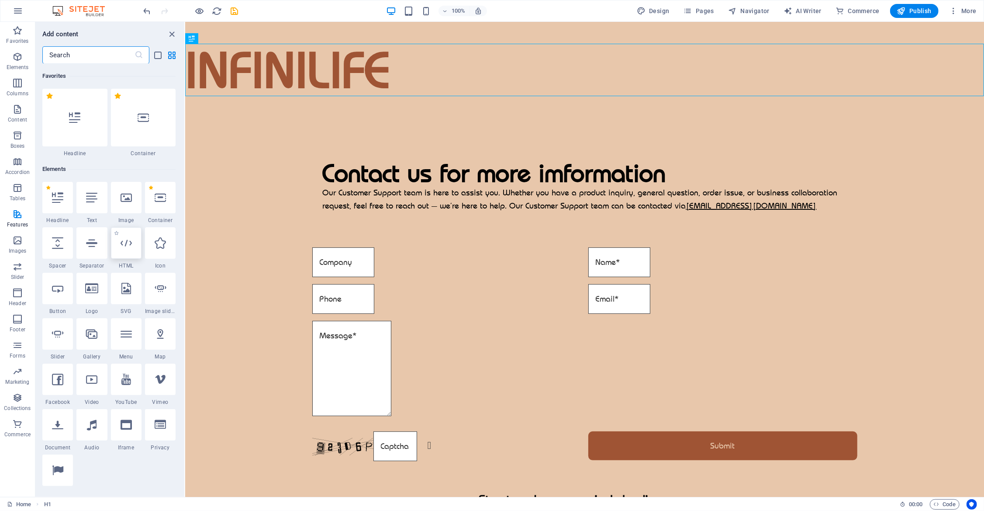
click at [129, 244] on icon at bounding box center [126, 242] width 11 height 11
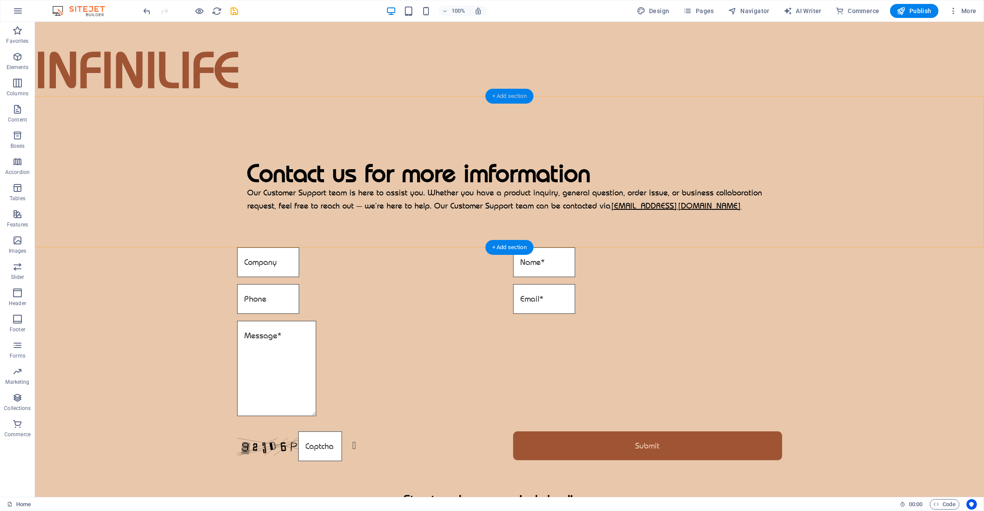
click at [519, 99] on div "+ Add section" at bounding box center [509, 96] width 48 height 15
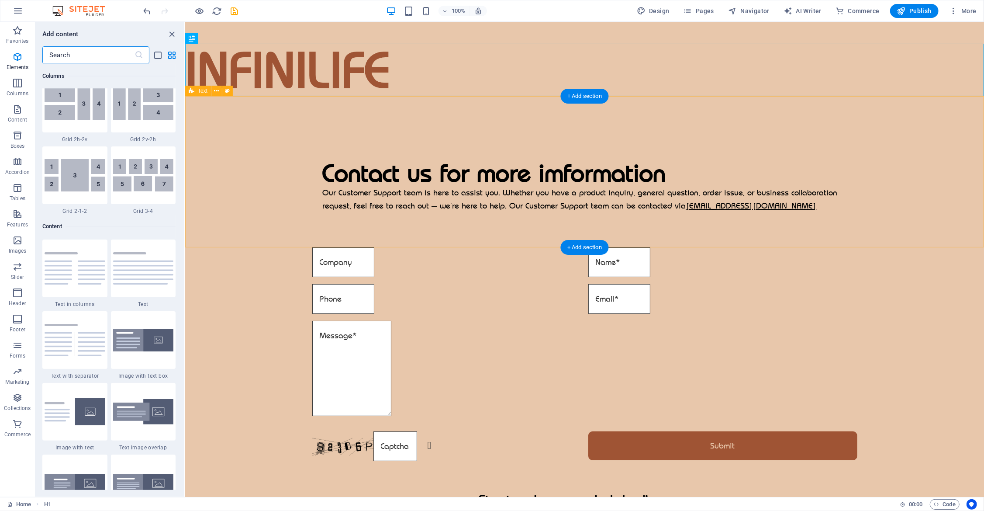
scroll to position [1529, 0]
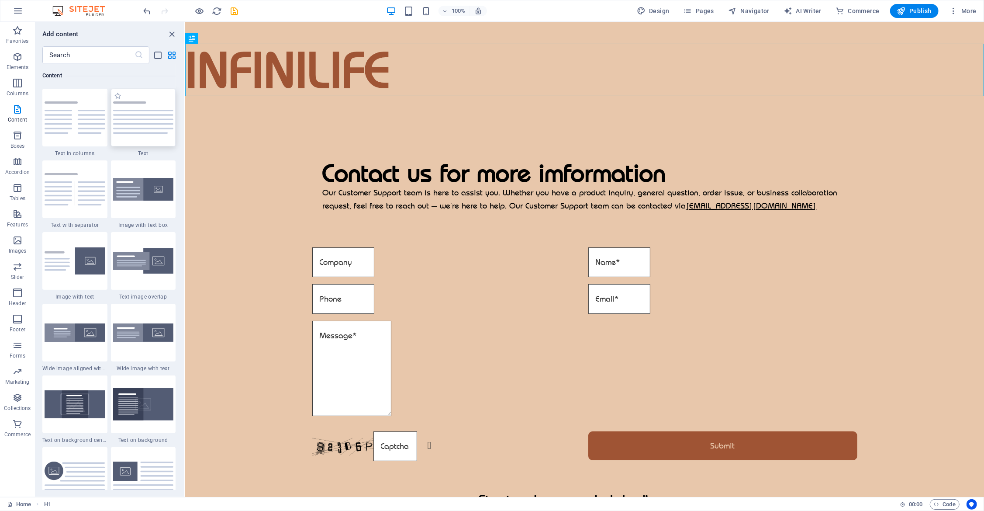
click at [143, 131] on div at bounding box center [143, 118] width 65 height 58
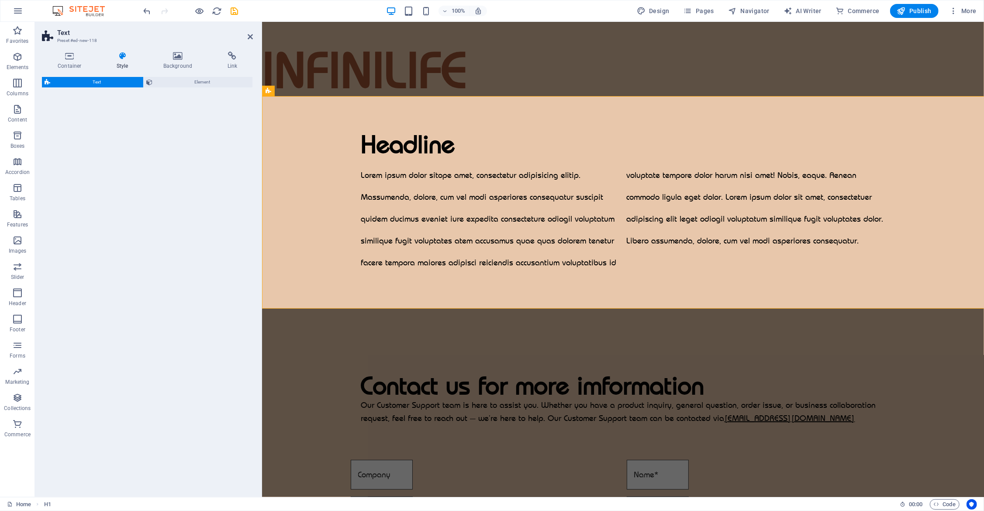
select select "rem"
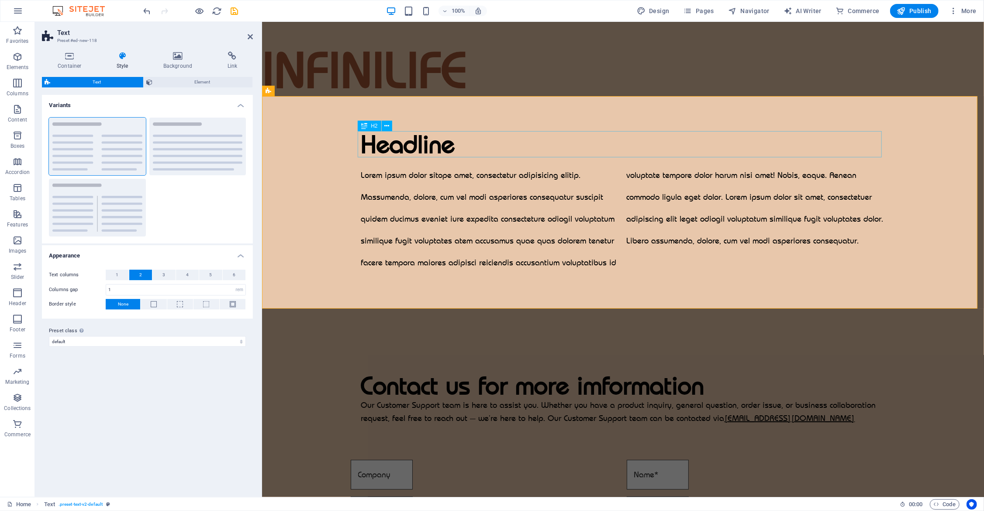
click at [429, 144] on div "Headline" at bounding box center [623, 144] width 524 height 26
click at [436, 148] on div "Headline" at bounding box center [623, 144] width 524 height 26
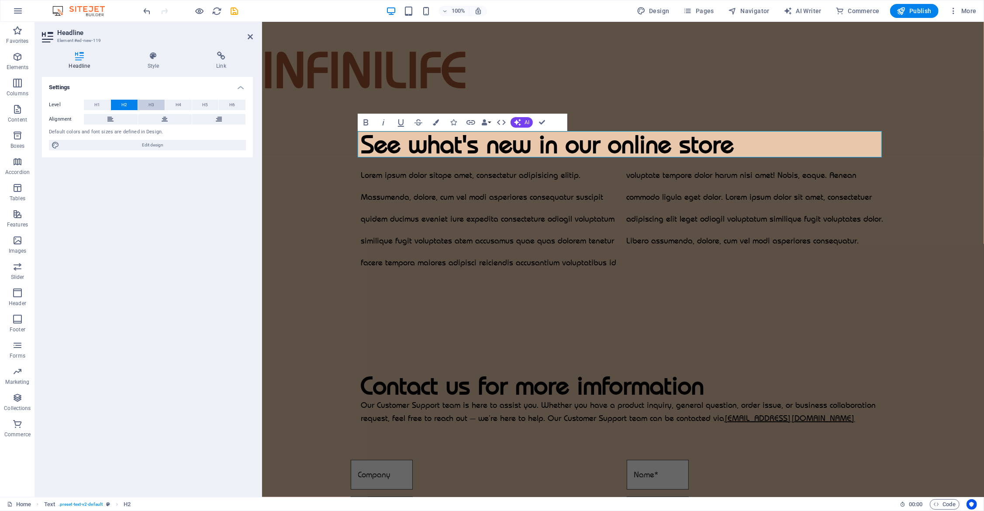
click at [149, 104] on span "H3" at bounding box center [152, 105] width 6 height 10
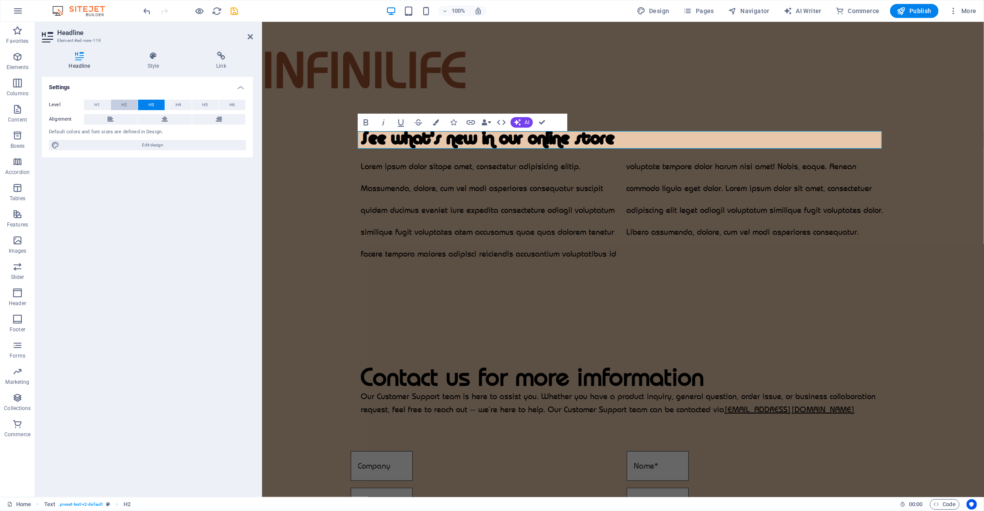
click at [121, 104] on button "H2" at bounding box center [124, 105] width 27 height 10
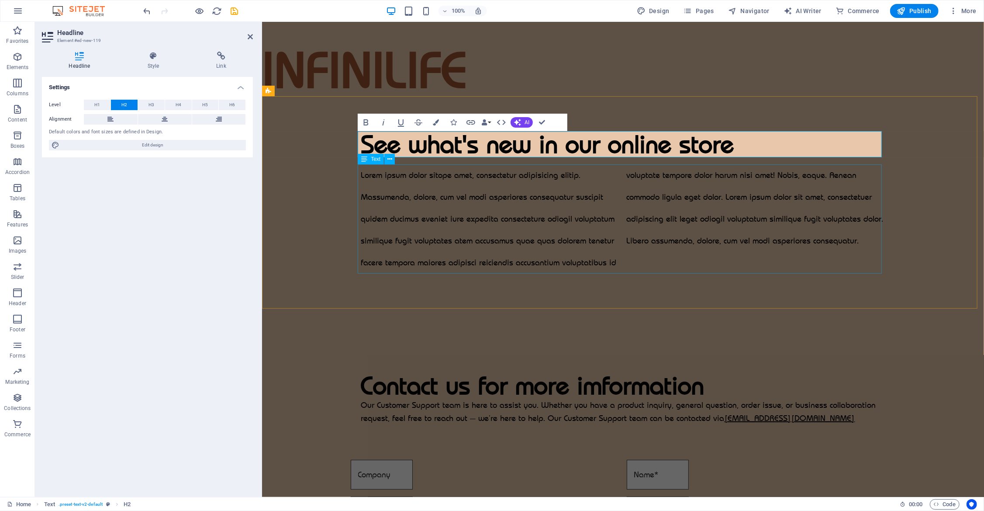
click at [440, 194] on div "Lorem ipsum dolor sitope amet, consectetur adipisicing elitip. Massumenda, dolo…" at bounding box center [623, 218] width 524 height 109
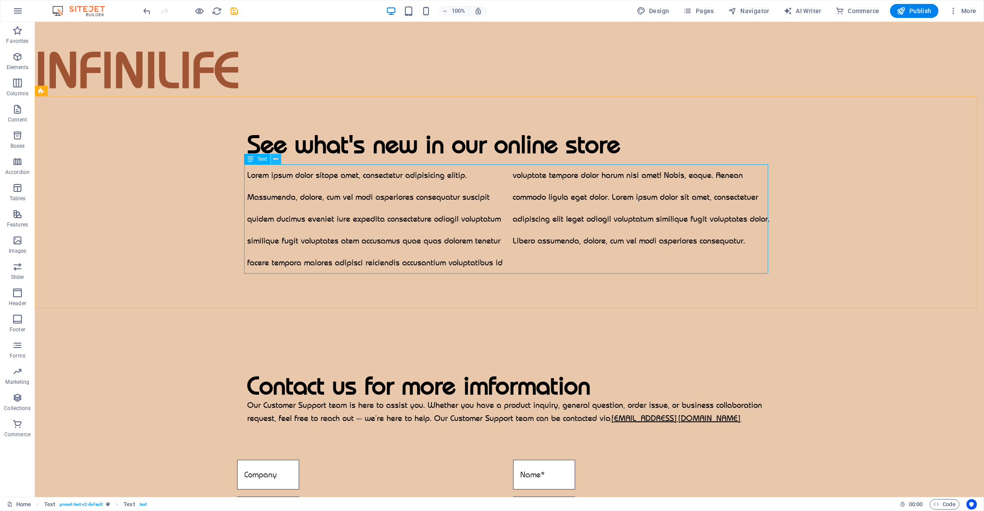
click at [276, 161] on icon at bounding box center [276, 159] width 5 height 9
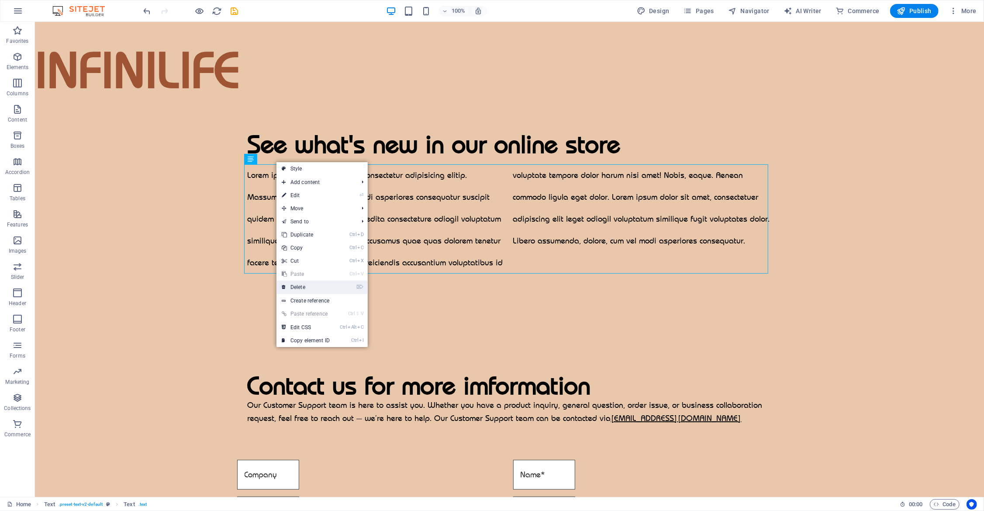
click at [310, 286] on link "⌦ Delete" at bounding box center [306, 286] width 59 height 13
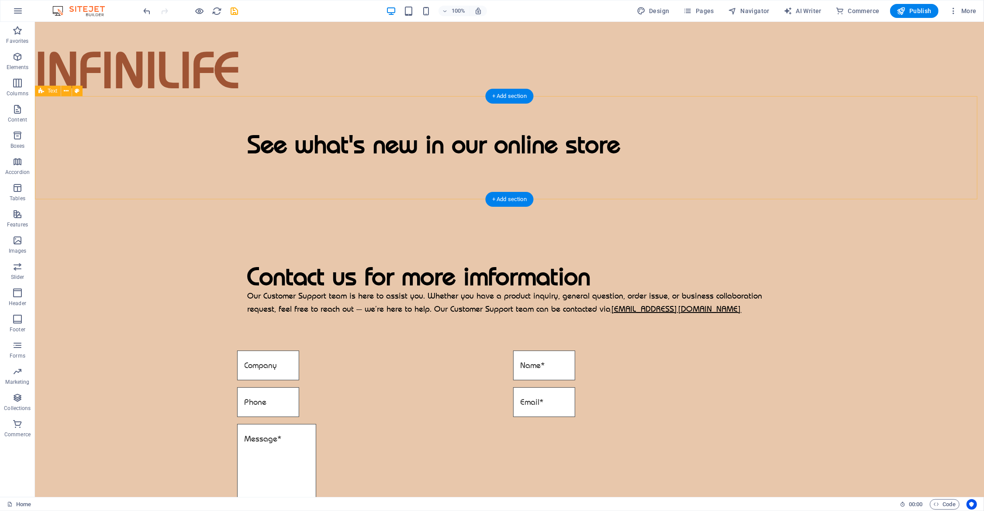
click at [416, 112] on div "See what's new in our online store" at bounding box center [509, 147] width 949 height 103
click at [68, 91] on icon at bounding box center [66, 91] width 5 height 9
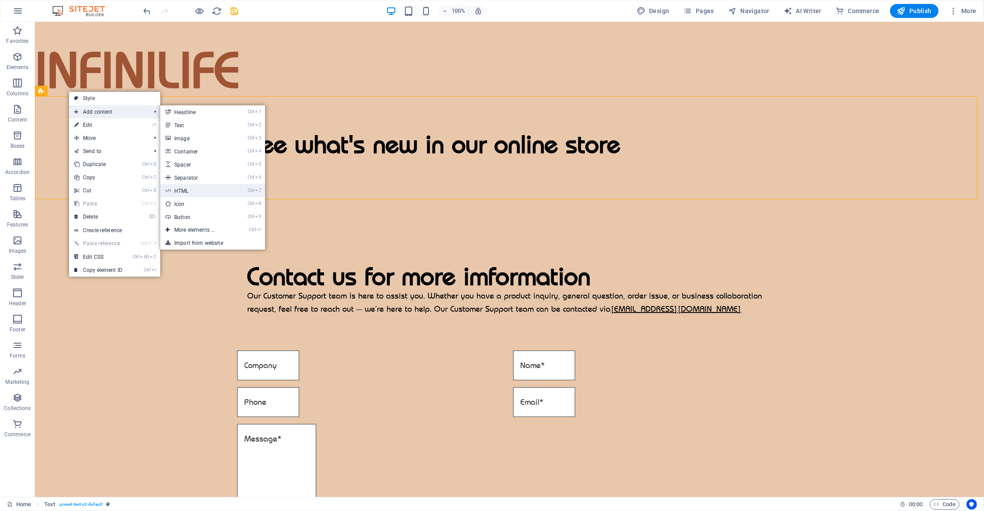
click at [212, 192] on link "Ctrl 7 HTML" at bounding box center [196, 190] width 72 height 13
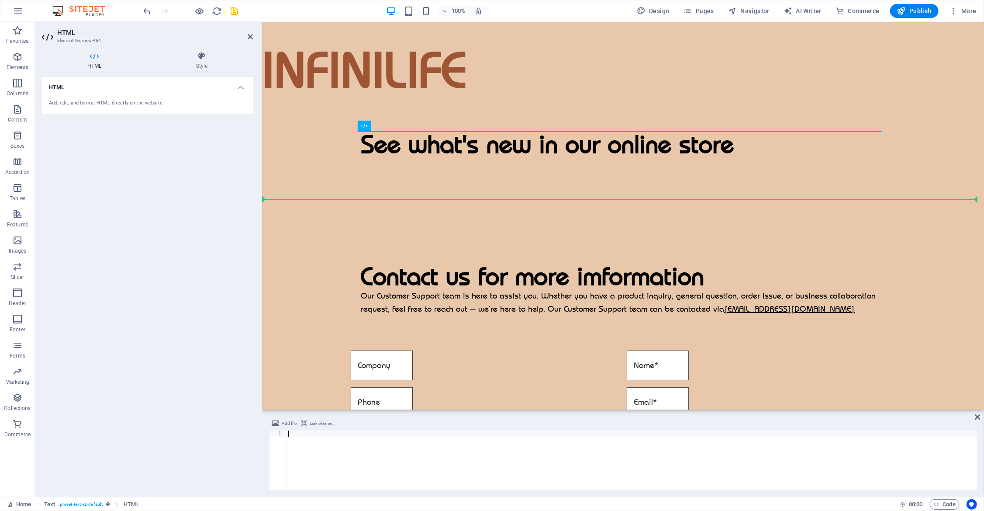
drag, startPoint x: 626, startPoint y: 149, endPoint x: 360, endPoint y: 174, distance: 266.8
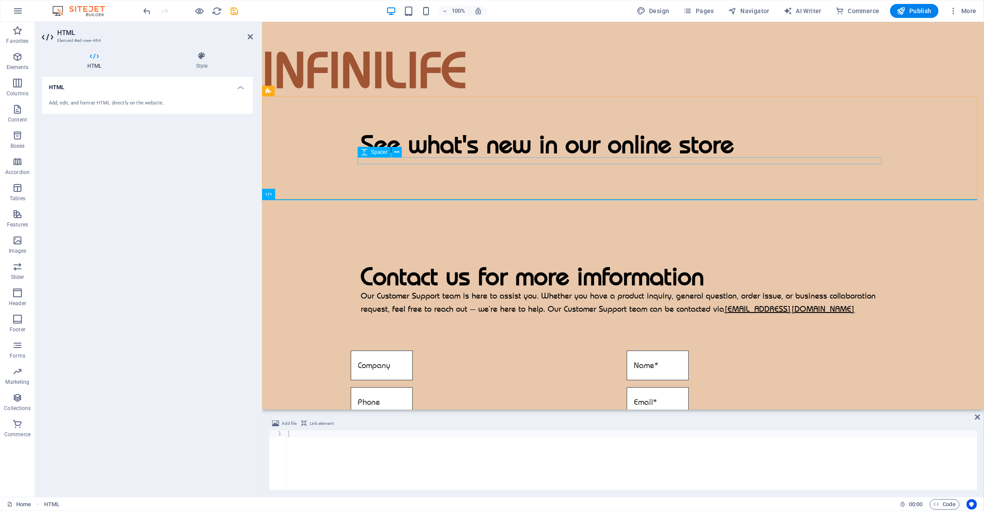
click at [392, 162] on div at bounding box center [623, 160] width 524 height 7
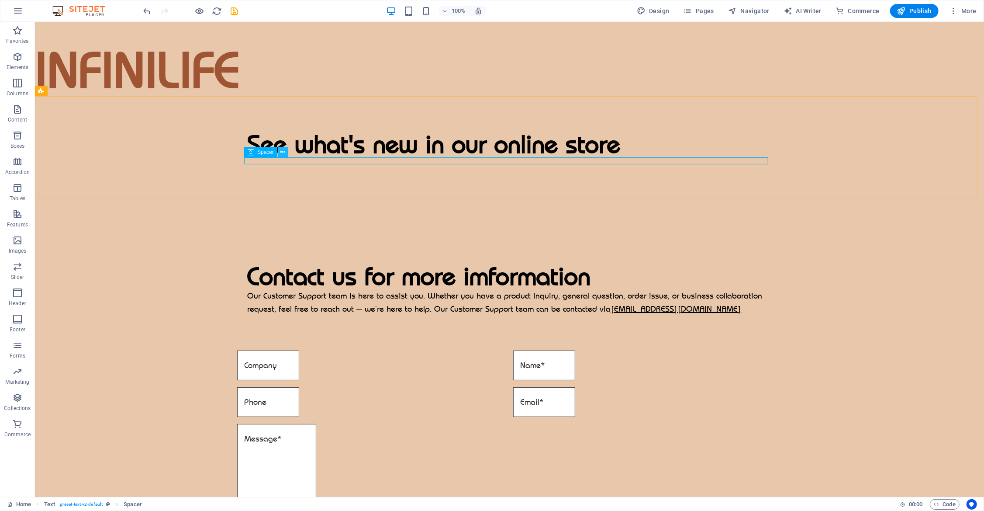
click at [282, 153] on icon at bounding box center [283, 152] width 5 height 9
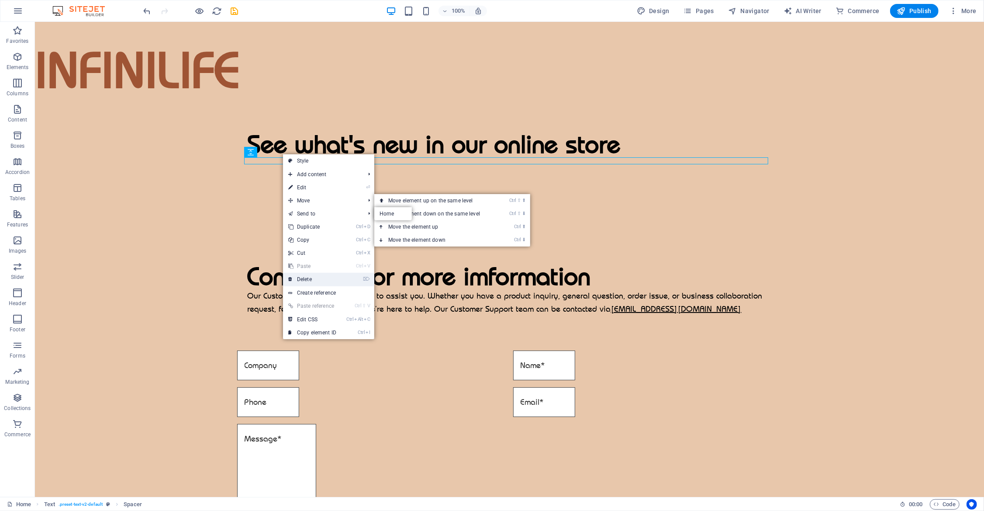
click at [313, 277] on link "⌦ Delete" at bounding box center [312, 279] width 59 height 13
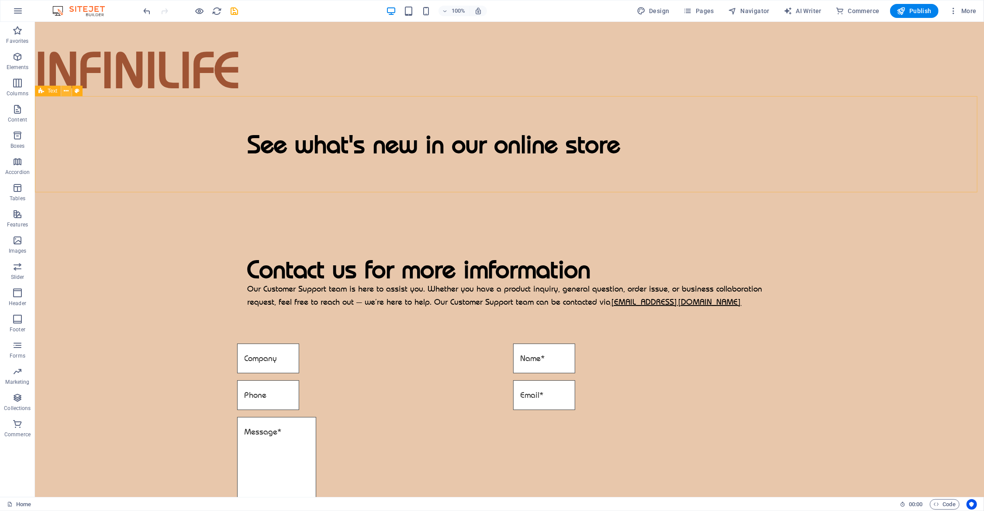
click at [65, 91] on icon at bounding box center [66, 91] width 5 height 9
click at [66, 91] on icon at bounding box center [66, 91] width 5 height 9
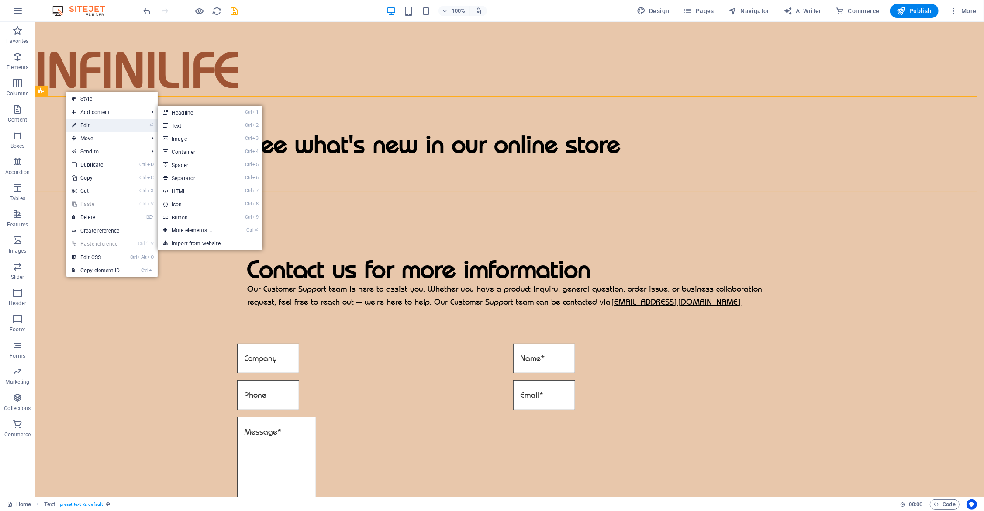
click at [114, 124] on link "⏎ Edit" at bounding box center [95, 125] width 59 height 13
select select "rem"
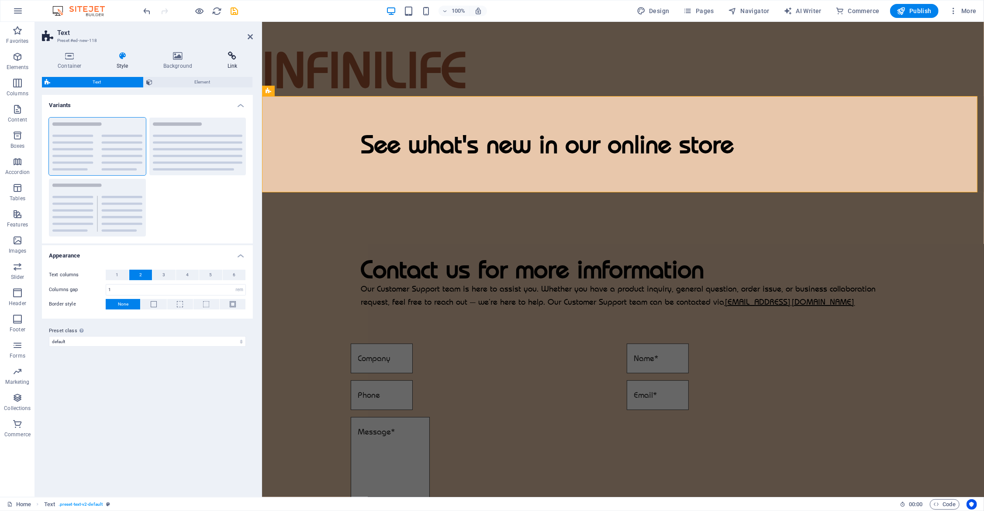
click at [232, 60] on icon at bounding box center [232, 56] width 42 height 9
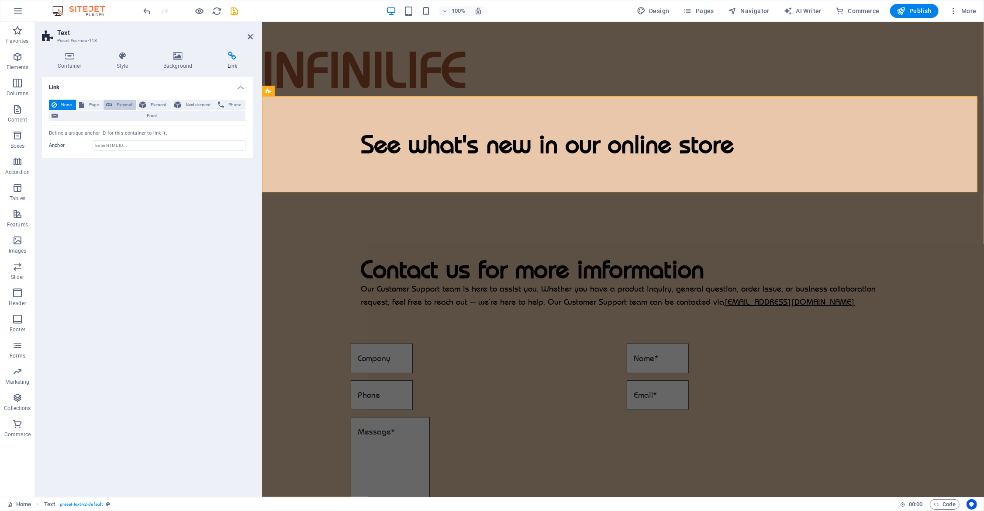
click at [116, 105] on span "External" at bounding box center [124, 105] width 19 height 10
select select "blank"
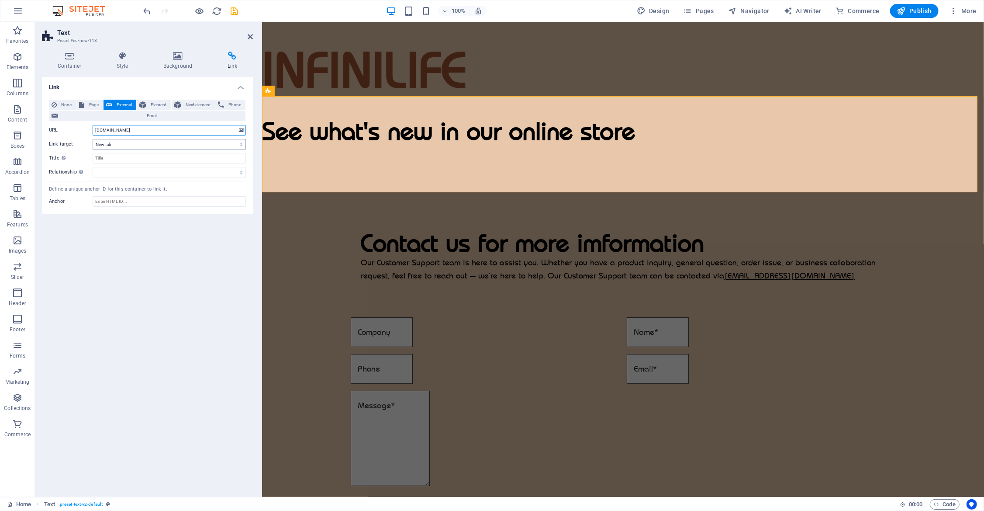
type input "[DOMAIN_NAME]"
click at [125, 143] on select "New tab Same tab Overlay" at bounding box center [169, 144] width 153 height 10
click at [119, 158] on input "Title Additional link description, should not be the same as the link text. The…" at bounding box center [169, 158] width 153 height 10
type input "clayzen"
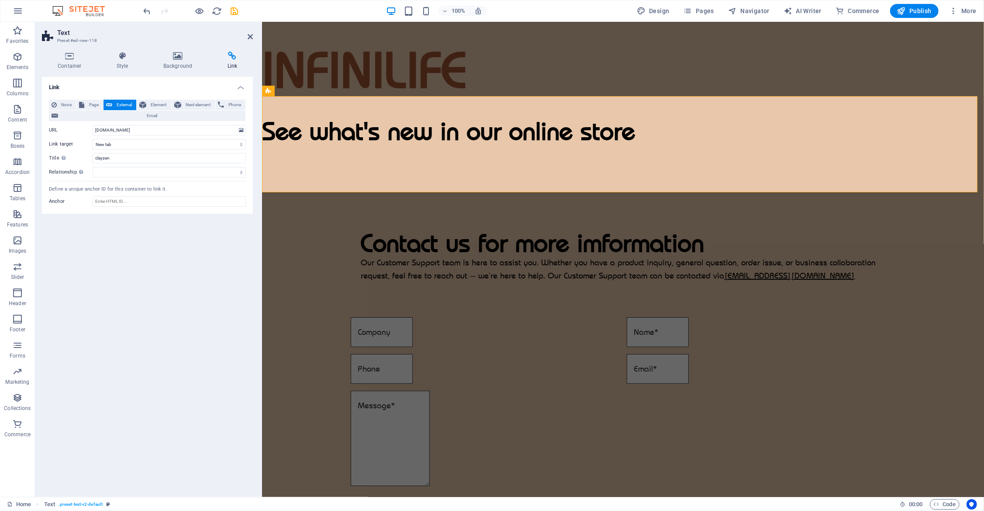
click at [168, 253] on div "Link None Page External Element Next element Phone Email Page Home Element URL …" at bounding box center [147, 283] width 211 height 413
click at [696, 144] on div "See what's new in our online store" at bounding box center [623, 131] width 722 height 26
click at [253, 37] on icon at bounding box center [250, 36] width 5 height 7
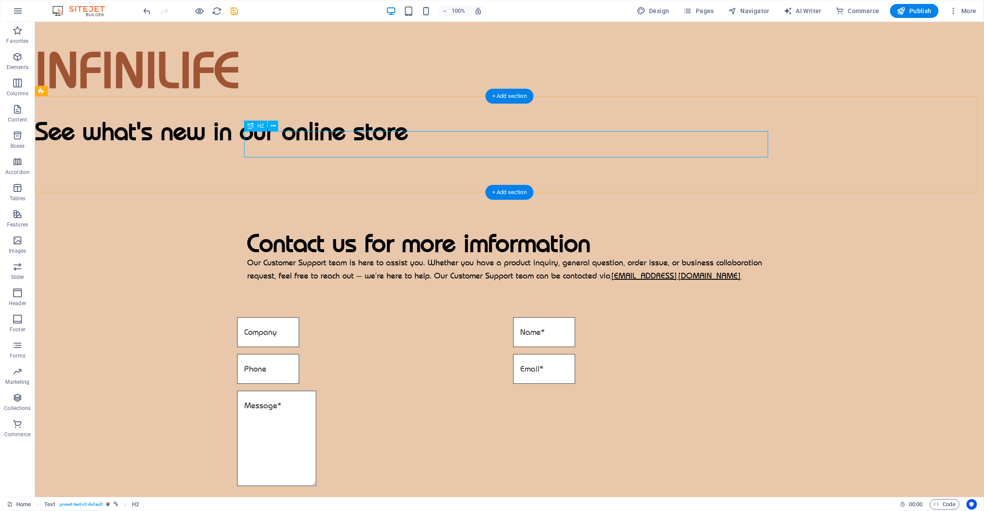
click at [515, 144] on div "See what's new in our online store" at bounding box center [509, 131] width 949 height 26
click at [602, 144] on div "See what's new in our online store" at bounding box center [509, 131] width 949 height 26
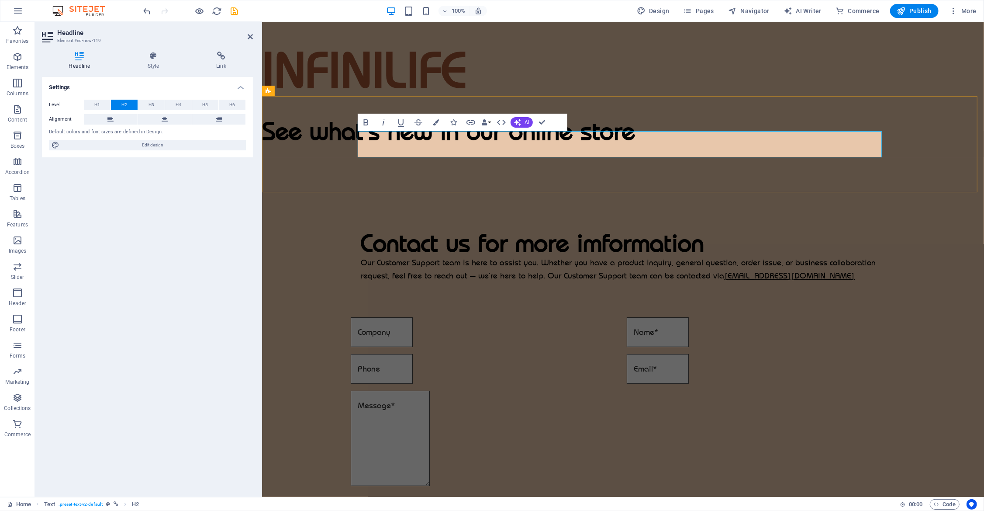
click at [748, 144] on h2 "See what's new in our online store" at bounding box center [623, 131] width 722 height 26
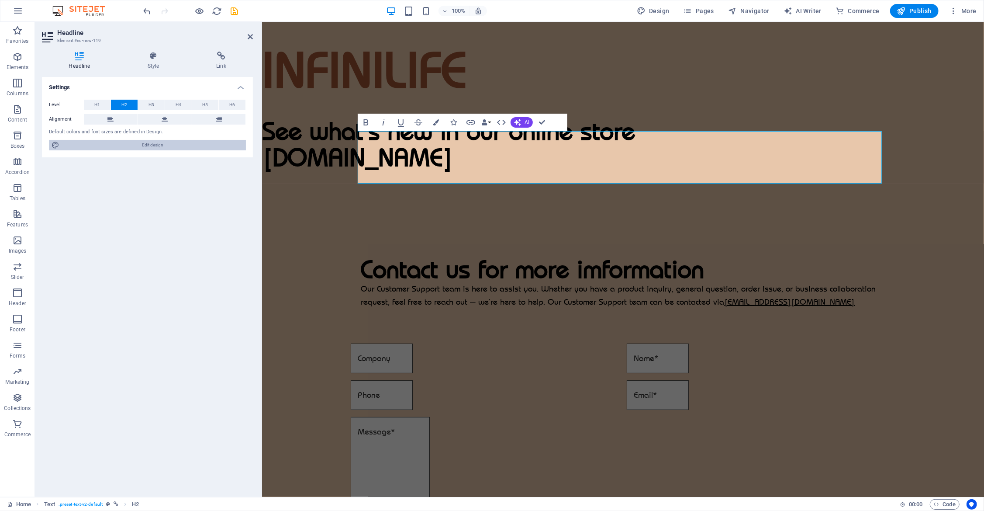
click at [145, 145] on span "Edit design" at bounding box center [152, 145] width 181 height 10
select select "px"
select select "400"
select select "px"
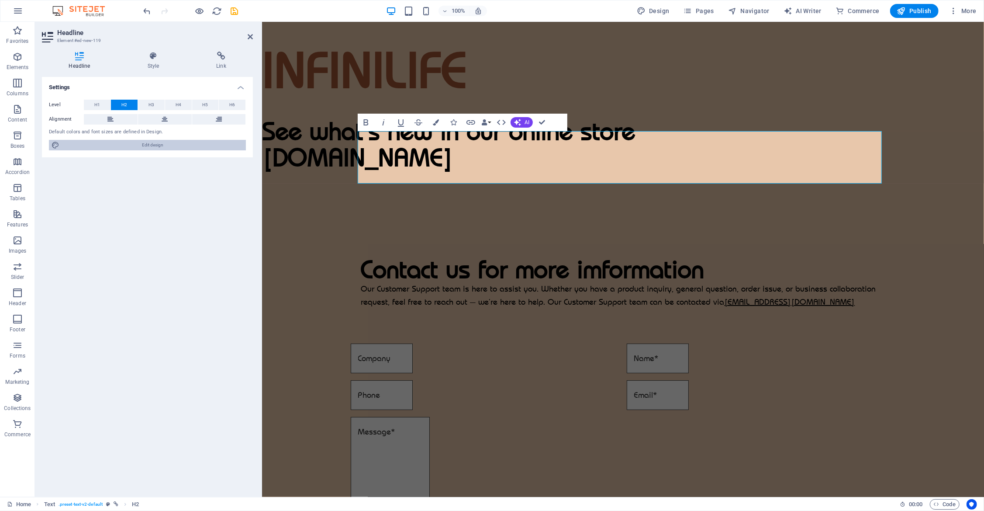
select select "600"
select select "px"
select select "rem"
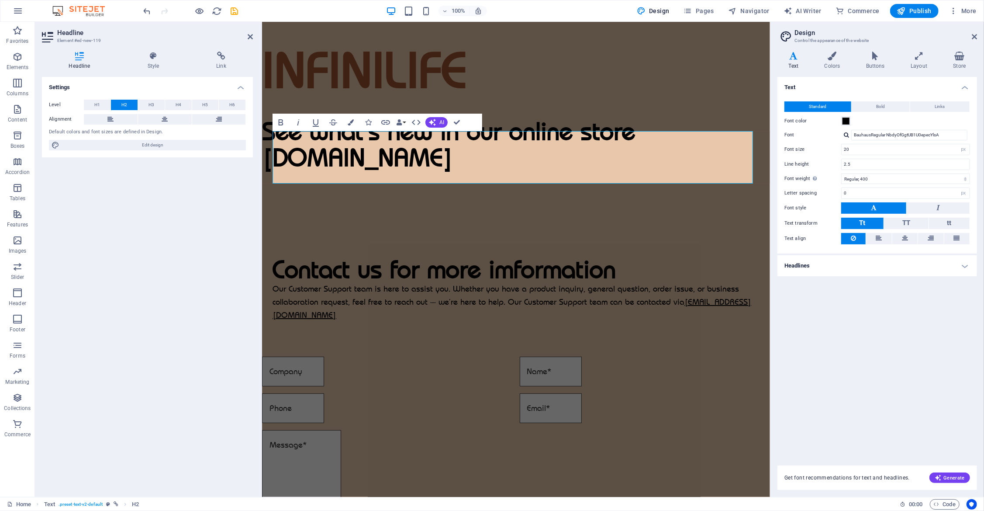
click at [857, 259] on h4 "Headlines" at bounding box center [878, 265] width 200 height 21
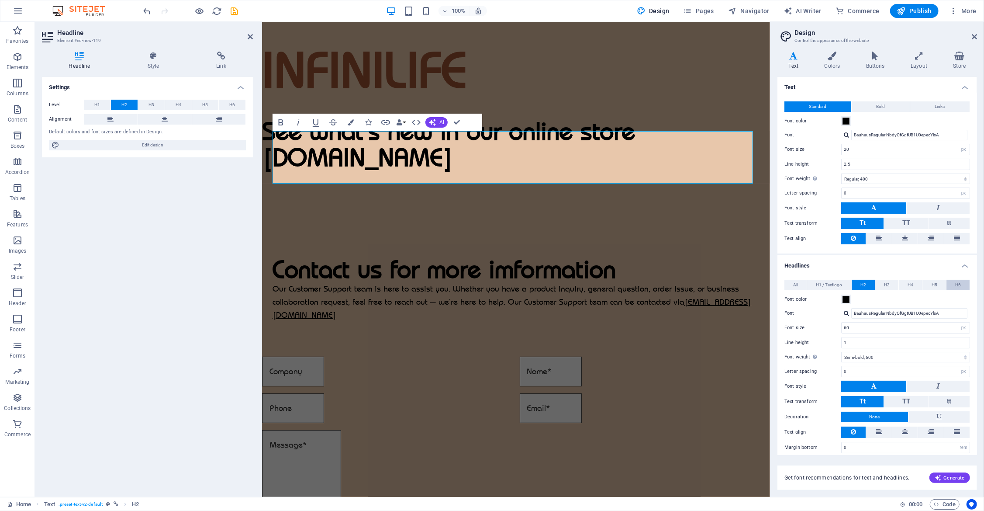
click at [955, 282] on span "H6" at bounding box center [958, 285] width 6 height 10
click at [916, 309] on input "ALBAM___ dhQ1HZVjPh9TMyaV6mipEw" at bounding box center [909, 313] width 116 height 10
click at [946, 312] on input "ALBAM___ dhQ1HZVjPh9TMyaV6mipEw" at bounding box center [909, 313] width 116 height 10
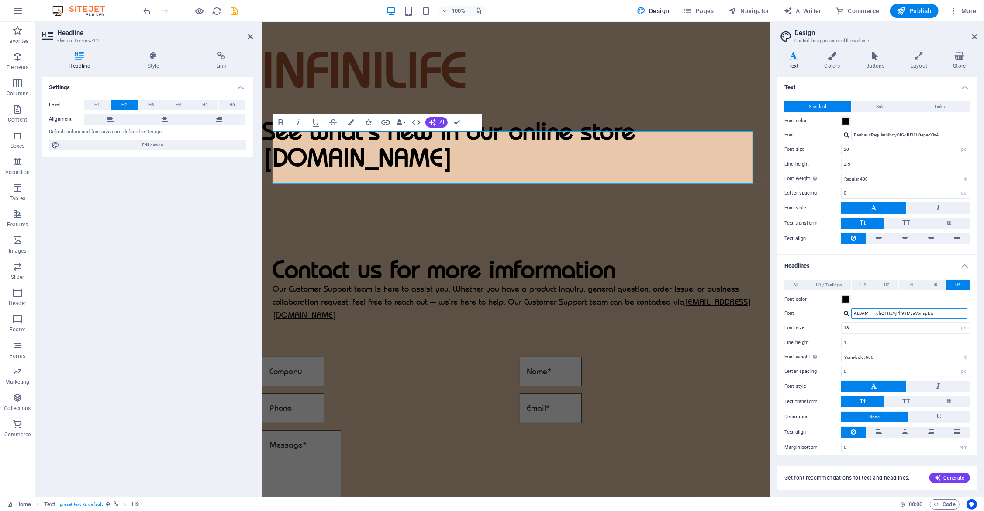
click at [946, 312] on input "ALBAM___ dhQ1HZVjPh9TMyaV6mipEw" at bounding box center [909, 313] width 116 height 10
click at [847, 311] on div at bounding box center [846, 313] width 5 height 6
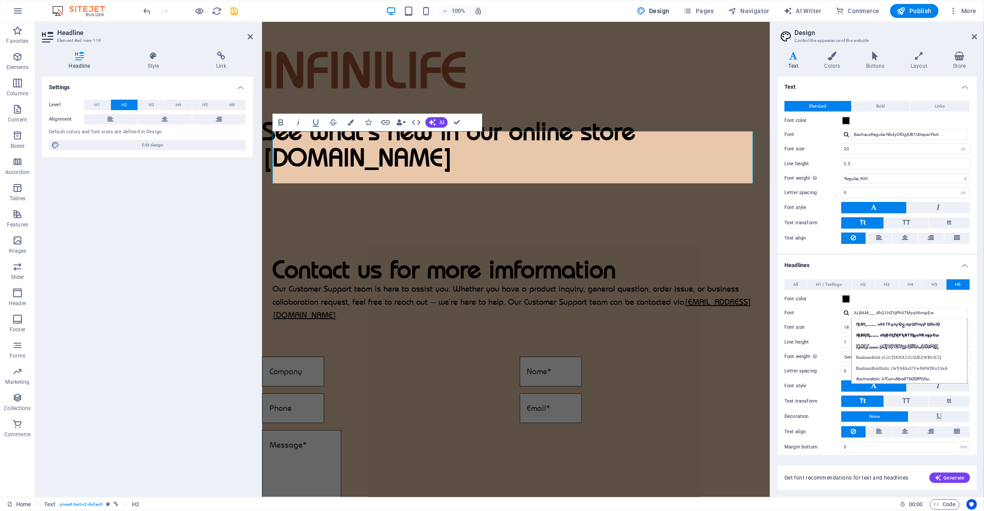
scroll to position [0, 0]
click at [872, 322] on div "ALBA____ xXtTfymsQgmxWPmqfWRuiQ" at bounding box center [911, 324] width 115 height 9
type input "ALBA____ xXtTfymsQgmxWPmqfWRuiQ"
click at [848, 310] on div at bounding box center [846, 313] width 5 height 6
click at [881, 320] on div "ALBA____ xXtTfymsQgmxWPmqfWRuiQ" at bounding box center [911, 324] width 115 height 9
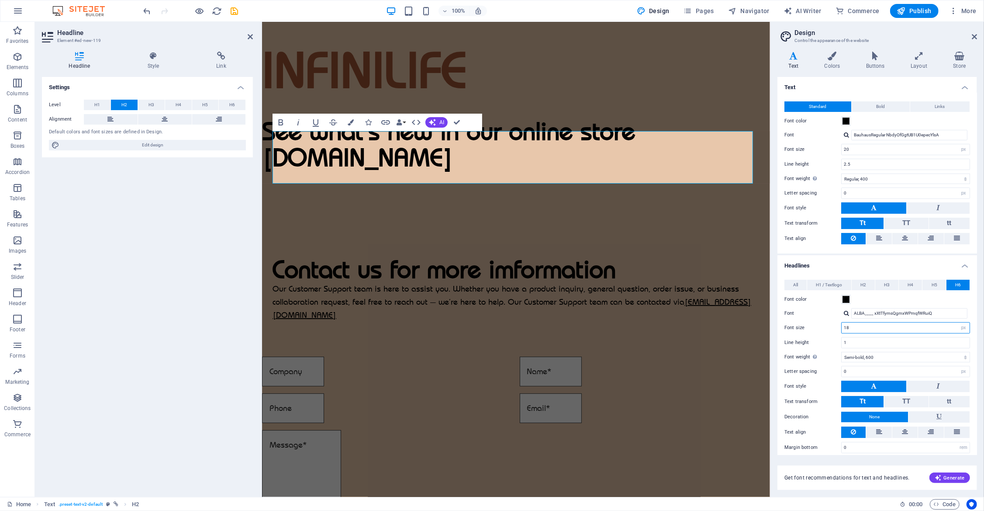
drag, startPoint x: 880, startPoint y: 326, endPoint x: 808, endPoint y: 327, distance: 71.7
click at [808, 327] on div "Font size 18 rem px em %" at bounding box center [878, 327] width 186 height 11
type input "20"
click at [935, 413] on button at bounding box center [940, 416] width 62 height 11
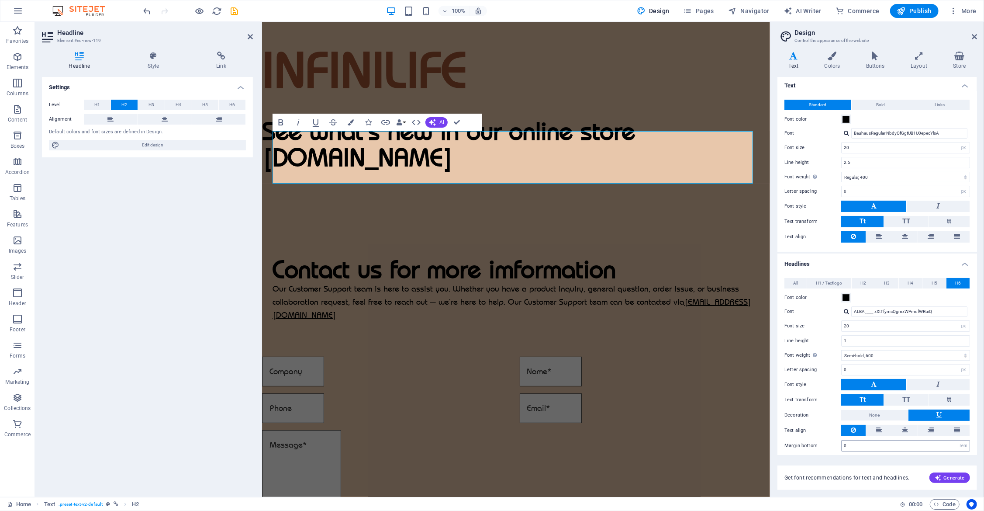
scroll to position [3, 0]
click at [466, 170] on h2 "See what's new in our online store ‌[DOMAIN_NAME]" at bounding box center [516, 144] width 508 height 52
click at [232, 100] on span "H6" at bounding box center [232, 105] width 6 height 10
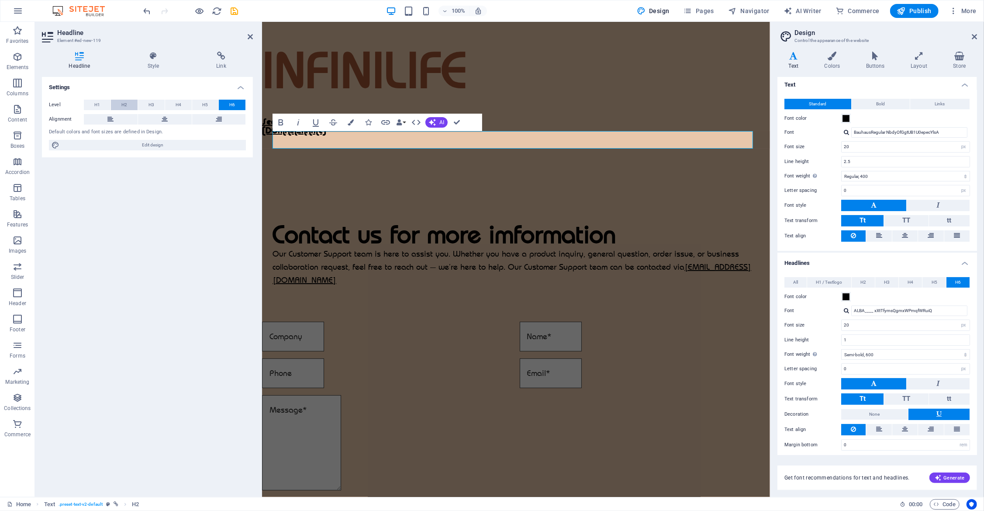
click at [122, 102] on span "H2" at bounding box center [124, 105] width 6 height 10
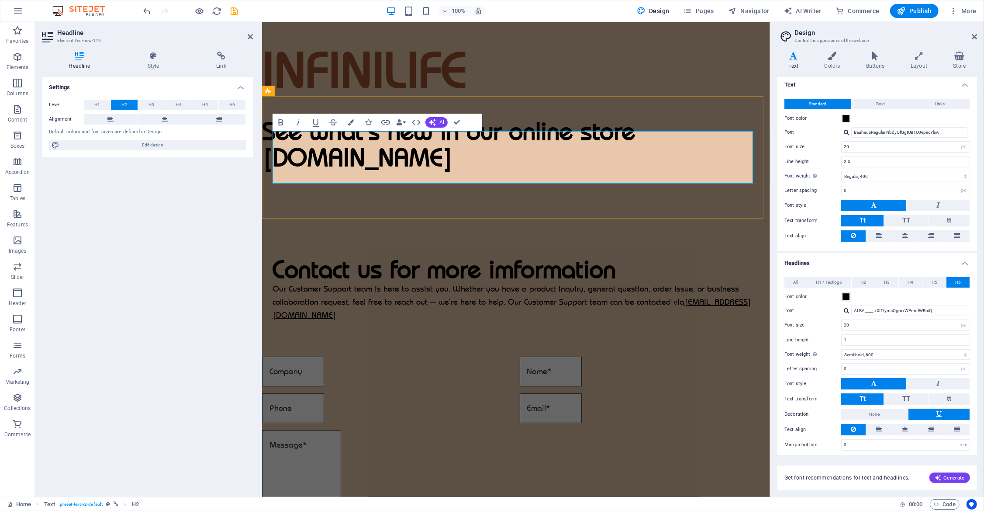
click at [348, 168] on h2 "See what's new in our online store ‌[DOMAIN_NAME]" at bounding box center [516, 144] width 508 height 52
click at [225, 100] on button "H6" at bounding box center [232, 105] width 27 height 10
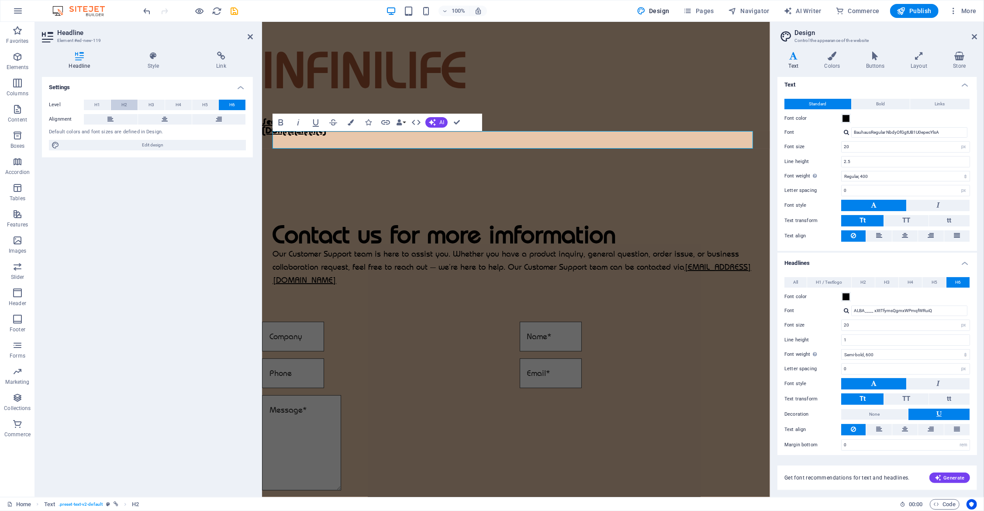
click at [128, 105] on button "H2" at bounding box center [124, 105] width 27 height 10
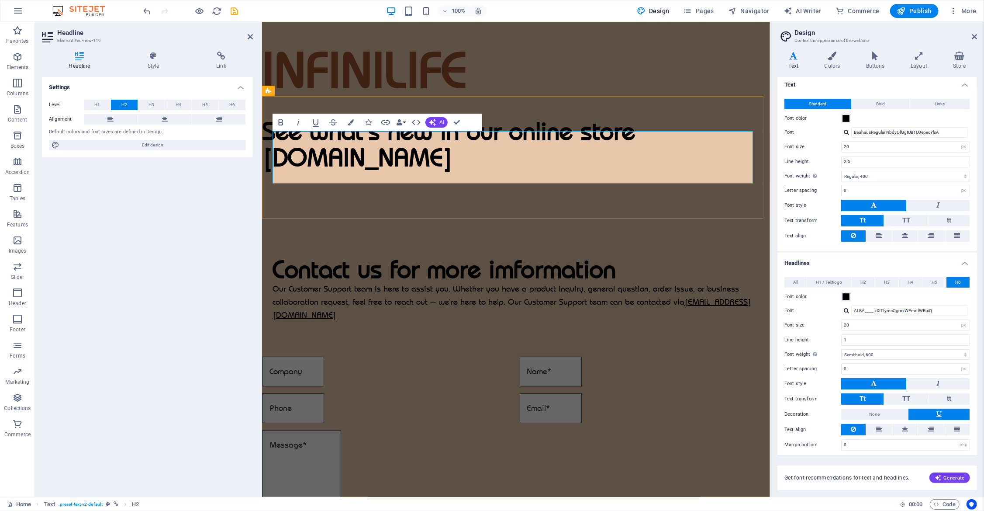
click at [468, 170] on h2 "See what's new in our online store ‌[DOMAIN_NAME]" at bounding box center [516, 144] width 508 height 52
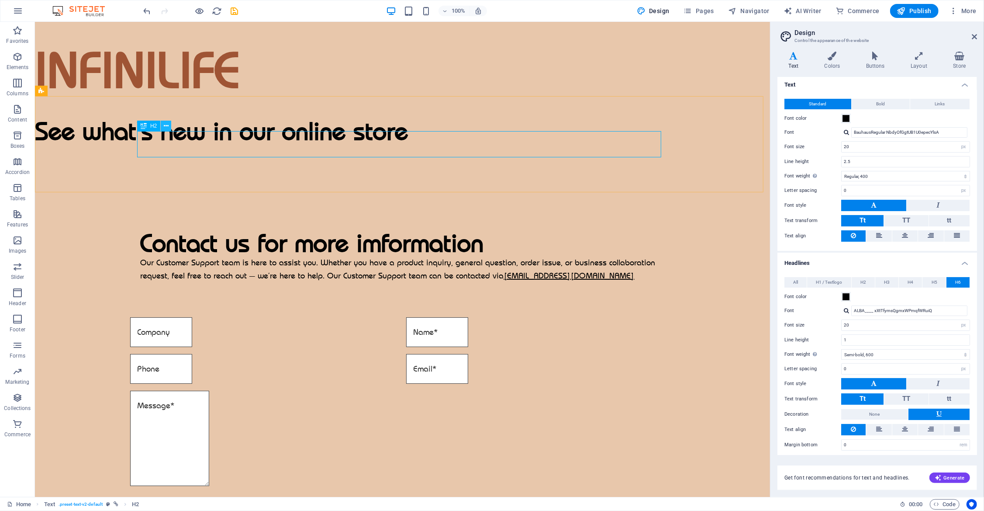
click at [170, 125] on button at bounding box center [166, 126] width 10 height 10
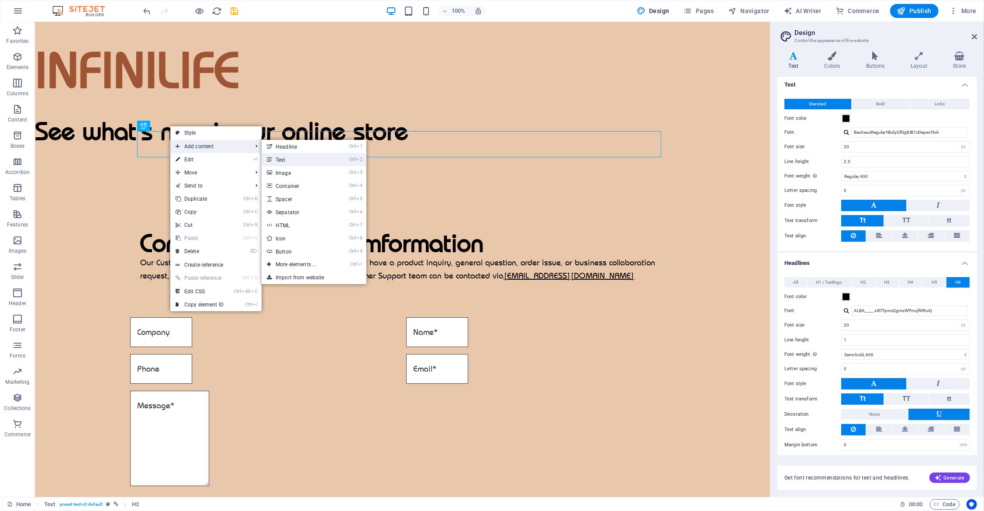
click at [289, 162] on link "Ctrl 2 Text" at bounding box center [298, 159] width 72 height 13
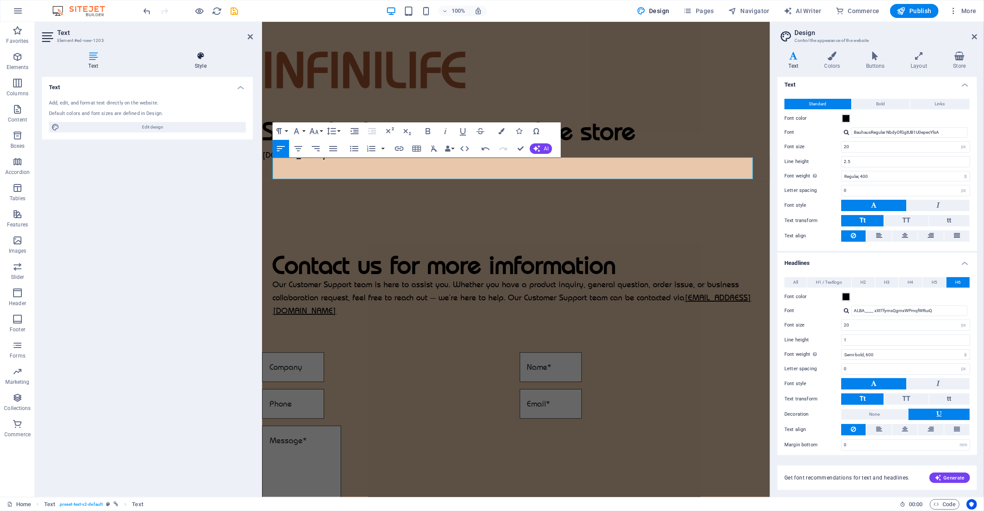
click at [198, 56] on icon at bounding box center [201, 56] width 105 height 9
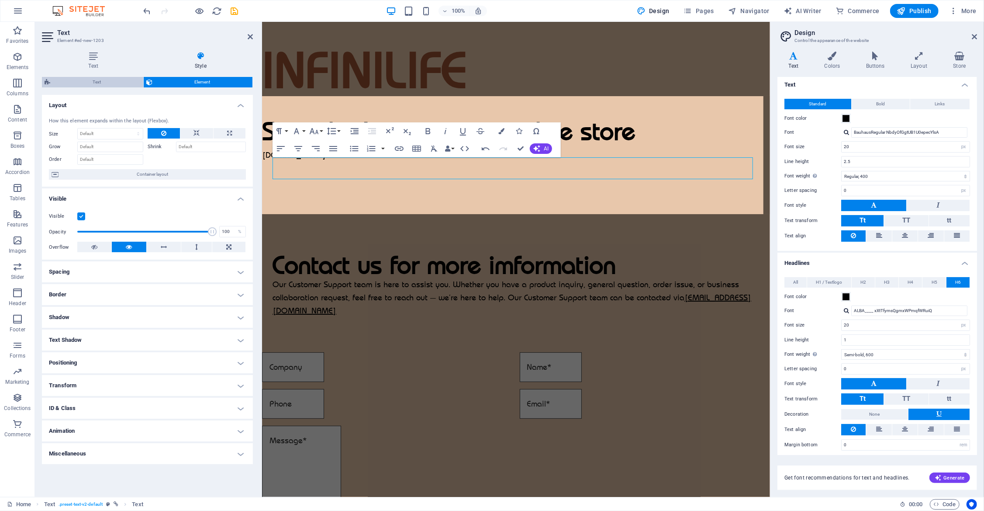
click at [97, 82] on span "Text" at bounding box center [97, 82] width 88 height 10
select select "rem"
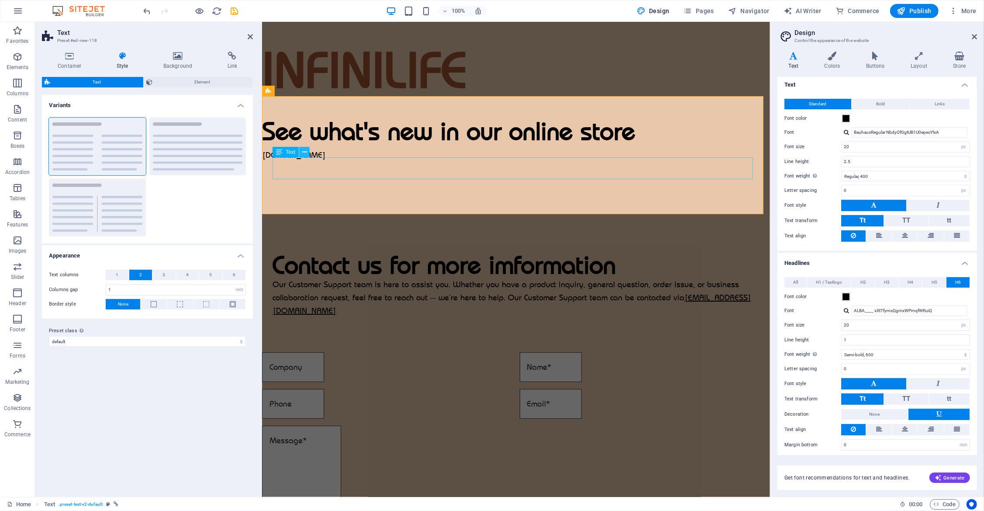
click at [307, 154] on icon at bounding box center [304, 152] width 5 height 9
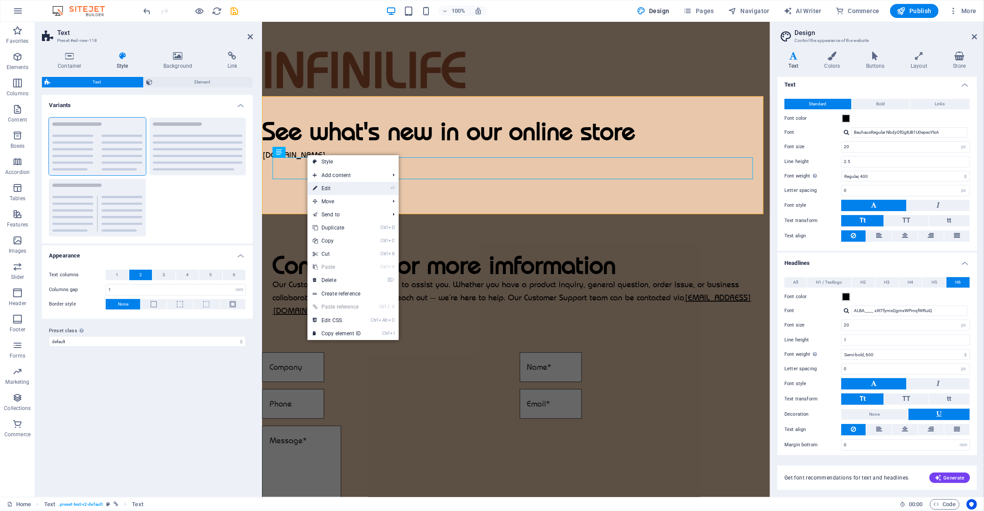
click at [351, 184] on link "⏎ Edit" at bounding box center [337, 188] width 59 height 13
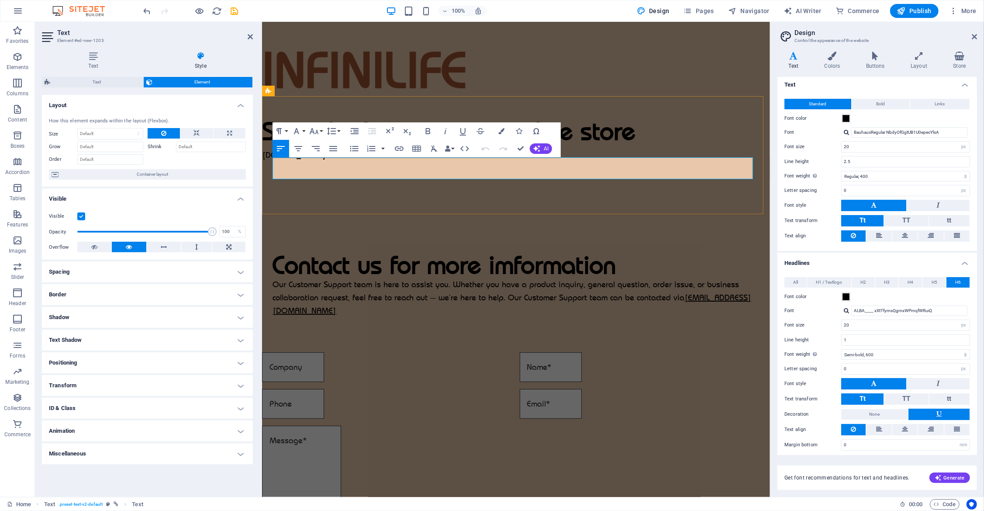
click at [340, 166] on p "[DOMAIN_NAME]" at bounding box center [516, 155] width 508 height 22
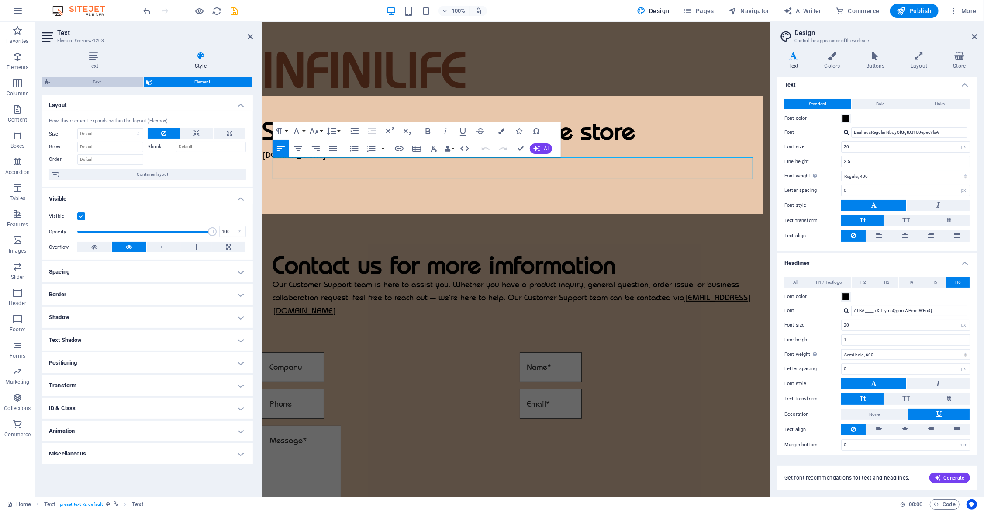
click at [99, 83] on span "Text" at bounding box center [97, 82] width 88 height 10
select select "rem"
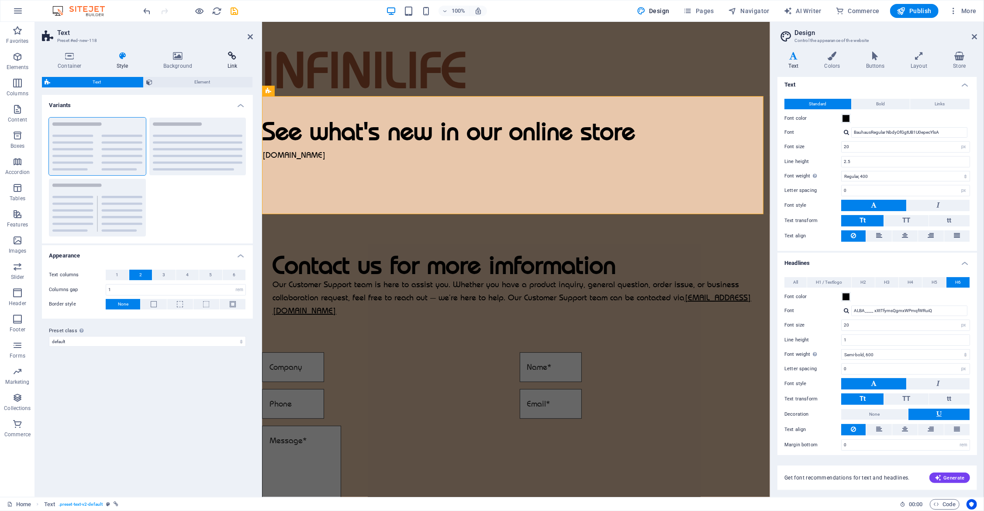
click at [236, 62] on h4 "Link" at bounding box center [232, 61] width 42 height 18
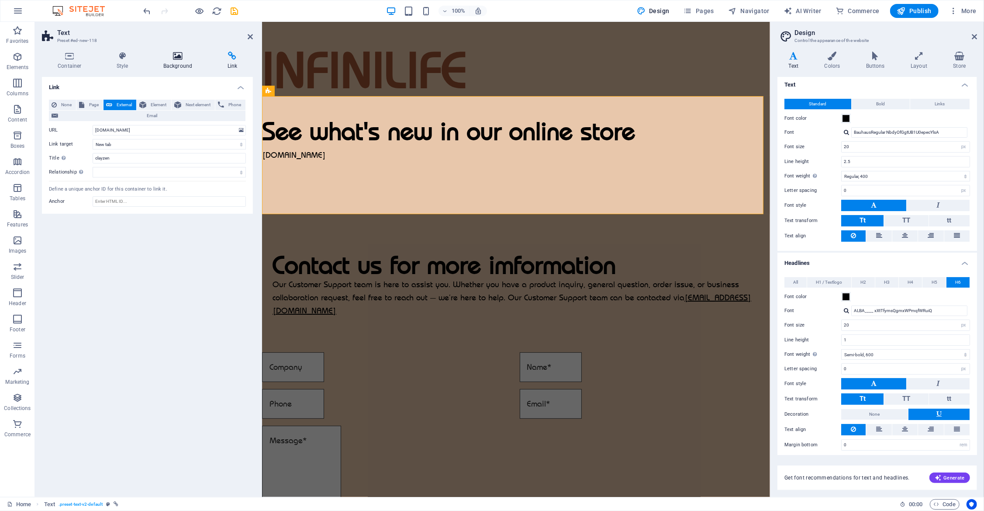
click at [180, 62] on h4 "Background" at bounding box center [180, 61] width 64 height 18
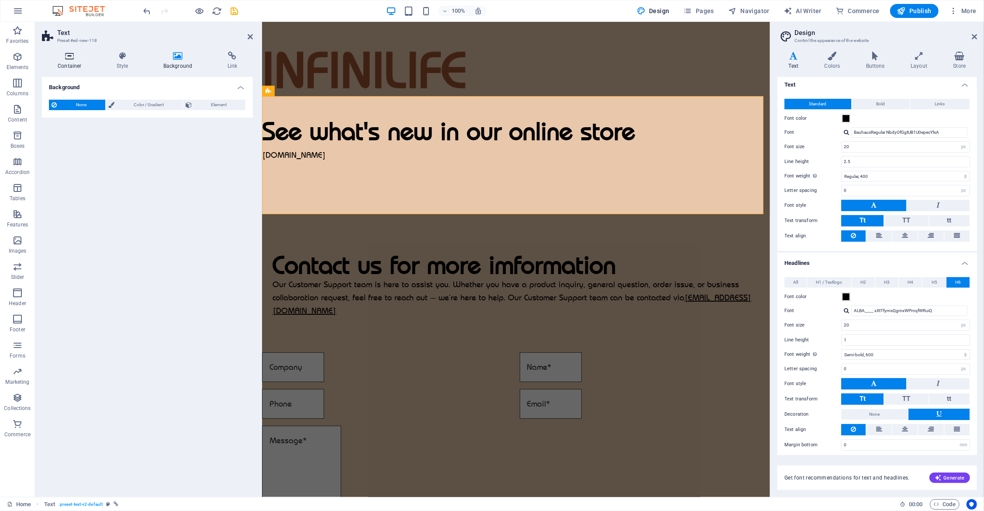
click at [80, 64] on h4 "Container" at bounding box center [71, 61] width 59 height 18
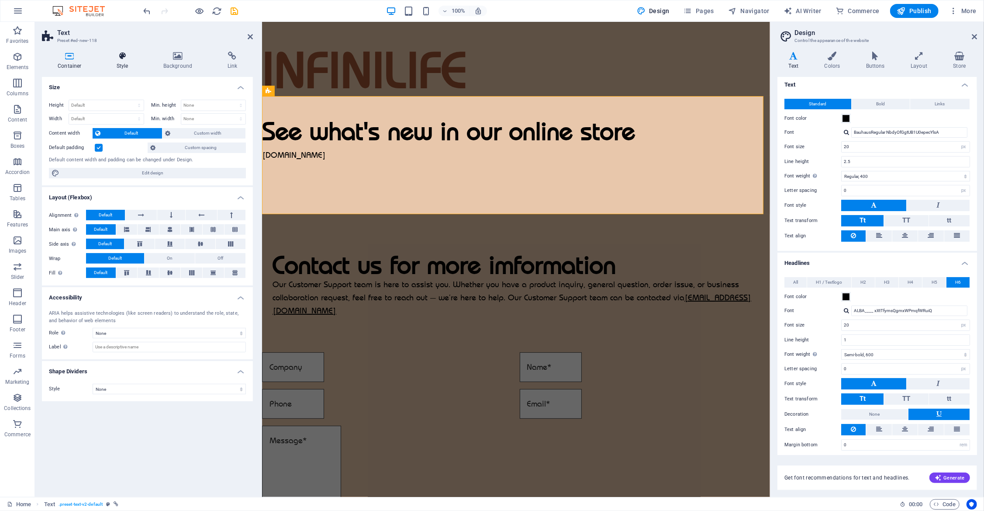
click at [128, 63] on h4 "Style" at bounding box center [124, 61] width 47 height 18
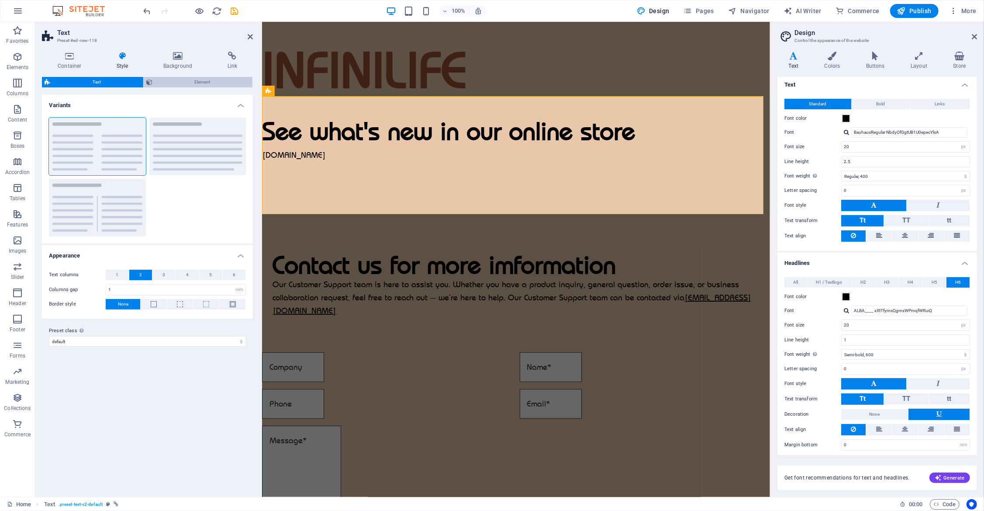
click at [186, 83] on span "Element" at bounding box center [202, 82] width 95 height 10
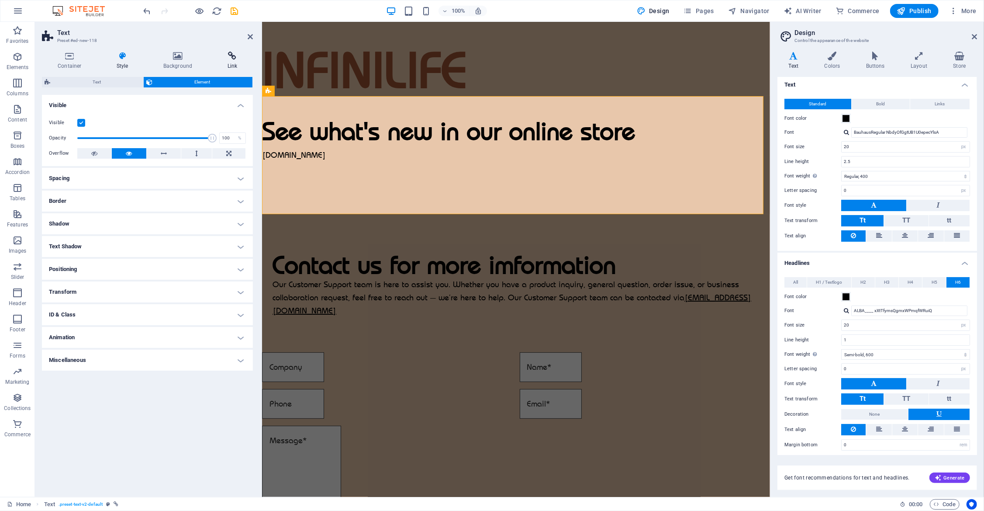
click at [232, 59] on icon at bounding box center [232, 56] width 42 height 9
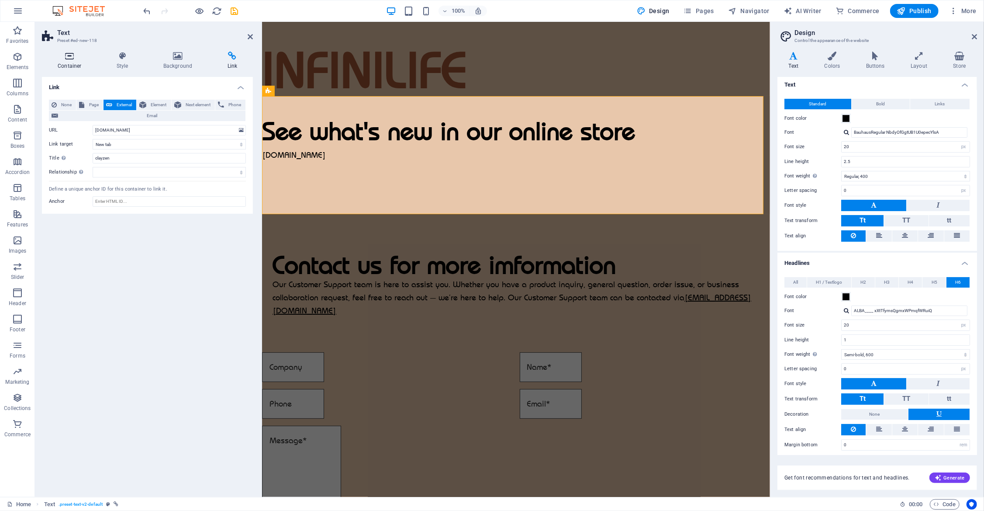
click at [76, 62] on h4 "Container" at bounding box center [71, 61] width 59 height 18
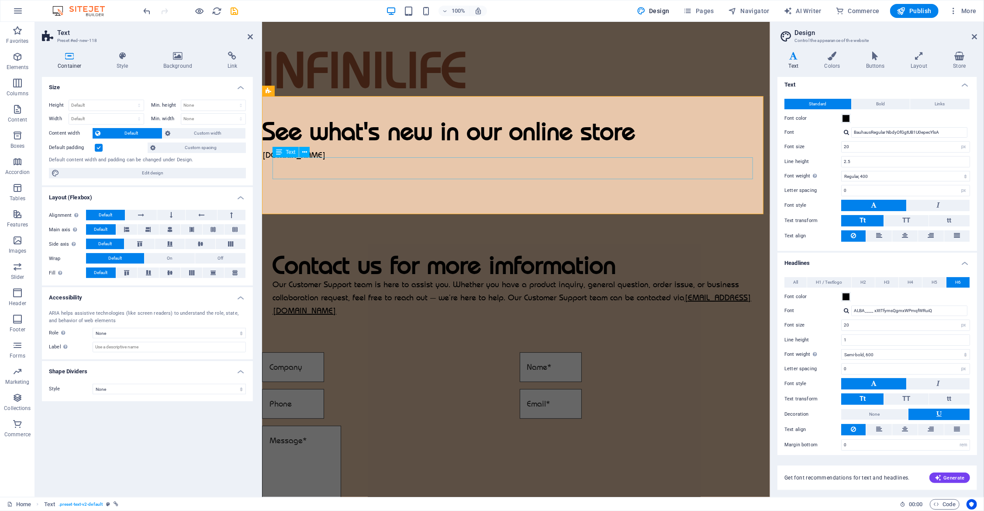
click at [321, 166] on div "[DOMAIN_NAME]" at bounding box center [516, 155] width 508 height 22
click at [302, 152] on icon at bounding box center [304, 152] width 5 height 9
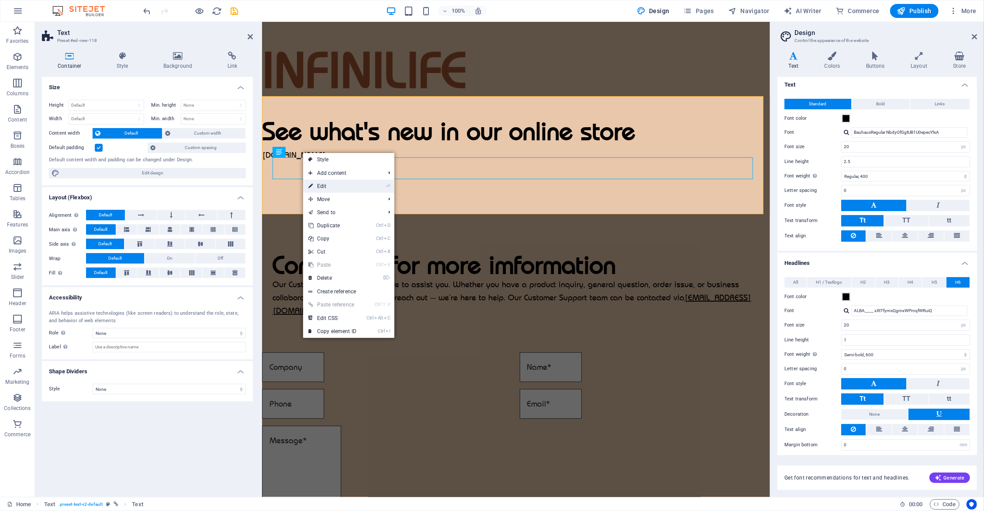
click at [342, 187] on link "⏎ Edit" at bounding box center [332, 186] width 59 height 13
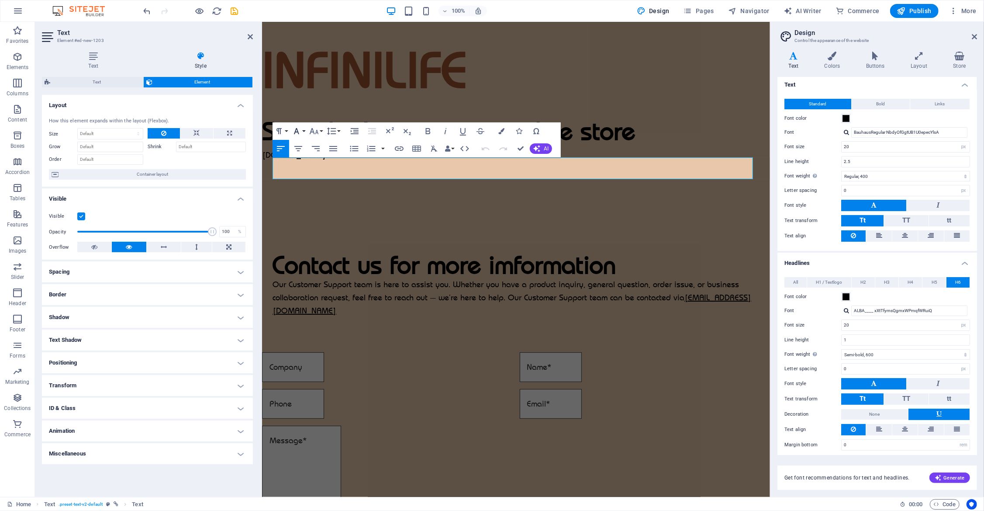
click at [301, 129] on icon "button" at bounding box center [296, 131] width 10 height 10
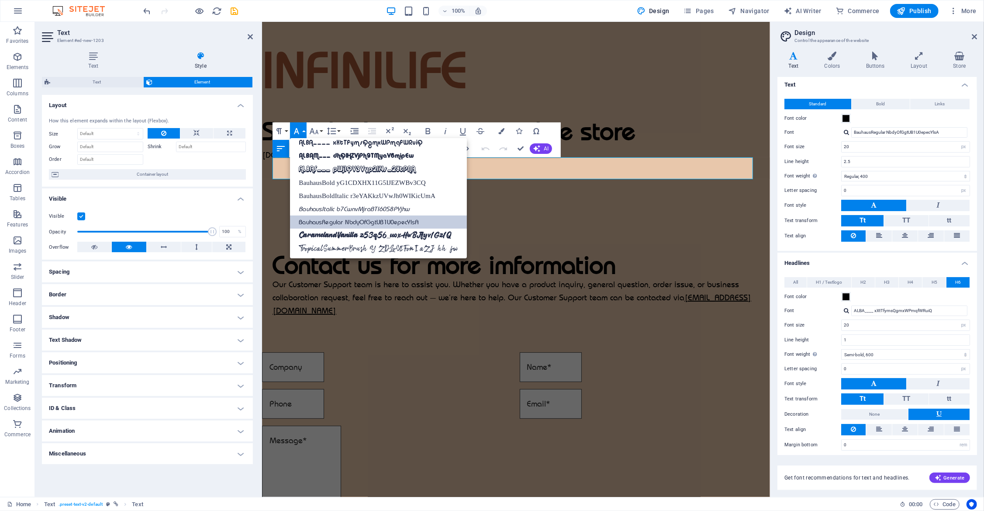
scroll to position [83, 0]
click at [328, 146] on link "ALBA____ xXtTfymsQgmxWPmqfWRuiQ" at bounding box center [378, 143] width 177 height 13
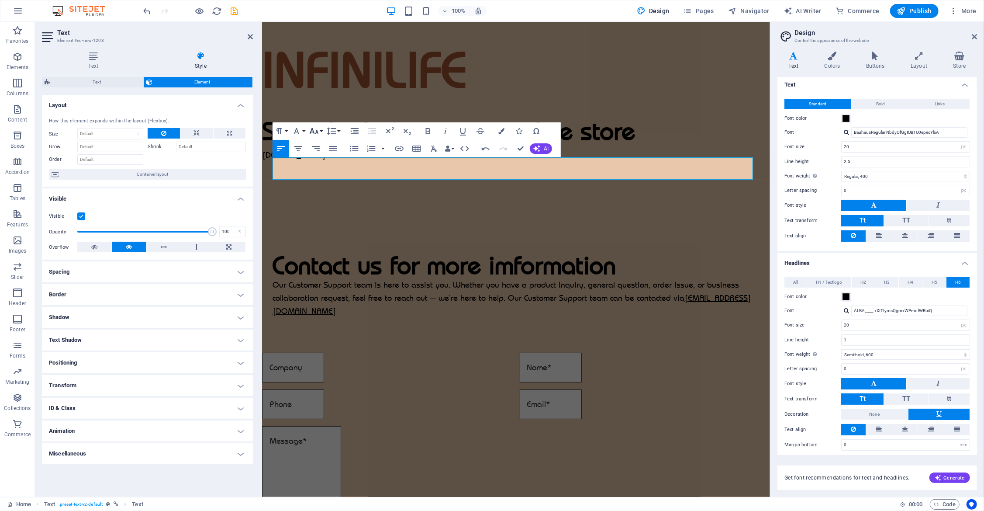
click at [317, 133] on icon "button" at bounding box center [314, 131] width 9 height 6
click at [324, 239] on link "24" at bounding box center [323, 239] width 31 height 13
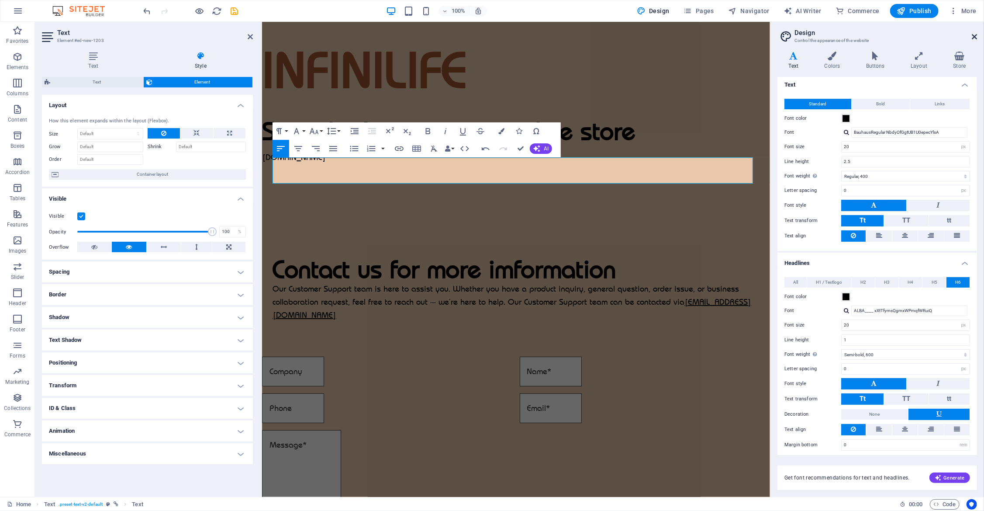
click at [976, 35] on icon at bounding box center [974, 36] width 5 height 7
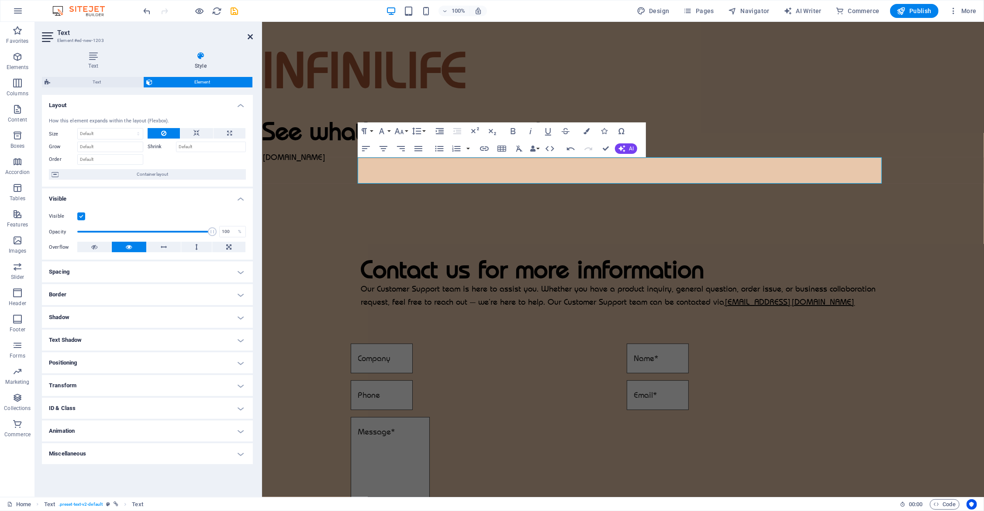
click at [251, 38] on icon at bounding box center [250, 36] width 5 height 7
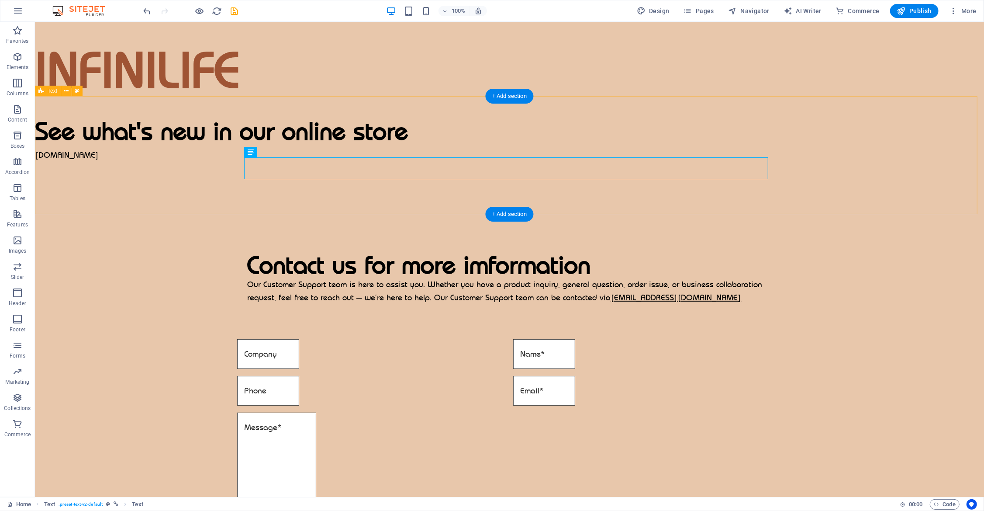
click at [930, 188] on div "See what's new in our online store [DOMAIN_NAME]" at bounding box center [509, 142] width 949 height 92
click at [286, 166] on div "[DOMAIN_NAME]" at bounding box center [509, 155] width 949 height 22
click at [292, 166] on div "[DOMAIN_NAME]" at bounding box center [509, 155] width 949 height 22
click at [274, 154] on icon at bounding box center [276, 152] width 5 height 9
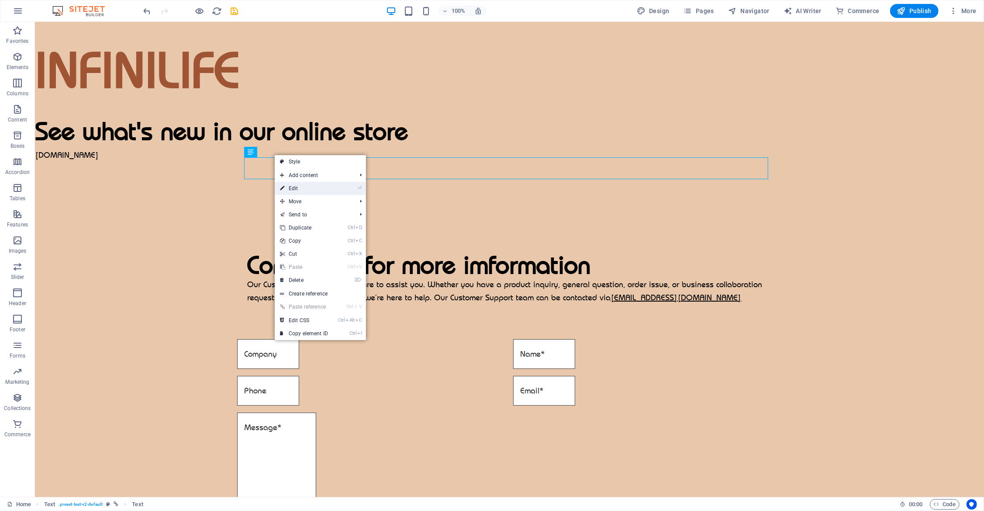
click at [304, 186] on link "⏎ Edit" at bounding box center [304, 188] width 59 height 13
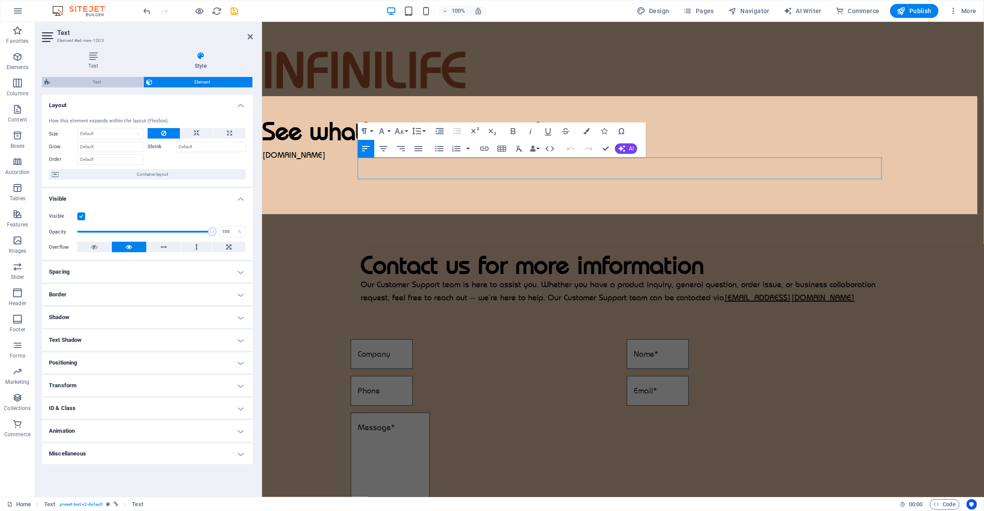
click at [88, 81] on span "Text" at bounding box center [97, 82] width 88 height 10
select select "rem"
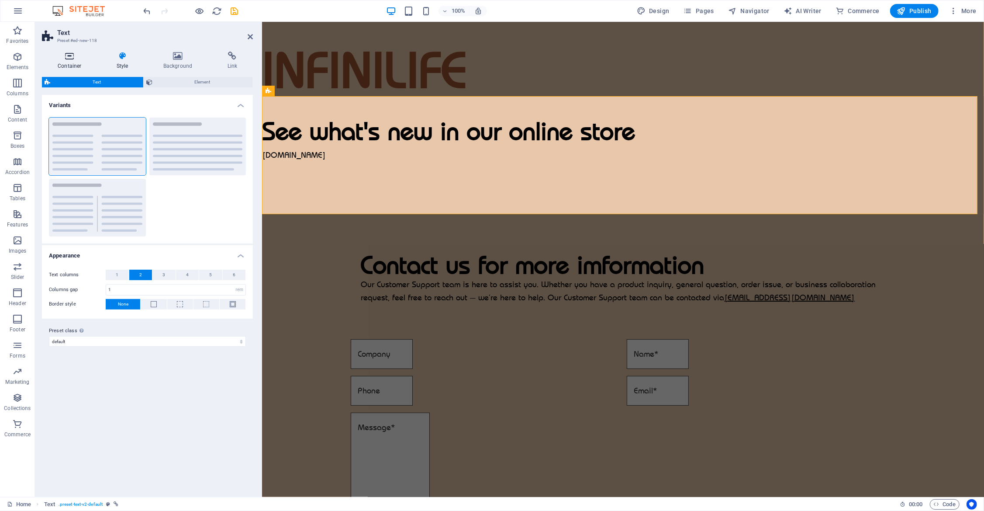
click at [68, 64] on h4 "Container" at bounding box center [71, 61] width 59 height 18
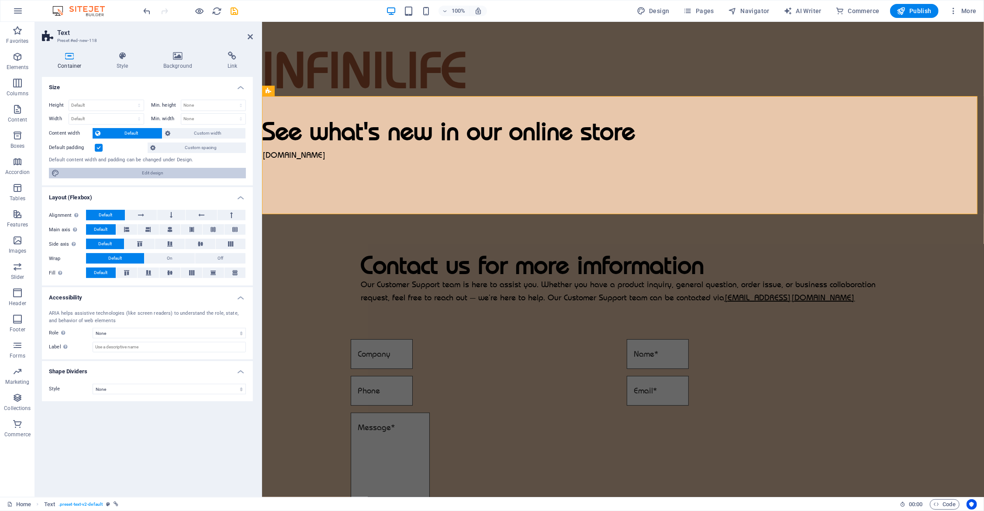
click at [135, 173] on span "Edit design" at bounding box center [152, 173] width 181 height 10
select select "px"
select select "400"
select select "px"
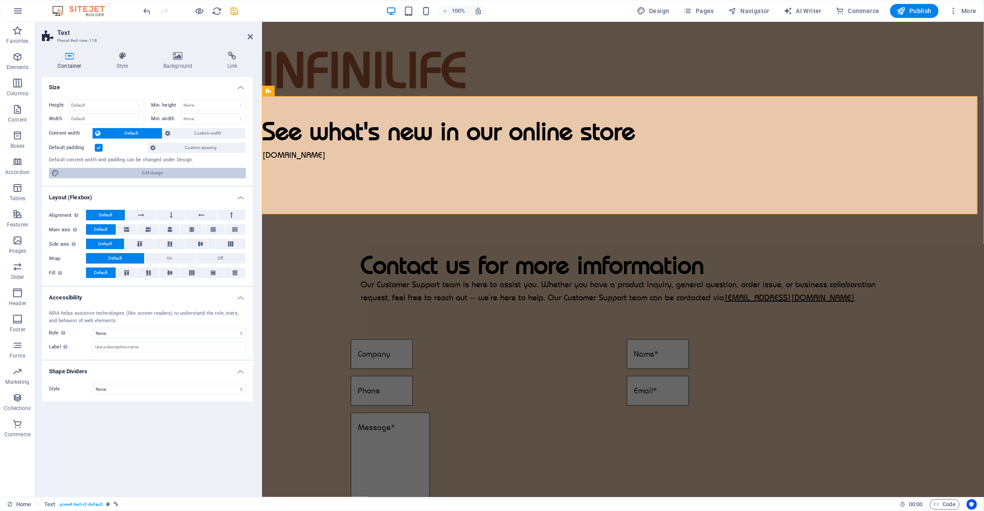
select select "600"
select select "px"
select select "rem"
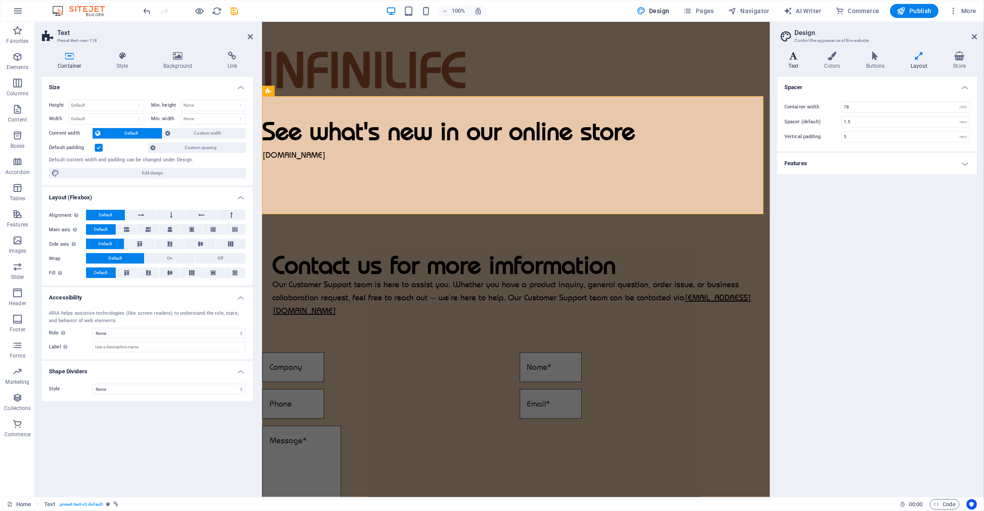
click at [797, 61] on h4 "Text" at bounding box center [796, 61] width 36 height 18
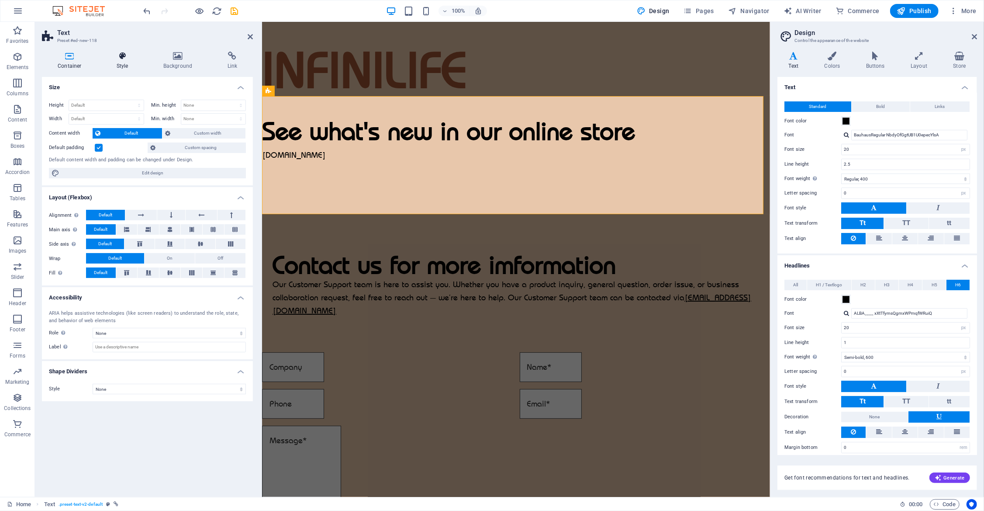
click at [126, 63] on h4 "Style" at bounding box center [124, 61] width 47 height 18
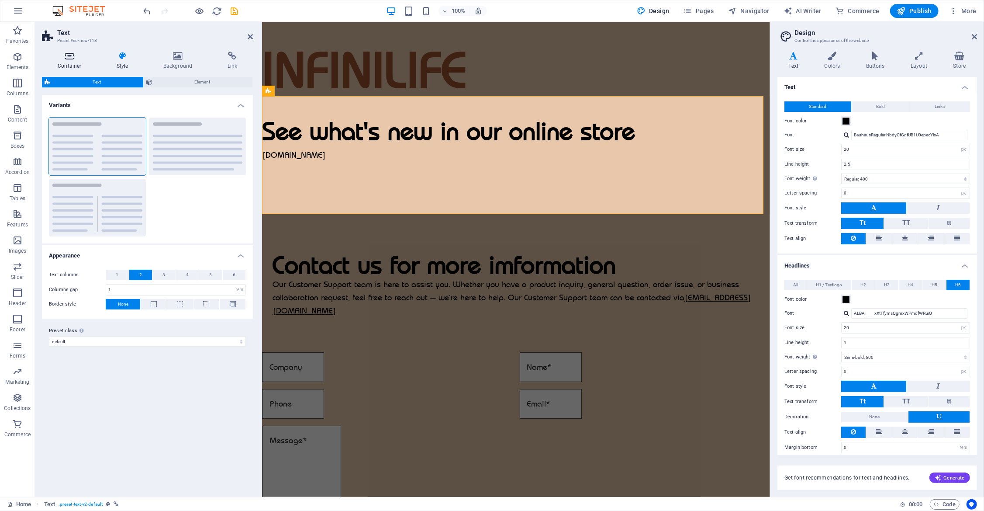
click at [73, 58] on icon at bounding box center [69, 56] width 55 height 9
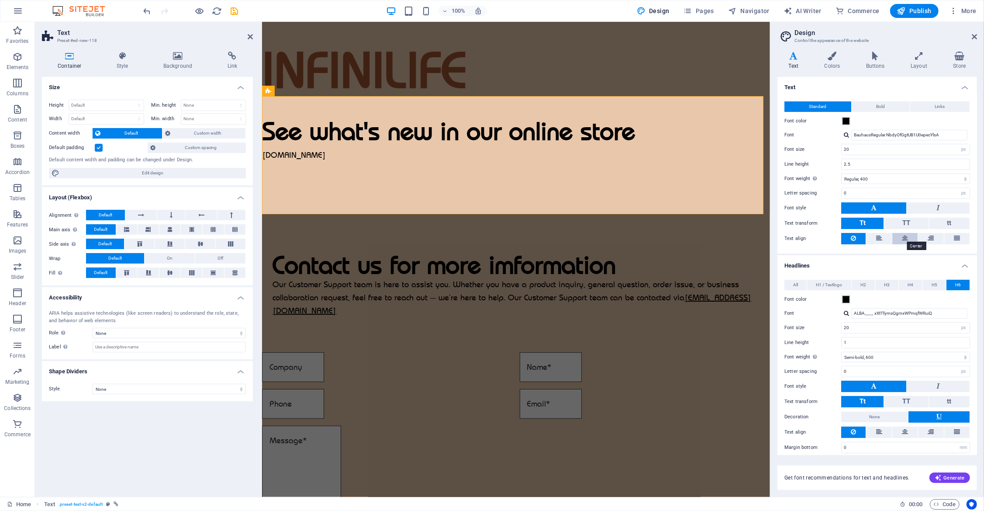
click at [906, 235] on icon at bounding box center [905, 238] width 6 height 10
click at [853, 235] on icon at bounding box center [853, 238] width 5 height 10
click at [304, 125] on icon at bounding box center [301, 125] width 5 height 9
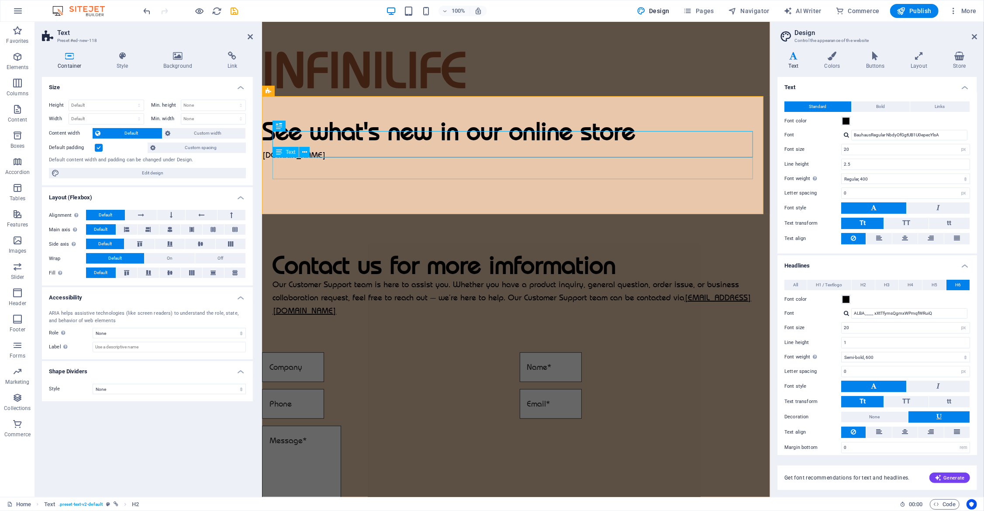
click at [287, 166] on div "[DOMAIN_NAME]" at bounding box center [516, 155] width 508 height 22
click at [287, 166] on p "[DOMAIN_NAME]" at bounding box center [516, 155] width 508 height 22
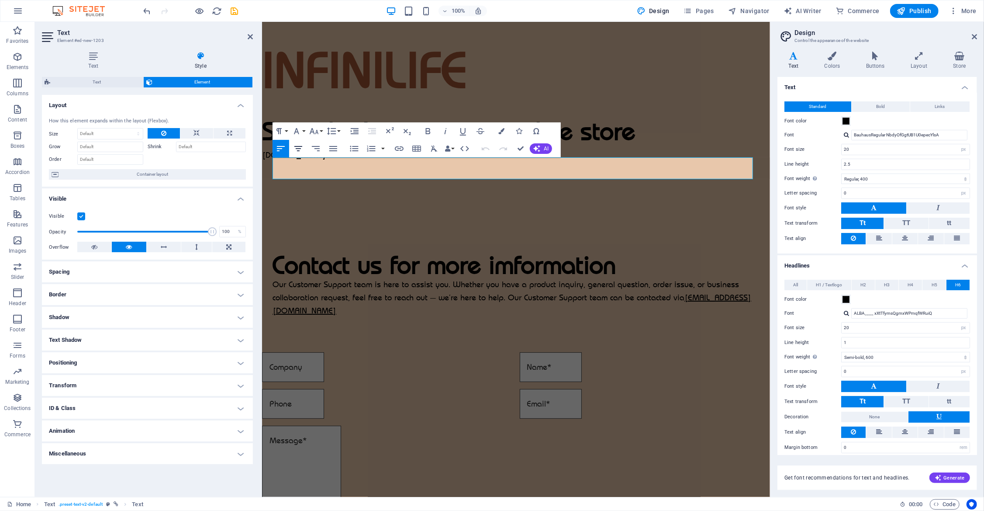
click at [303, 147] on icon "button" at bounding box center [298, 148] width 10 height 10
click at [396, 149] on icon "button" at bounding box center [399, 148] width 9 height 4
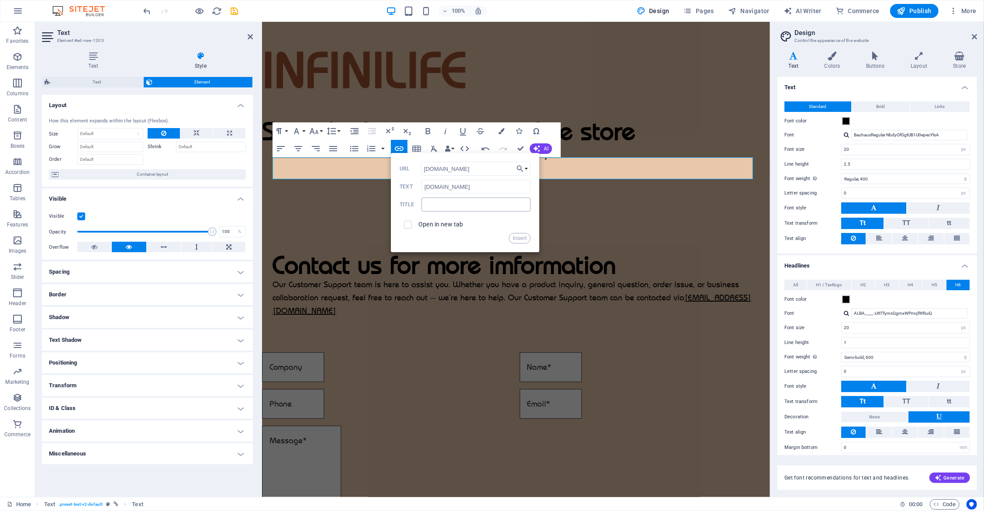
type input "[DOMAIN_NAME]"
click at [464, 208] on input "text" at bounding box center [476, 204] width 109 height 14
type input "clayzen"
click at [403, 225] on input "checkbox" at bounding box center [407, 223] width 8 height 8
checkbox input "true"
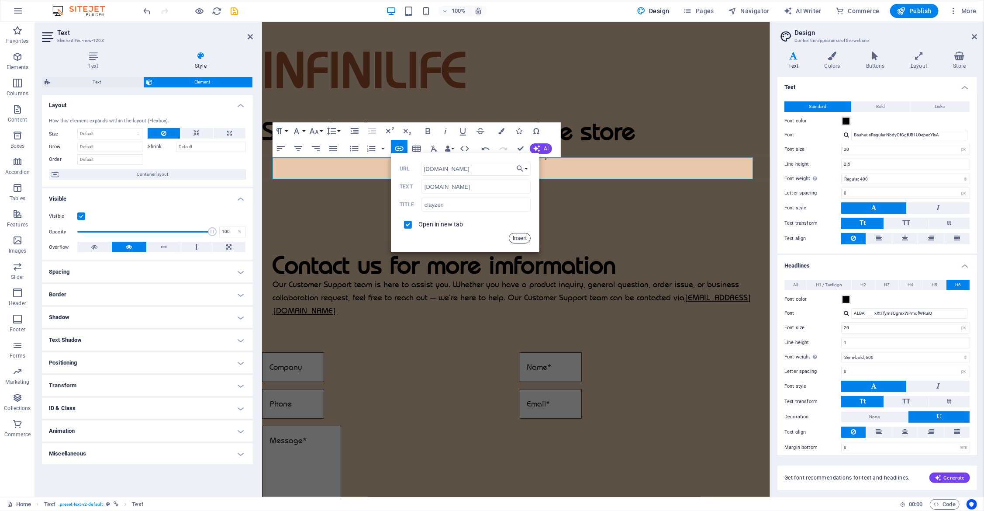
click at [529, 238] on button "Insert" at bounding box center [520, 238] width 22 height 10
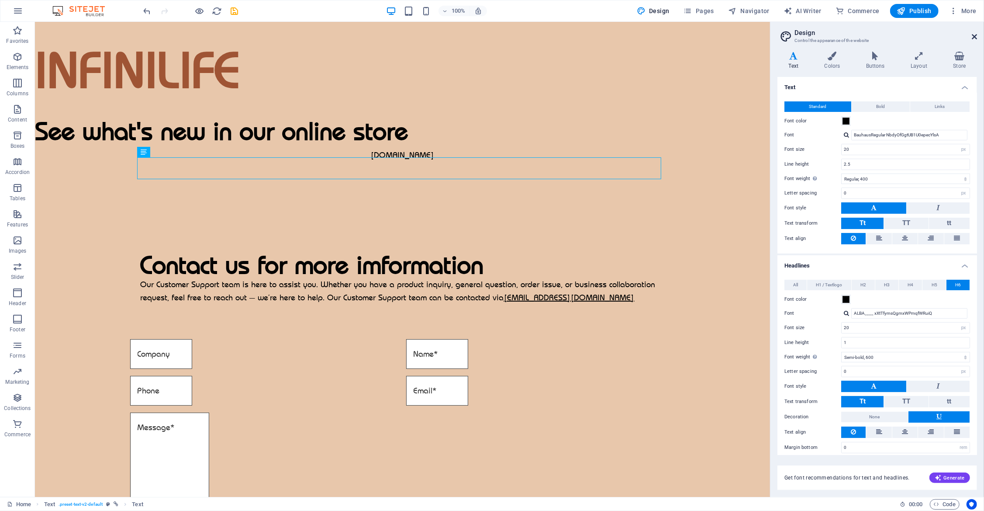
click at [976, 37] on icon at bounding box center [974, 36] width 5 height 7
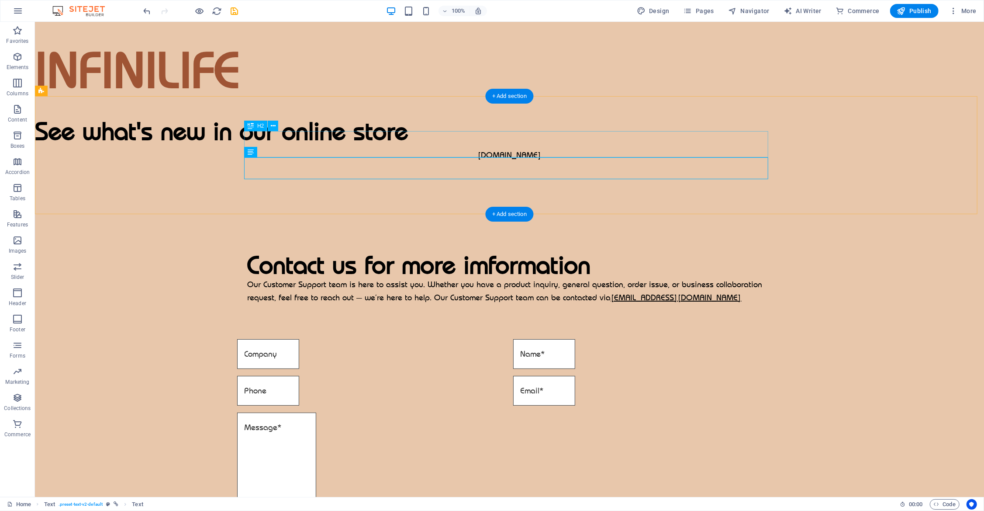
click at [573, 142] on div "See what's new in our online store" at bounding box center [509, 131] width 949 height 26
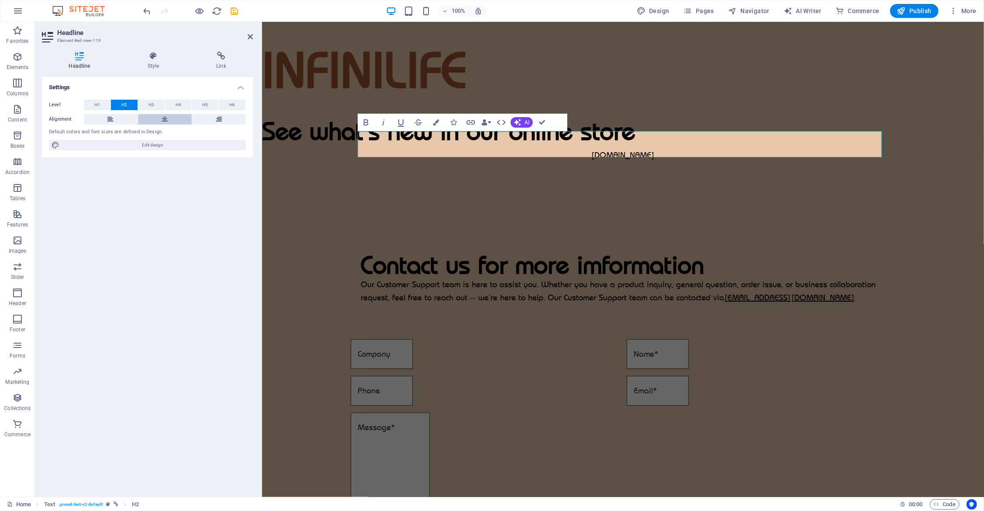
click at [158, 116] on button at bounding box center [165, 119] width 54 height 10
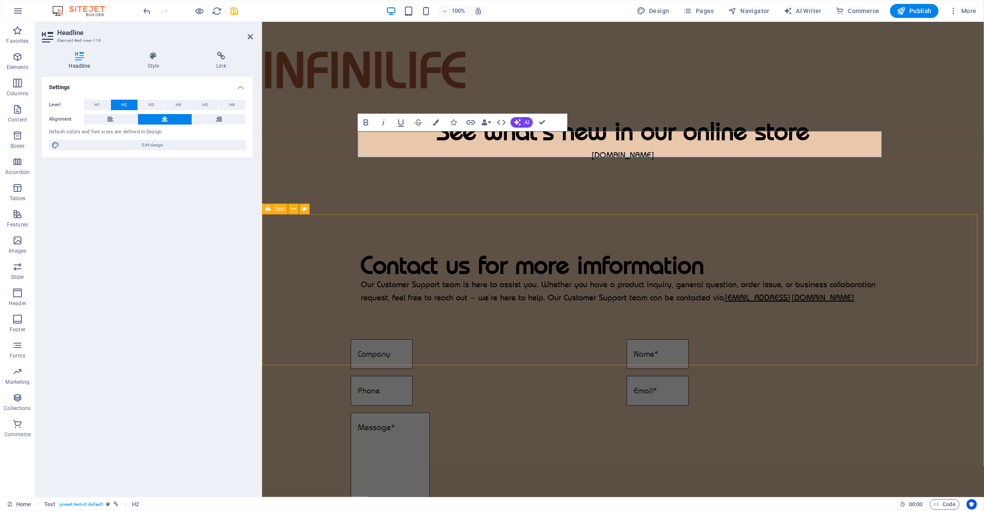
click at [942, 263] on div "Contact us for more imformation Our Customer Support team is here to assist you…" at bounding box center [623, 263] width 722 height 151
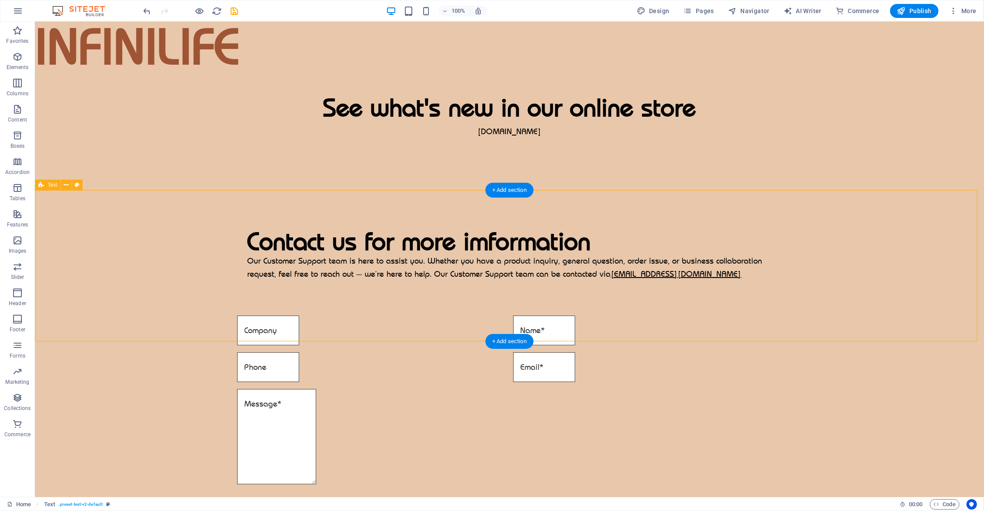
scroll to position [0, 0]
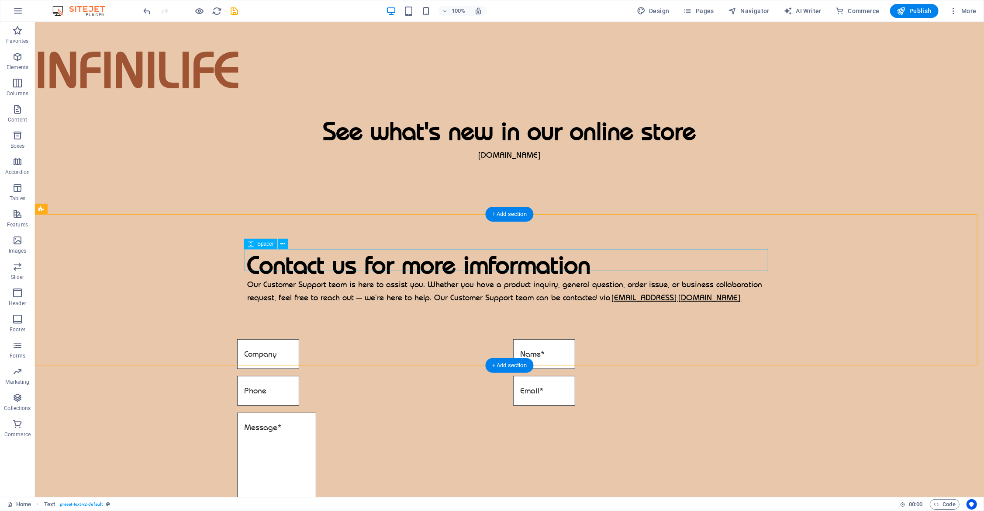
click at [283, 245] on div at bounding box center [509, 234] width 524 height 22
click at [282, 244] on icon at bounding box center [283, 243] width 5 height 9
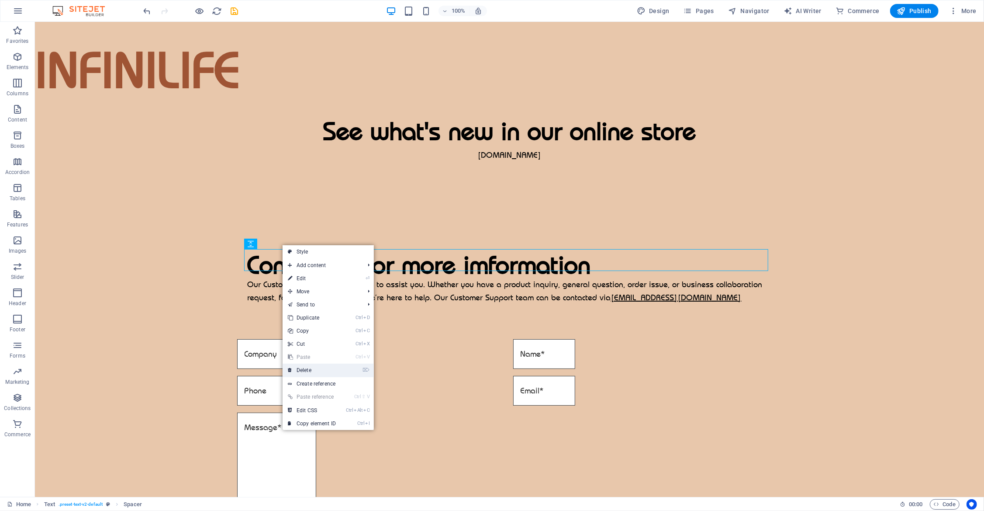
click at [322, 368] on link "⌦ Delete" at bounding box center [312, 369] width 59 height 13
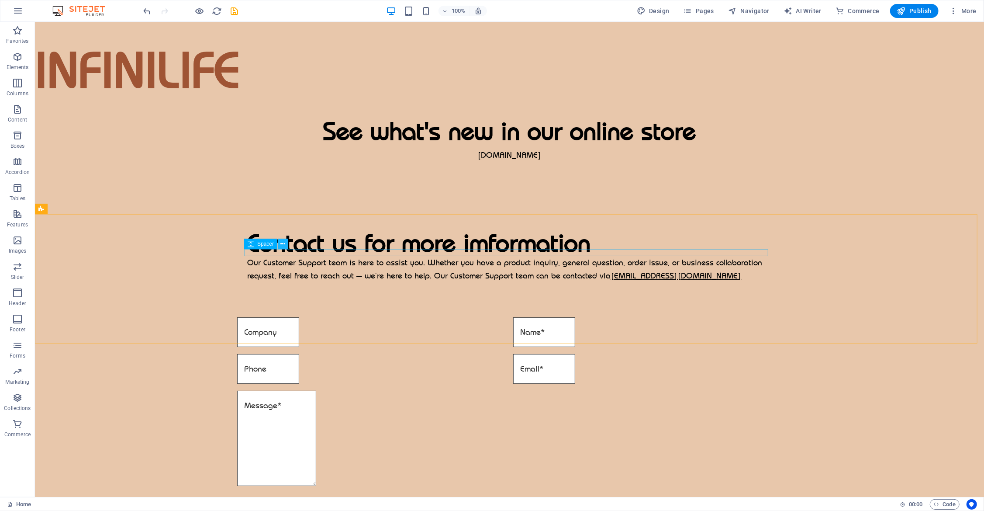
click at [286, 243] on button at bounding box center [283, 244] width 10 height 10
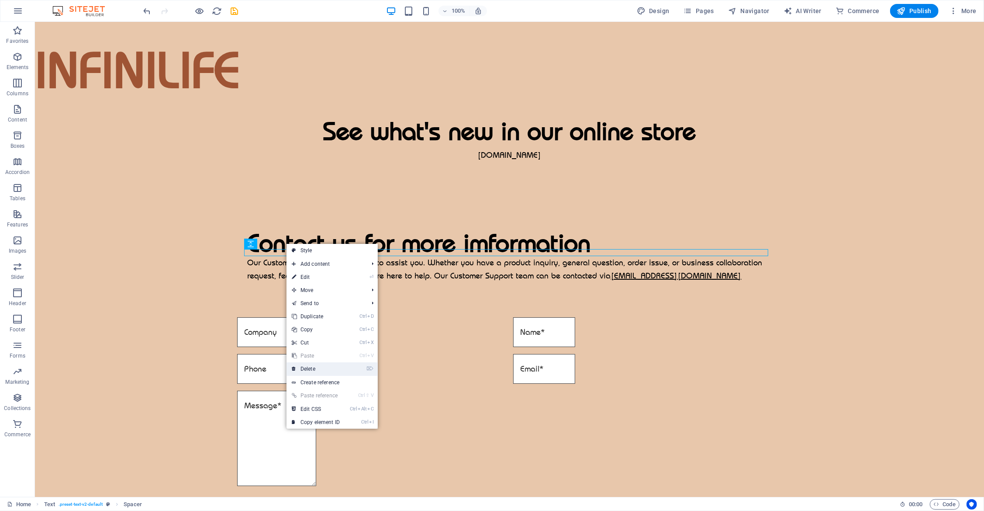
click at [334, 368] on link "⌦ Delete" at bounding box center [316, 368] width 59 height 13
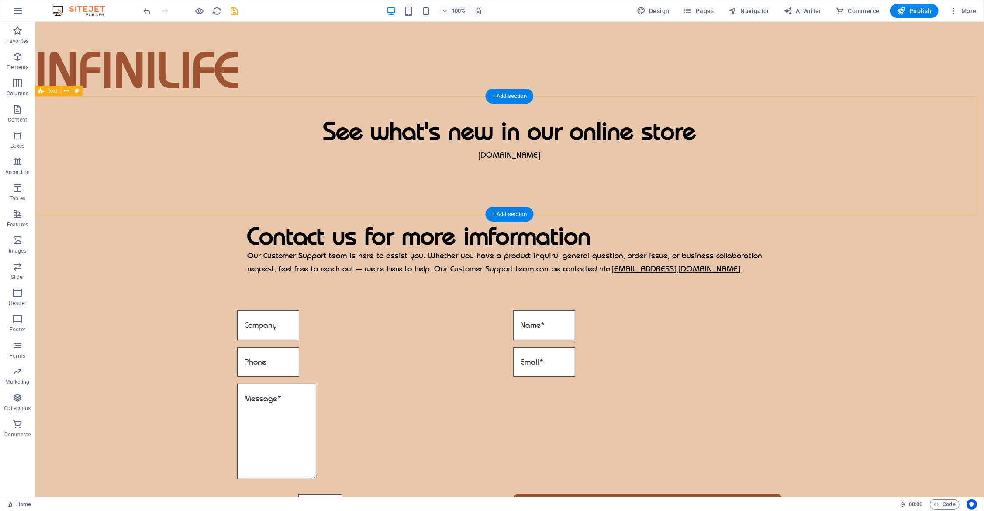
click at [347, 106] on div "See what's new in our online store [DOMAIN_NAME]" at bounding box center [509, 142] width 949 height 92
click at [67, 94] on icon at bounding box center [66, 91] width 5 height 9
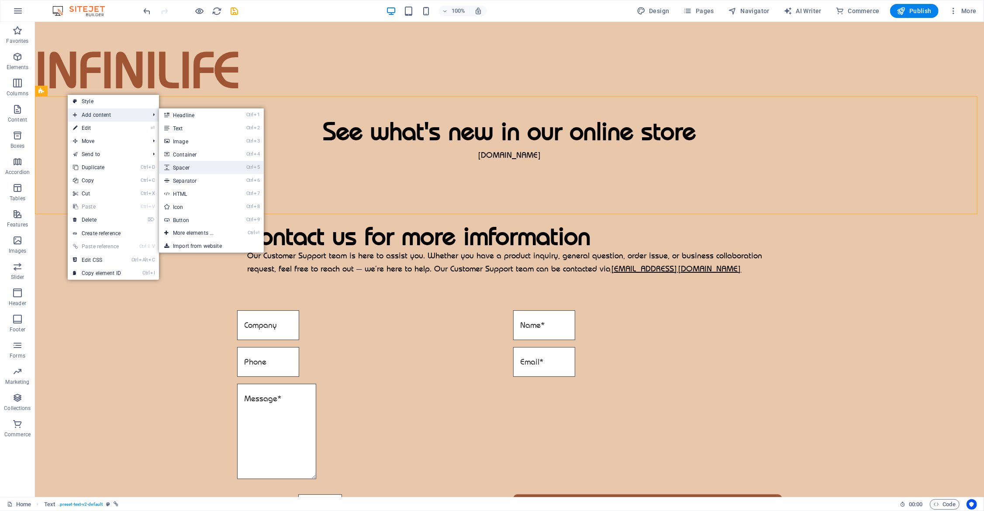
click at [217, 172] on link "Ctrl 5 Spacer" at bounding box center [195, 167] width 72 height 13
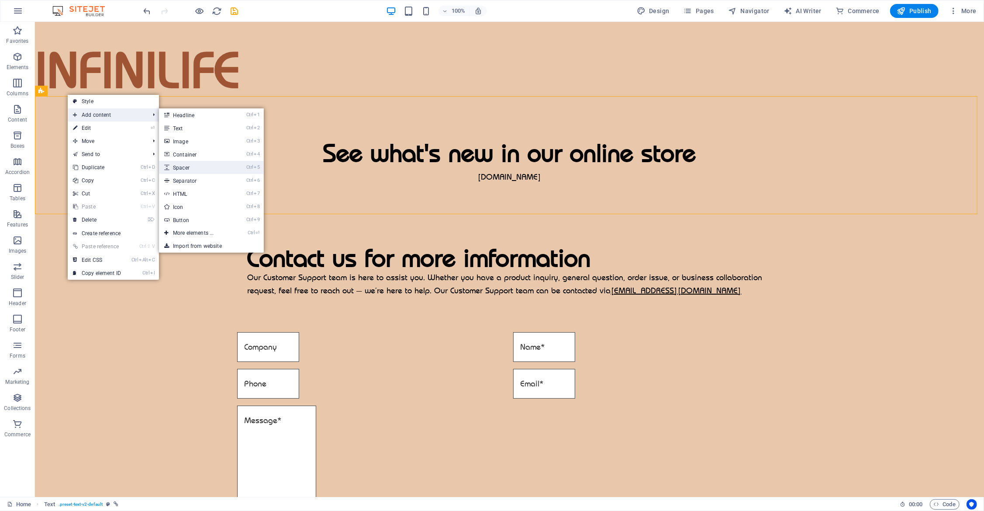
select select "px"
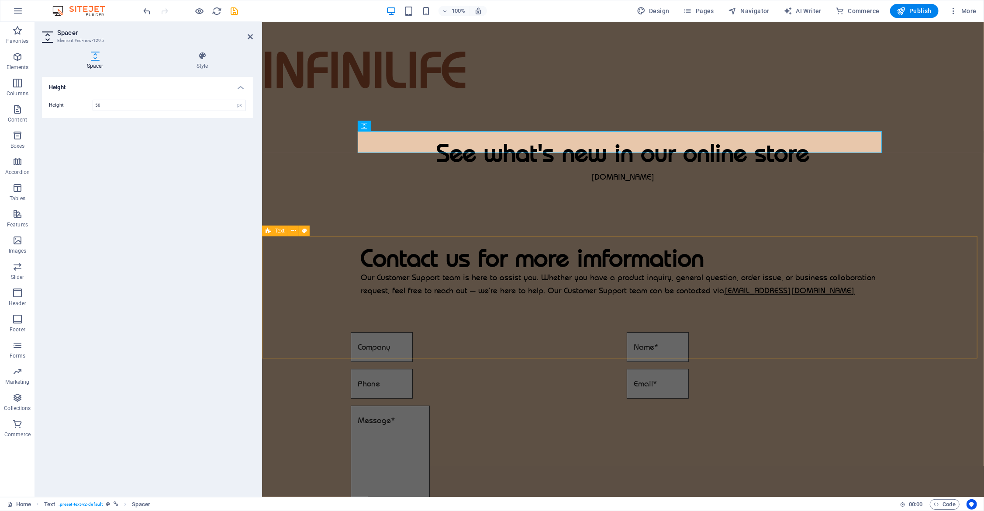
click at [941, 290] on div "Contact us for more imformation Our Customer Support team is here to assist you…" at bounding box center [623, 271] width 722 height 122
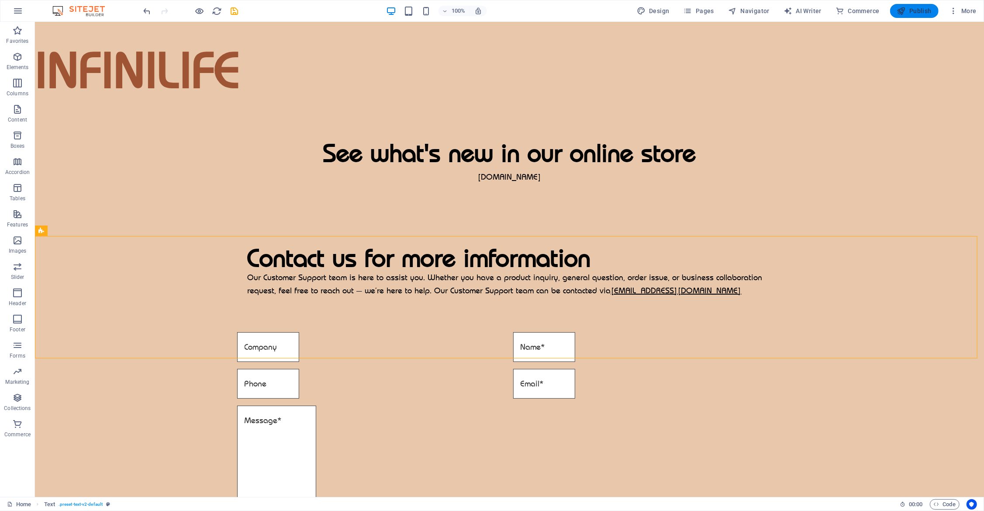
click at [915, 7] on span "Publish" at bounding box center [914, 11] width 35 height 9
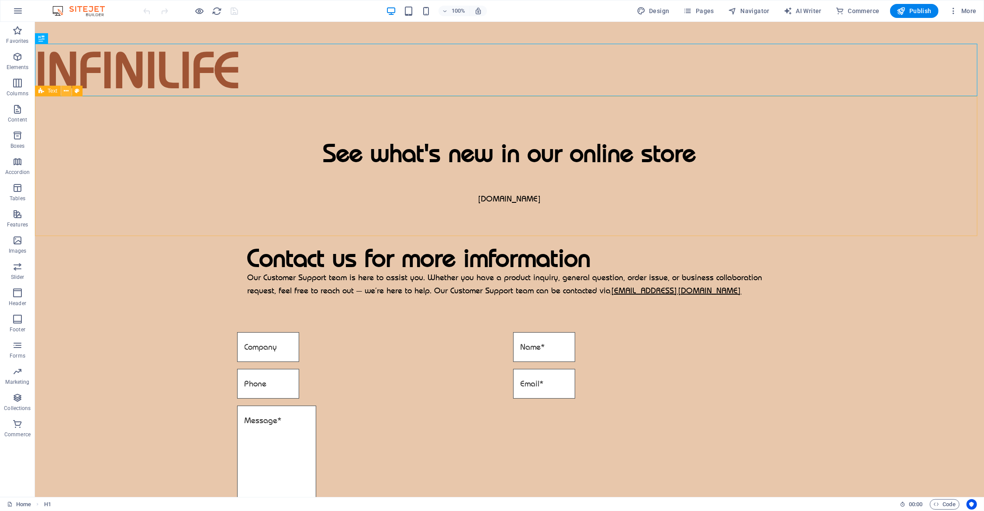
click at [66, 92] on icon at bounding box center [66, 91] width 5 height 9
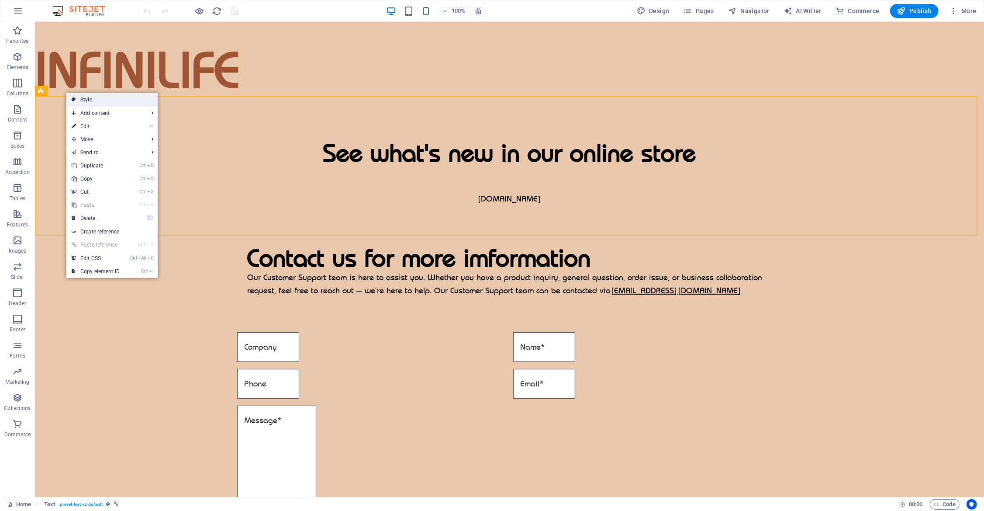
click at [142, 104] on link "Style" at bounding box center [111, 99] width 91 height 13
select select "rem"
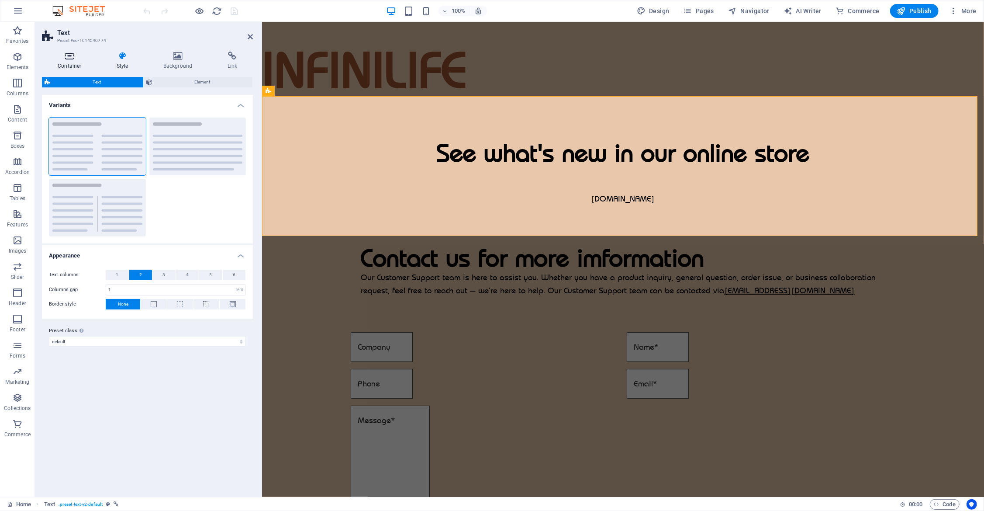
click at [64, 55] on icon at bounding box center [69, 56] width 55 height 9
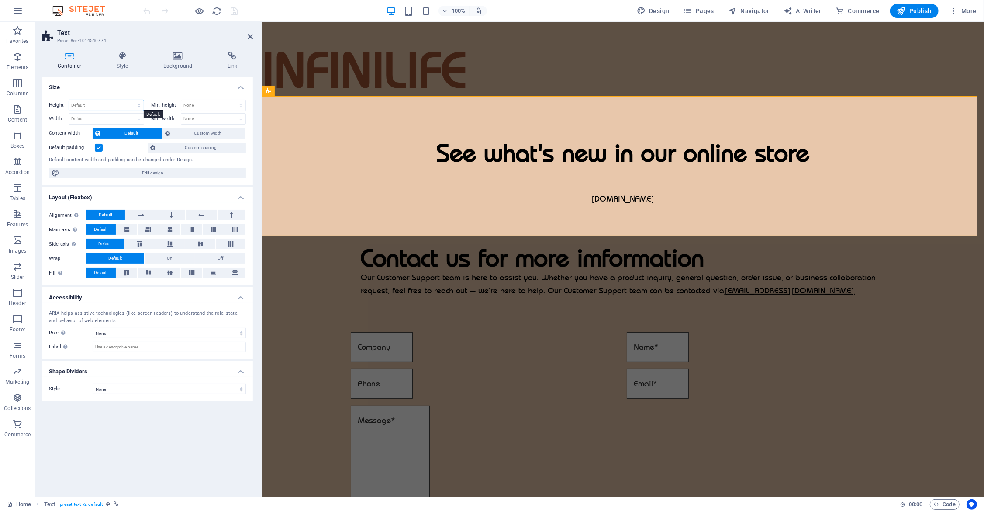
click at [137, 104] on select "Default px rem % vh vw" at bounding box center [106, 105] width 75 height 10
select select "px"
click at [132, 100] on select "Default px rem % vh vw" at bounding box center [106, 105] width 75 height 10
type input "270"
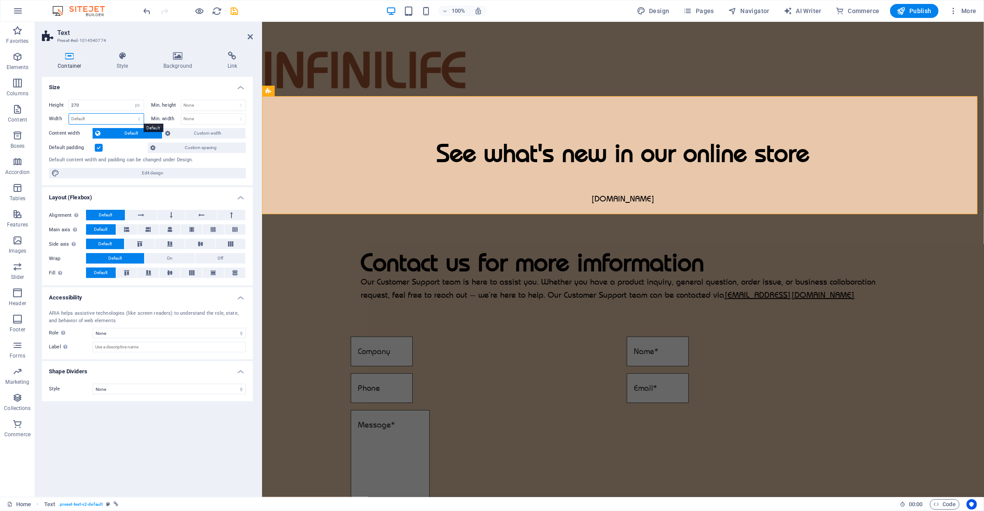
click at [109, 115] on select "Default px rem % em vh vw" at bounding box center [106, 119] width 75 height 10
select select "px"
click at [132, 114] on select "Default px rem % em vh vw" at bounding box center [106, 119] width 75 height 10
type input "1638"
click at [105, 106] on input "270" at bounding box center [106, 105] width 75 height 10
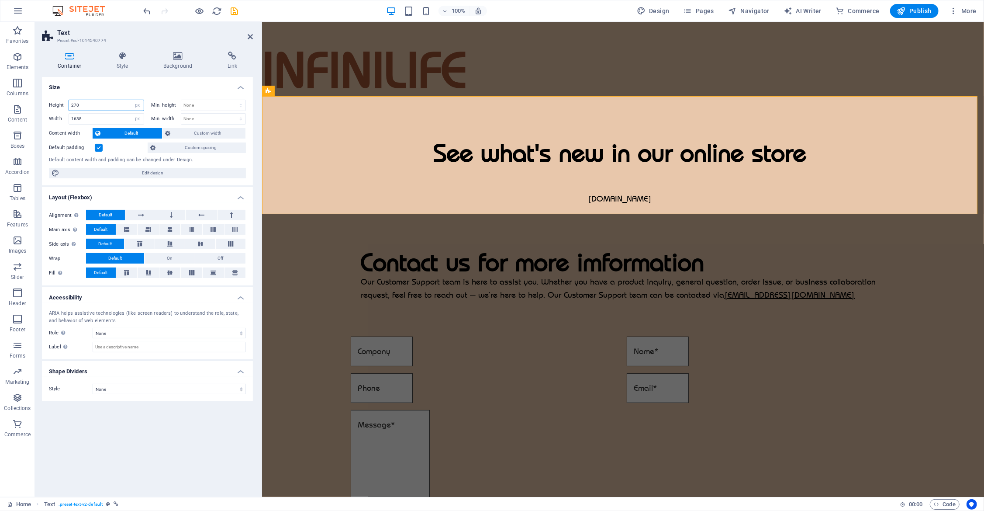
drag, startPoint x: 105, startPoint y: 103, endPoint x: 35, endPoint y: 100, distance: 70.0
click at [35, 100] on div "Container Style Background Link Size Height 270 Default px rem % vh vw Min. hei…" at bounding box center [147, 271] width 225 height 452
type input "170"
click at [142, 443] on div "Size Height 170 Default px rem % vh vw Min. height None px rem % vh vw Width 16…" at bounding box center [147, 283] width 211 height 413
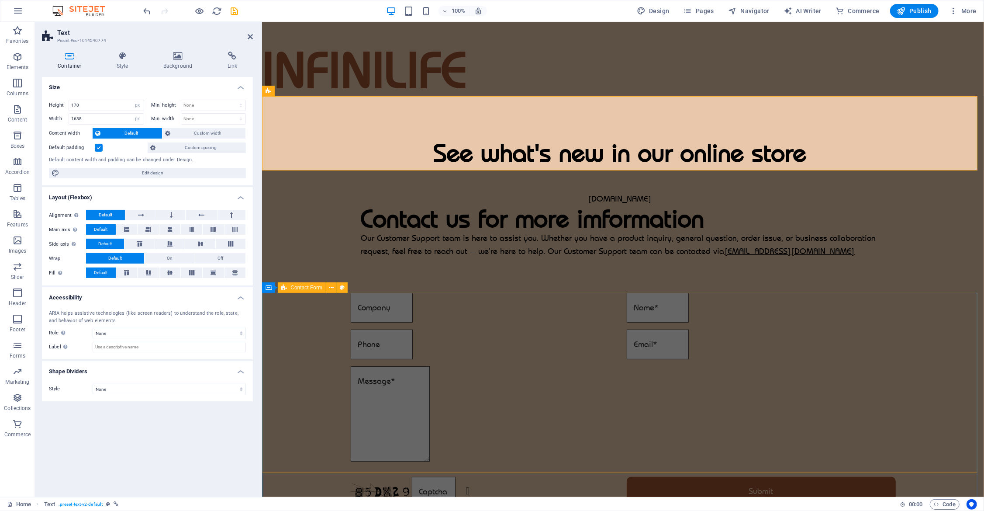
click at [938, 351] on div "Unreadable? Load new Submit" at bounding box center [623, 399] width 722 height 221
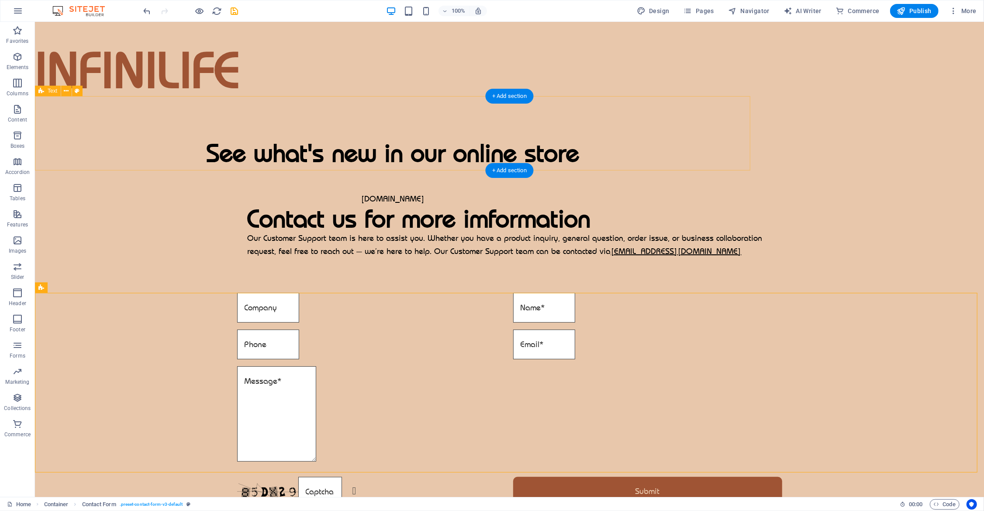
click at [228, 124] on div "See what's new in our online store [DOMAIN_NAME]" at bounding box center [393, 133] width 716 height 74
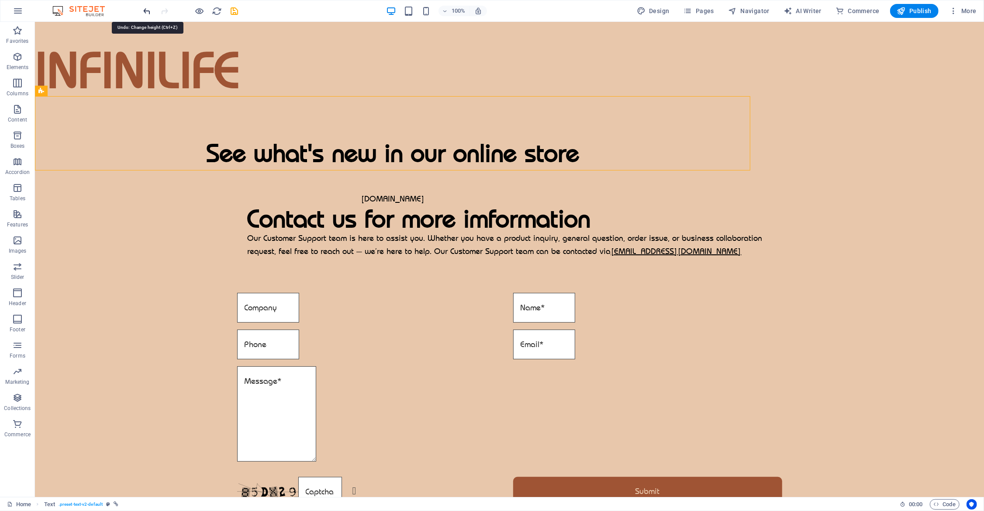
click at [146, 13] on icon "undo" at bounding box center [147, 11] width 10 height 10
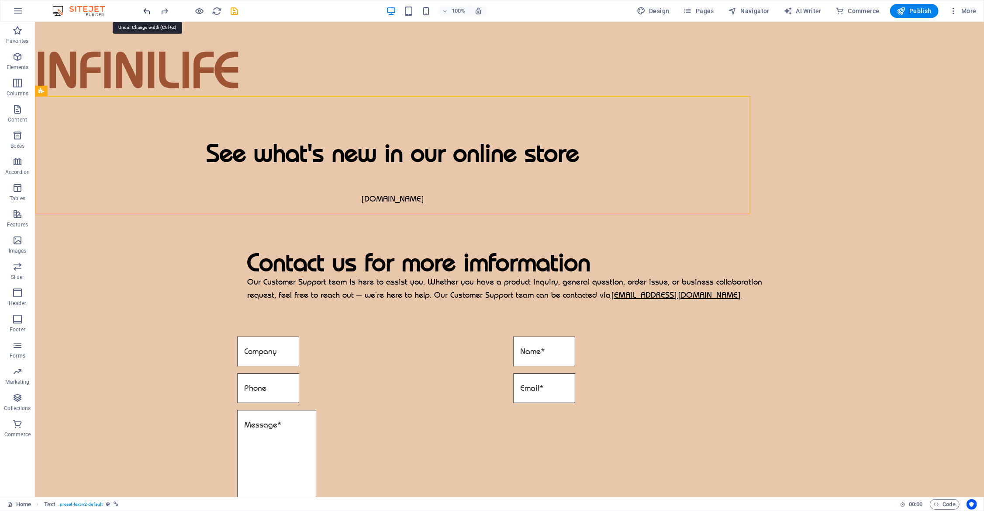
click at [148, 12] on icon "undo" at bounding box center [147, 11] width 10 height 10
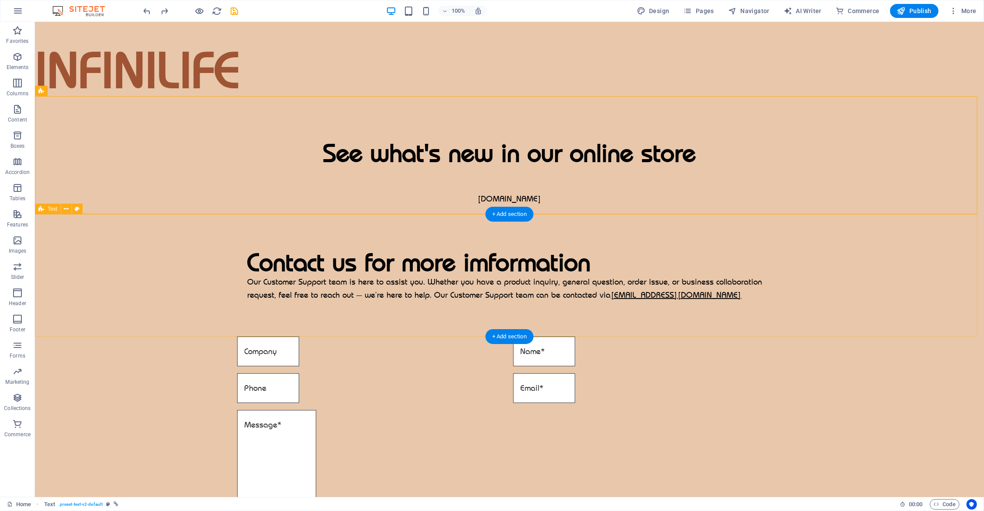
click at [803, 255] on div "Contact us for more imformation Our Customer Support team is here to assist you…" at bounding box center [509, 275] width 949 height 122
click at [488, 223] on div "Contact us for more imformation Our Customer Support team is here to assist you…" at bounding box center [509, 275] width 949 height 122
click at [483, 228] on div "Contact us for more imformation Our Customer Support team is here to assist you…" at bounding box center [509, 275] width 949 height 122
click at [483, 226] on div "Contact us for more imformation Our Customer Support team is here to assist you…" at bounding box center [509, 275] width 949 height 122
click at [483, 225] on div "Contact us for more imformation Our Customer Support team is here to assist you…" at bounding box center [509, 275] width 949 height 122
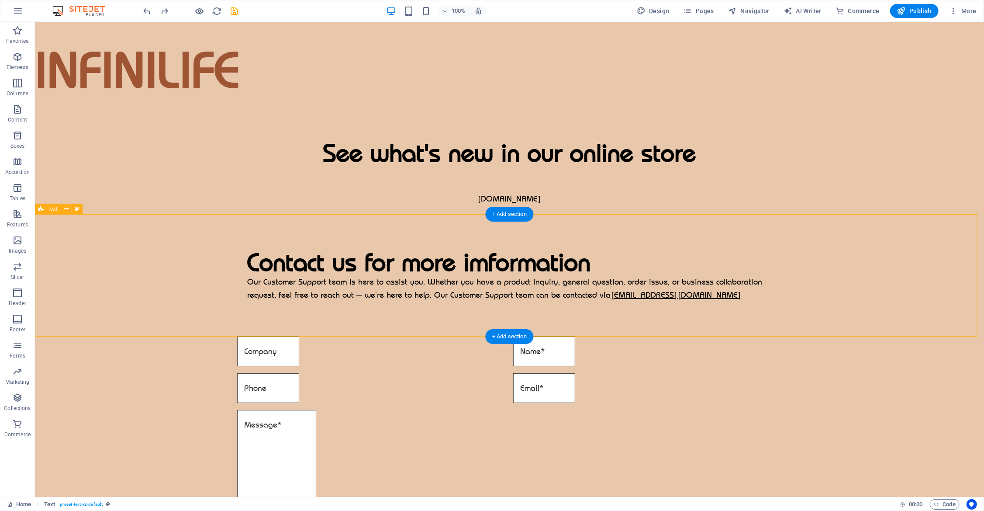
click at [483, 225] on div "Contact us for more imformation Our Customer Support team is here to assist you…" at bounding box center [509, 275] width 949 height 122
click at [256, 225] on div "Contact us for more imformation Our Customer Support team is here to assist you…" at bounding box center [509, 275] width 949 height 122
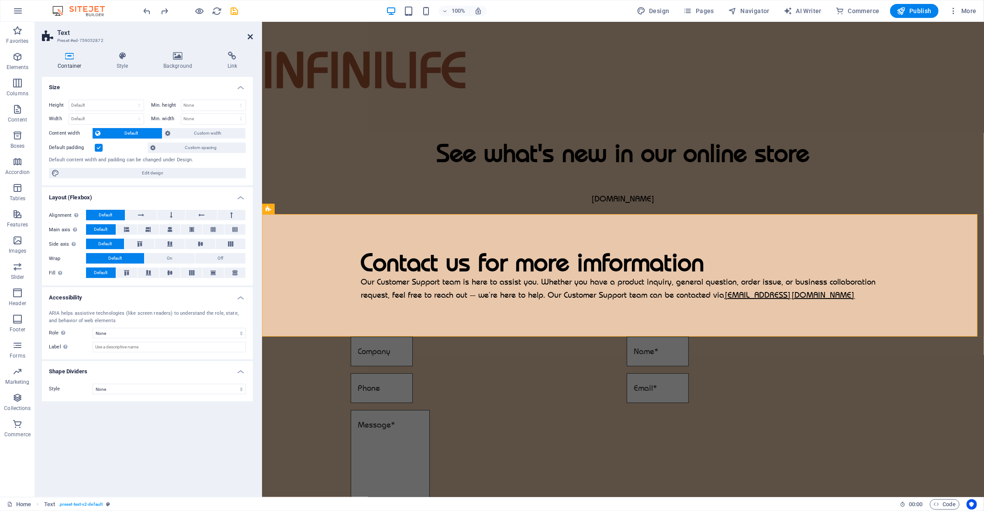
click at [252, 35] on icon at bounding box center [250, 36] width 5 height 7
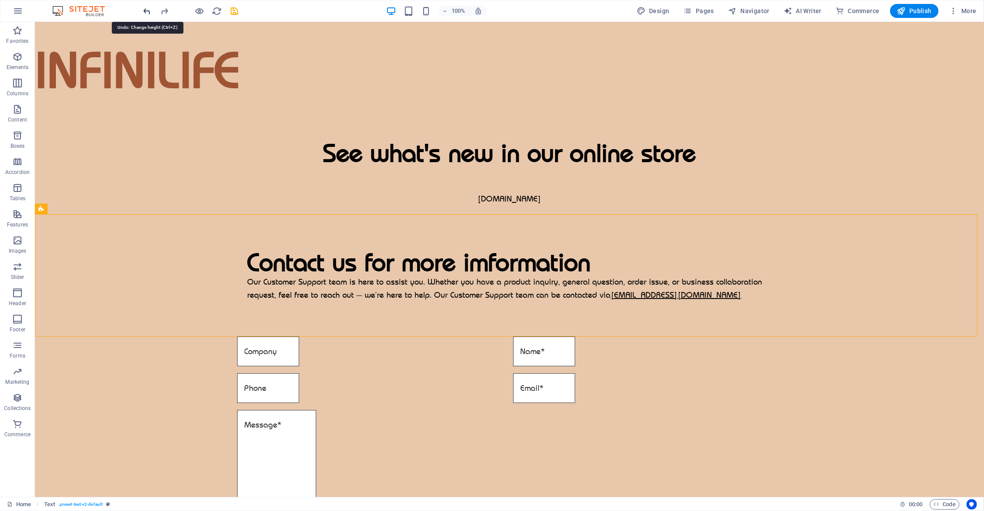
click at [147, 11] on icon "undo" at bounding box center [147, 11] width 10 height 10
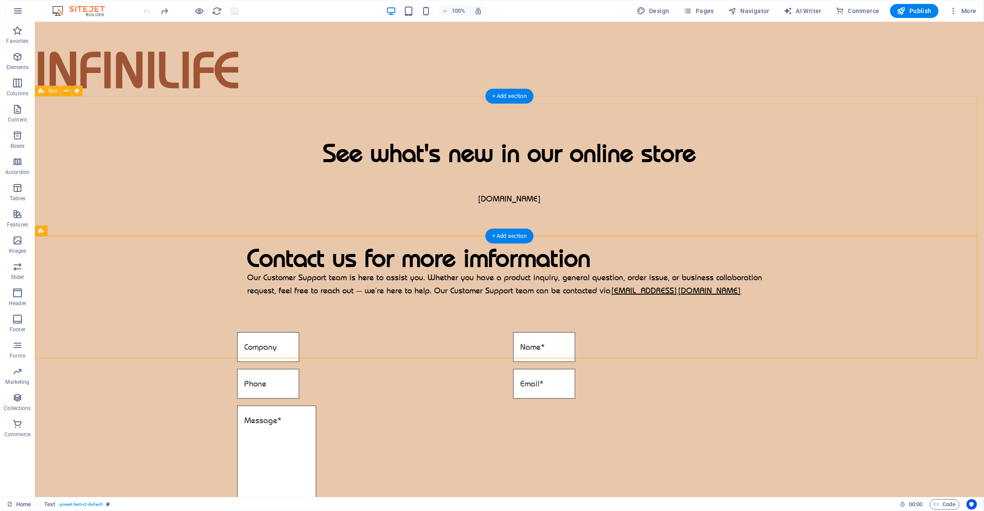
click at [233, 163] on div "See what's new in our online store [DOMAIN_NAME]" at bounding box center [509, 153] width 949 height 114
click at [66, 90] on icon at bounding box center [66, 91] width 5 height 9
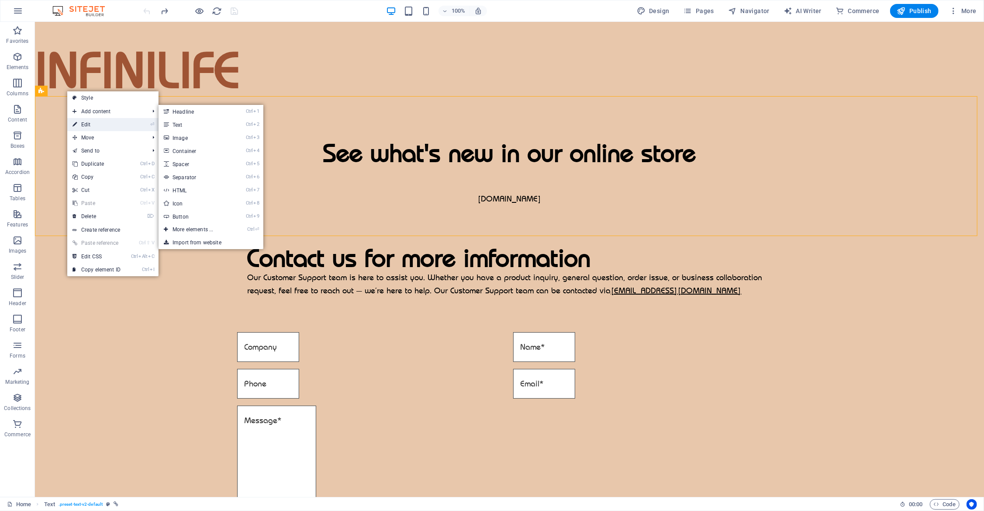
click at [116, 122] on link "⏎ Edit" at bounding box center [96, 124] width 59 height 13
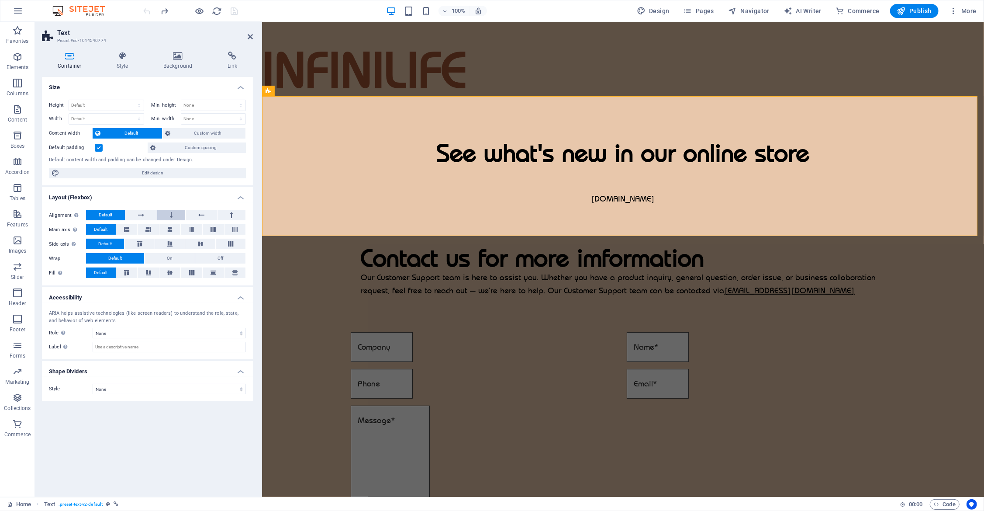
click at [178, 211] on button at bounding box center [171, 215] width 28 height 10
click at [103, 212] on span "Default" at bounding box center [106, 215] width 14 height 10
click at [295, 209] on icon at bounding box center [294, 208] width 5 height 9
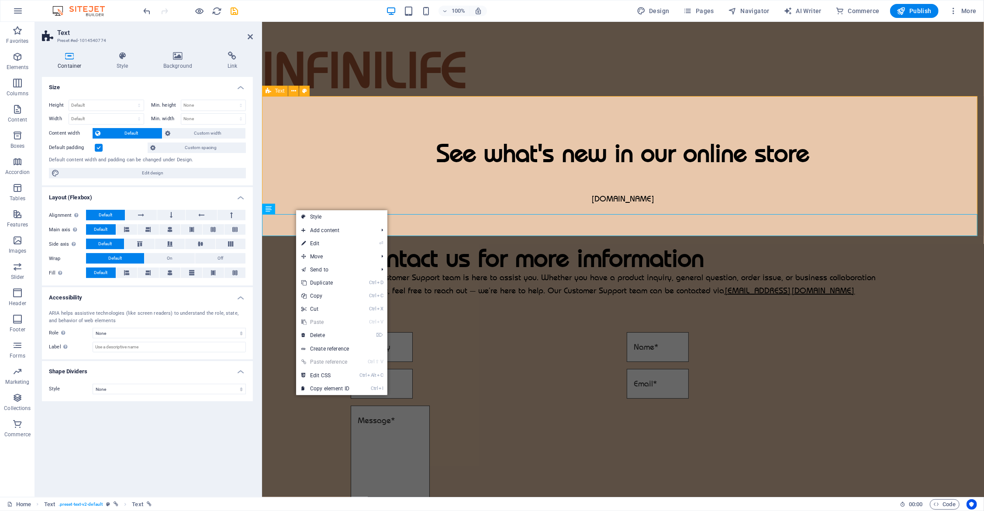
click at [312, 149] on div "See what's new in our online store [DOMAIN_NAME]" at bounding box center [623, 153] width 722 height 114
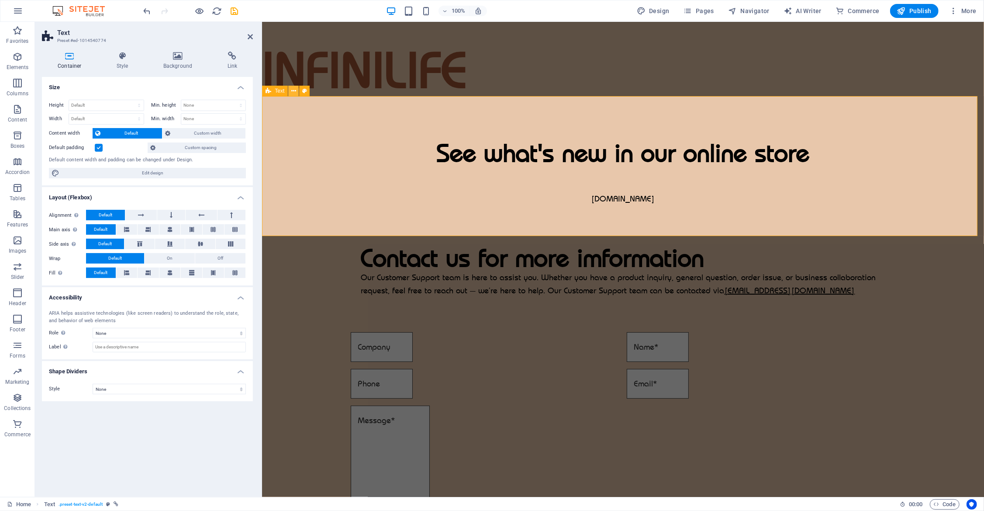
click at [293, 92] on icon at bounding box center [293, 91] width 5 height 9
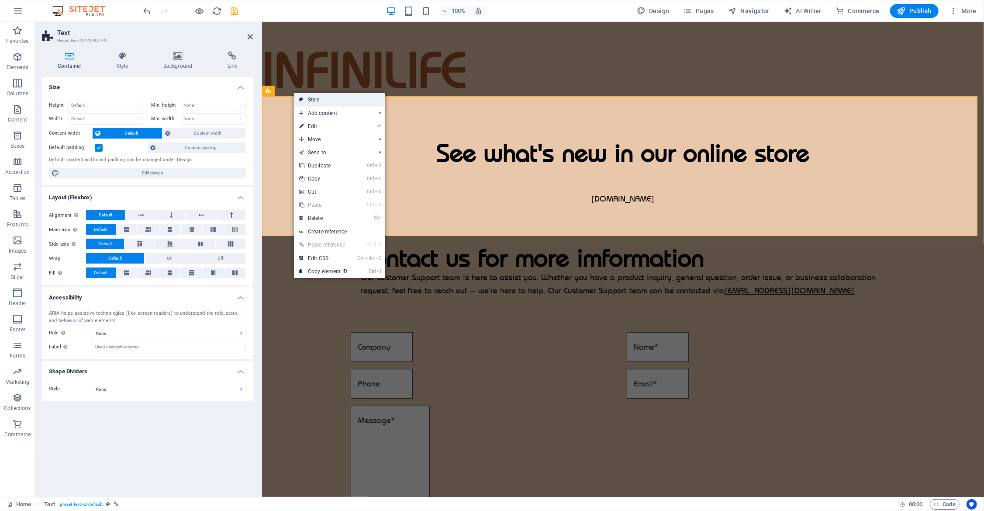
click at [319, 100] on link "Style" at bounding box center [339, 99] width 91 height 13
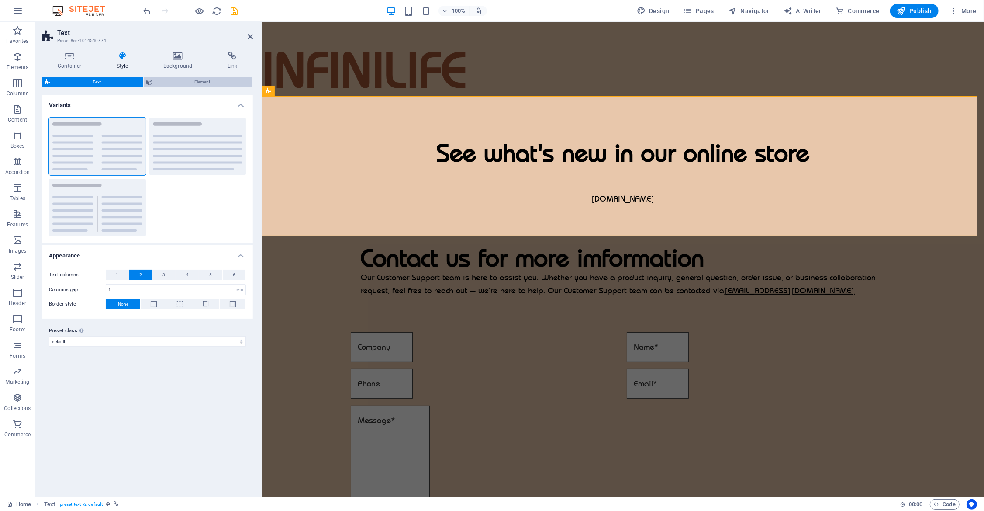
click at [191, 80] on span "Element" at bounding box center [202, 82] width 95 height 10
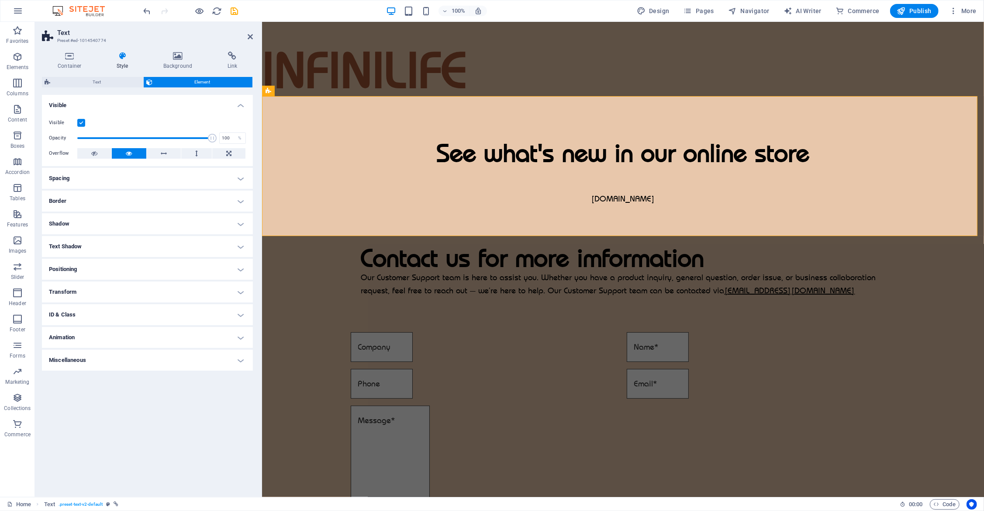
click at [189, 174] on h4 "Spacing" at bounding box center [147, 178] width 211 height 21
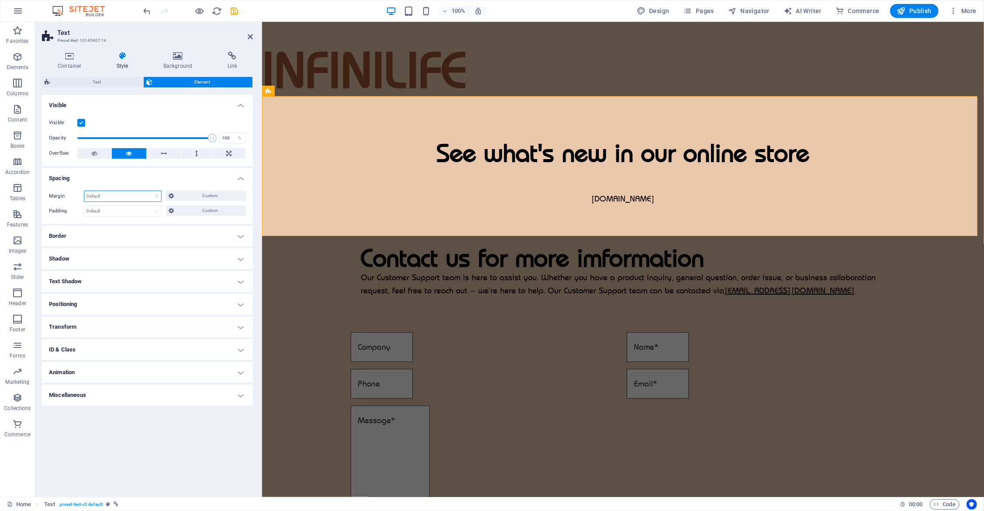
click at [125, 194] on select "Default auto px % rem vw vh Custom" at bounding box center [122, 196] width 77 height 10
select select "px"
click at [149, 191] on select "Default auto px % rem vw vh Custom" at bounding box center [122, 196] width 77 height 10
type input "0"
click at [123, 210] on select "Default px rem % vh vw Custom" at bounding box center [122, 211] width 77 height 10
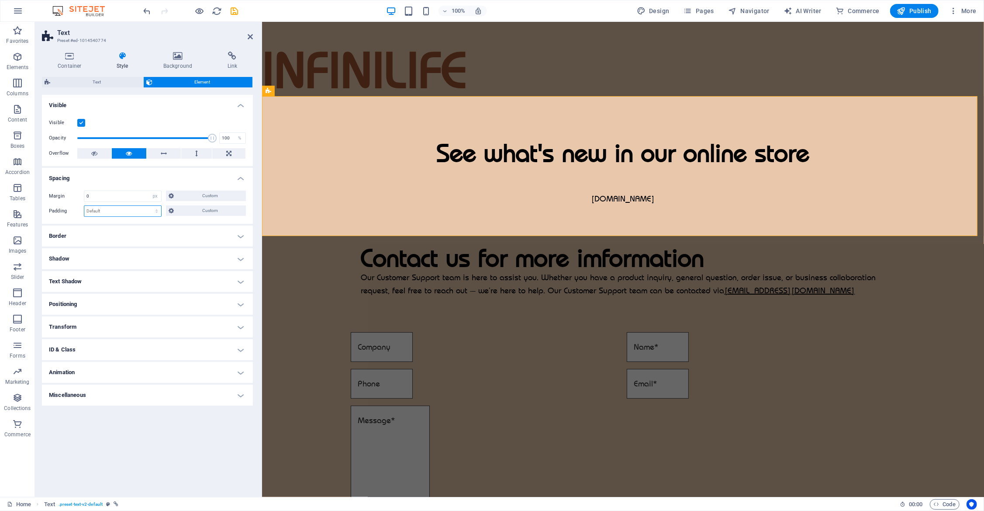
select select "px"
click at [149, 206] on select "Default px rem % vh vw Custom" at bounding box center [122, 211] width 77 height 10
type input "0"
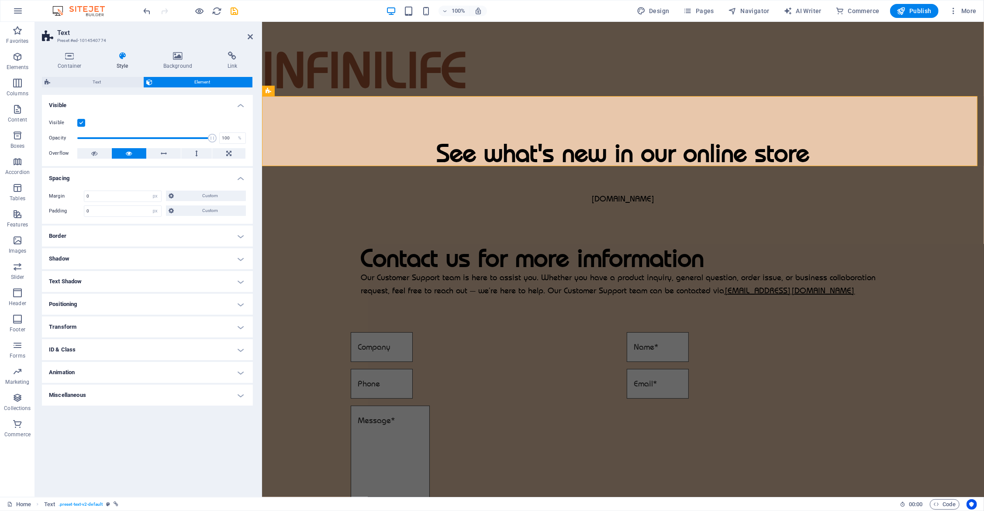
click at [135, 177] on h4 "Spacing" at bounding box center [147, 176] width 211 height 16
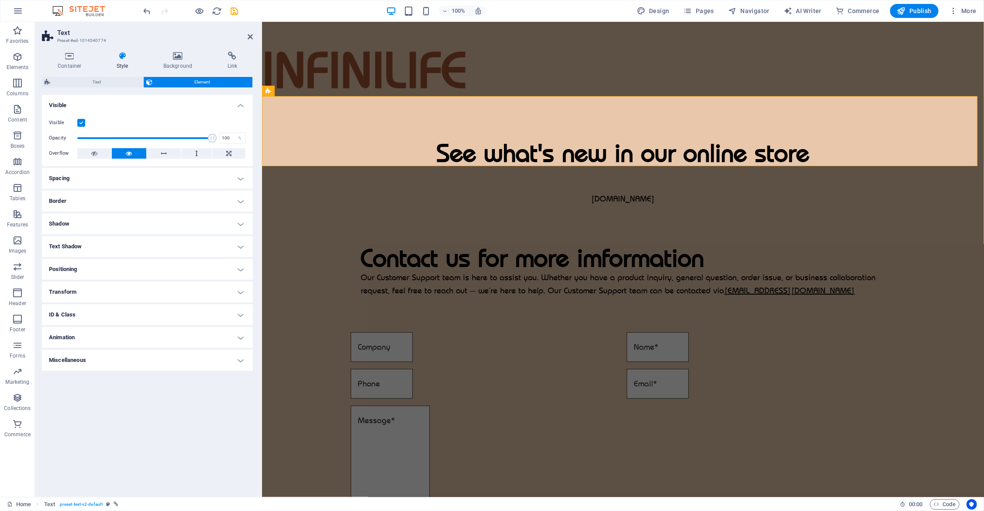
click at [146, 177] on h4 "Spacing" at bounding box center [147, 178] width 211 height 21
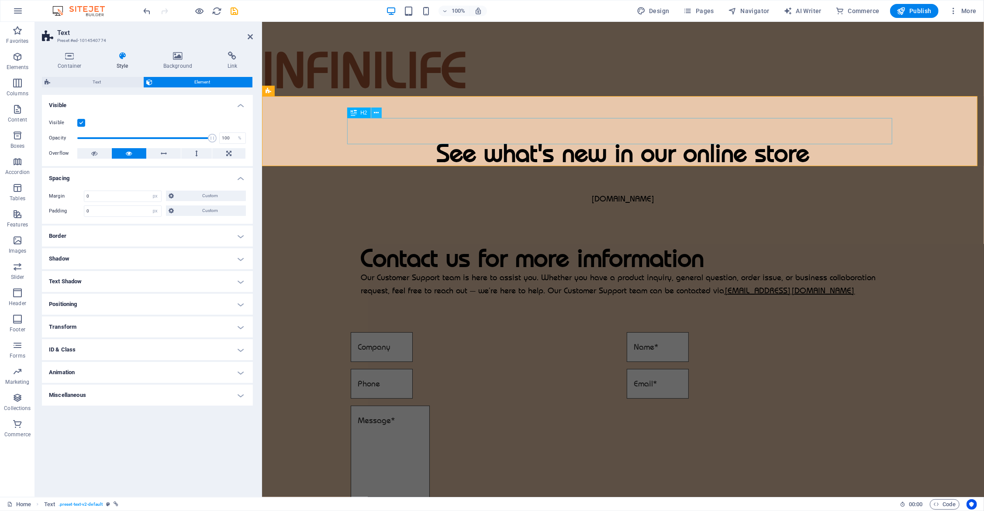
click at [374, 112] on icon at bounding box center [376, 112] width 5 height 9
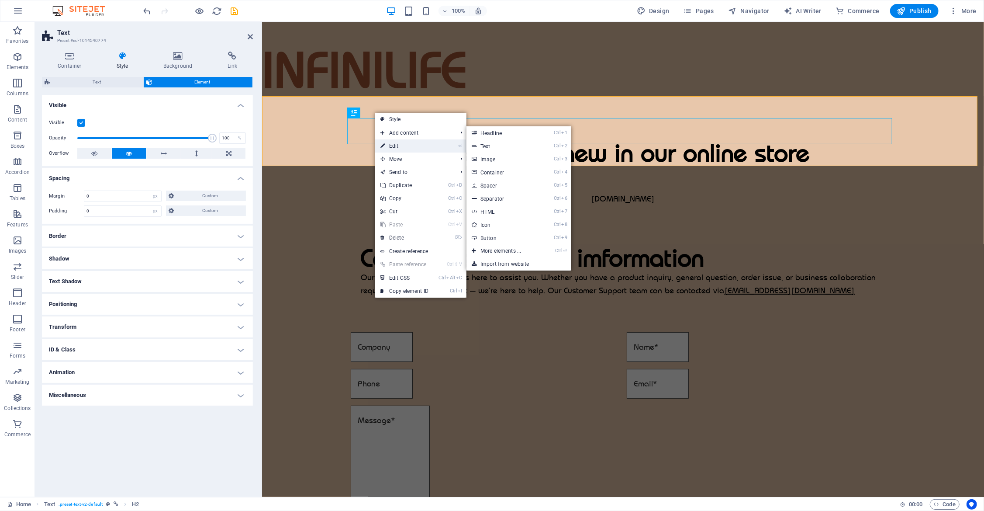
click at [408, 144] on link "⏎ Edit" at bounding box center [404, 145] width 59 height 13
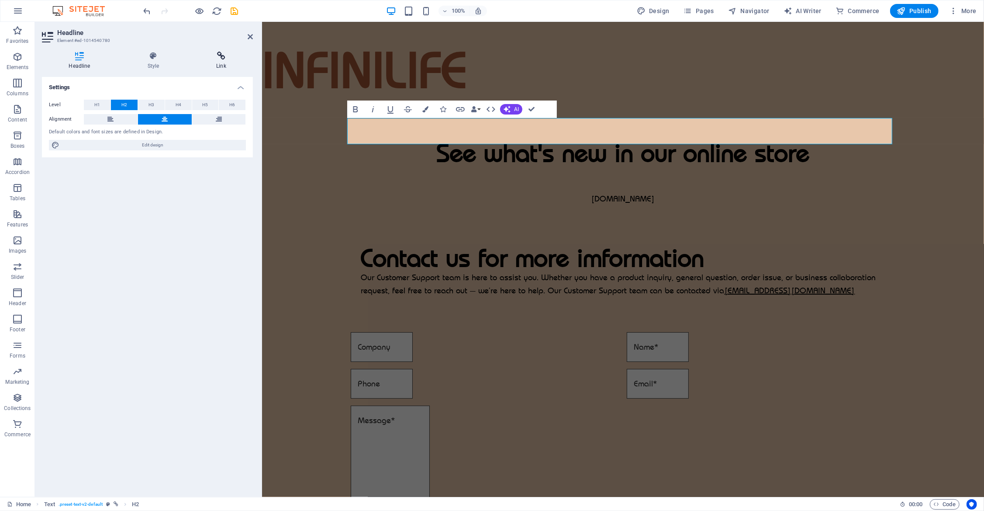
click at [219, 59] on icon at bounding box center [222, 56] width 64 height 9
click at [118, 101] on span "External" at bounding box center [124, 105] width 19 height 10
select select "blank"
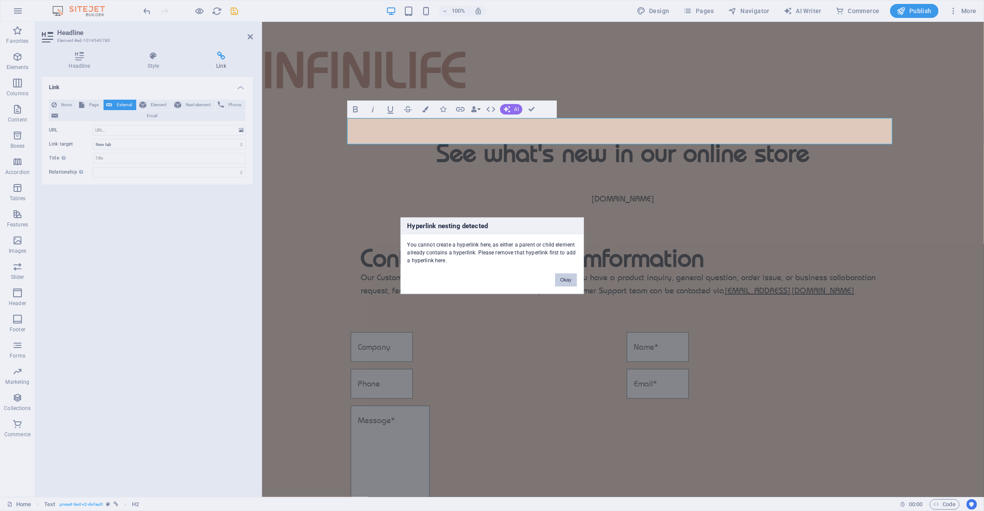
click at [568, 280] on button "Okay" at bounding box center [566, 279] width 22 height 13
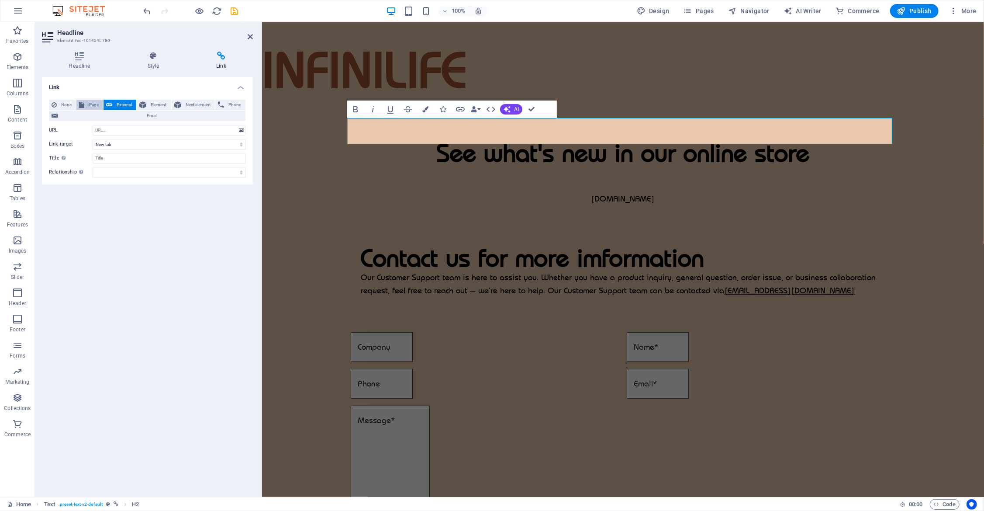
click at [93, 105] on span "Page" at bounding box center [93, 105] width 13 height 10
select select
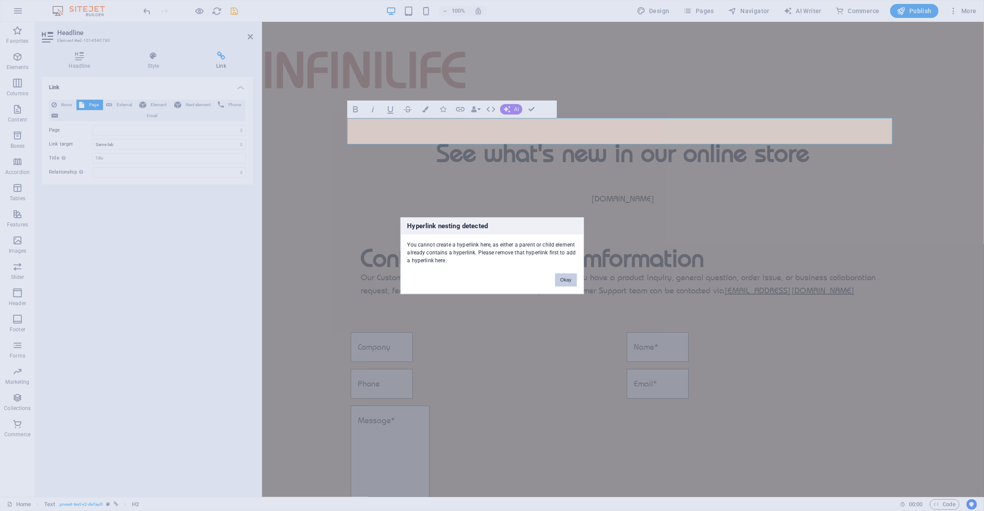
click at [568, 279] on button "Okay" at bounding box center [566, 279] width 22 height 13
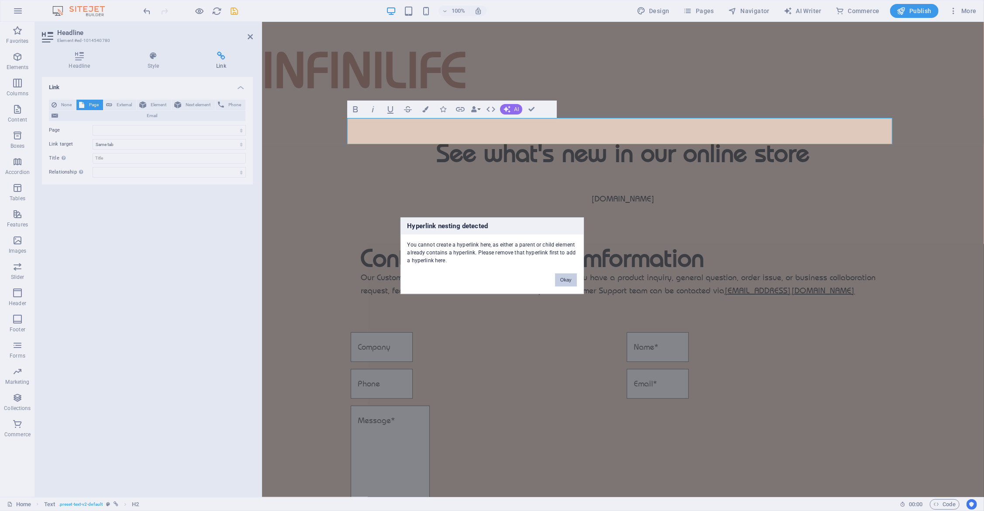
click at [561, 277] on button "Okay" at bounding box center [566, 279] width 22 height 13
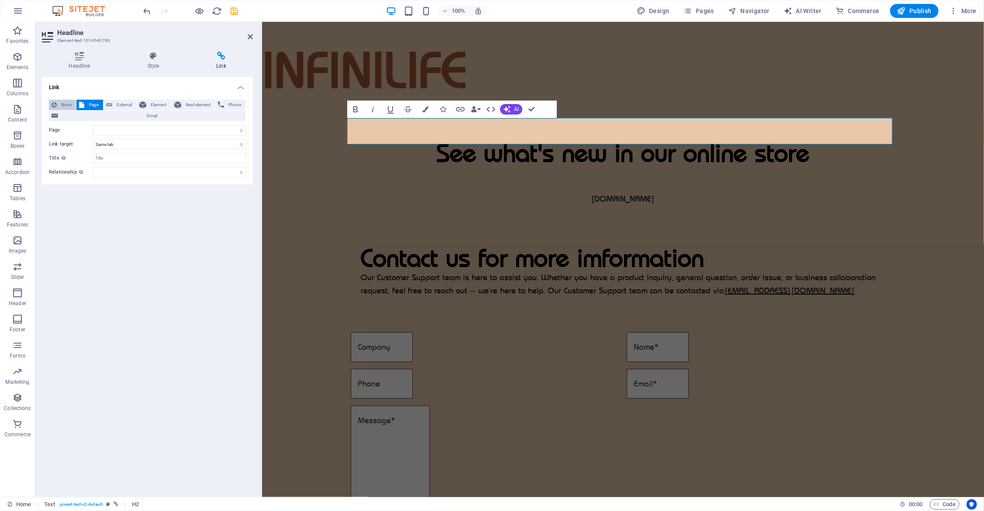
click at [63, 102] on span "None" at bounding box center [66, 105] width 14 height 10
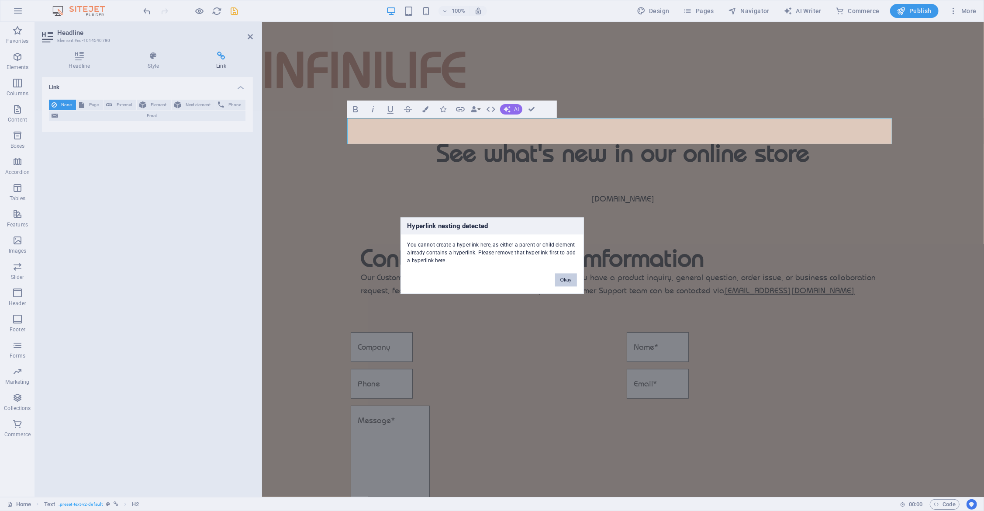
click at [564, 280] on button "Okay" at bounding box center [566, 279] width 22 height 13
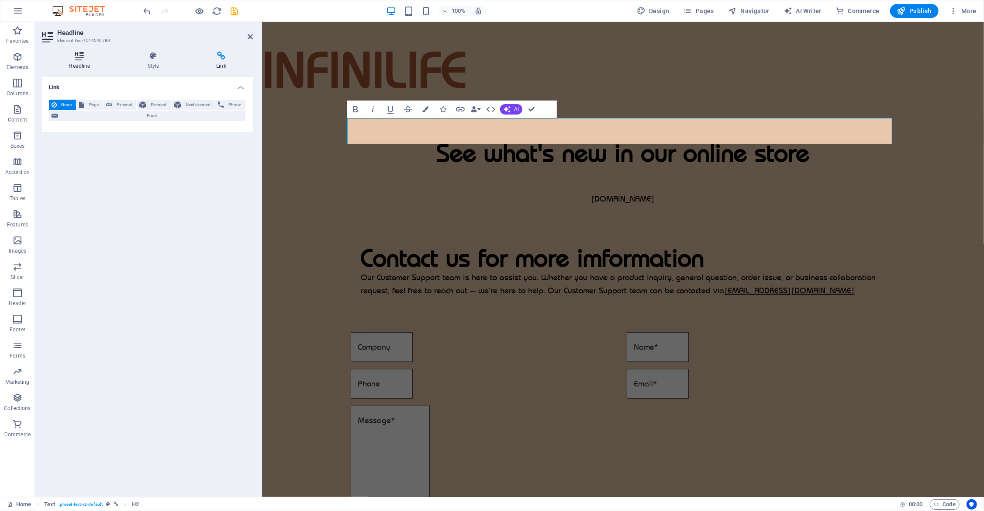
click at [75, 62] on h4 "Headline" at bounding box center [81, 61] width 79 height 18
click at [463, 111] on icon "button" at bounding box center [460, 109] width 9 height 4
click at [462, 111] on icon "button" at bounding box center [460, 109] width 9 height 4
click at [67, 54] on icon at bounding box center [79, 56] width 75 height 9
click at [225, 64] on h4 "Link" at bounding box center [222, 61] width 64 height 18
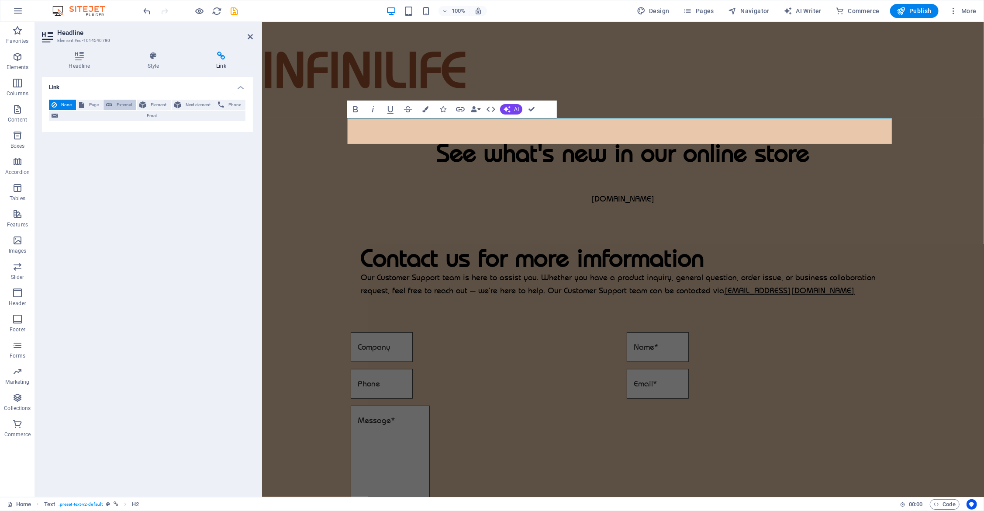
click at [117, 101] on span "External" at bounding box center [124, 105] width 19 height 10
select select "blank"
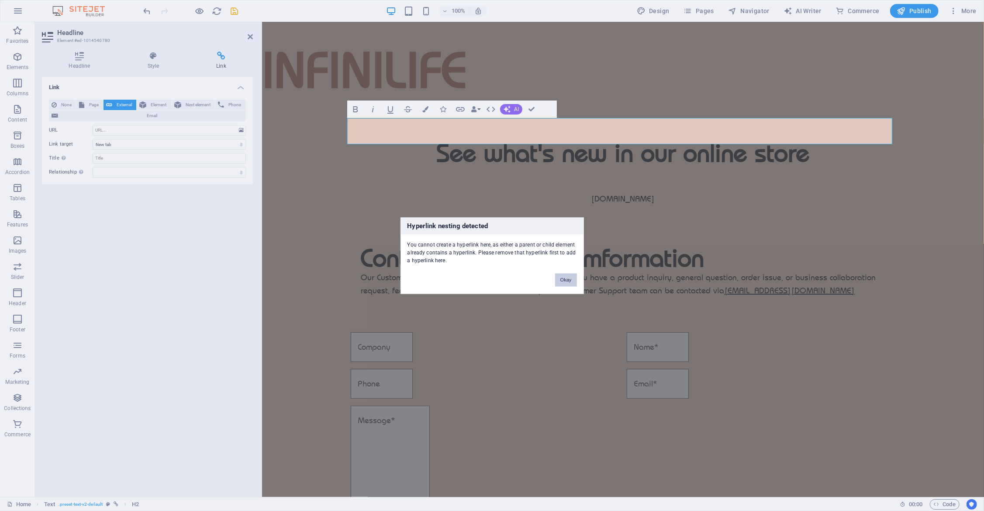
click at [567, 281] on button "Okay" at bounding box center [566, 279] width 22 height 13
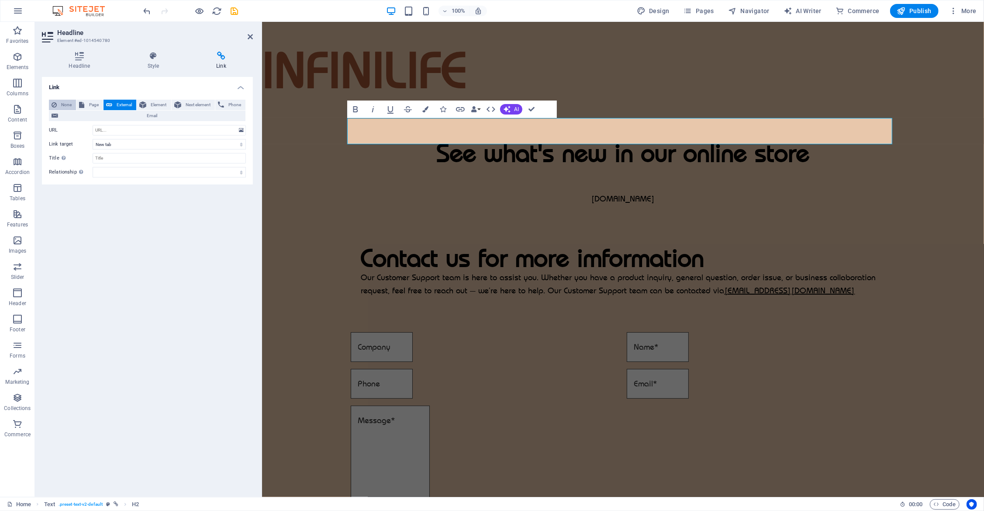
click at [60, 103] on span "None" at bounding box center [66, 105] width 14 height 10
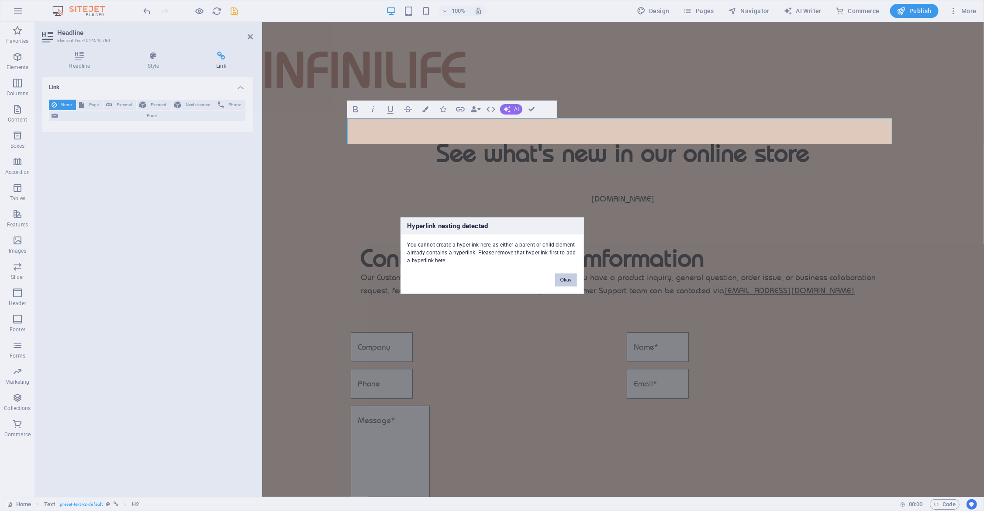
click at [568, 278] on button "Okay" at bounding box center [566, 279] width 22 height 13
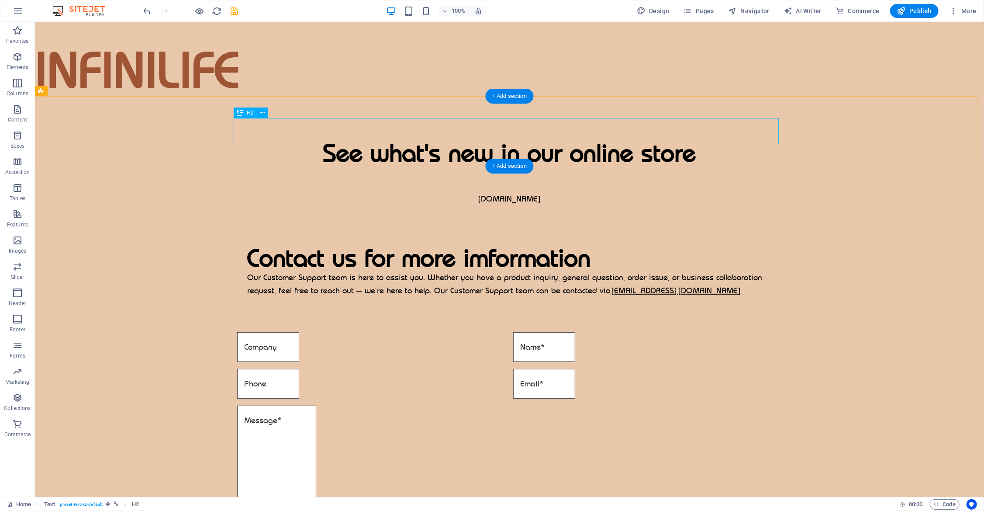
click at [405, 140] on div "See what's new in our online store" at bounding box center [509, 153] width 949 height 26
click at [329, 140] on div "See what's new in our online store" at bounding box center [509, 153] width 949 height 26
click at [101, 128] on div "See what's new in our online store [DOMAIN_NAME]" at bounding box center [509, 153] width 949 height 114
click at [422, 140] on div "See what's new in our online store" at bounding box center [509, 153] width 949 height 26
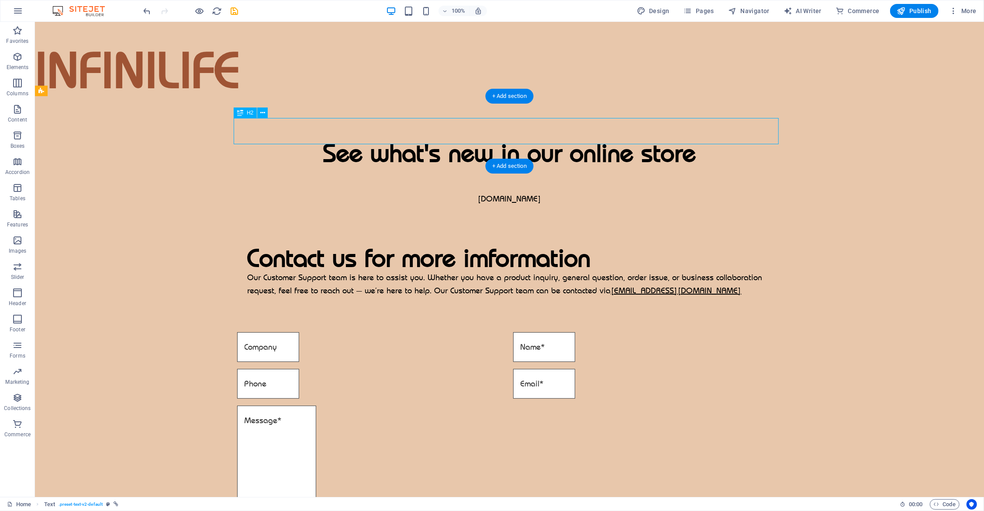
click at [422, 140] on div "See what's new in our online store" at bounding box center [509, 153] width 949 height 26
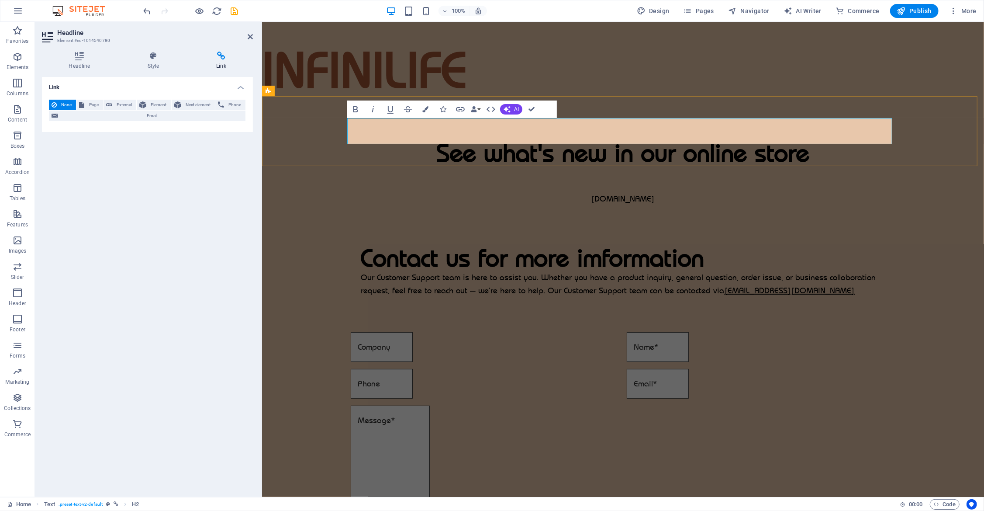
click at [776, 140] on h2 "See what's new in our online store" at bounding box center [623, 153] width 722 height 26
click at [687, 140] on h2 "See what's new in our online store" at bounding box center [623, 153] width 722 height 26
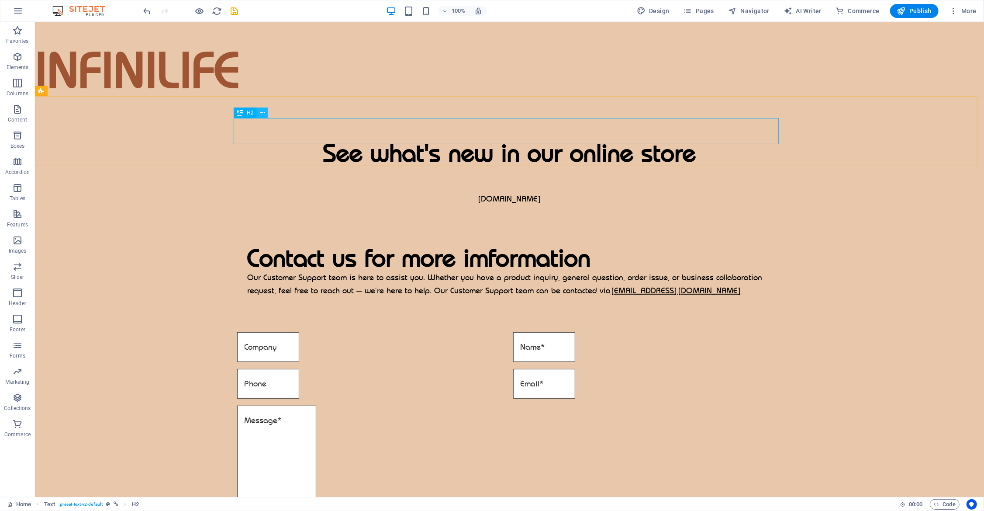
click at [266, 113] on button at bounding box center [262, 112] width 10 height 10
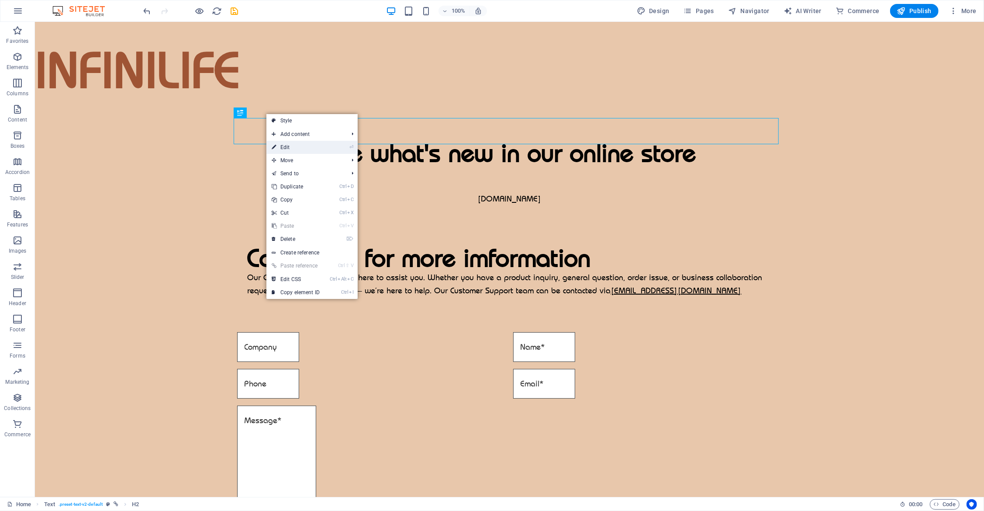
click at [332, 150] on li "⏎ Edit" at bounding box center [312, 147] width 91 height 13
click at [316, 147] on link "⏎ Edit" at bounding box center [296, 147] width 59 height 13
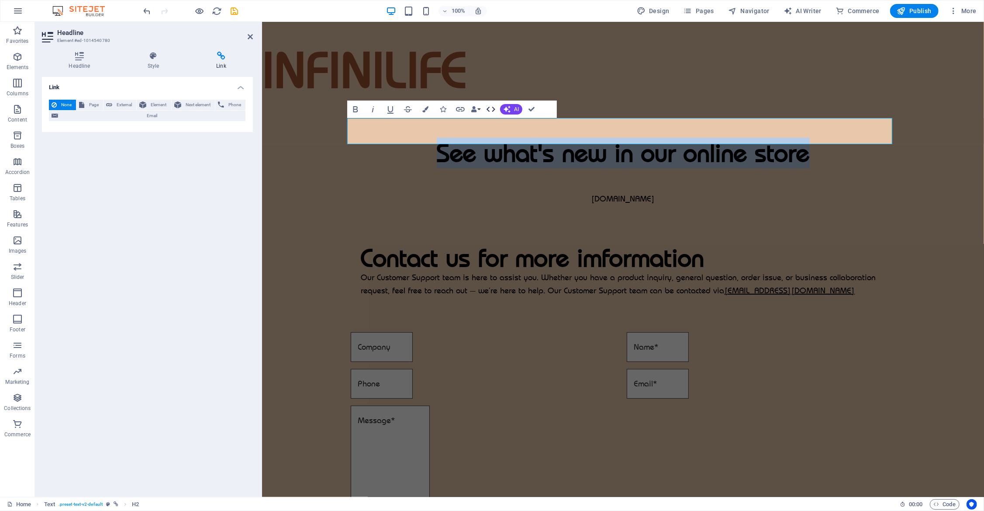
click at [493, 107] on icon "button" at bounding box center [491, 109] width 9 height 5
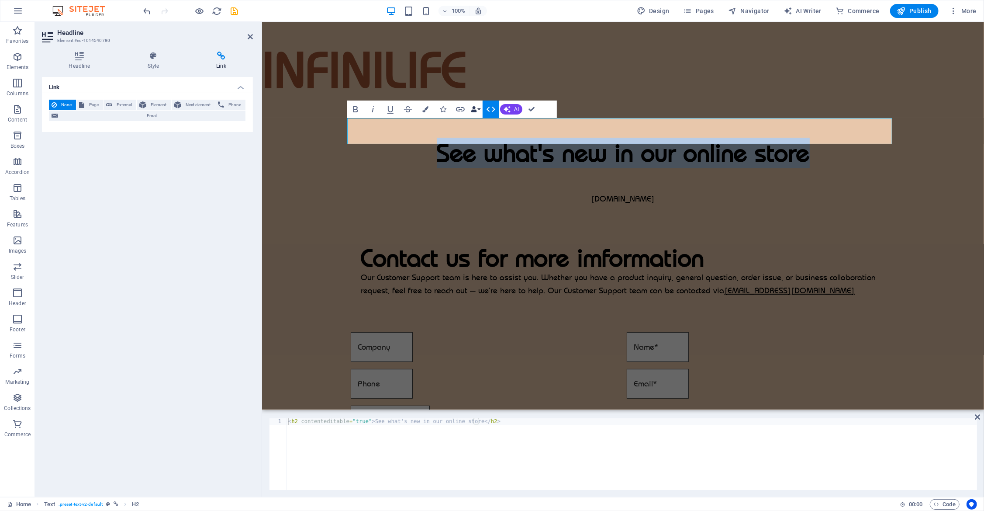
click at [476, 109] on icon "button" at bounding box center [474, 109] width 6 height 6
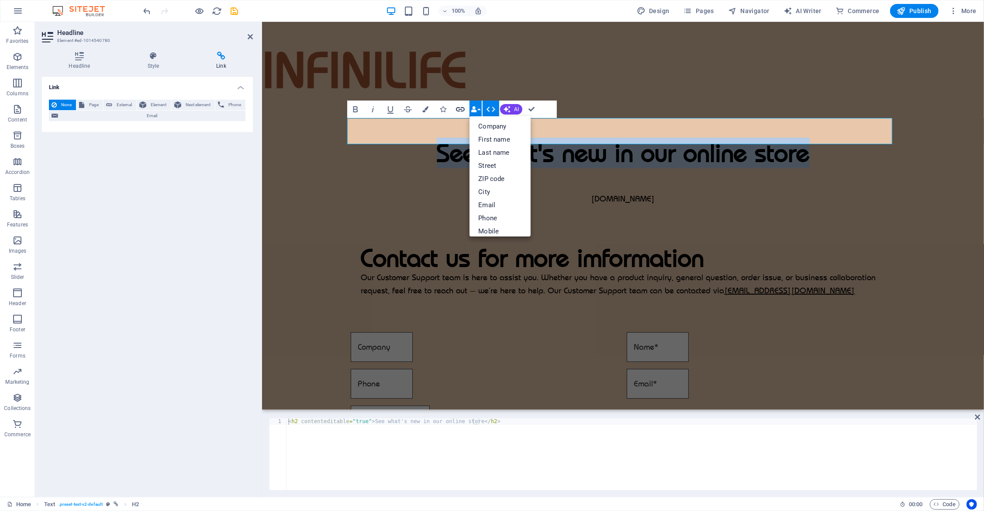
click at [463, 109] on icon "button" at bounding box center [460, 109] width 10 height 10
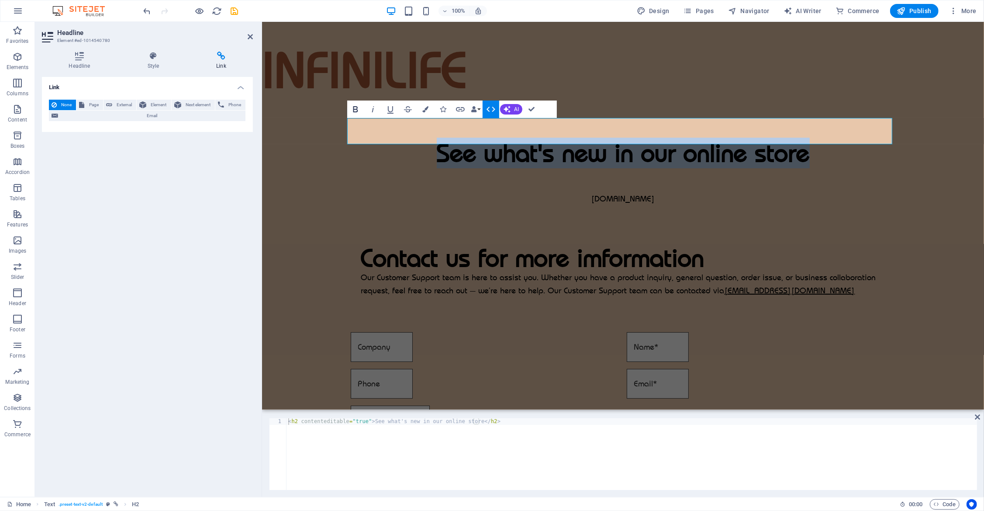
click at [356, 110] on icon "button" at bounding box center [355, 109] width 5 height 6
click at [393, 109] on icon "button" at bounding box center [391, 109] width 6 height 7
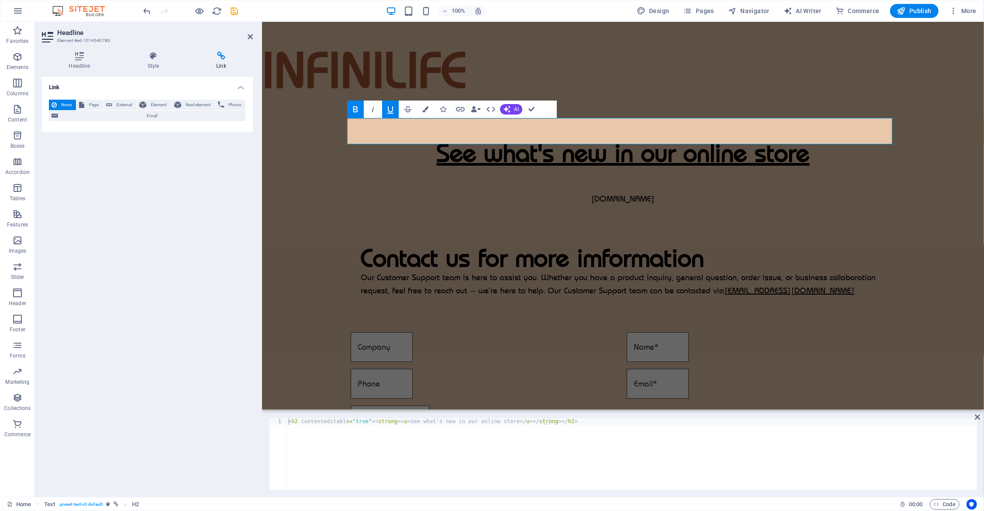
click at [391, 108] on icon "button" at bounding box center [390, 109] width 10 height 10
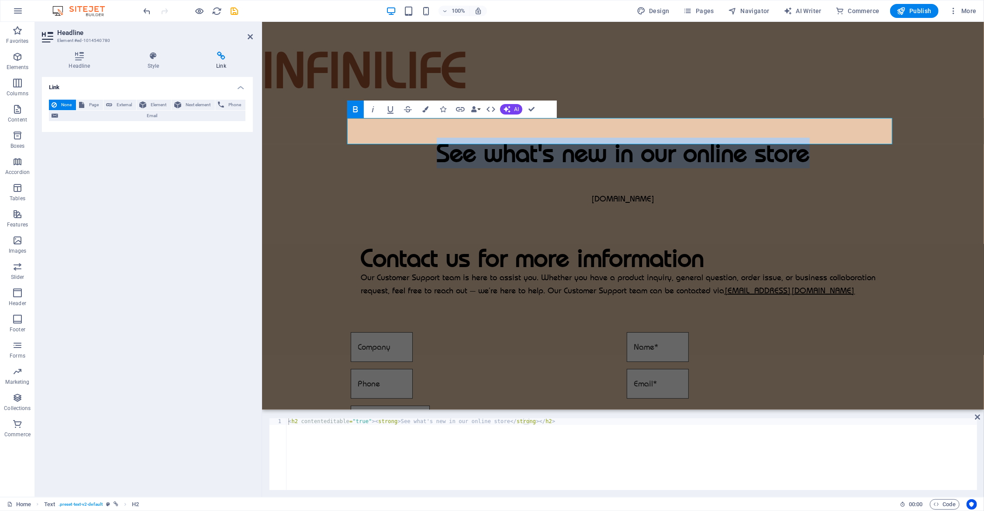
click at [359, 109] on icon "button" at bounding box center [355, 109] width 10 height 10
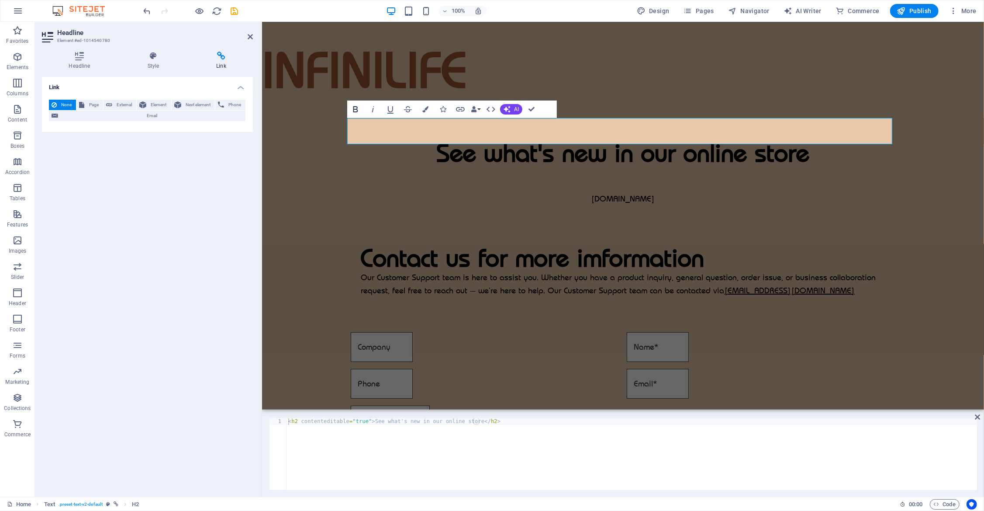
click at [359, 109] on icon "button" at bounding box center [355, 109] width 10 height 10
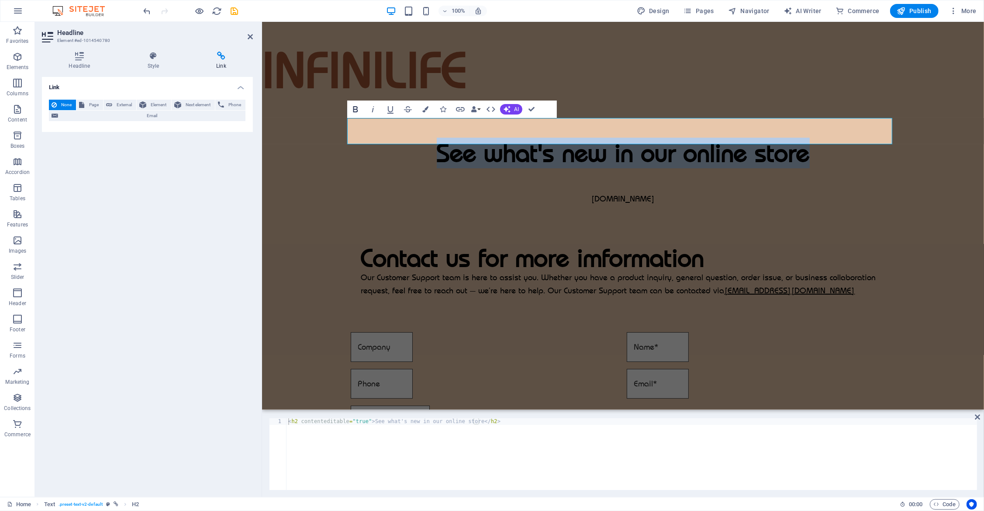
click at [359, 109] on icon "button" at bounding box center [355, 109] width 10 height 10
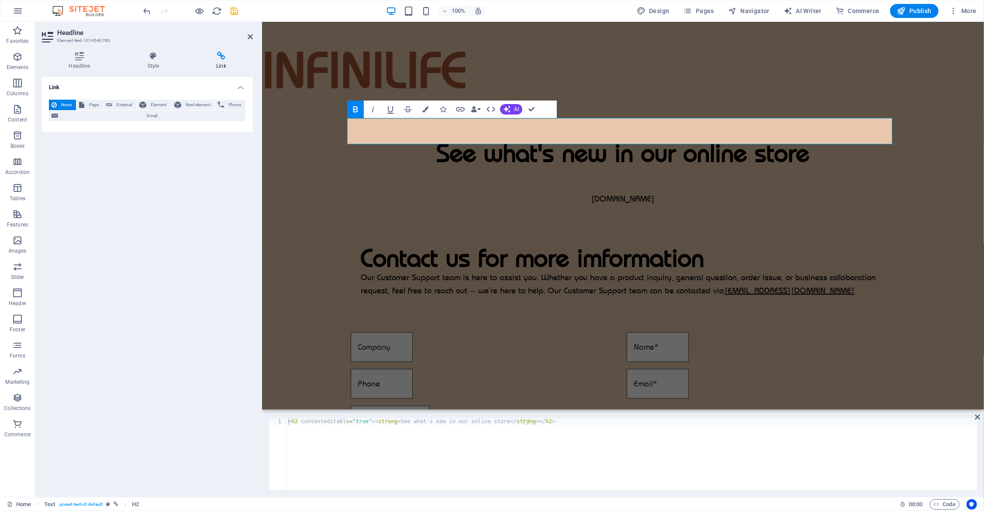
click at [359, 109] on icon "button" at bounding box center [355, 109] width 10 height 10
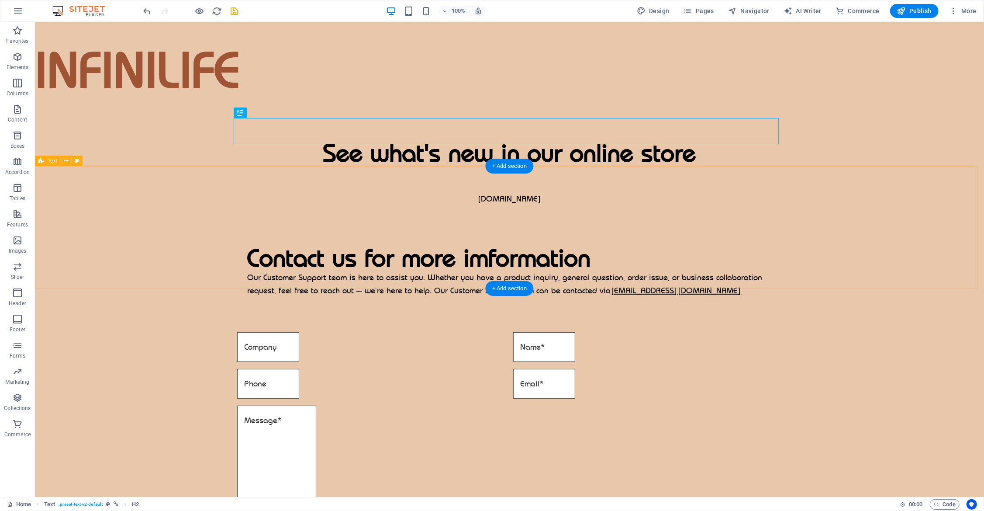
click at [862, 224] on div "Contact us for more imformation Our Customer Support team is here to assist you…" at bounding box center [509, 271] width 949 height 122
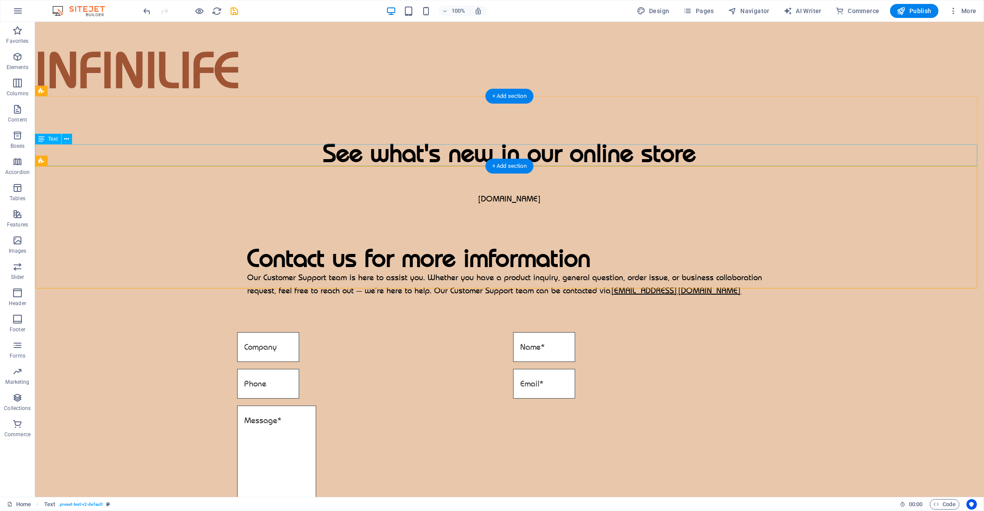
click at [517, 188] on div "[DOMAIN_NAME]" at bounding box center [509, 199] width 949 height 22
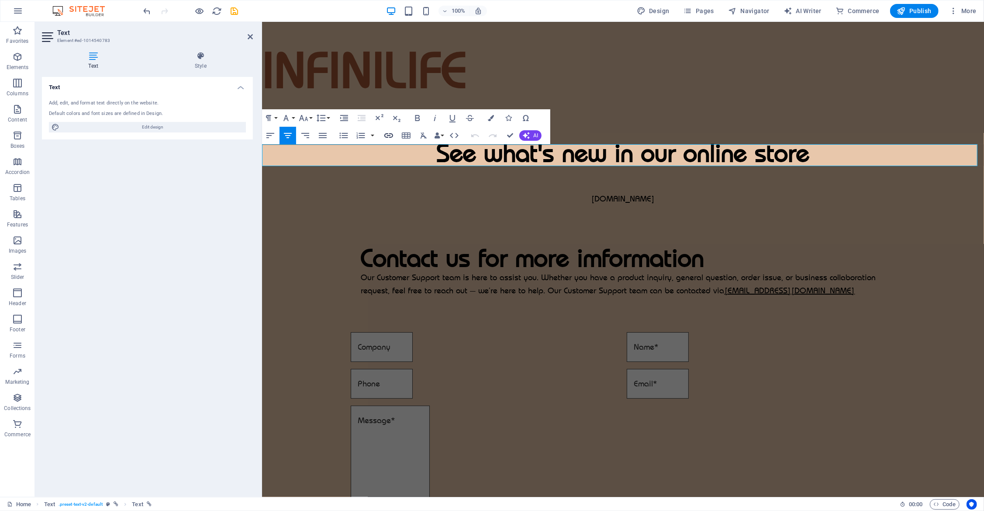
click at [394, 135] on icon "button" at bounding box center [389, 135] width 10 height 10
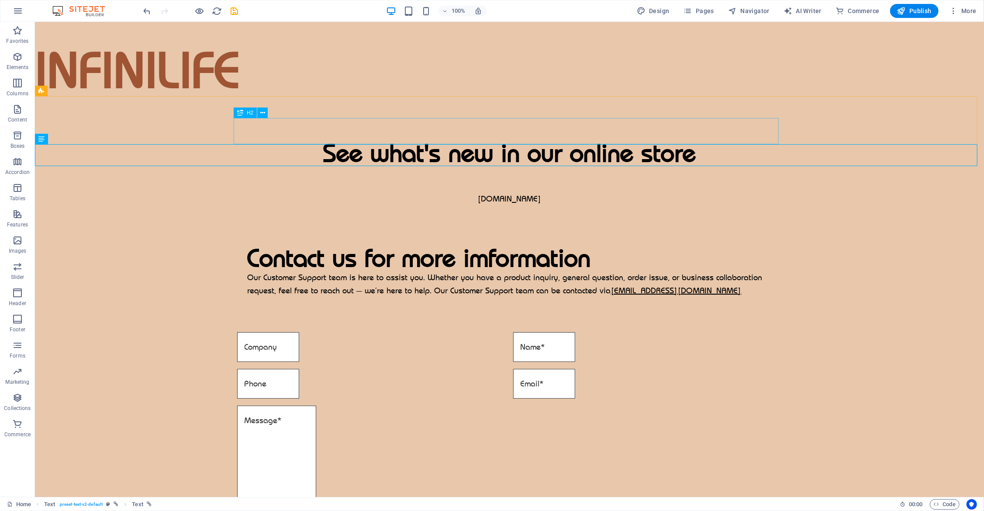
click at [249, 114] on span "H2" at bounding box center [250, 112] width 7 height 5
click at [262, 117] on icon at bounding box center [262, 112] width 5 height 9
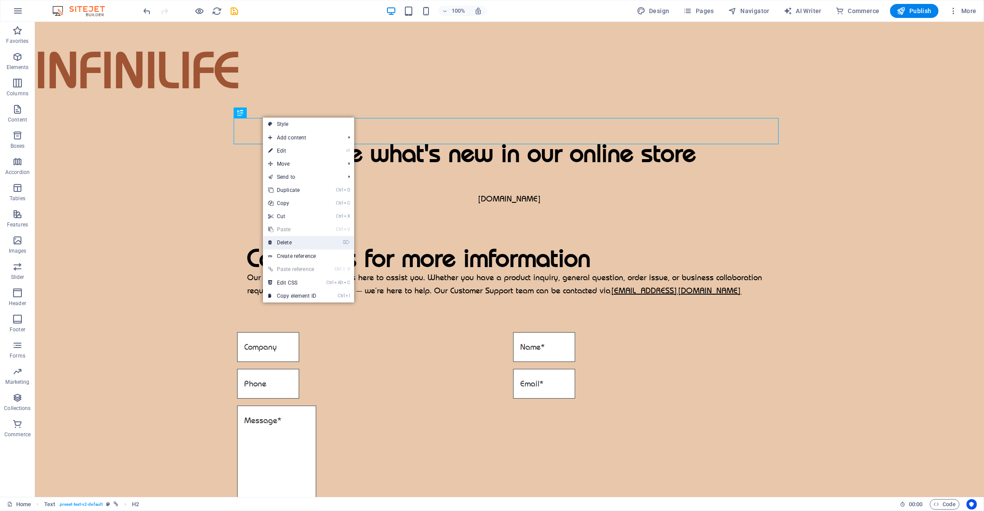
click at [305, 239] on link "⌦ Delete" at bounding box center [292, 242] width 59 height 13
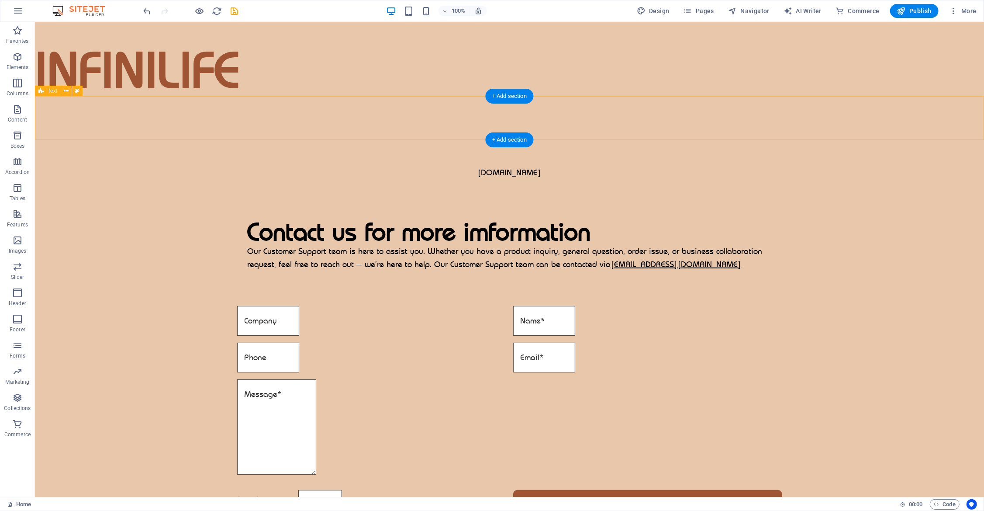
click at [135, 104] on div "[DOMAIN_NAME]" at bounding box center [509, 139] width 949 height 87
click at [68, 92] on icon at bounding box center [66, 91] width 5 height 9
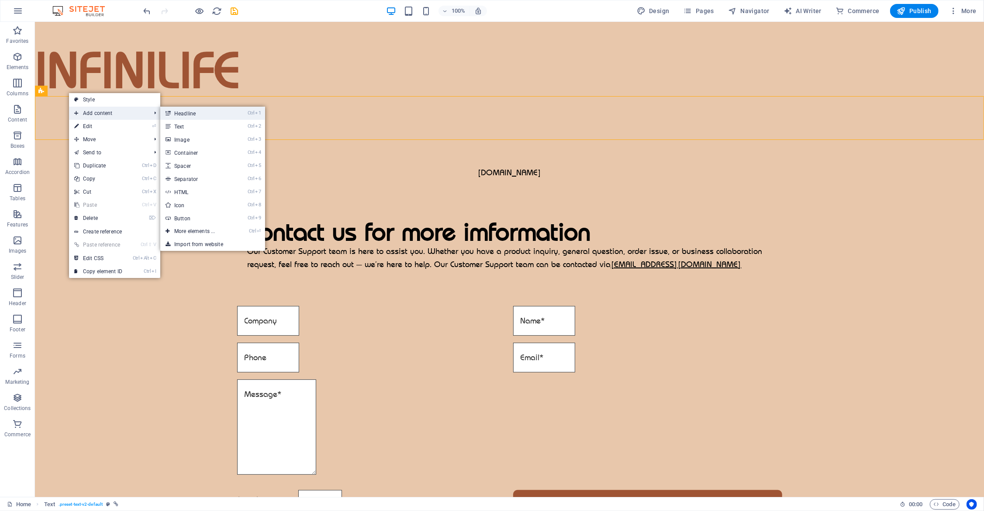
click at [211, 112] on link "Ctrl 1 Headline" at bounding box center [196, 113] width 72 height 13
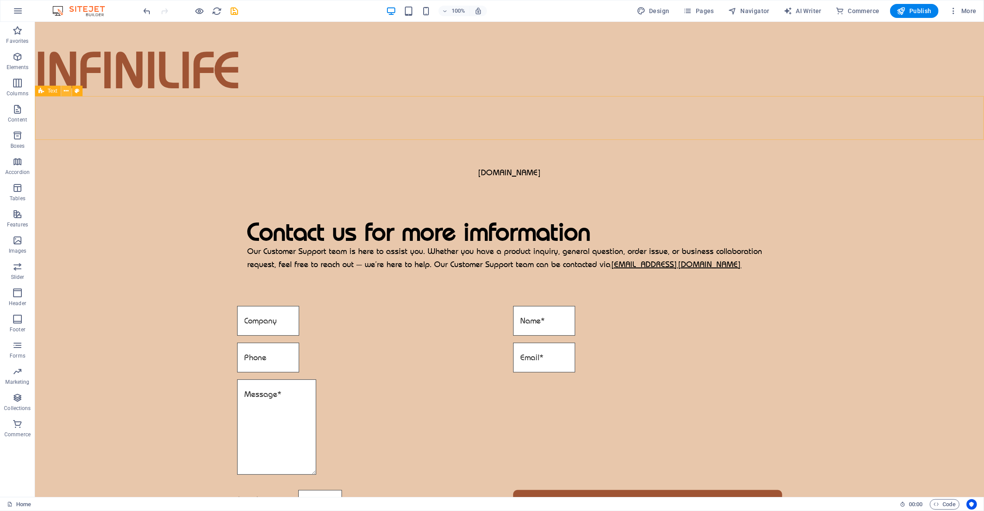
click at [65, 92] on icon at bounding box center [66, 91] width 5 height 9
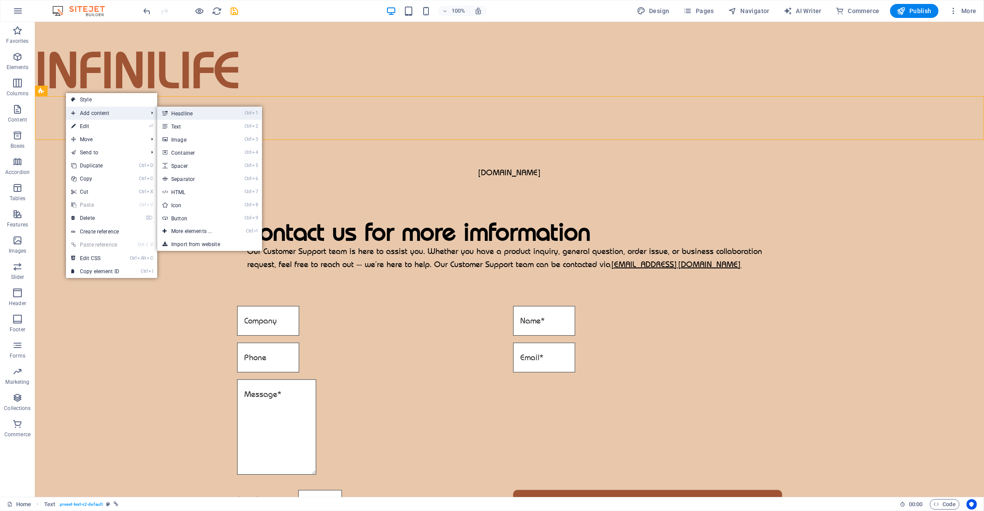
click at [185, 113] on link "Ctrl 1 Headline" at bounding box center [193, 113] width 72 height 13
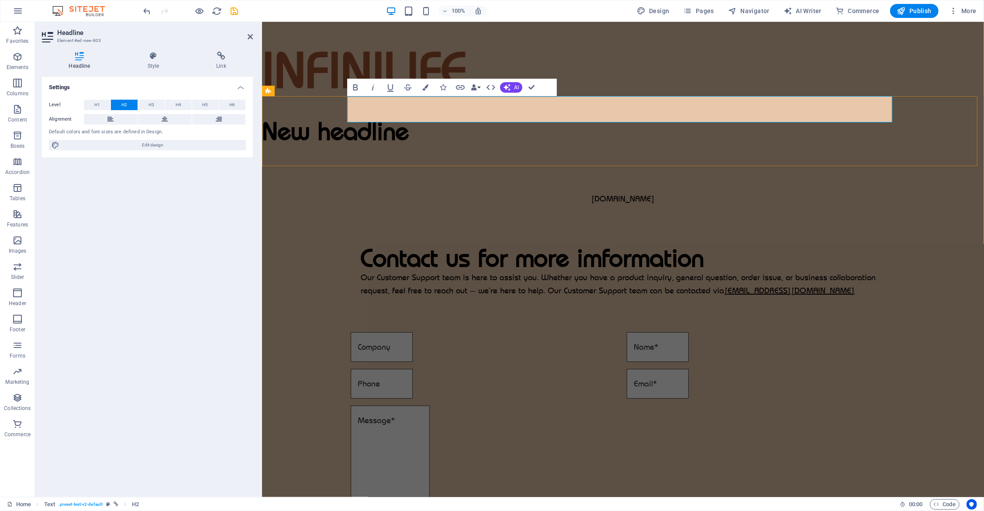
click at [545, 118] on h2 "New headline" at bounding box center [623, 131] width 722 height 26
click at [462, 118] on h2 "New headline" at bounding box center [623, 131] width 722 height 26
click at [498, 118] on h2 "New headline" at bounding box center [623, 131] width 722 height 26
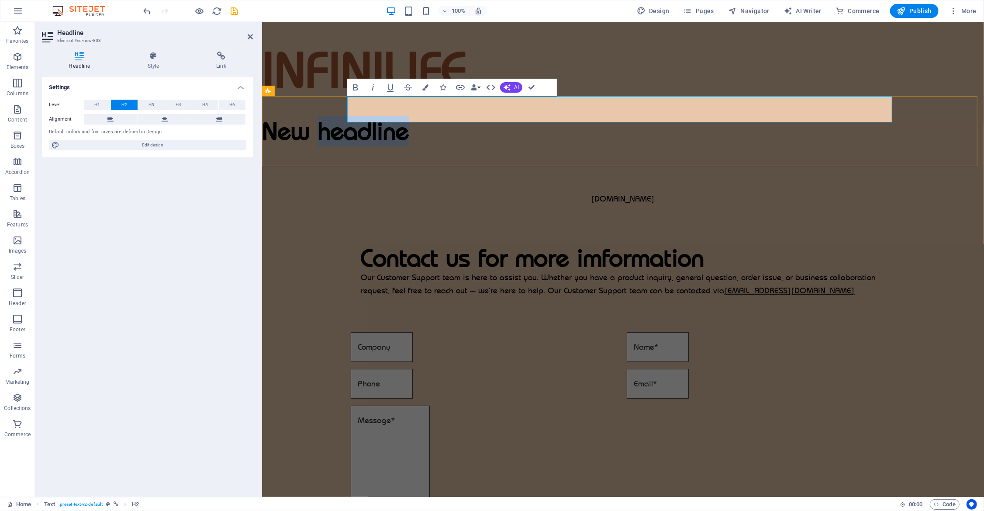
click at [497, 118] on h2 "New headline" at bounding box center [623, 131] width 722 height 26
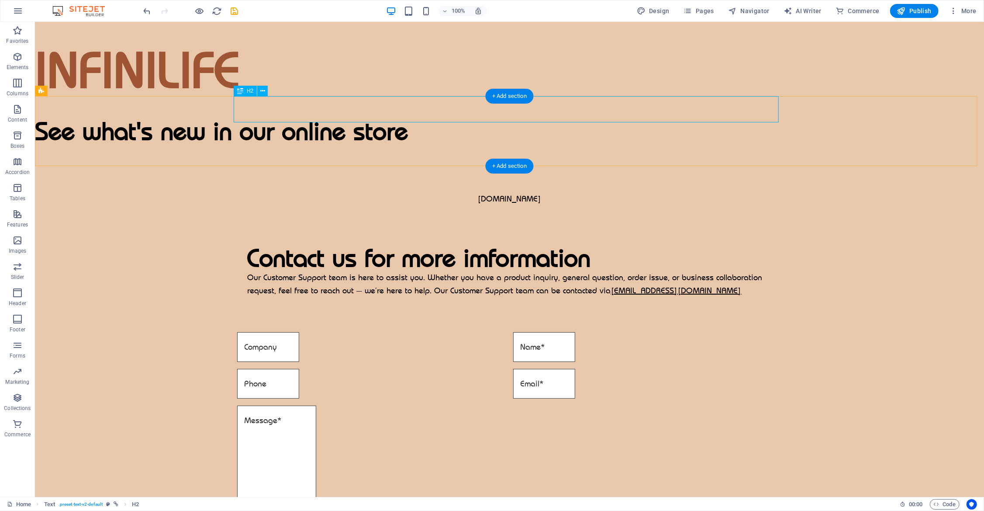
click at [554, 118] on div "See what's new in our online store" at bounding box center [509, 131] width 949 height 26
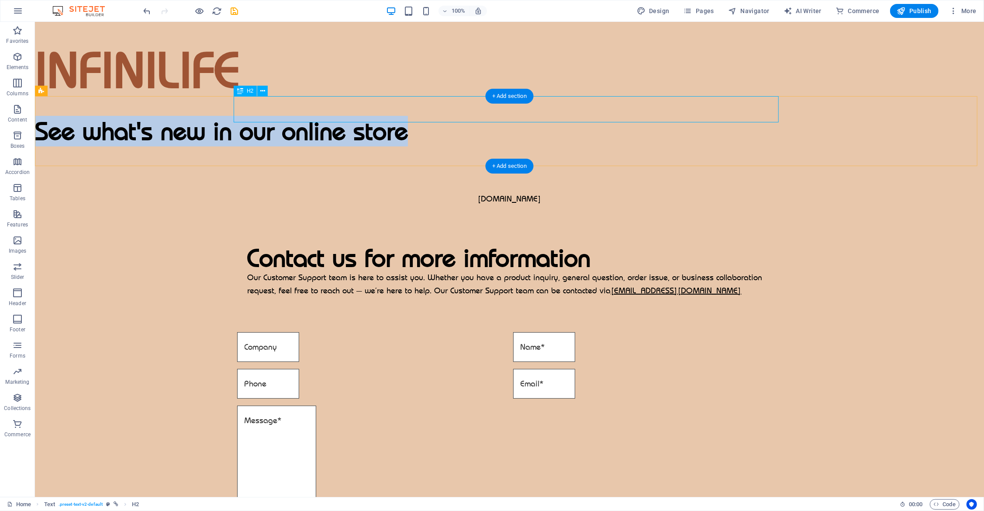
click at [326, 118] on h2 "See what's new in our online store" at bounding box center [509, 131] width 949 height 26
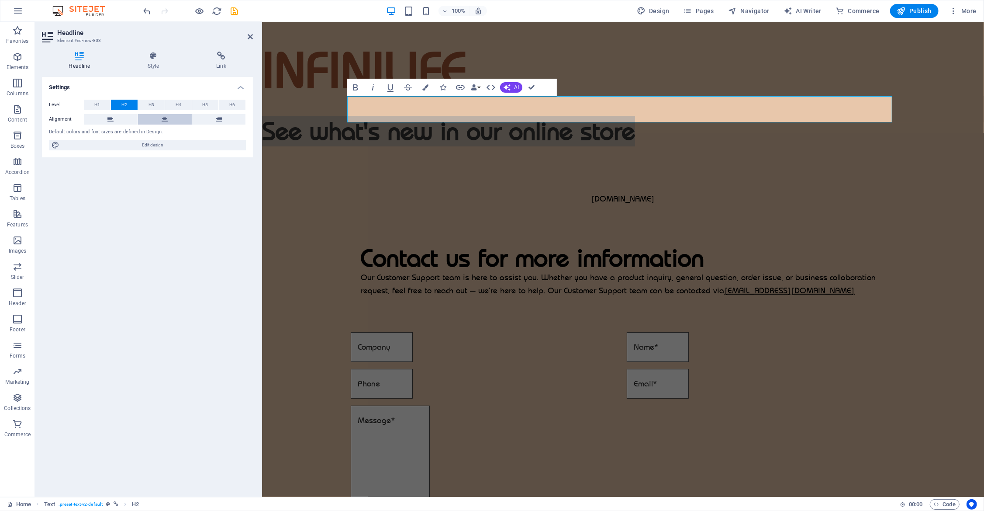
click at [171, 119] on button at bounding box center [165, 119] width 54 height 10
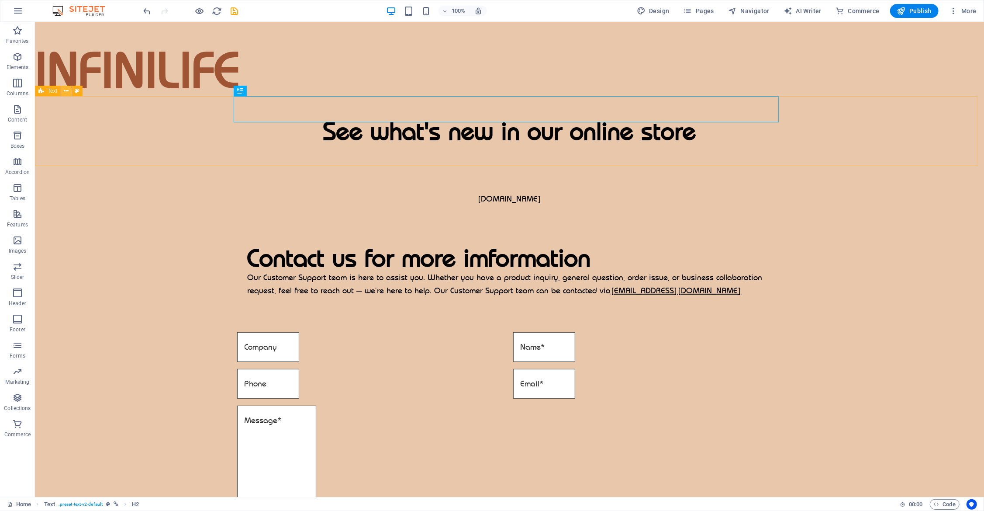
click at [66, 91] on icon at bounding box center [66, 91] width 5 height 9
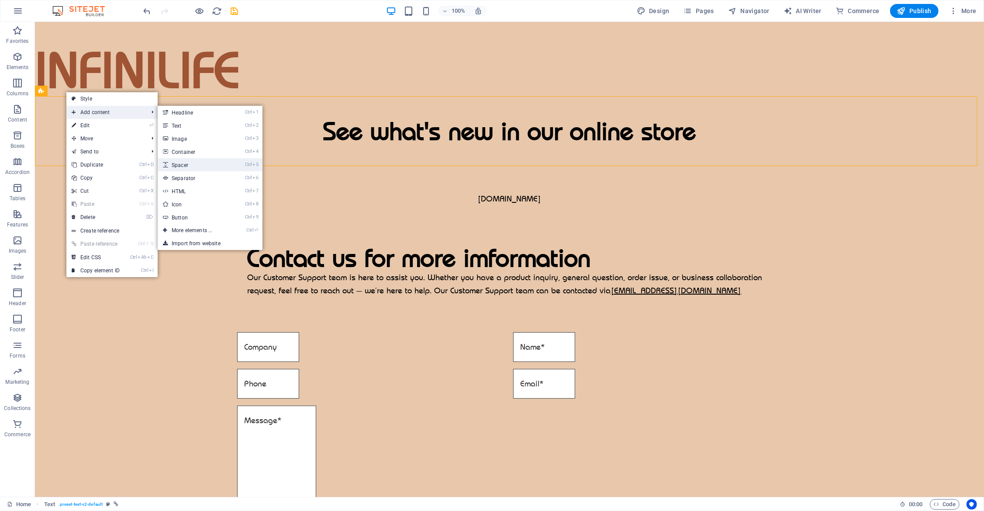
click at [204, 166] on link "Ctrl 5 Spacer" at bounding box center [194, 164] width 72 height 13
select select "px"
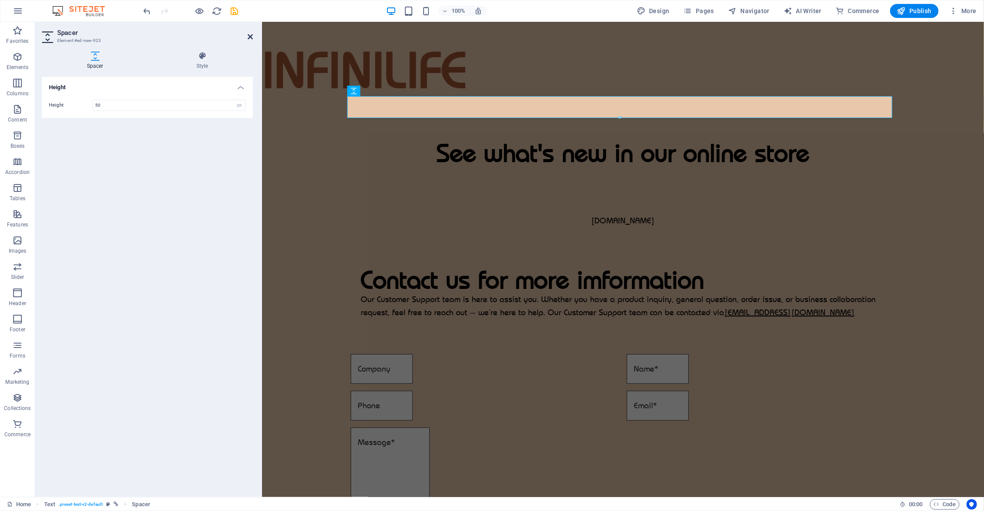
click at [250, 36] on icon at bounding box center [250, 36] width 5 height 7
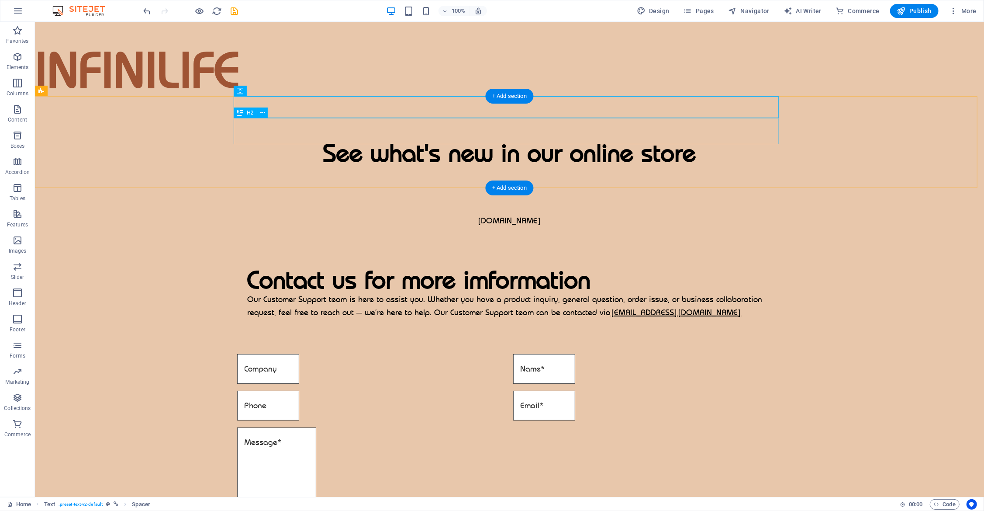
click at [620, 140] on div "See what's new in our online store" at bounding box center [509, 153] width 949 height 26
click at [264, 111] on icon at bounding box center [262, 112] width 5 height 9
click at [66, 91] on icon at bounding box center [66, 91] width 5 height 9
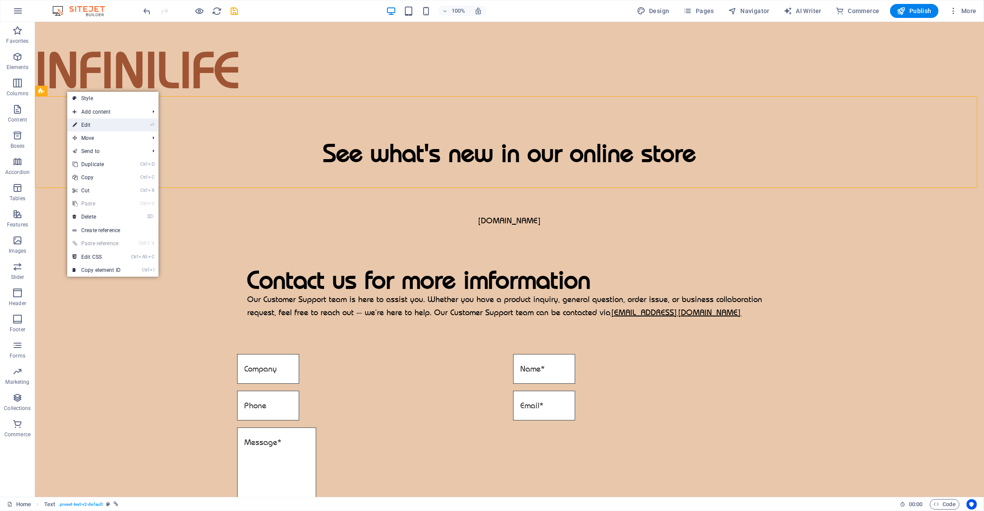
click at [117, 120] on link "⏎ Edit" at bounding box center [96, 124] width 59 height 13
select select "px"
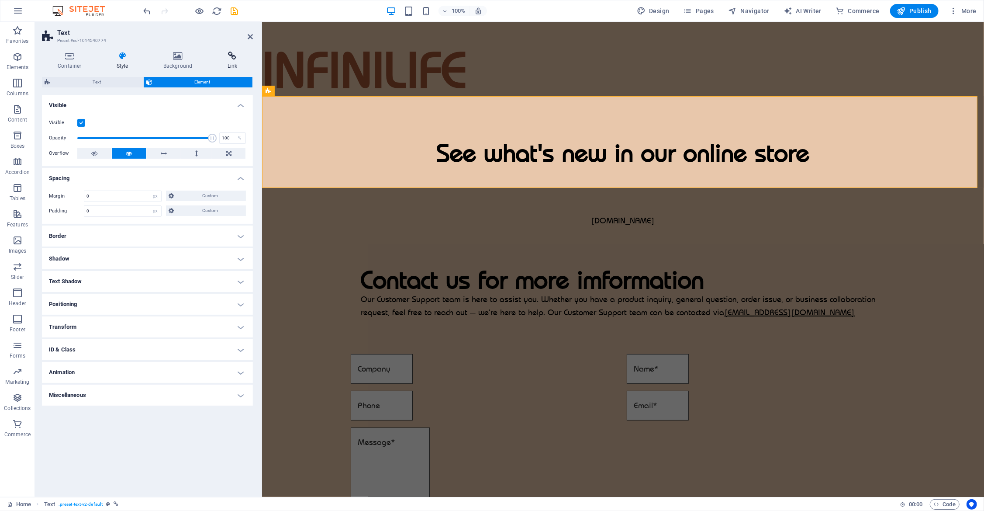
click at [219, 59] on icon at bounding box center [232, 56] width 42 height 9
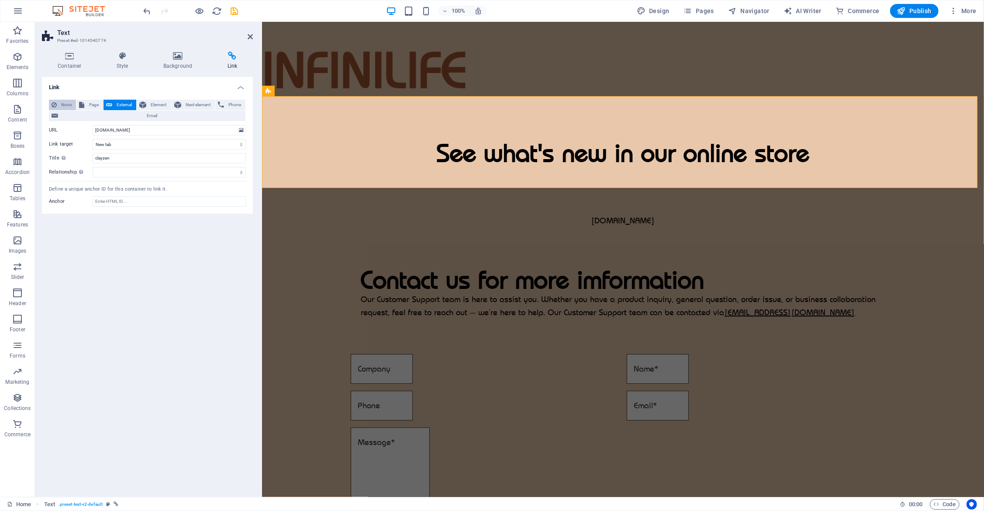
click at [64, 104] on span "None" at bounding box center [66, 105] width 14 height 10
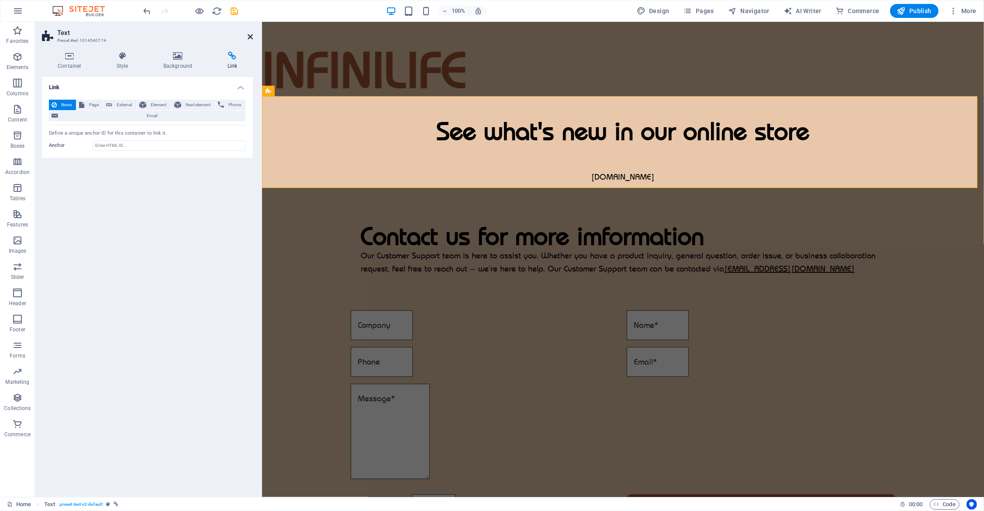
click at [251, 37] on icon at bounding box center [250, 36] width 5 height 7
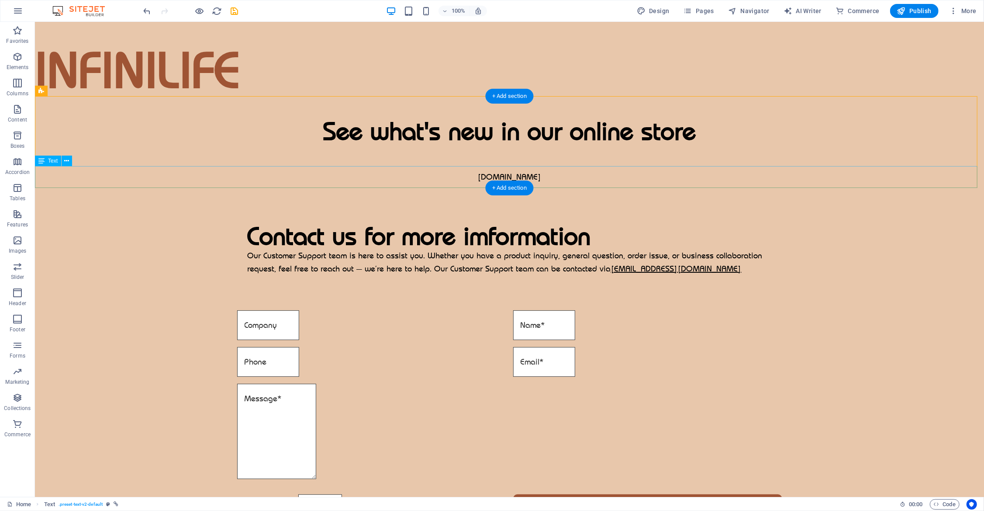
click at [487, 174] on div "[DOMAIN_NAME]" at bounding box center [509, 177] width 949 height 22
click at [550, 177] on div "[DOMAIN_NAME]" at bounding box center [509, 177] width 949 height 22
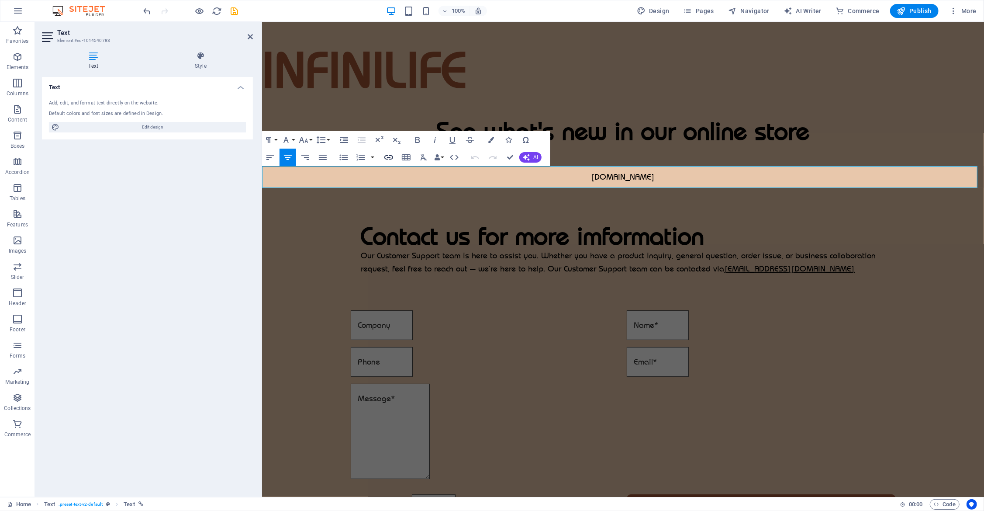
click at [388, 156] on icon "button" at bounding box center [388, 157] width 9 height 4
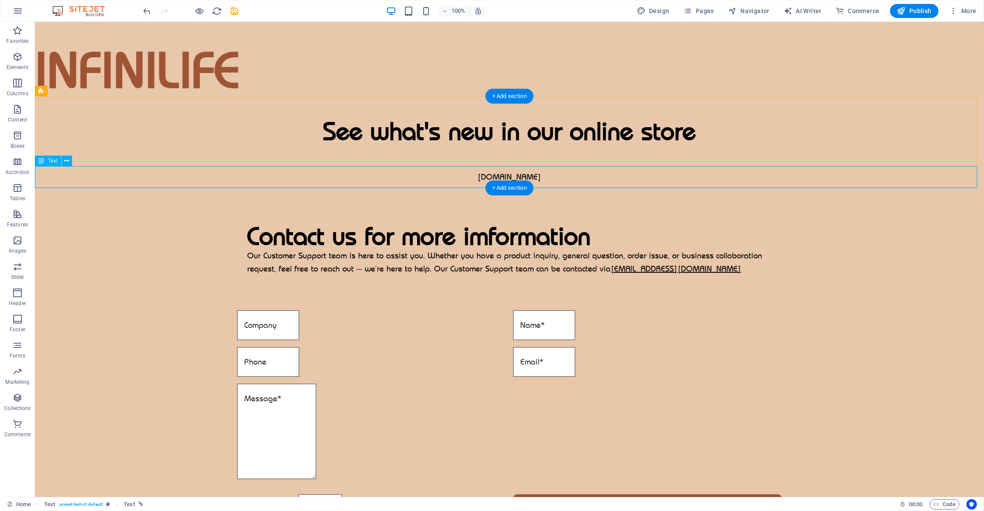
click at [523, 175] on div "[DOMAIN_NAME]" at bounding box center [509, 177] width 949 height 22
click at [296, 175] on p "[DOMAIN_NAME]" at bounding box center [509, 177] width 949 height 22
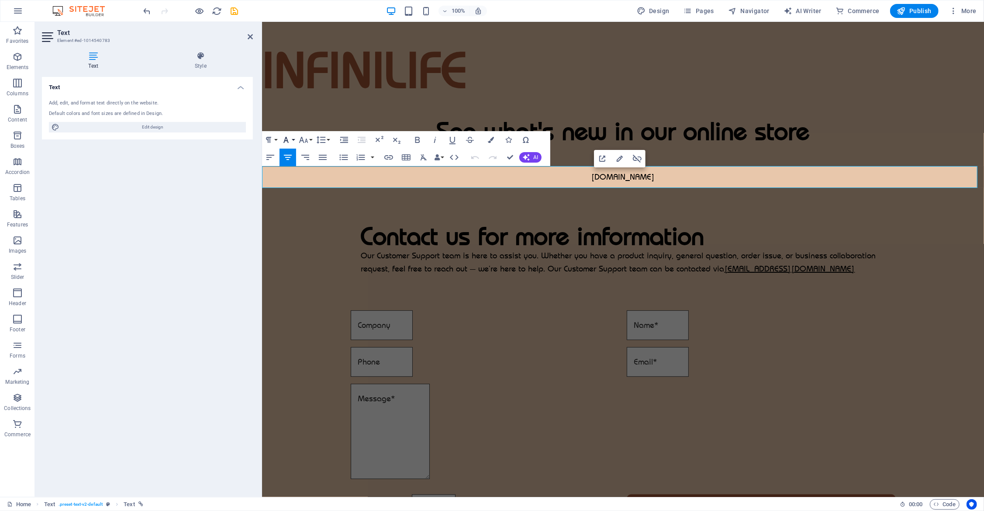
click at [291, 139] on button "Font Family" at bounding box center [288, 139] width 17 height 17
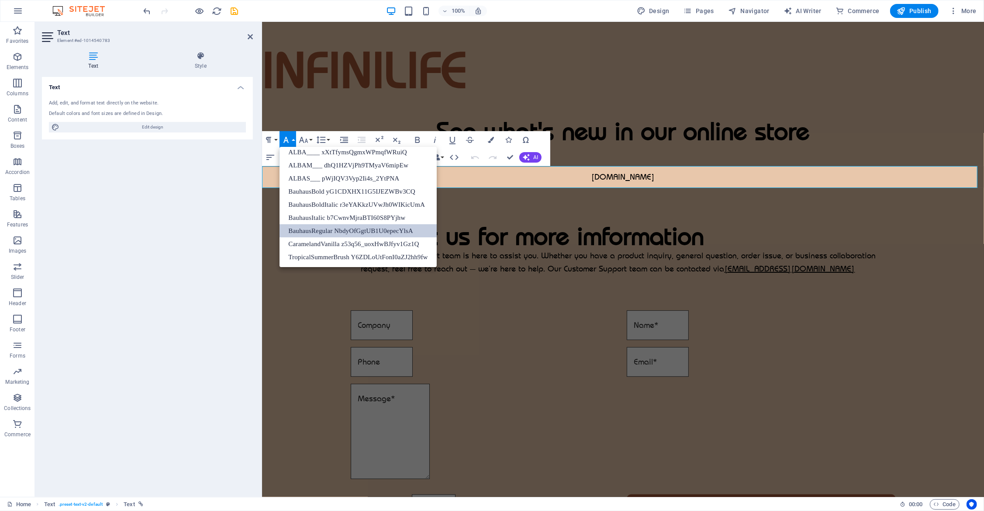
scroll to position [83, 0]
click at [304, 136] on icon "button" at bounding box center [303, 140] width 10 height 10
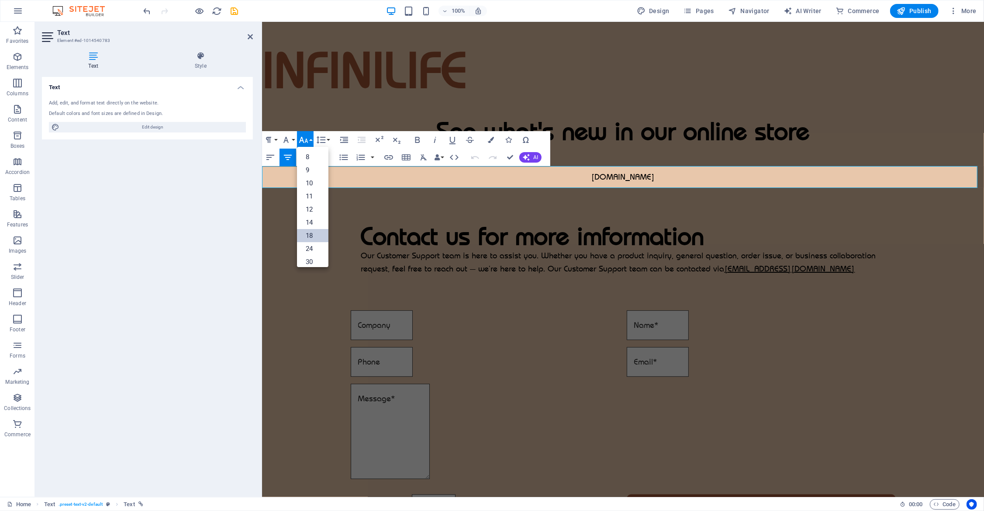
click at [312, 235] on link "18" at bounding box center [312, 235] width 31 height 13
click at [306, 141] on icon "button" at bounding box center [303, 140] width 9 height 6
click at [313, 203] on link "36" at bounding box center [312, 204] width 31 height 13
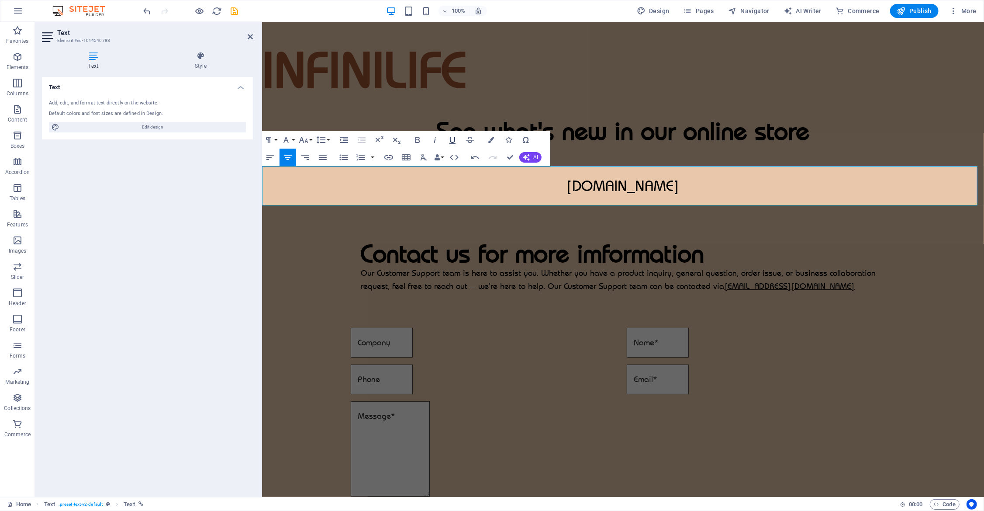
click at [454, 135] on icon "button" at bounding box center [452, 140] width 10 height 10
click at [326, 143] on icon "button" at bounding box center [321, 140] width 10 height 10
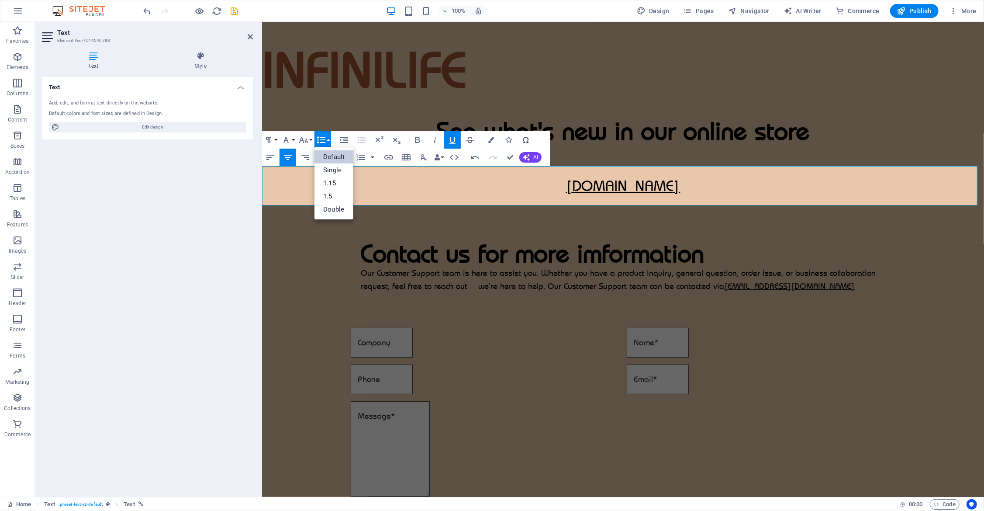
scroll to position [0, 0]
click at [339, 169] on link "Single" at bounding box center [334, 169] width 39 height 13
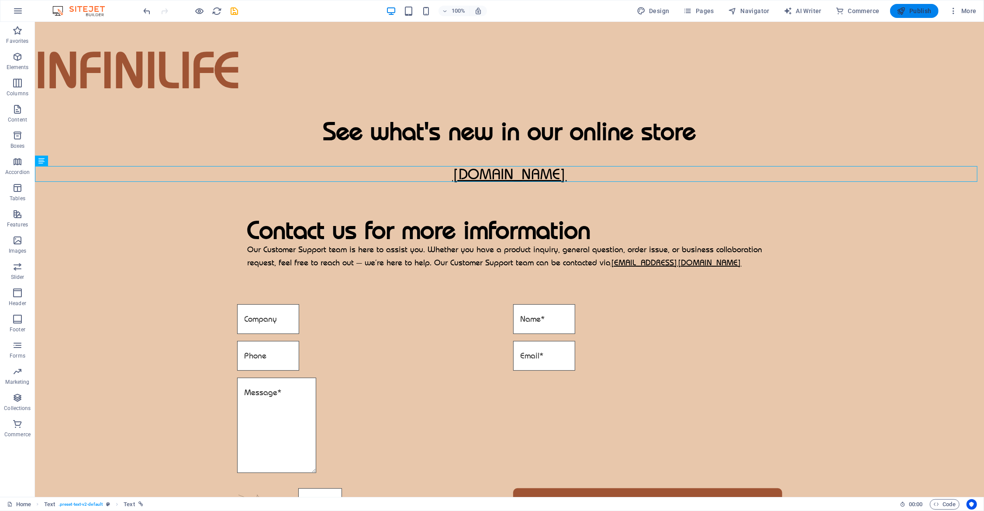
click at [904, 9] on icon "button" at bounding box center [901, 11] width 9 height 9
